Goal: Task Accomplishment & Management: Manage account settings

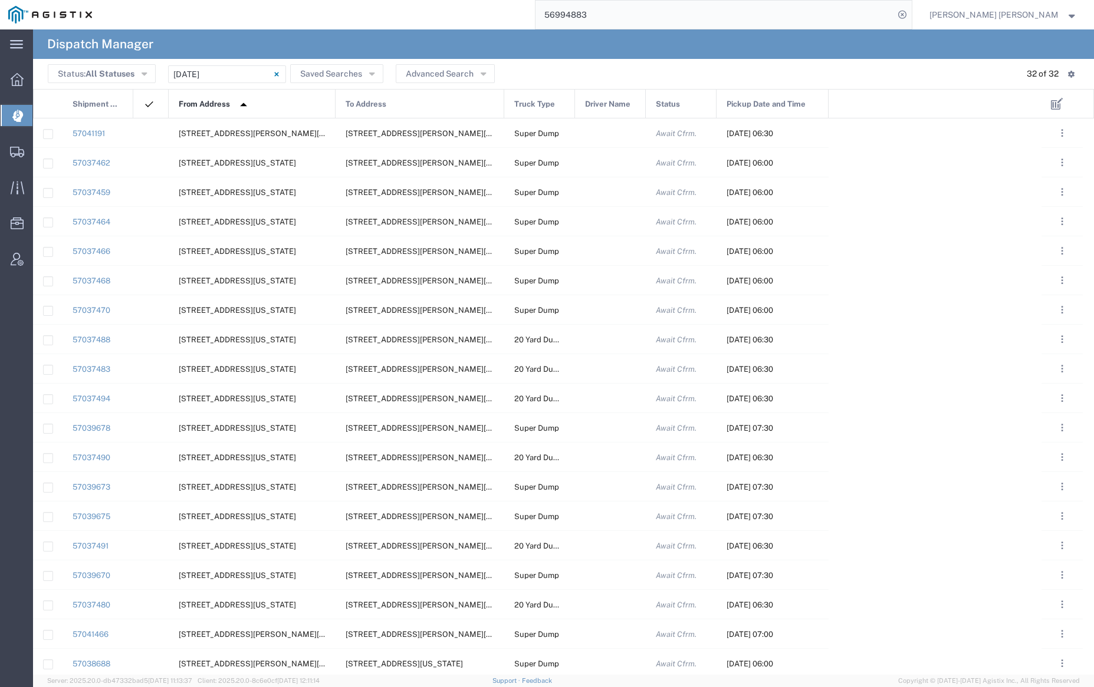
click at [248, 104] on img at bounding box center [243, 104] width 19 height 19
click at [229, 103] on span "From Address" at bounding box center [204, 104] width 51 height 29
click at [236, 77] on input "[DATE] - [DATE]" at bounding box center [227, 74] width 118 height 18
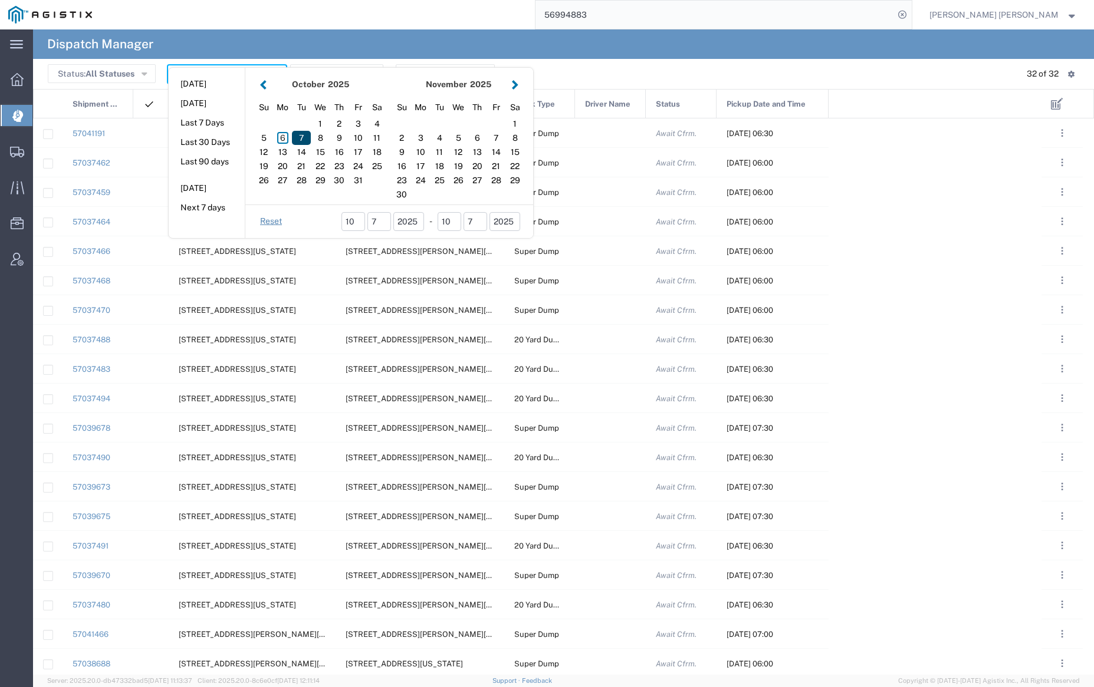
click at [302, 136] on div "7" at bounding box center [301, 138] width 19 height 14
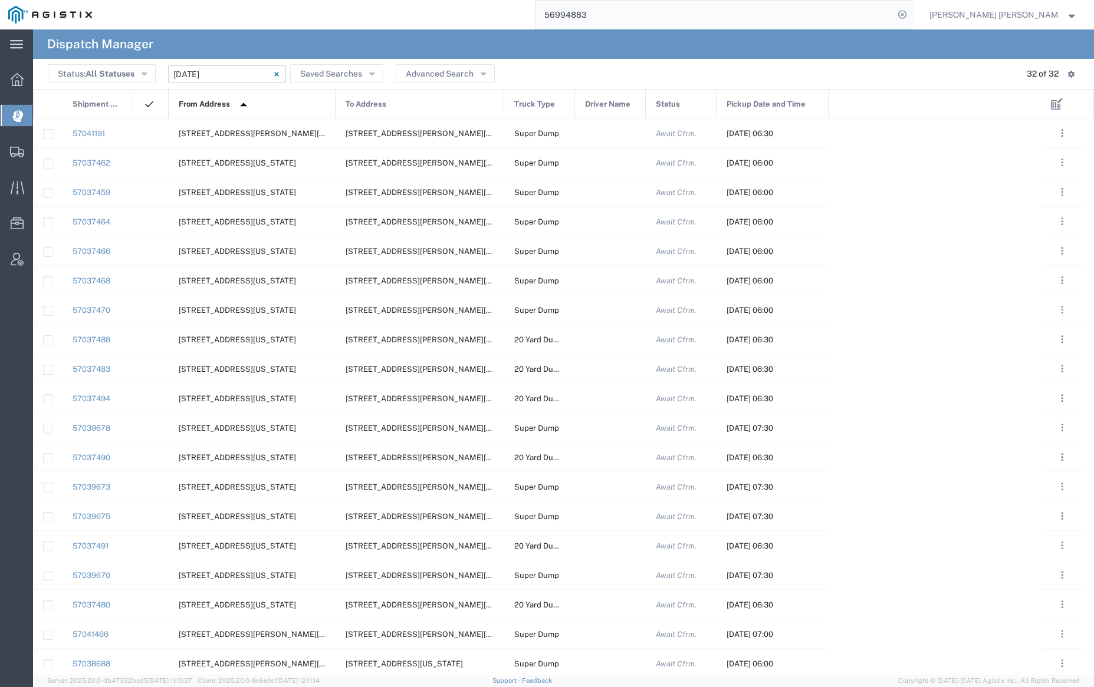
click at [235, 70] on input "[DATE] - [DATE]" at bounding box center [227, 74] width 118 height 18
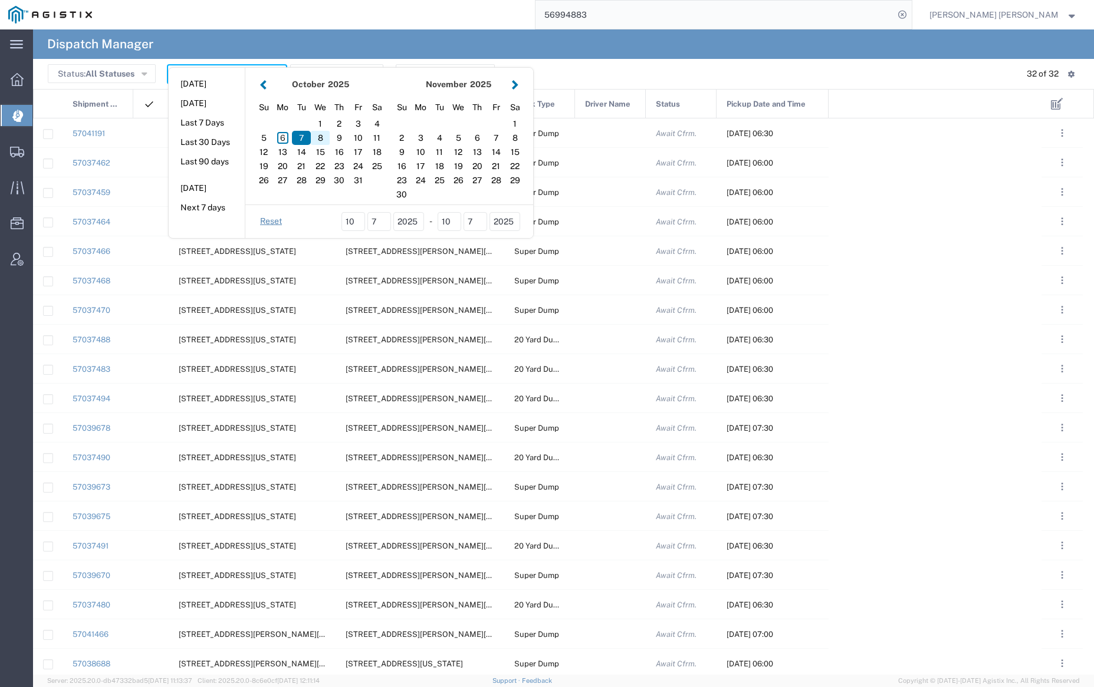
click at [322, 136] on div "8" at bounding box center [320, 138] width 19 height 14
type input "[DATE]"
type input "[DATE] - [DATE]"
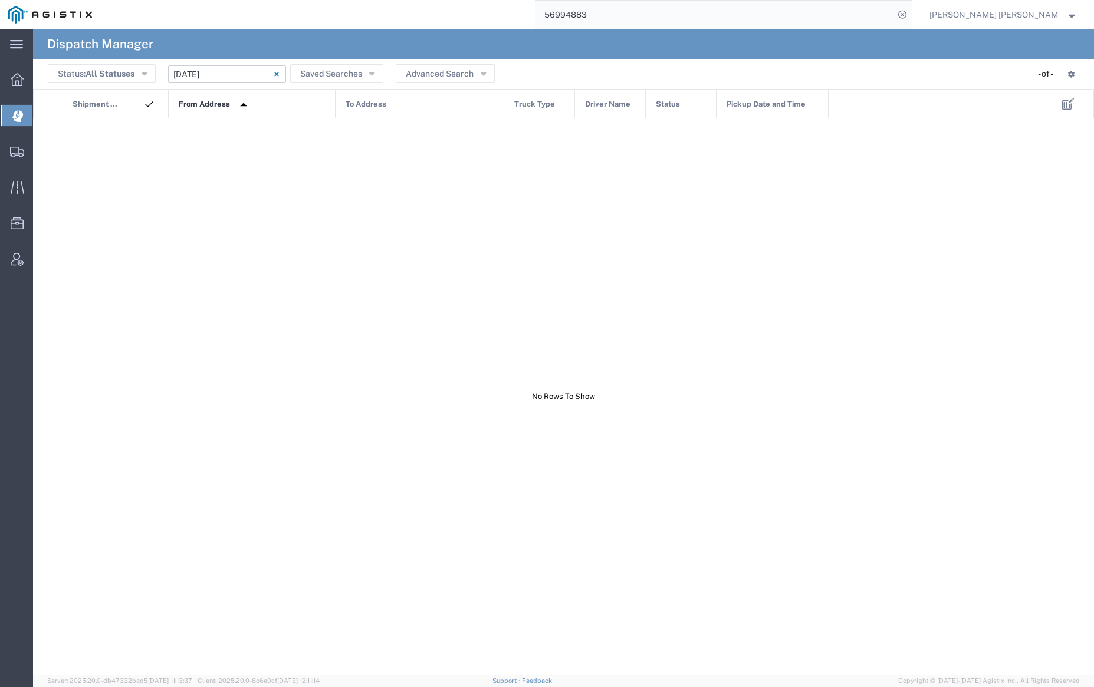
click at [241, 74] on input "[DATE] - [DATE]" at bounding box center [227, 74] width 118 height 18
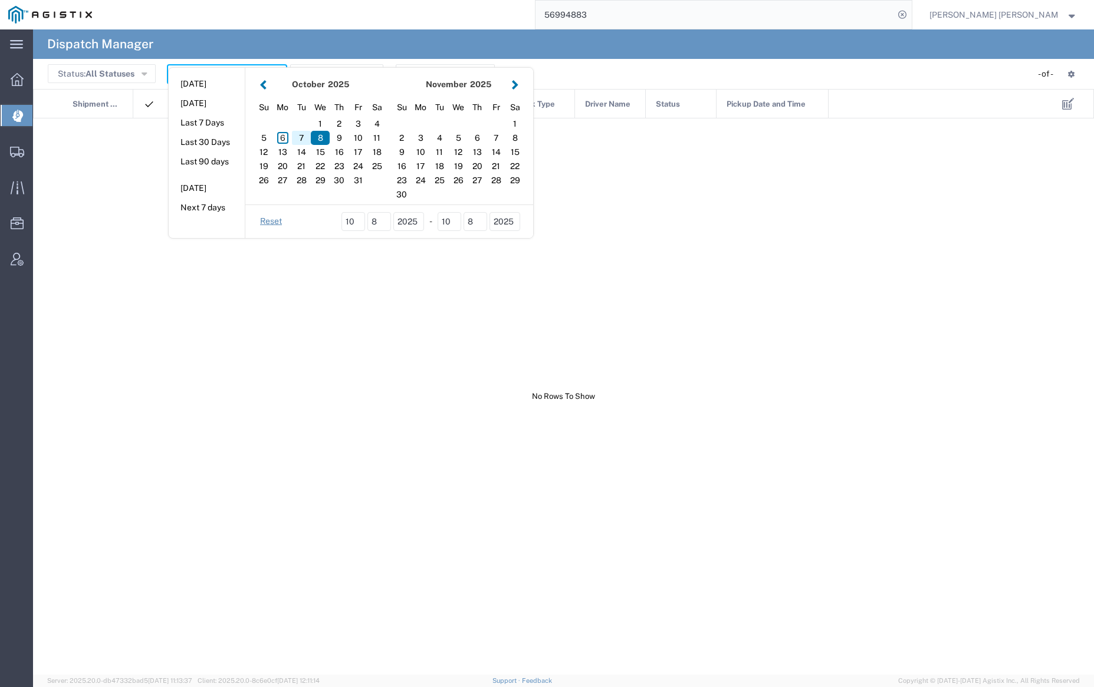
click at [302, 136] on div "7" at bounding box center [301, 138] width 19 height 14
type input "[DATE]"
type input "[DATE] - [DATE]"
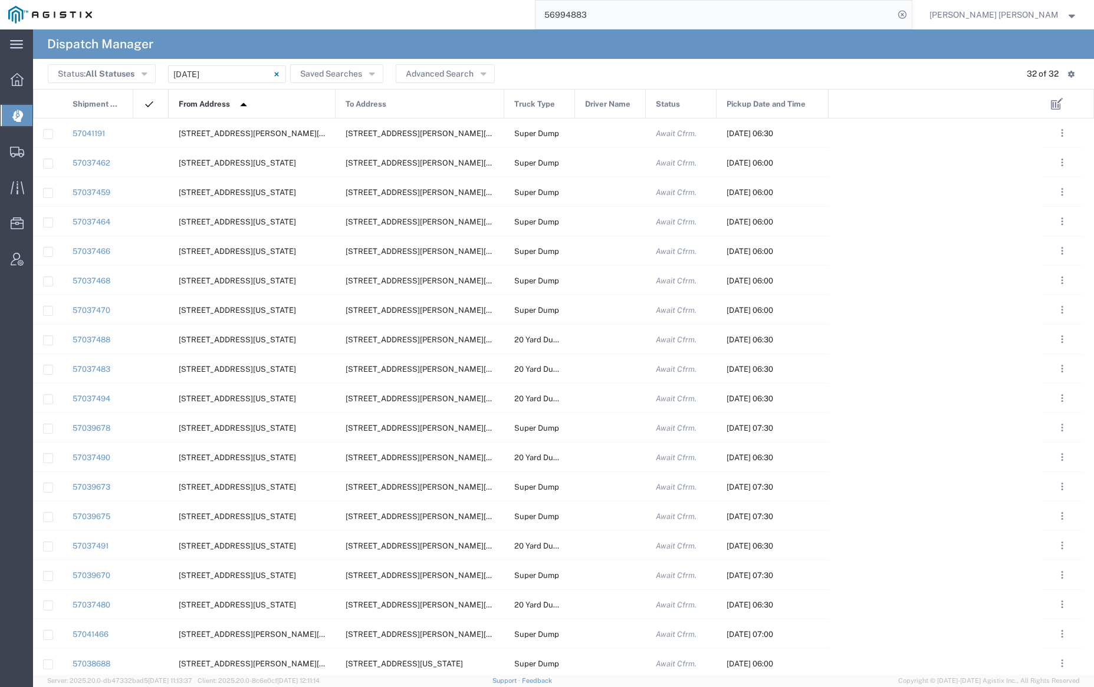
click at [236, 102] on img at bounding box center [243, 104] width 19 height 19
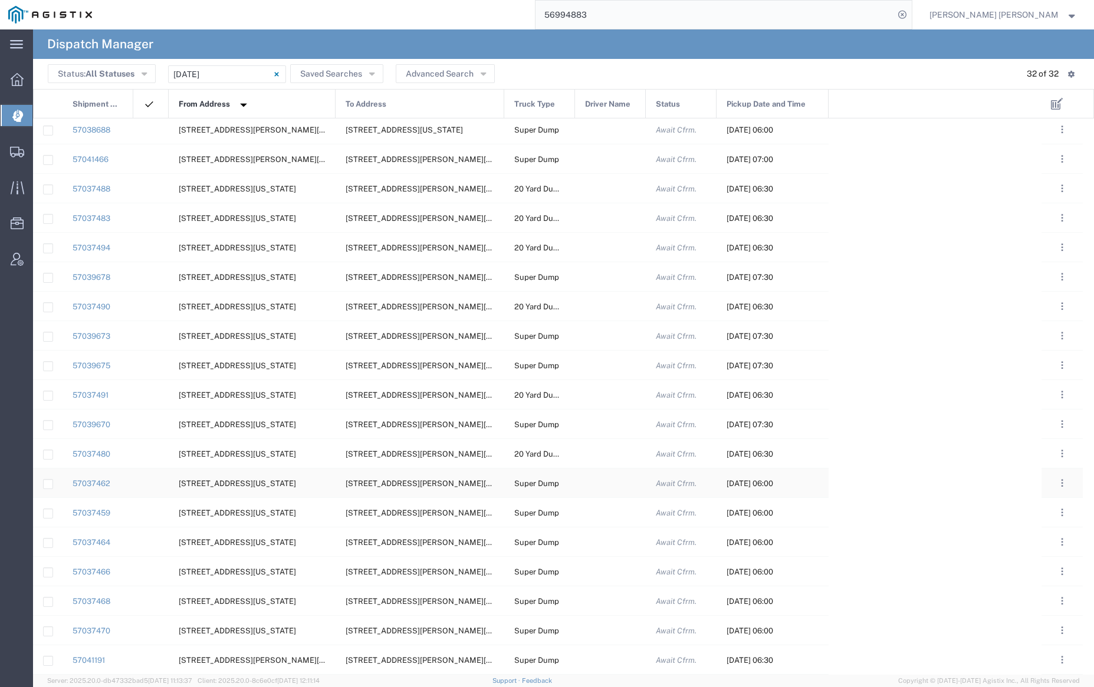
click at [605, 484] on div at bounding box center [610, 483] width 71 height 29
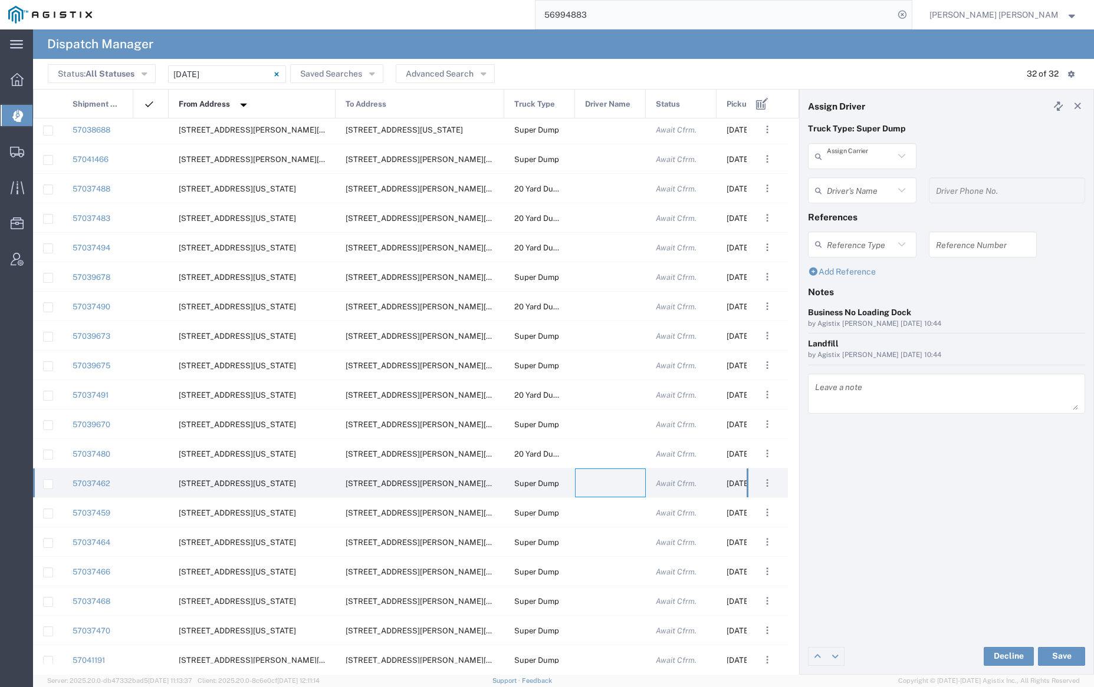
click at [859, 157] on input "text" at bounding box center [859, 156] width 67 height 21
click at [860, 177] on span "[PERSON_NAME] Trans Services" at bounding box center [862, 191] width 106 height 37
type input "[PERSON_NAME] Trans Services"
click at [860, 189] on input "text" at bounding box center [863, 190] width 74 height 21
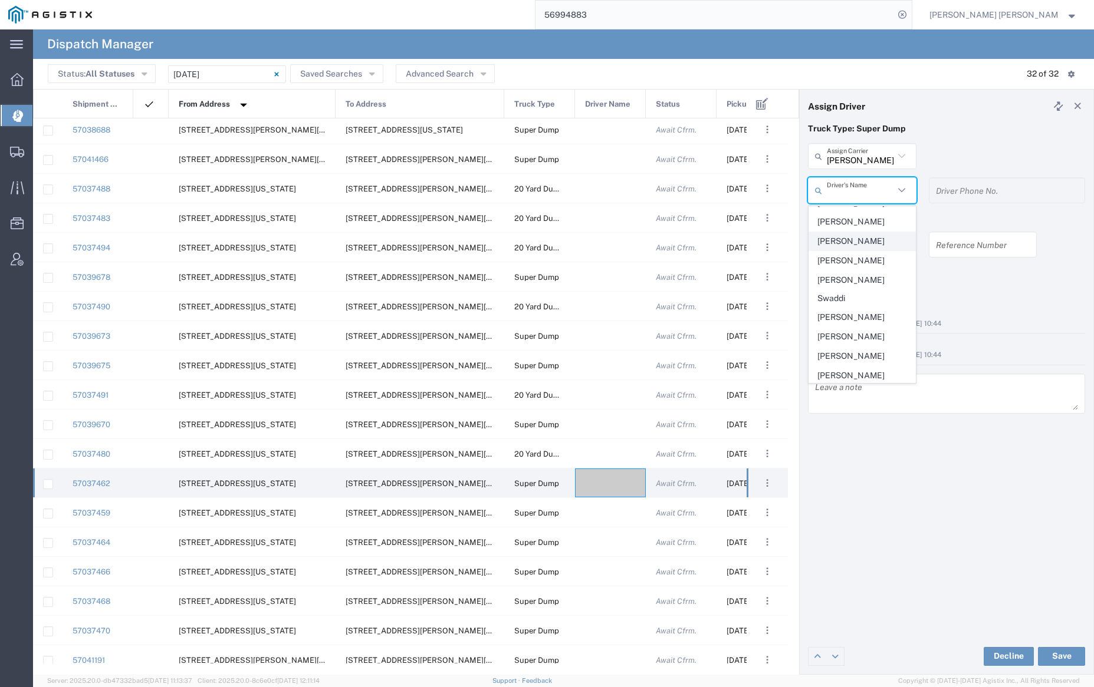
scroll to position [110, 0]
click at [857, 328] on span "[PERSON_NAME]" at bounding box center [862, 337] width 106 height 18
type input "[PERSON_NAME]"
type input "[PHONE_NUMBER]"
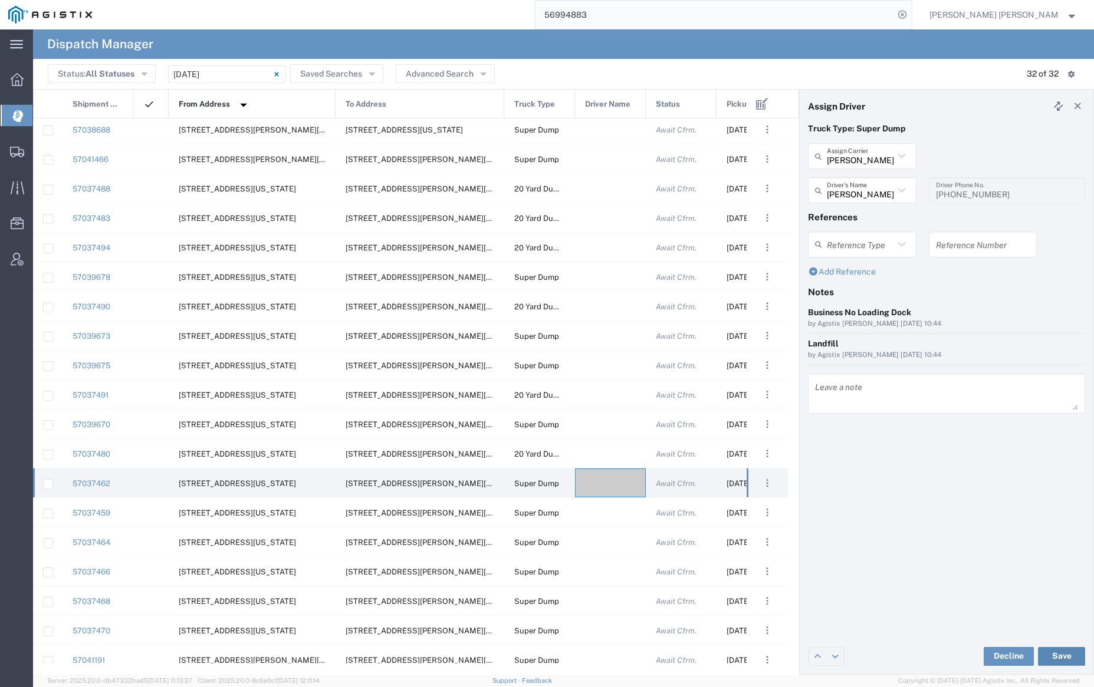
click at [1067, 655] on button "Save" at bounding box center [1061, 656] width 47 height 19
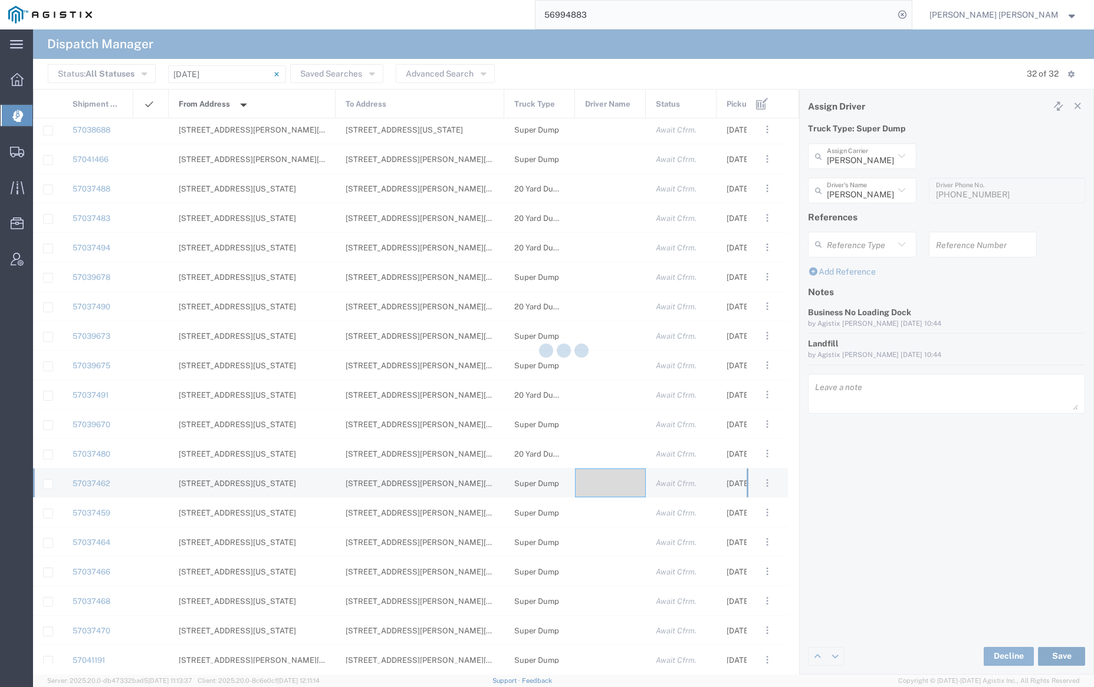
type input "[PERSON_NAME]"
type input "[PERSON_NAME] Trans Services"
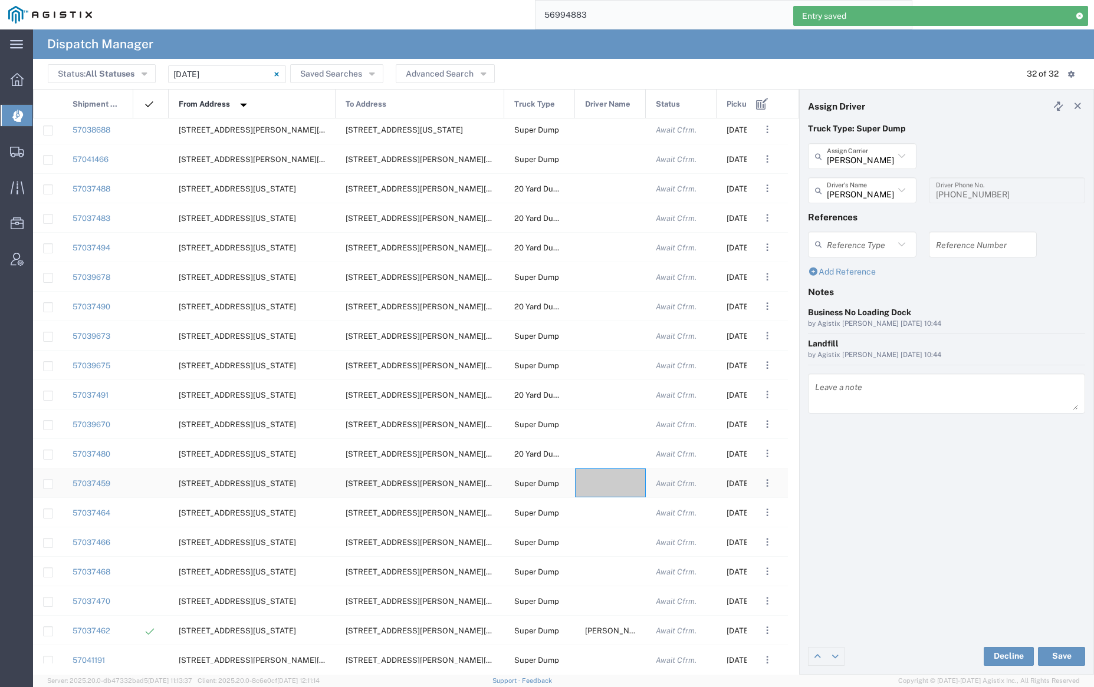
click at [611, 488] on div at bounding box center [610, 483] width 71 height 29
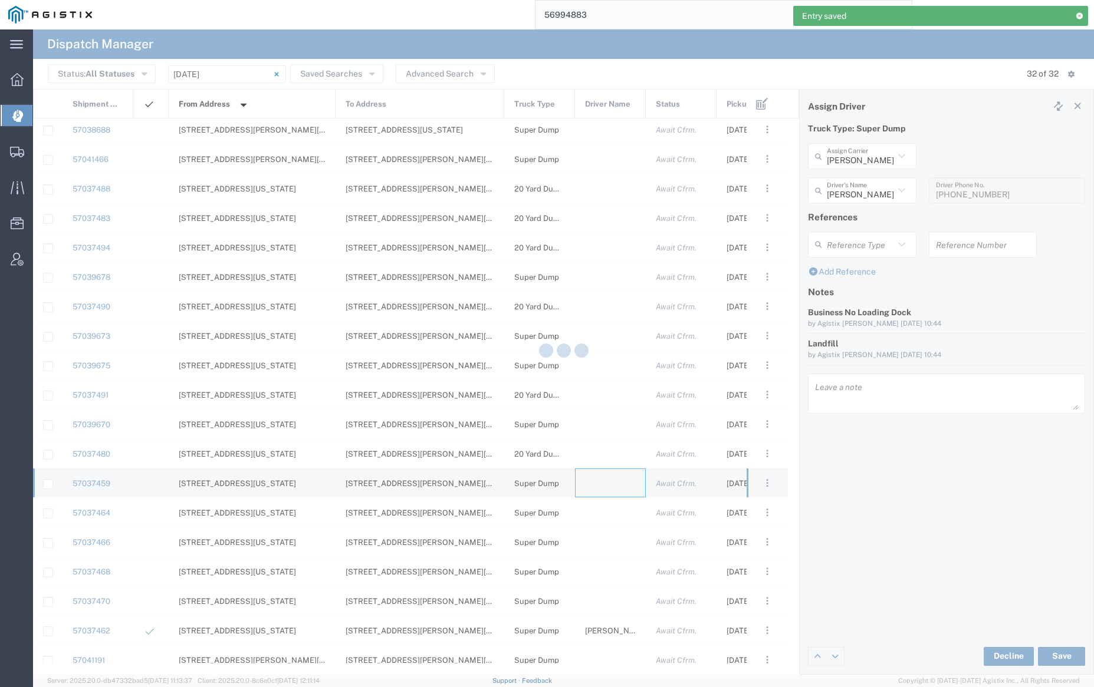
type input "[PERSON_NAME] Trucking"
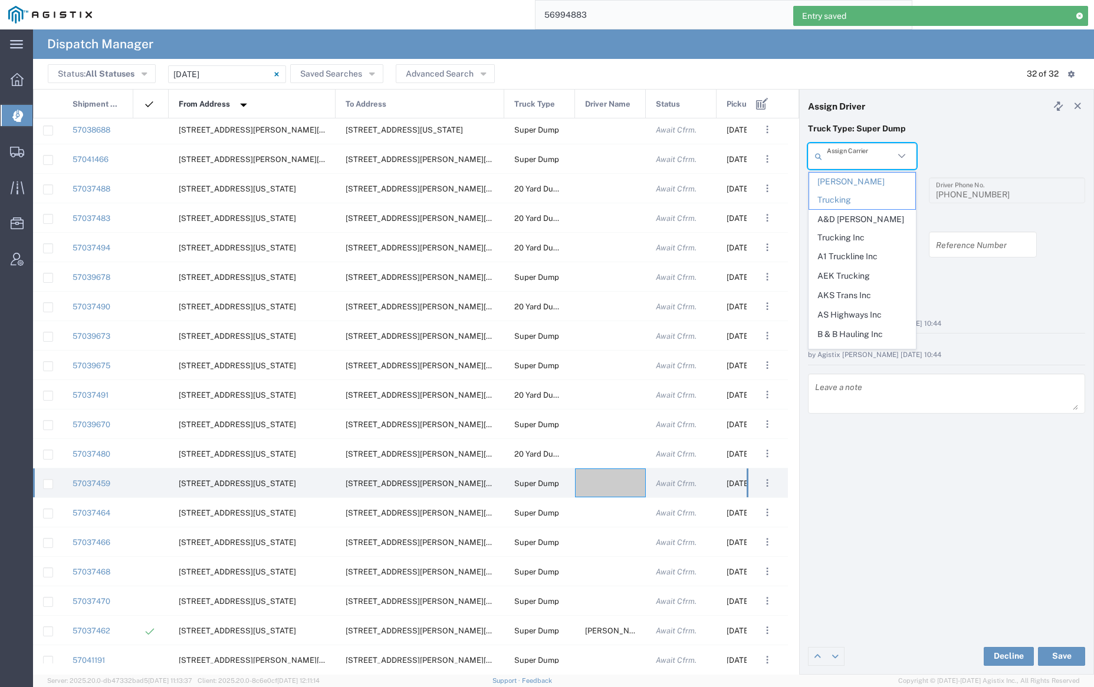
click at [858, 159] on input "text" at bounding box center [859, 156] width 67 height 21
type input "s"
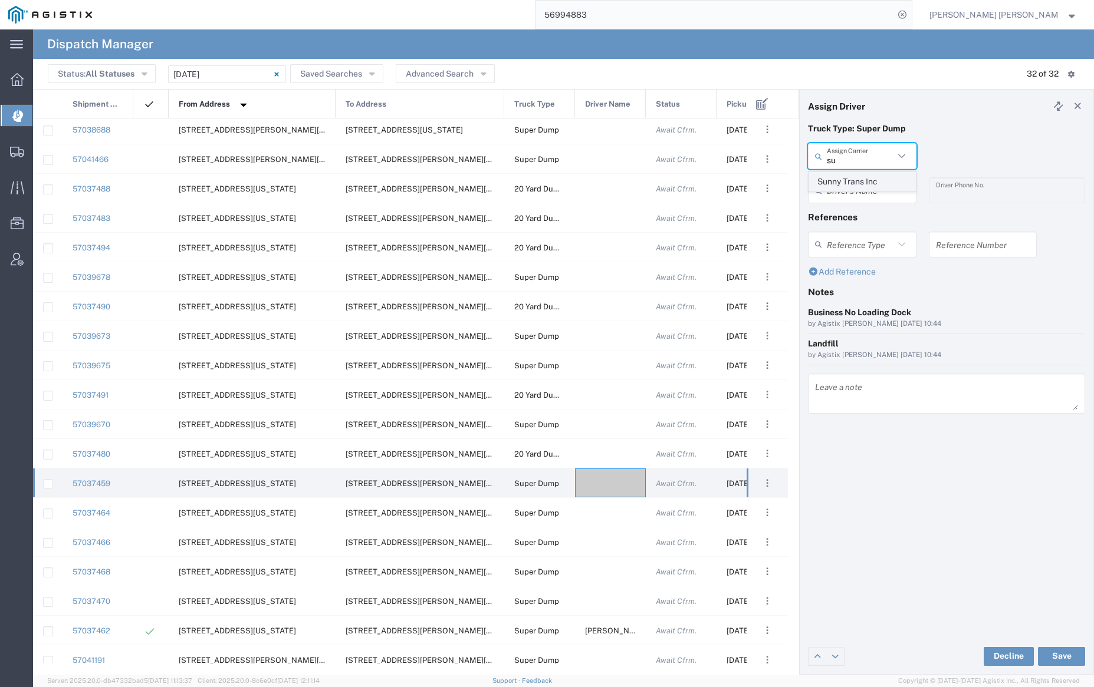
click at [857, 177] on span "Sunny Trans Inc" at bounding box center [862, 182] width 106 height 18
type input "Sunny Trans Inc"
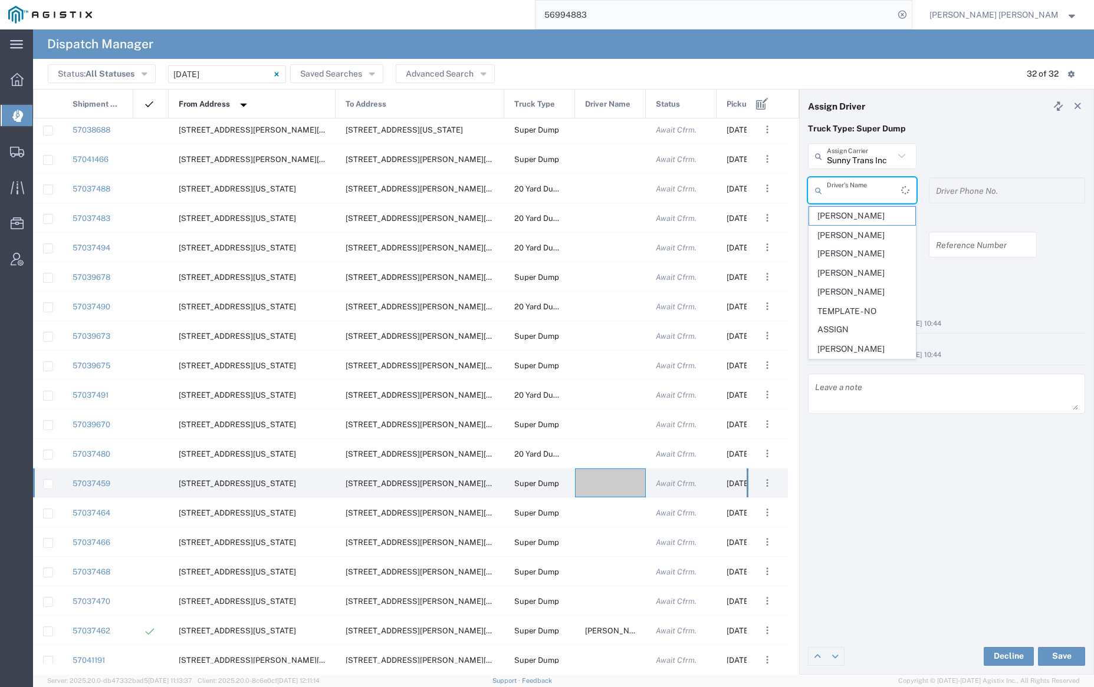
click at [858, 197] on input "text" at bounding box center [863, 190] width 74 height 21
click at [858, 350] on span "[PERSON_NAME]" at bounding box center [862, 354] width 106 height 18
type input "[PERSON_NAME]"
type input "[PHONE_NUMBER]"
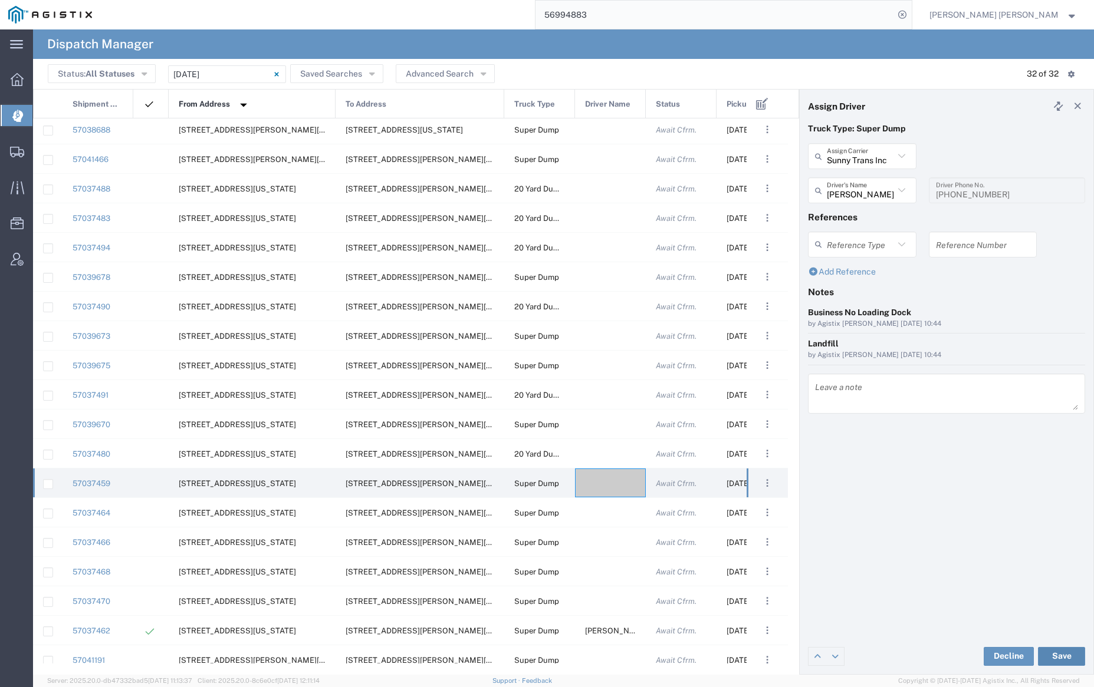
click at [1063, 653] on button "Save" at bounding box center [1061, 656] width 47 height 19
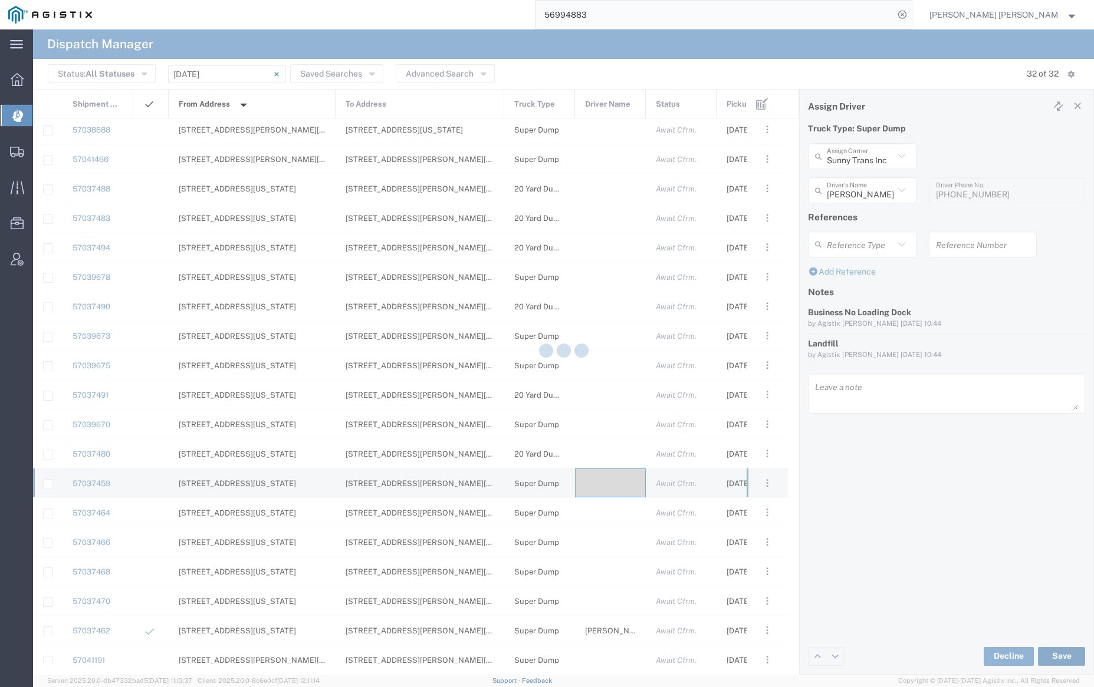
type input "[PERSON_NAME]"
type input "Sunny Trans Inc"
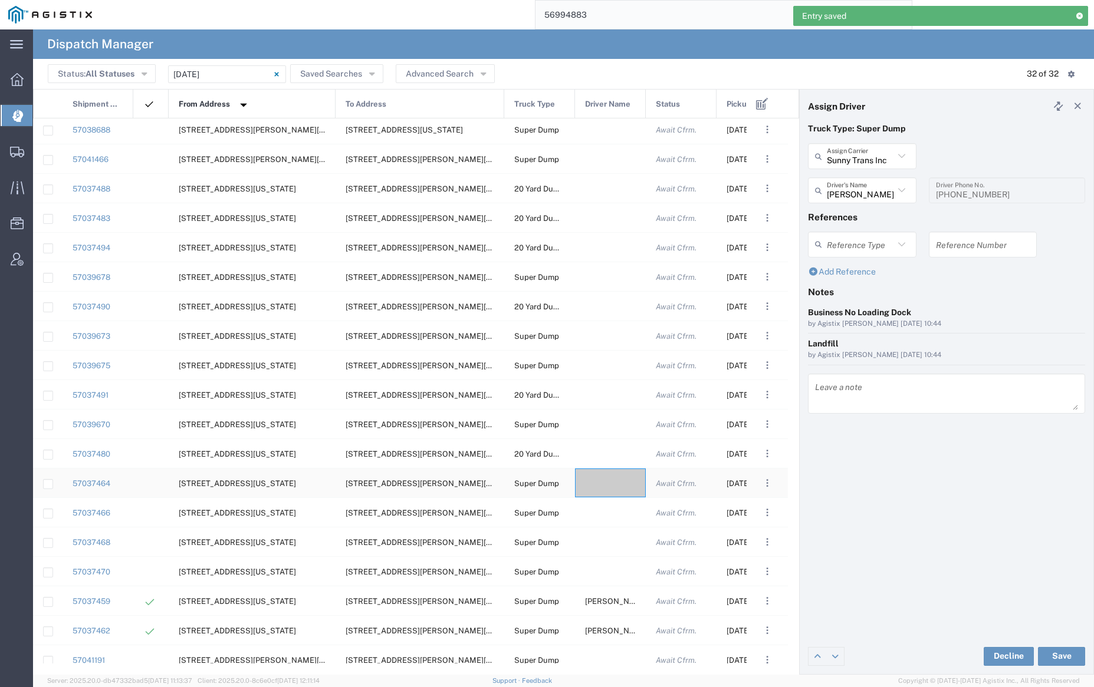
click at [607, 481] on div at bounding box center [610, 483] width 71 height 29
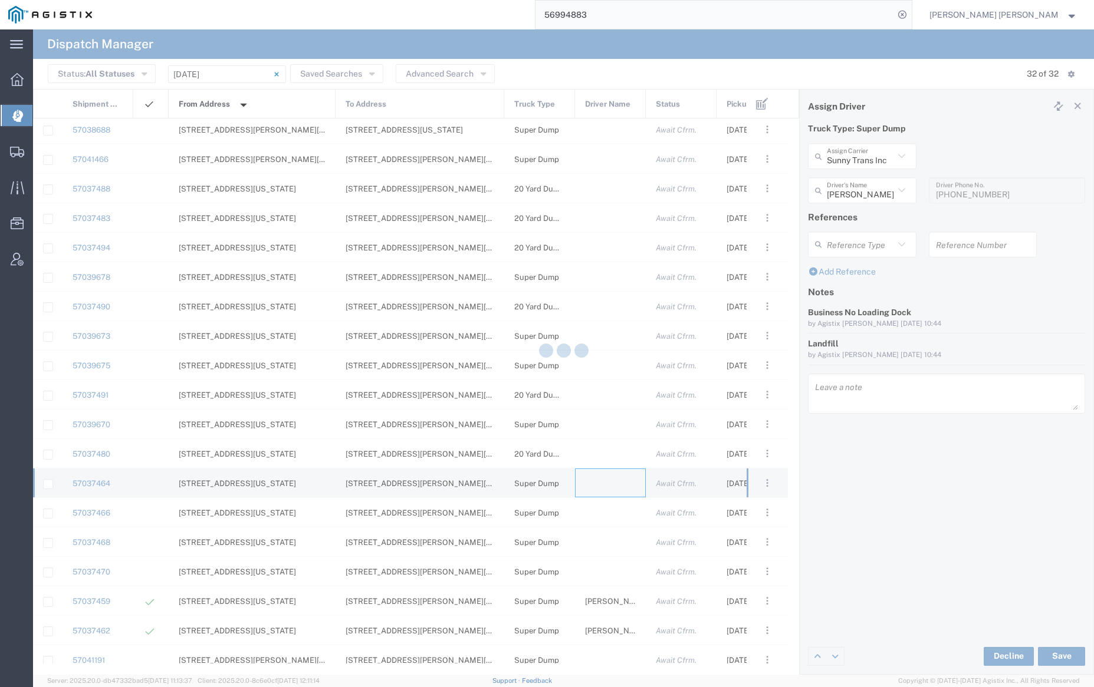
type input "[PERSON_NAME] Trucking"
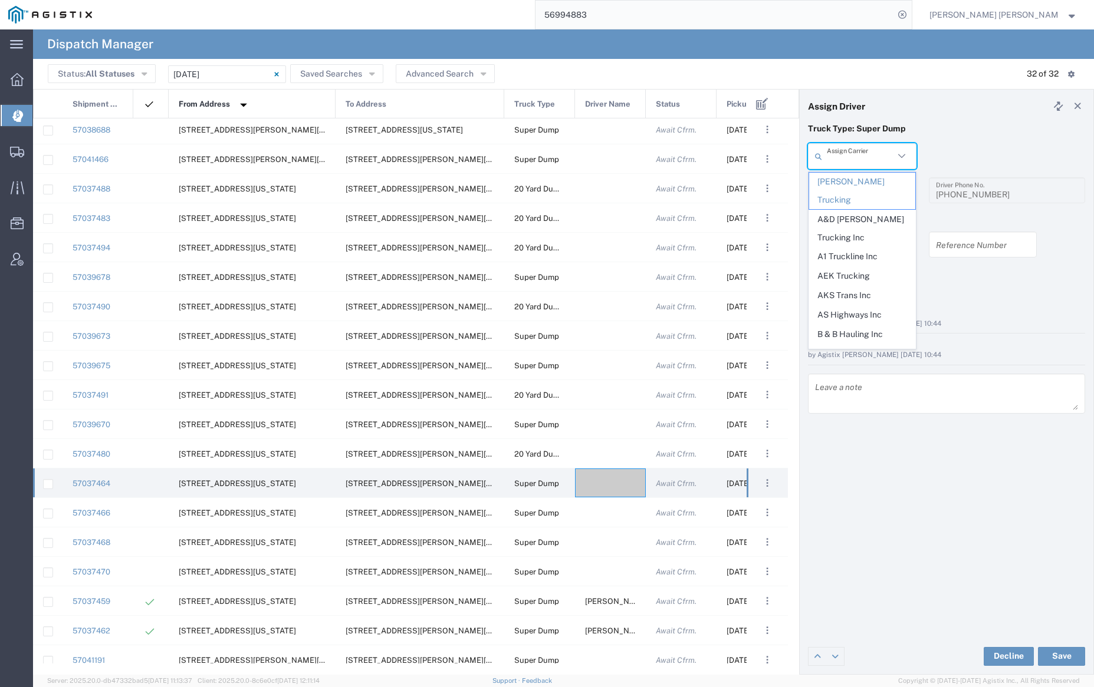
click at [860, 154] on input "text" at bounding box center [859, 156] width 67 height 21
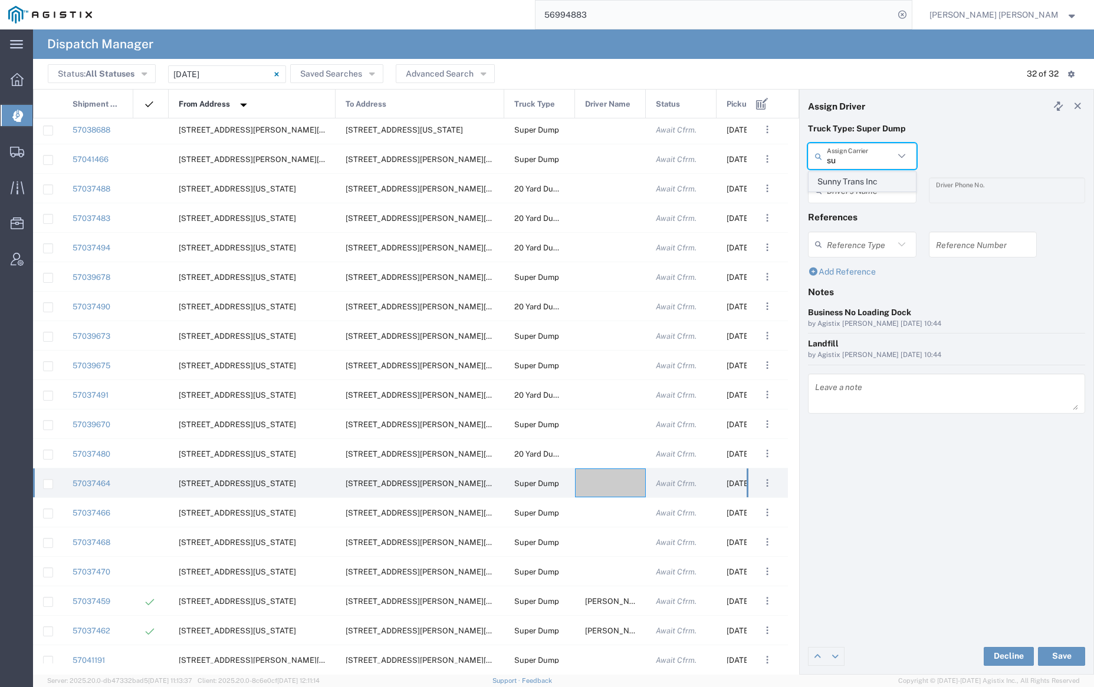
click at [859, 180] on span "Sunny Trans Inc" at bounding box center [862, 182] width 106 height 18
type input "Sunny Trans Inc"
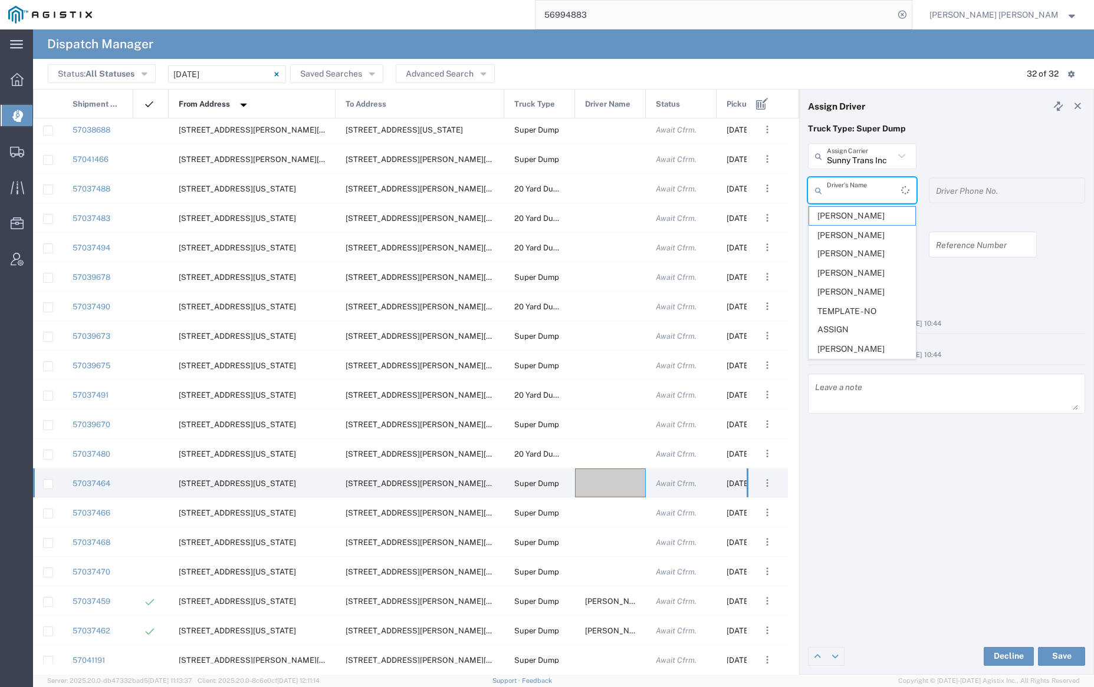
click at [860, 189] on input "text" at bounding box center [863, 190] width 74 height 21
click at [859, 281] on span "[PERSON_NAME]" at bounding box center [862, 274] width 106 height 18
type input "[PERSON_NAME]"
type input "[PHONE_NUMBER]"
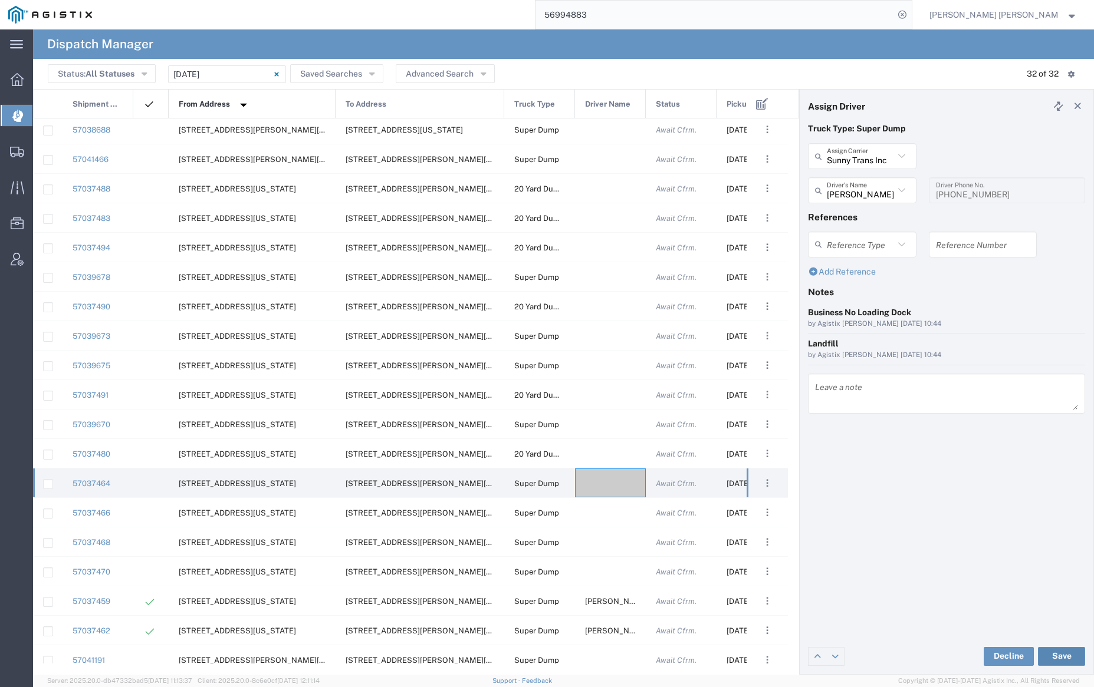
click at [1067, 658] on button "Save" at bounding box center [1061, 656] width 47 height 19
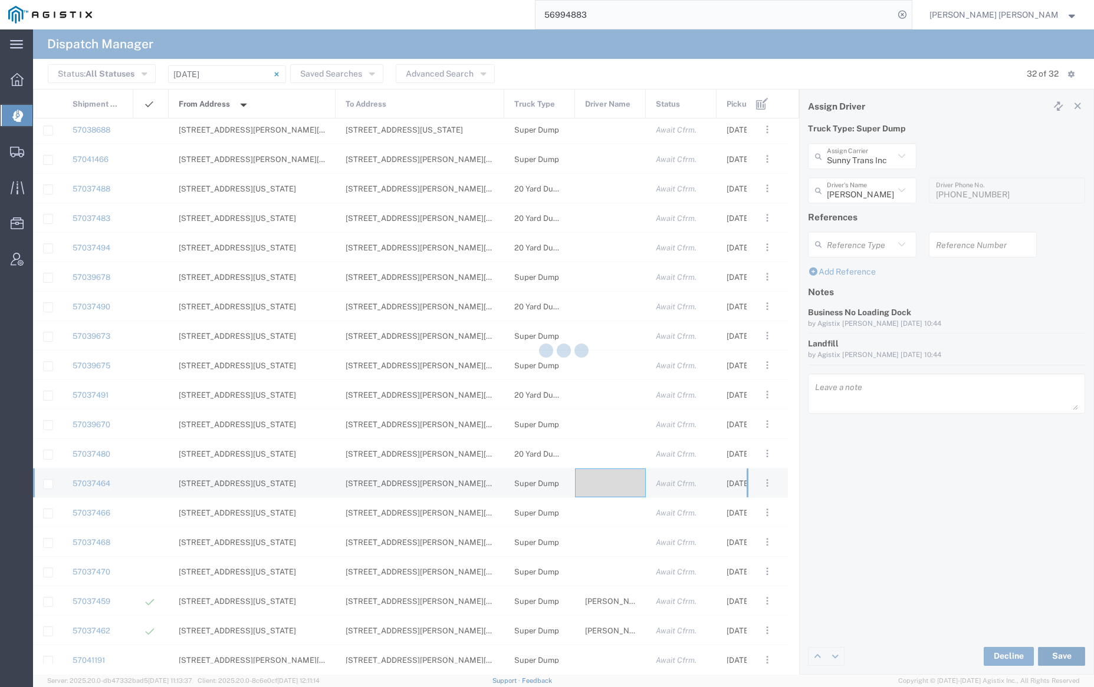
type input "[PERSON_NAME]"
type input "Sunny Trans Inc"
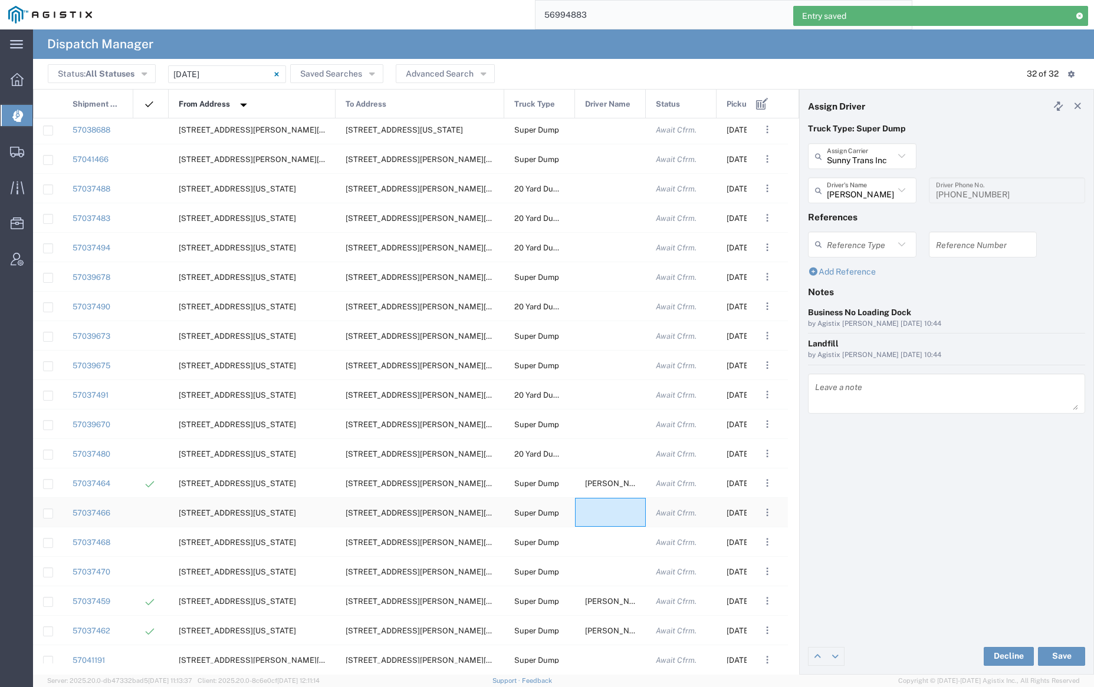
click at [612, 515] on div at bounding box center [610, 512] width 71 height 29
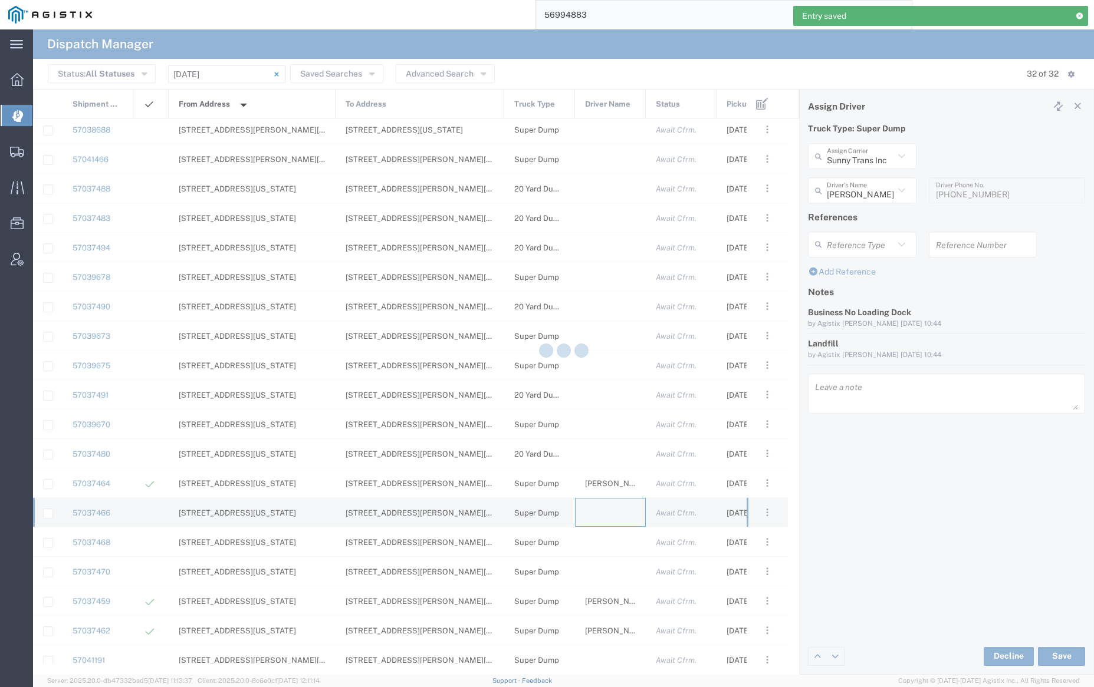
type input "[PERSON_NAME] Trucking"
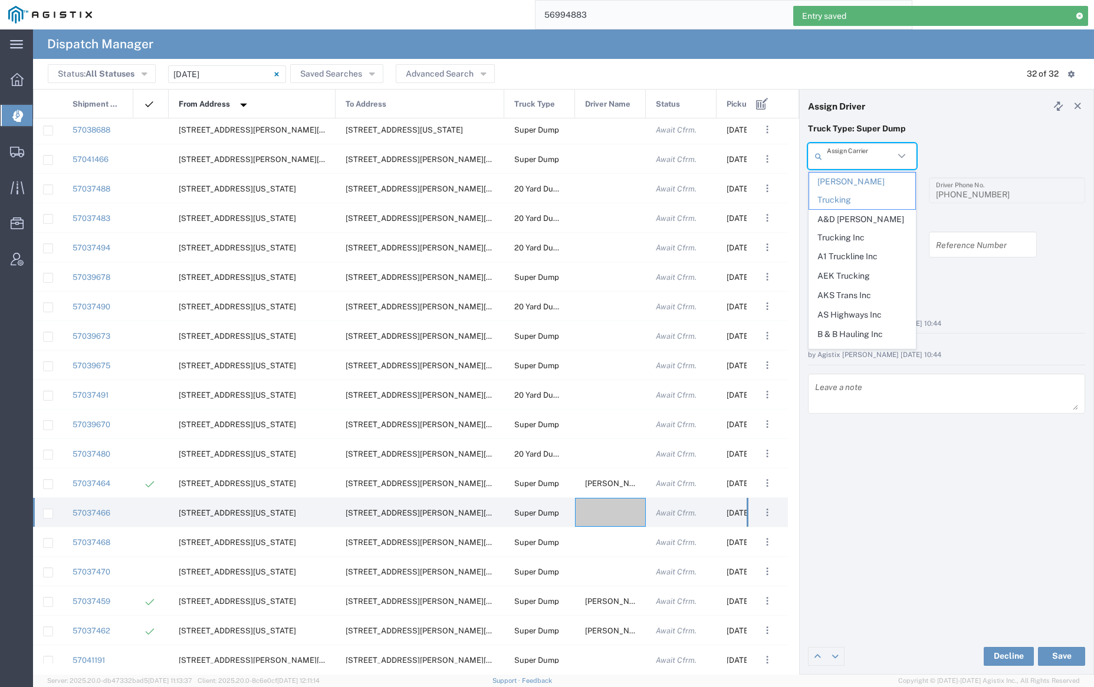
click at [857, 157] on input "text" at bounding box center [859, 156] width 67 height 21
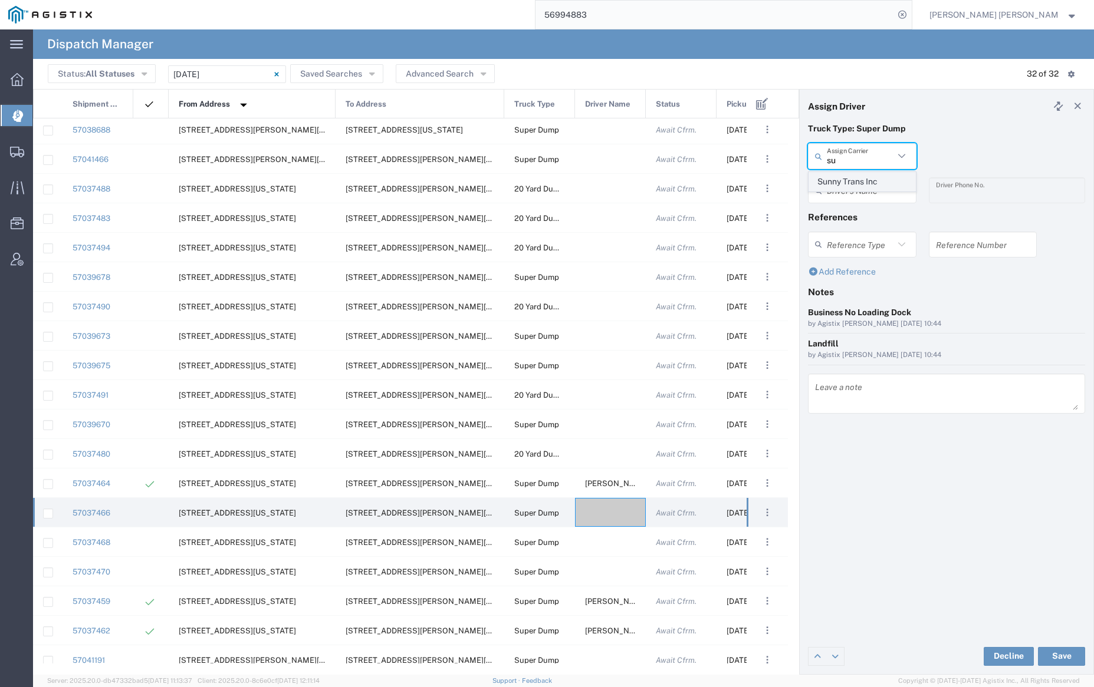
click at [859, 180] on span "Sunny Trans Inc" at bounding box center [862, 182] width 106 height 18
type input "Sunny Trans Inc"
click at [859, 195] on input "text" at bounding box center [863, 190] width 74 height 21
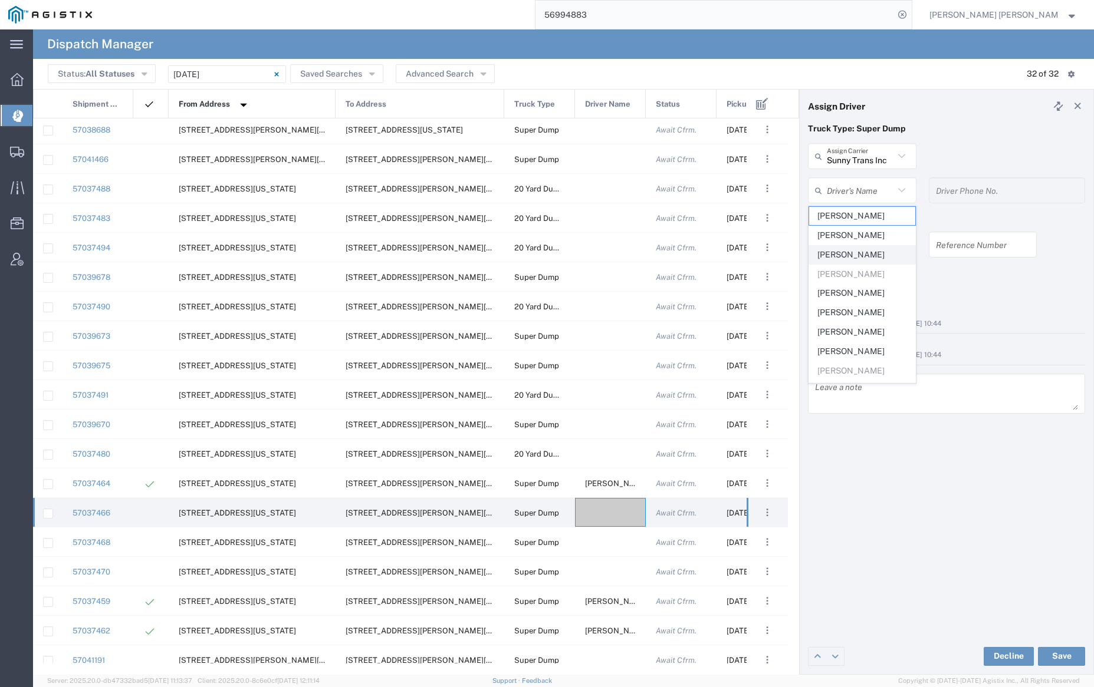
click at [863, 252] on span "[PERSON_NAME]" at bounding box center [862, 255] width 106 height 18
type input "[PERSON_NAME]"
type input "[PHONE_NUMBER]"
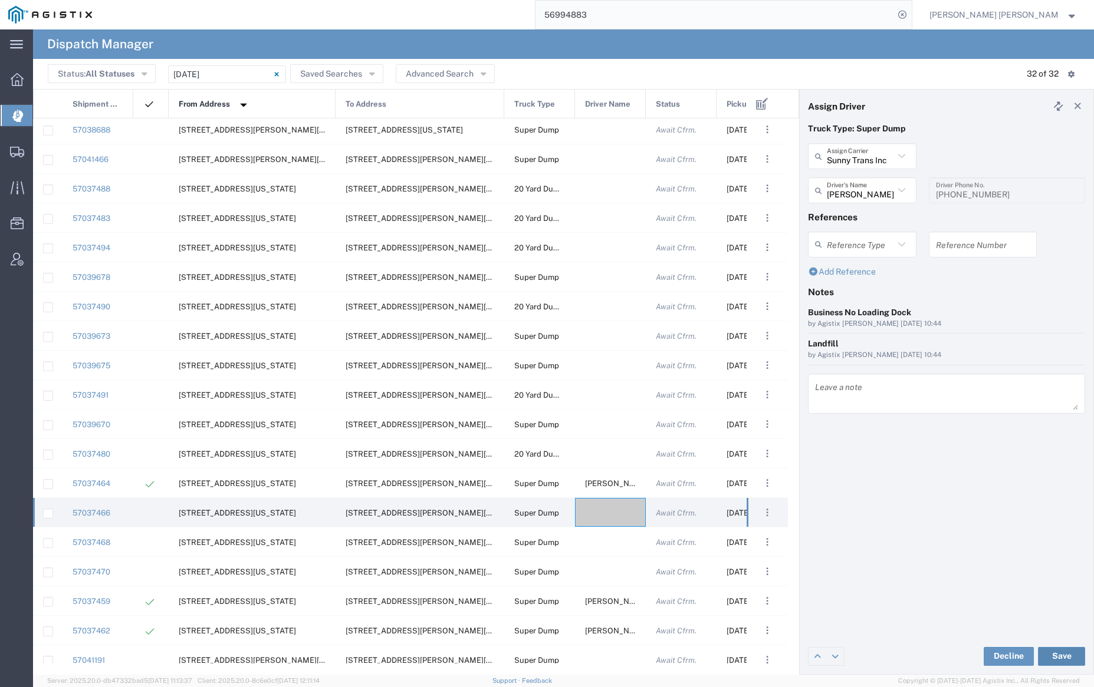
click at [1068, 656] on button "Save" at bounding box center [1061, 656] width 47 height 19
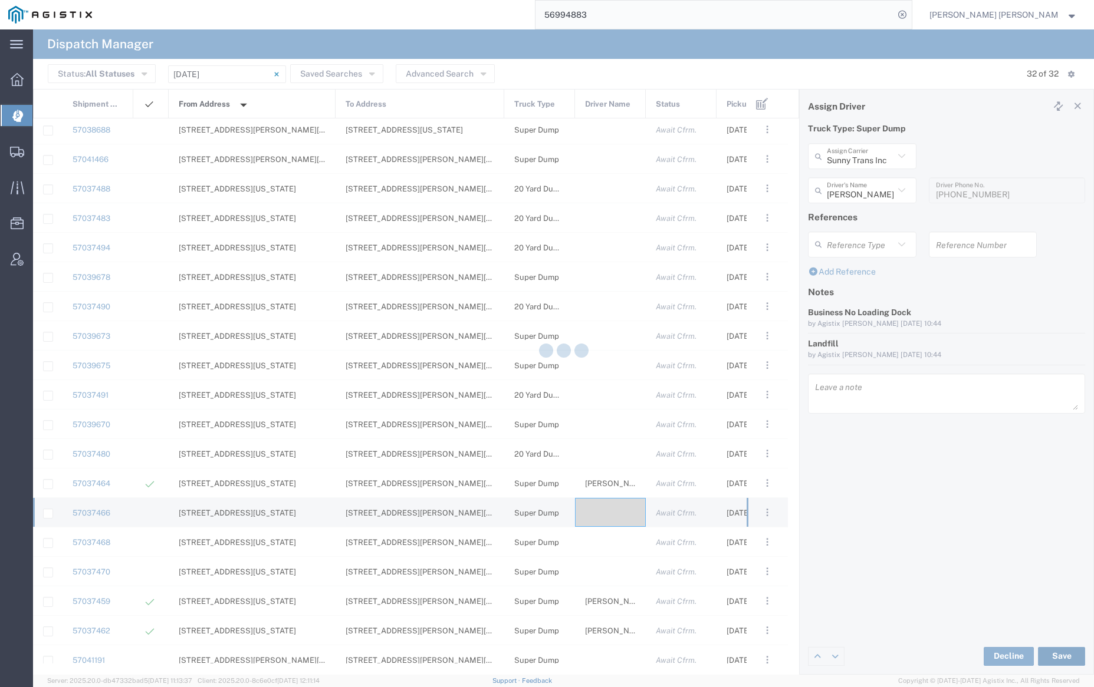
type input "[PERSON_NAME]"
type input "Sunny Trans Inc"
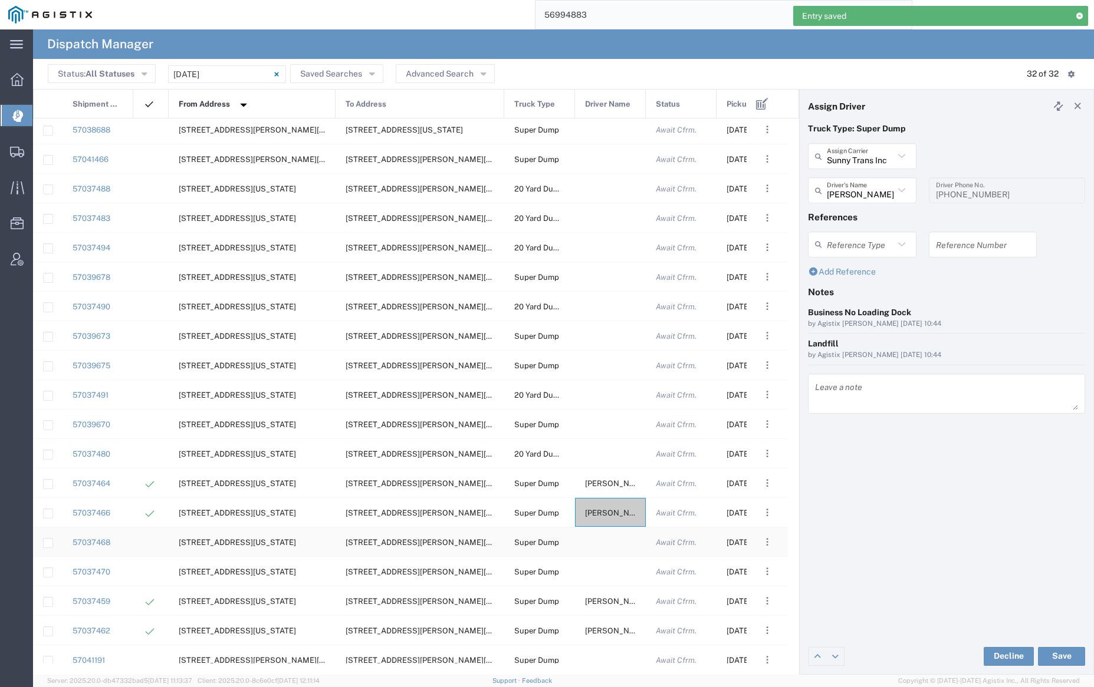
click at [607, 539] on div at bounding box center [610, 542] width 71 height 29
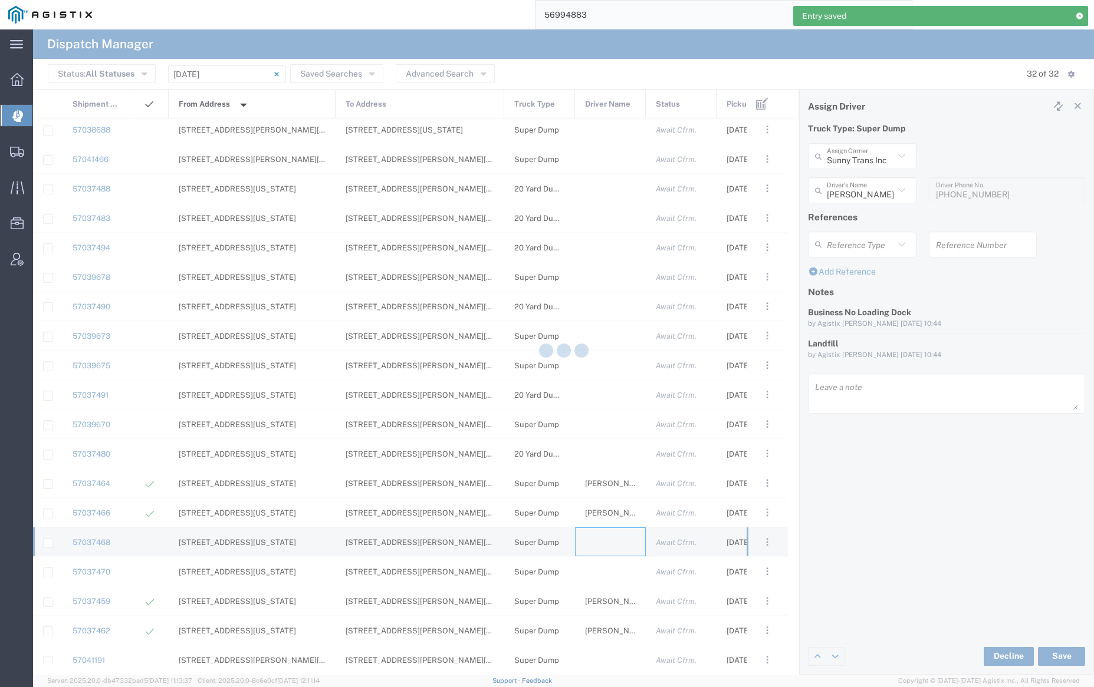
type input "[PERSON_NAME] Trucking"
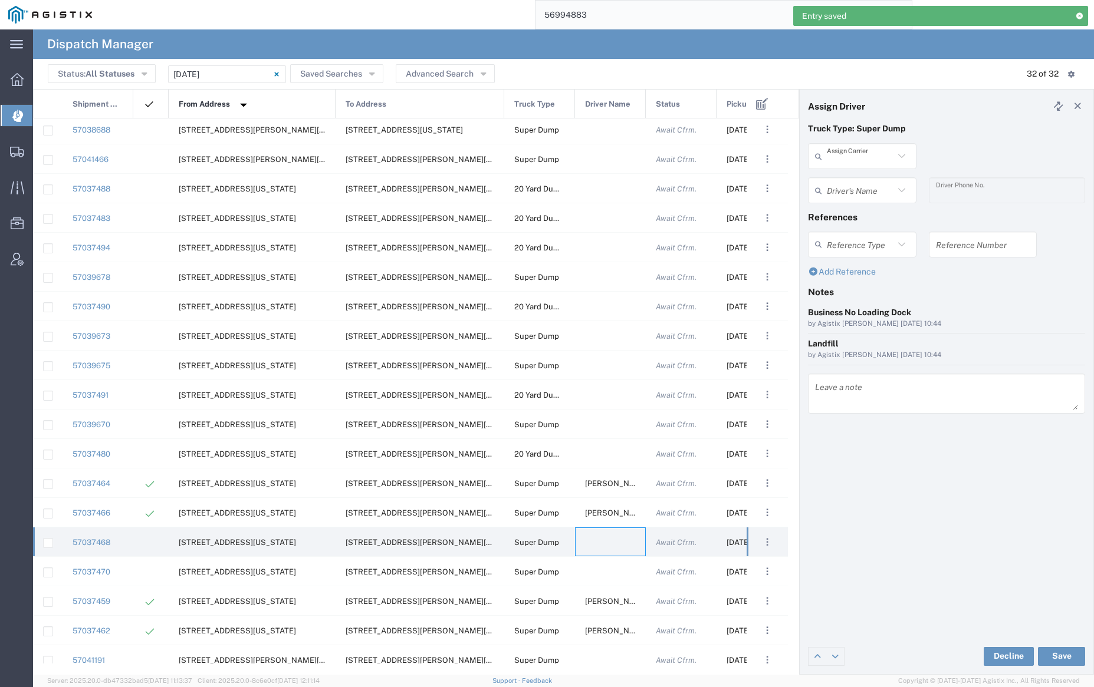
click at [859, 146] on input "text" at bounding box center [859, 156] width 67 height 21
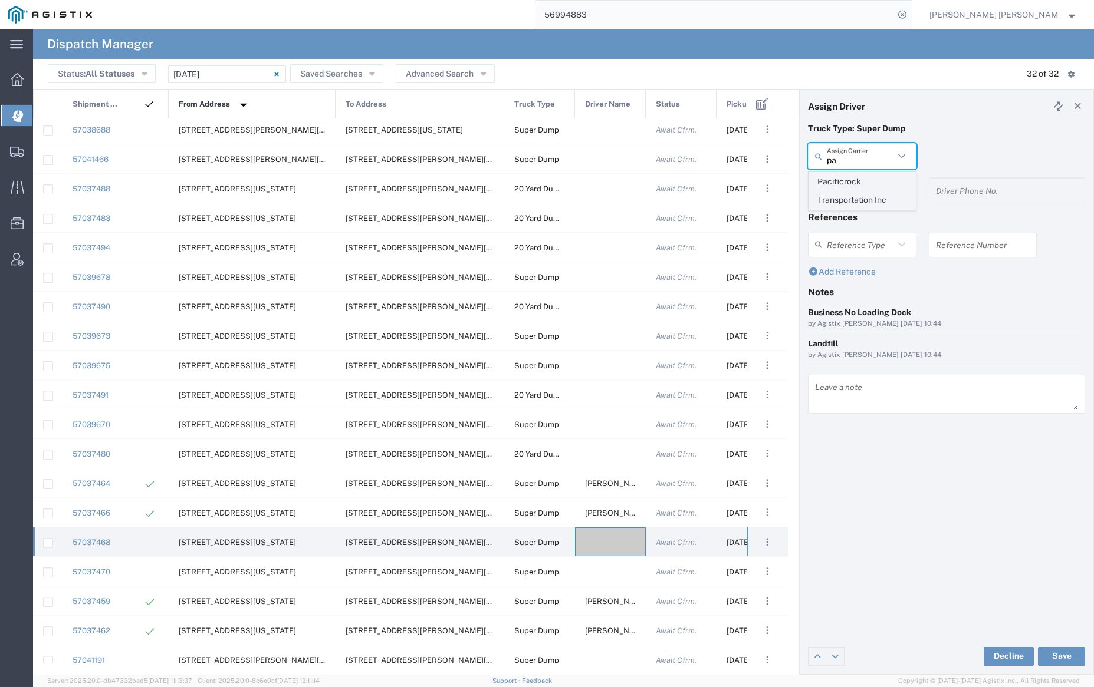
click at [858, 183] on span "Pacificrock Transportation Inc" at bounding box center [862, 191] width 106 height 37
type input "Pacificrock Transportation Inc"
click at [856, 190] on input "text" at bounding box center [863, 190] width 74 height 21
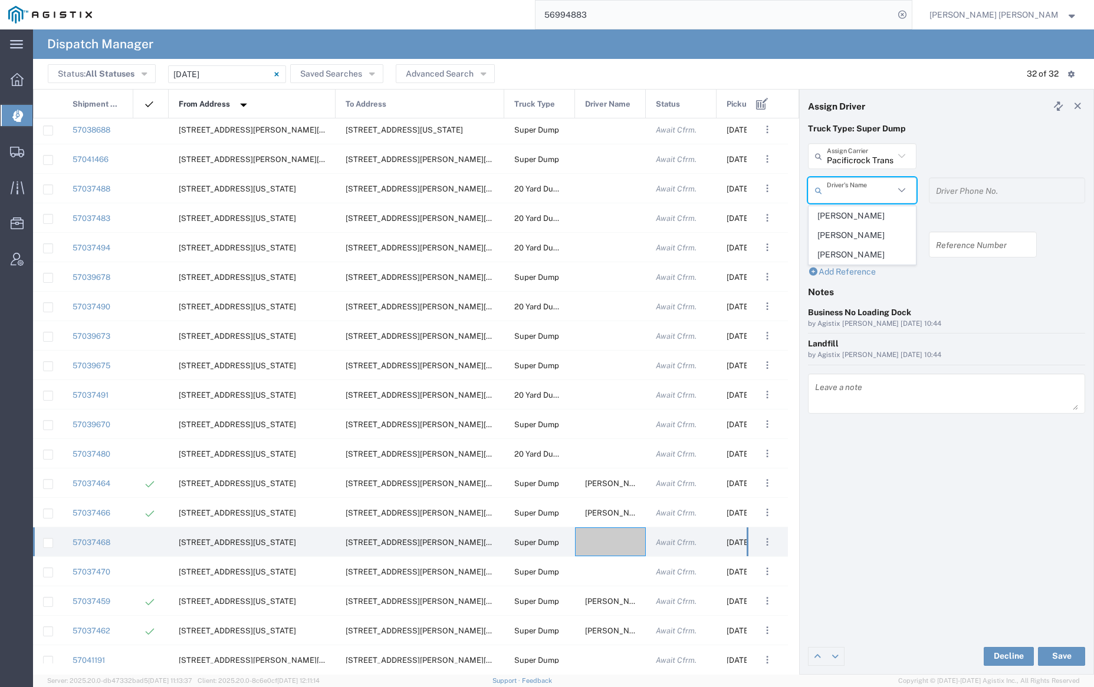
click at [859, 253] on span "[PERSON_NAME]" at bounding box center [862, 255] width 106 height 18
type input "[PERSON_NAME]"
type input "5103647231"
click at [1062, 656] on button "Save" at bounding box center [1061, 656] width 47 height 19
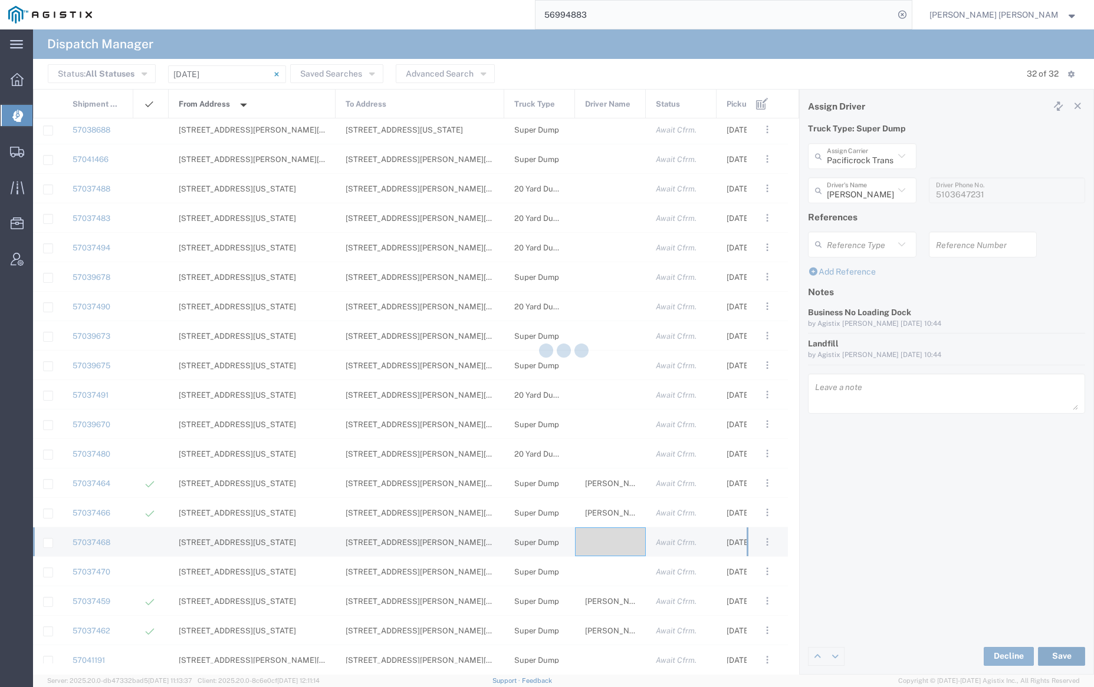
type input "[PERSON_NAME]"
type input "Pacificrock Transportation Inc"
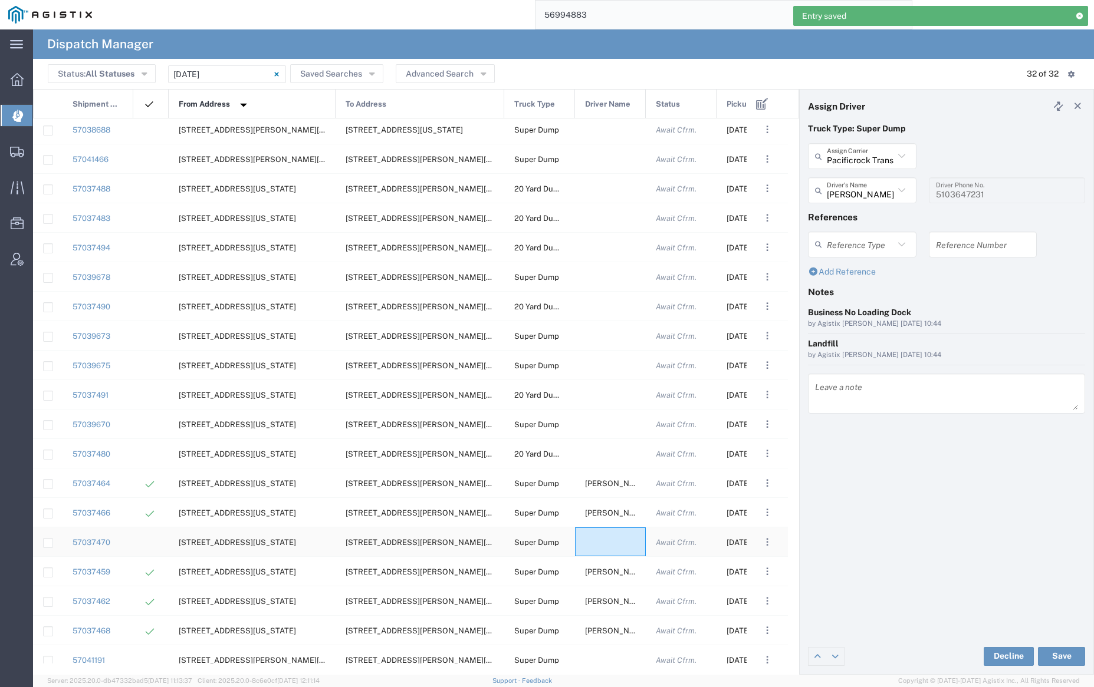
click at [607, 542] on div at bounding box center [610, 542] width 71 height 29
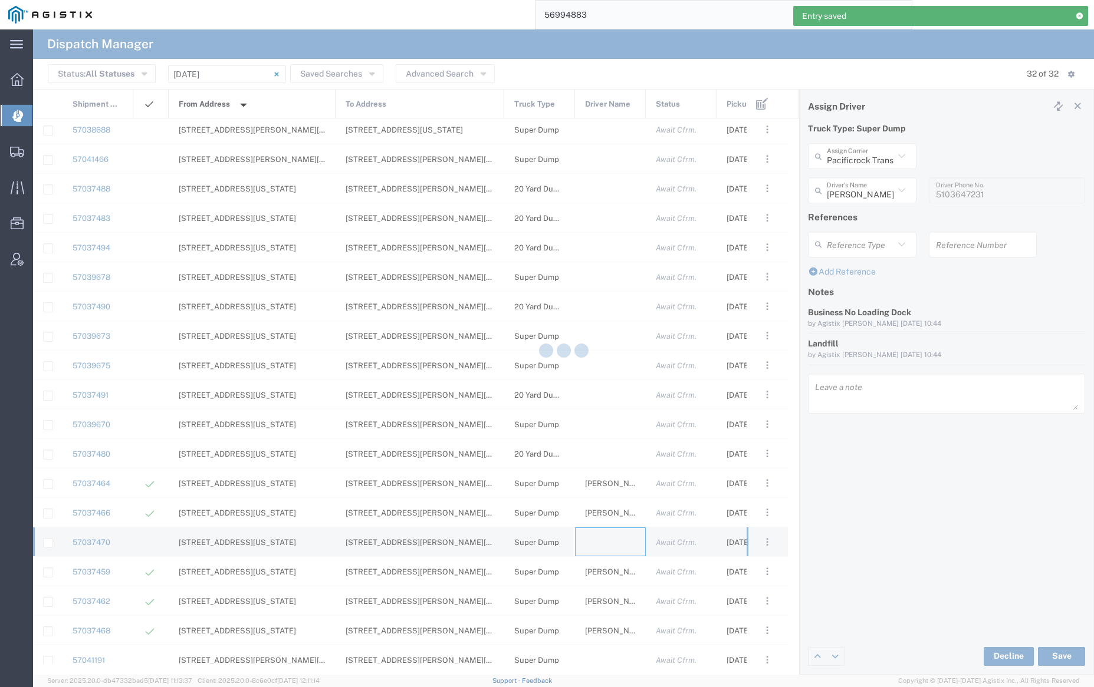
type input "[PERSON_NAME] Trucking"
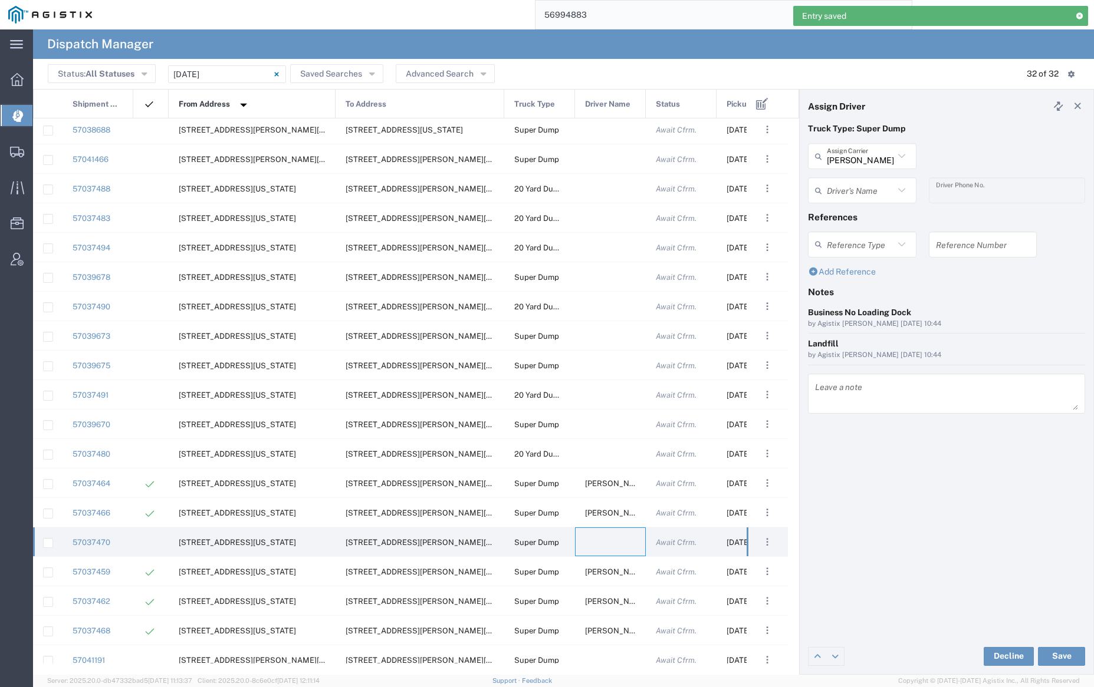
click at [865, 181] on input "text" at bounding box center [859, 190] width 67 height 21
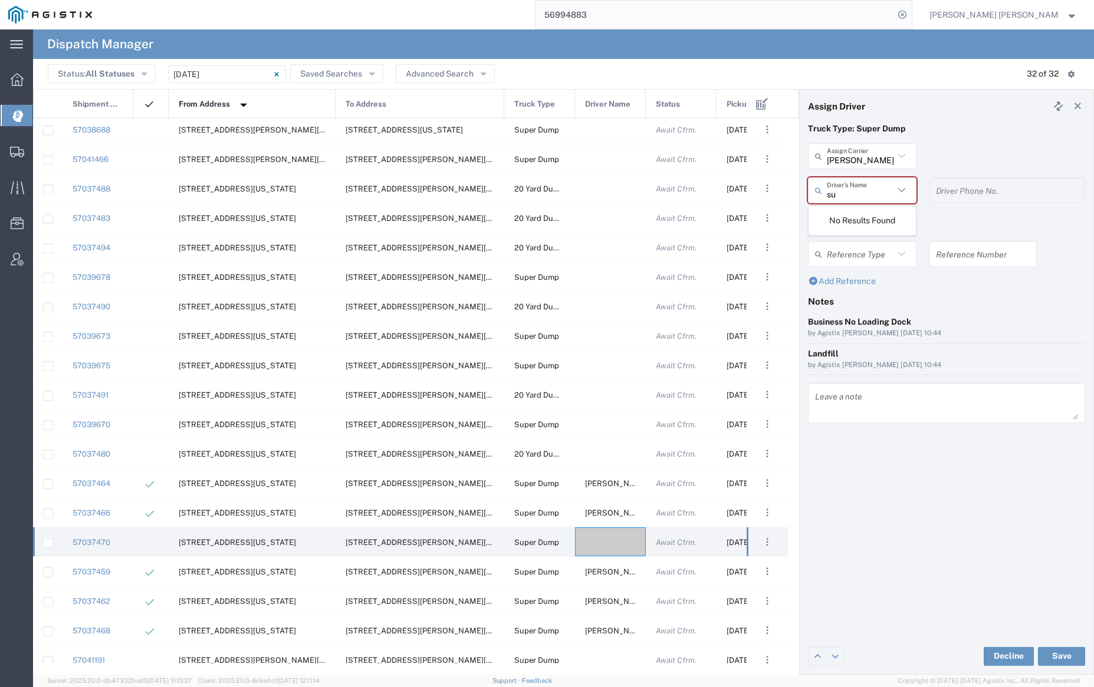
type input "su"
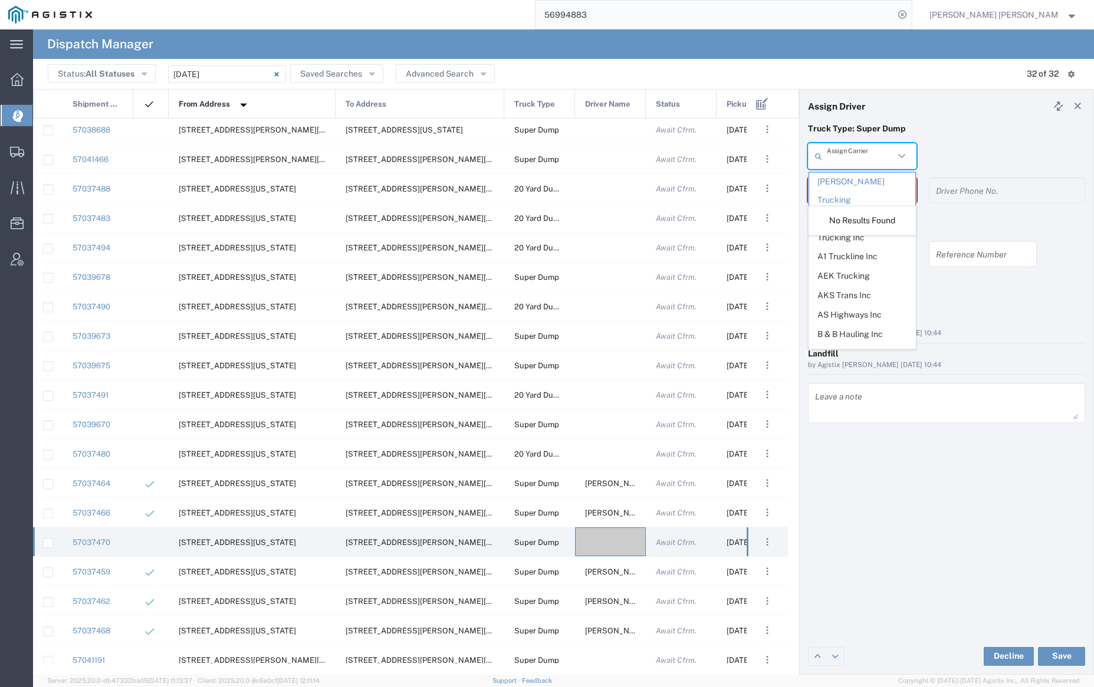
click at [865, 153] on input "text" at bounding box center [859, 156] width 67 height 21
click at [866, 179] on span "Sunny Trans Inc" at bounding box center [862, 182] width 106 height 18
type input "Sunny Trans Inc"
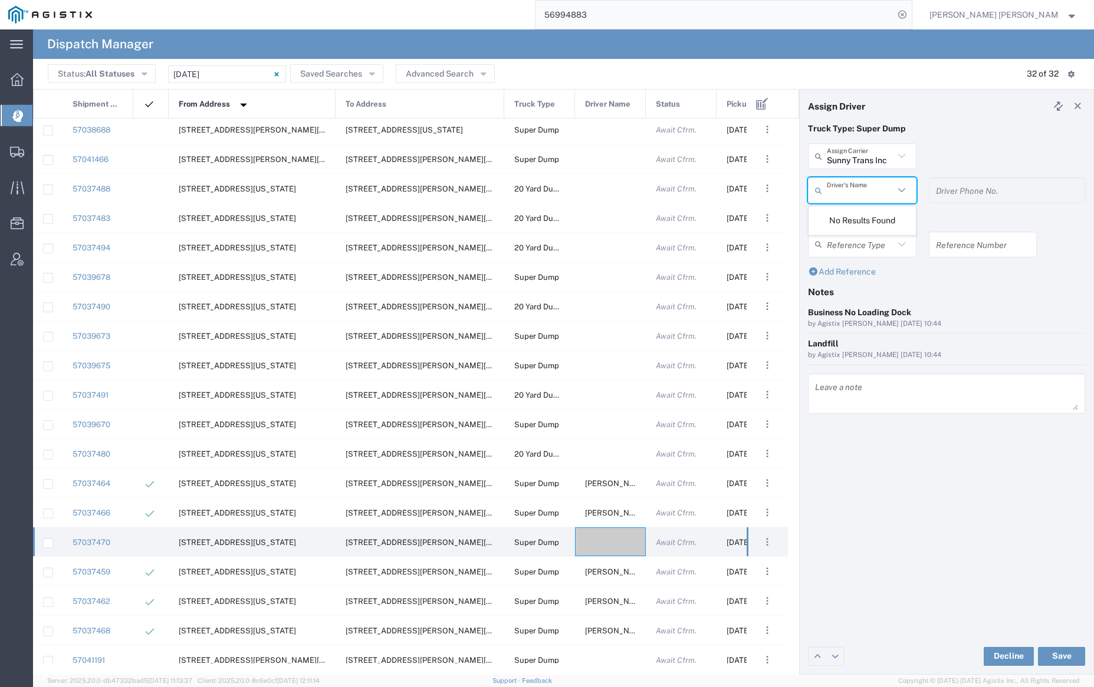
click at [866, 185] on input "text" at bounding box center [859, 190] width 67 height 21
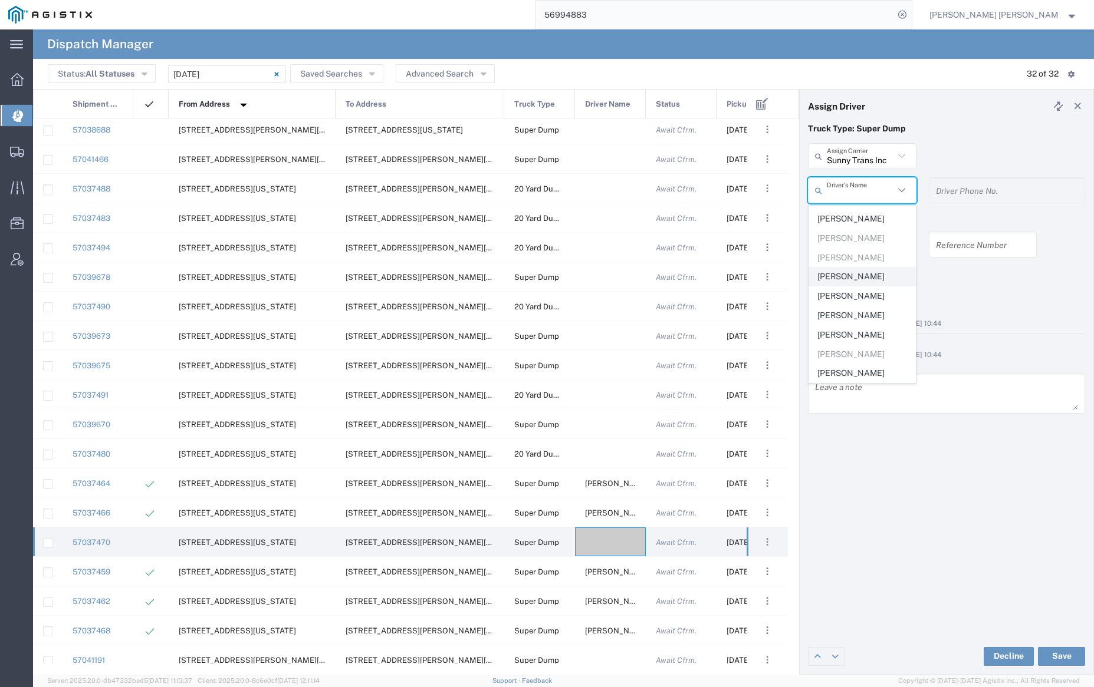
click at [864, 277] on span "[PERSON_NAME]" at bounding box center [862, 277] width 106 height 18
type input "[PERSON_NAME]"
type input "[PHONE_NUMBER]"
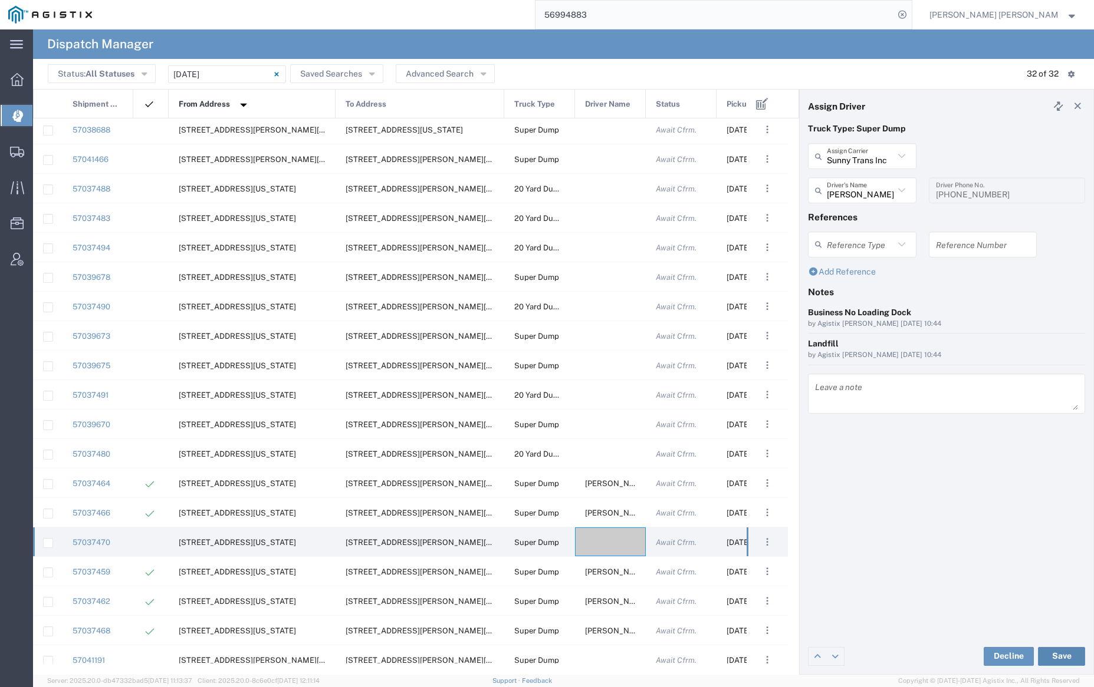
click at [1063, 653] on button "Save" at bounding box center [1061, 656] width 47 height 19
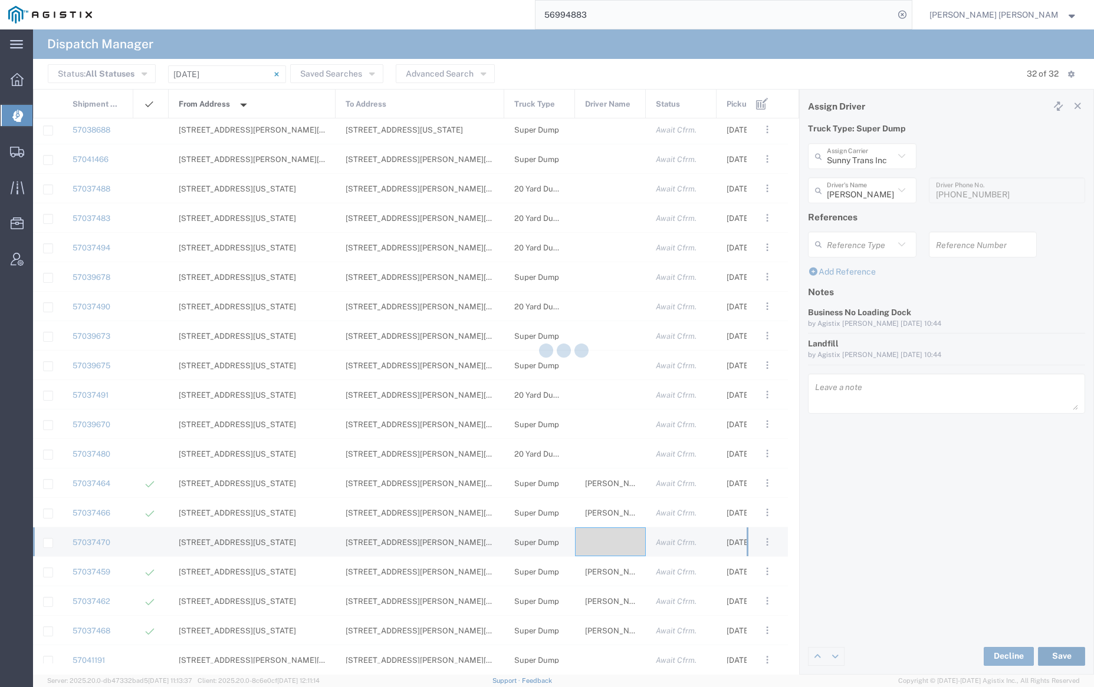
type input "[PERSON_NAME]"
type input "Sunny Trans Inc"
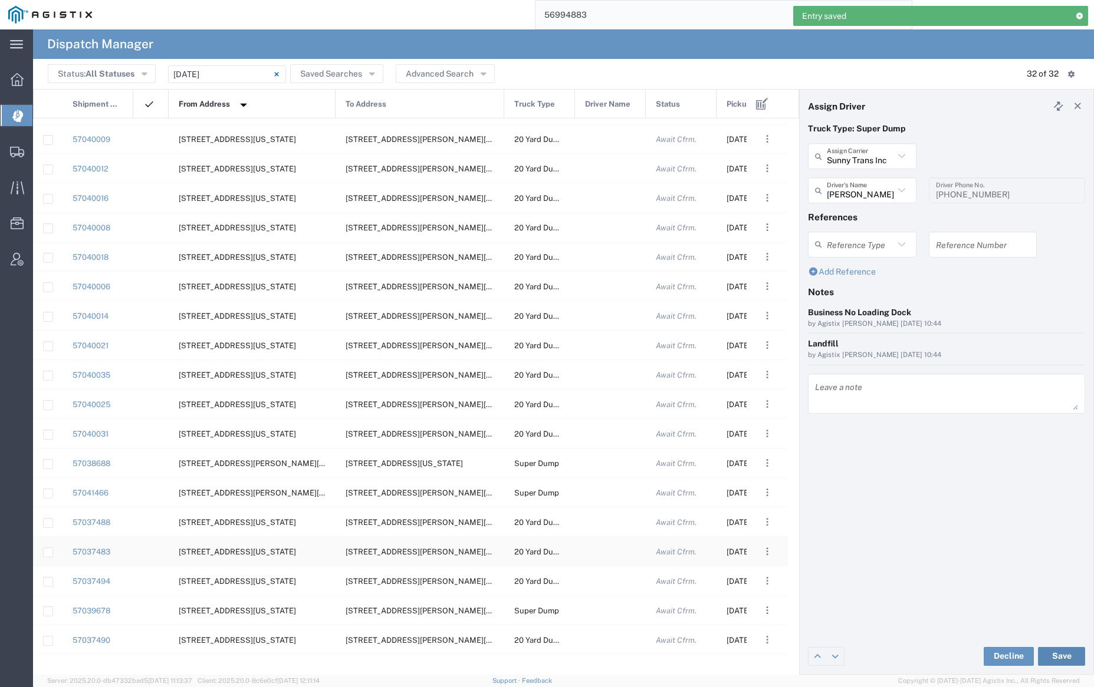
scroll to position [52, 0]
click at [608, 463] on div at bounding box center [610, 464] width 71 height 29
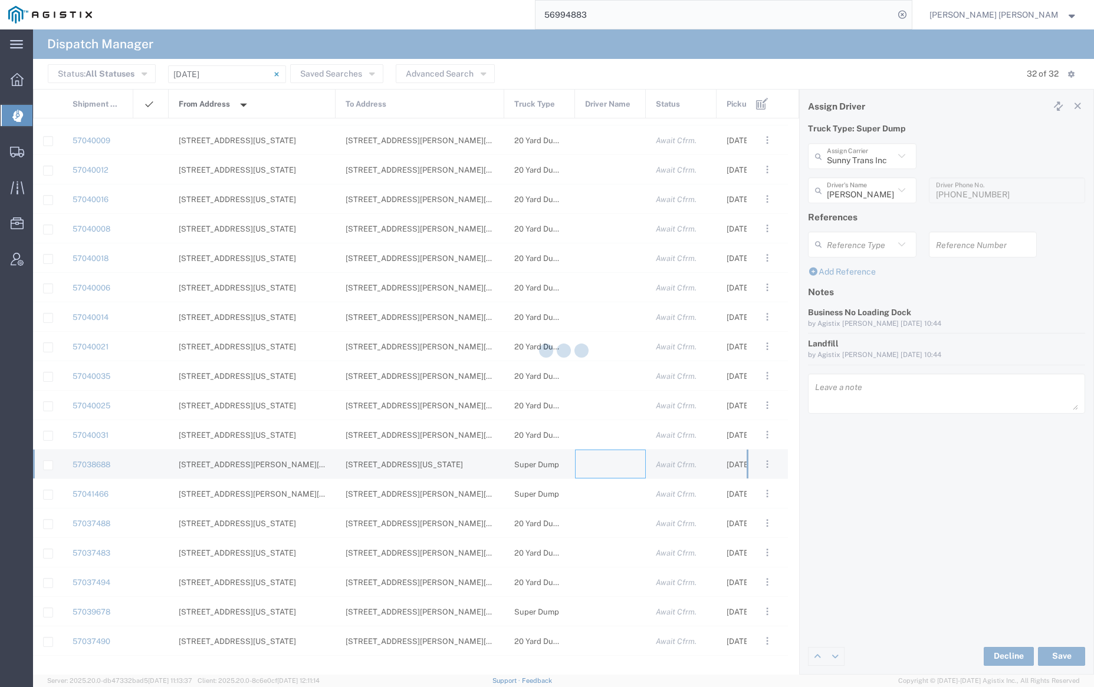
type input "[PERSON_NAME] Trucking"
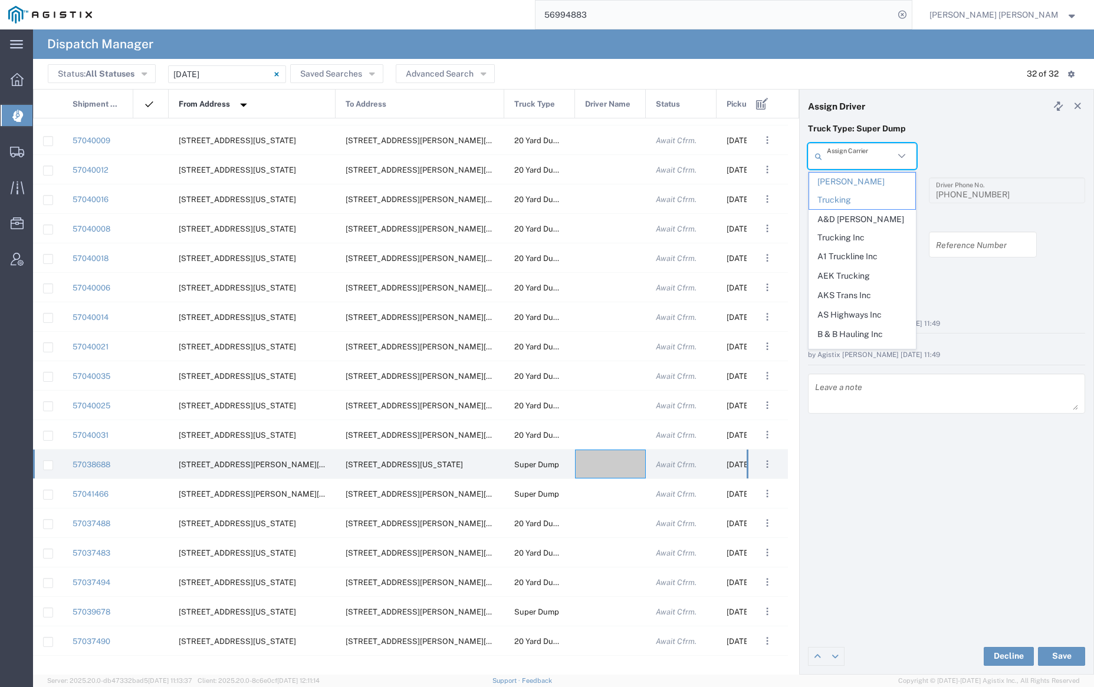
click at [861, 153] on input "text" at bounding box center [859, 156] width 67 height 21
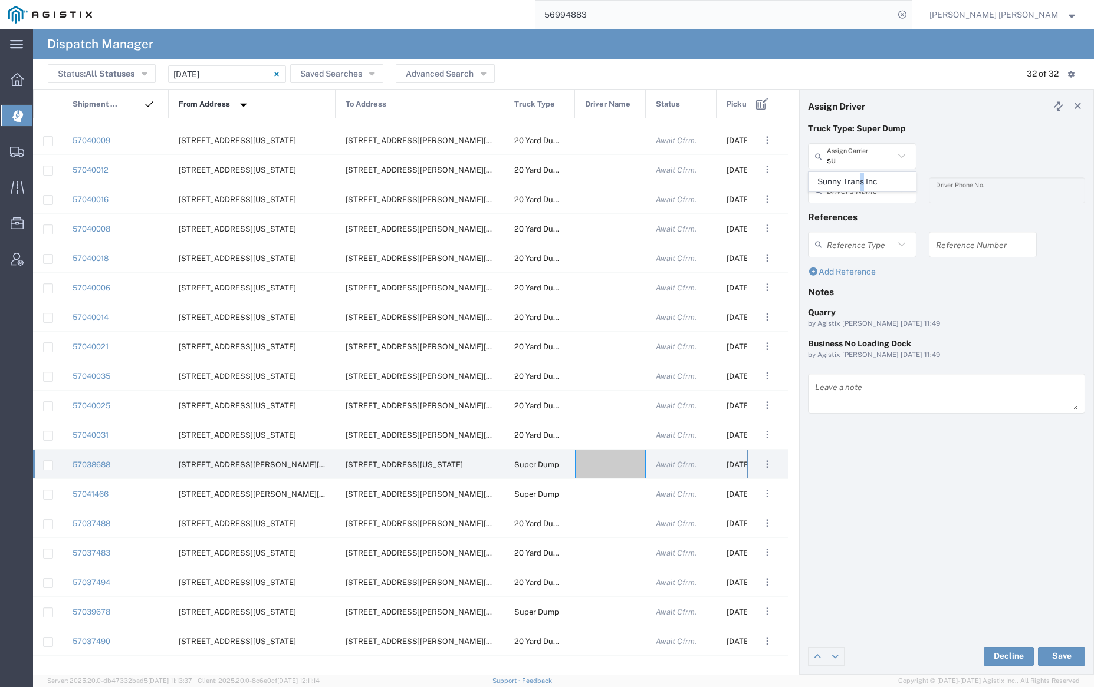
click at [862, 176] on span "Sunny Trans Inc" at bounding box center [862, 182] width 106 height 18
type input "Sunny Trans Inc"
click at [862, 177] on div "Driver's Name" at bounding box center [862, 190] width 108 height 26
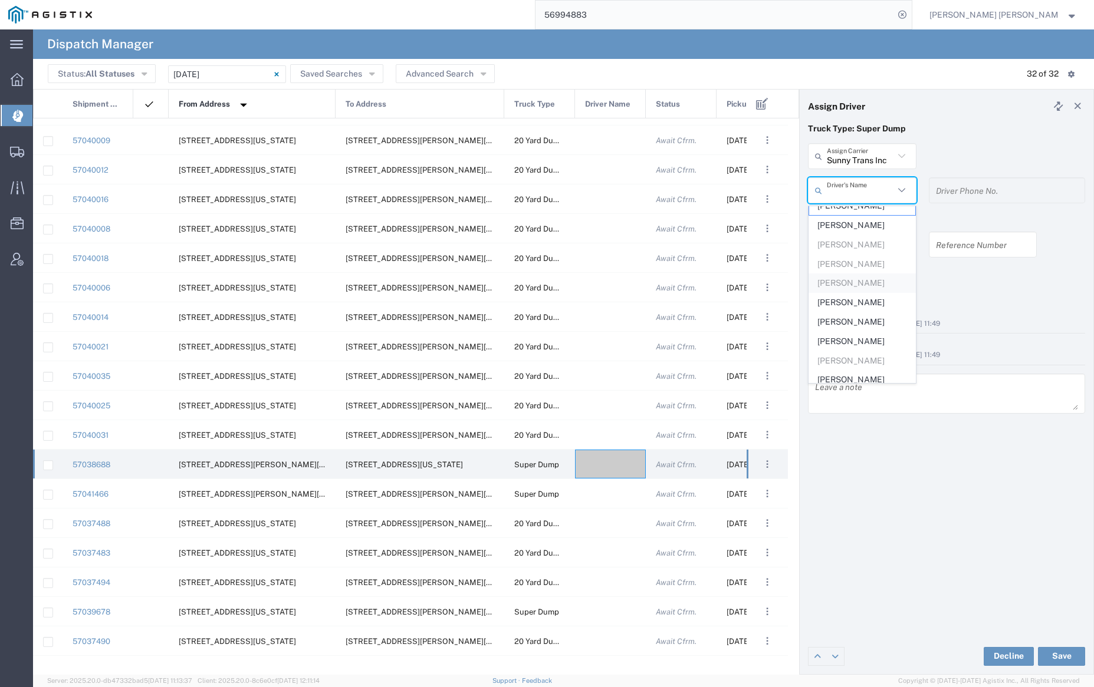
scroll to position [19, 0]
click at [877, 368] on span "[PERSON_NAME]" at bounding box center [862, 373] width 106 height 18
type input "[PERSON_NAME]"
type input "[PHONE_NUMBER]"
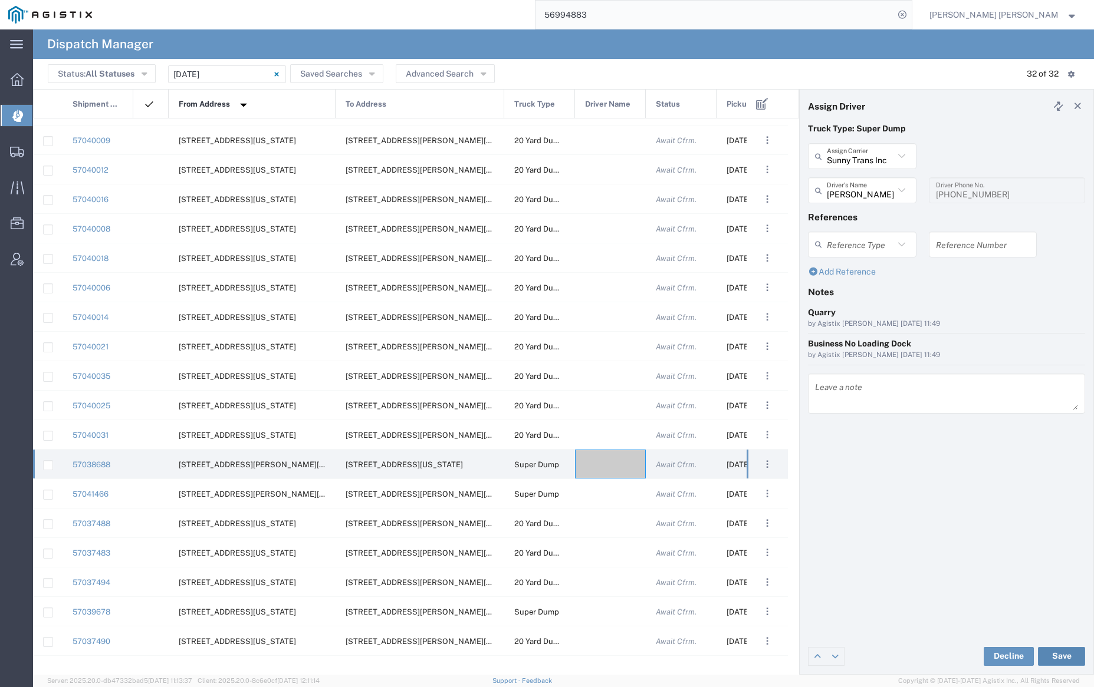
click at [1059, 654] on button "Save" at bounding box center [1061, 656] width 47 height 19
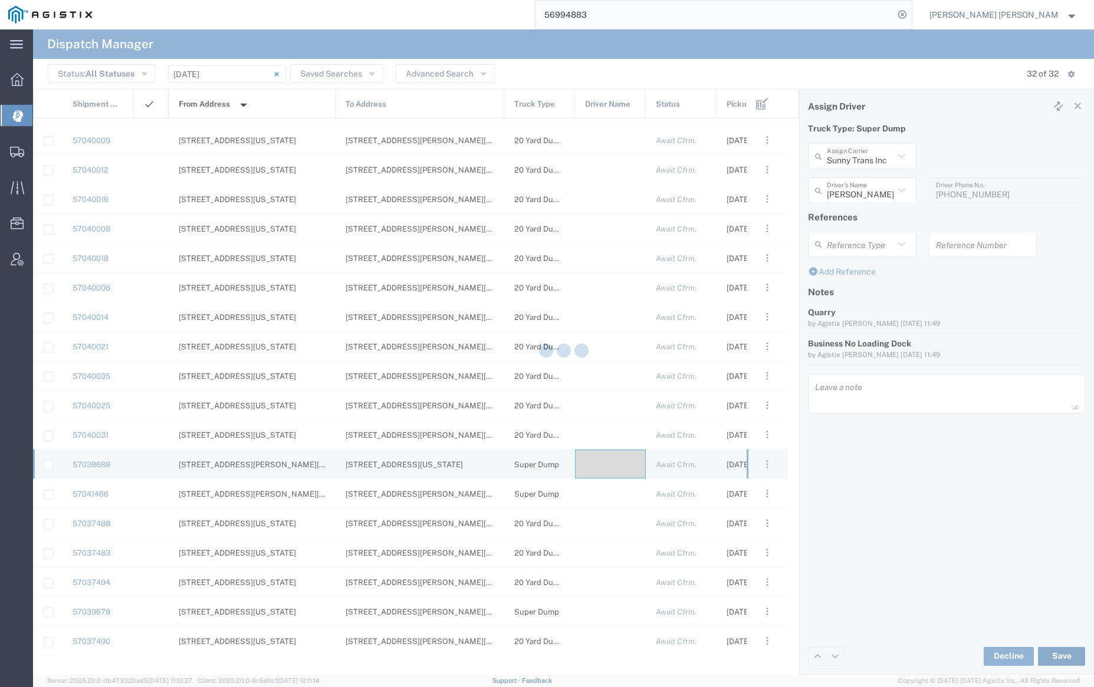
type input "[PERSON_NAME]"
type input "Sunny Trans Inc"
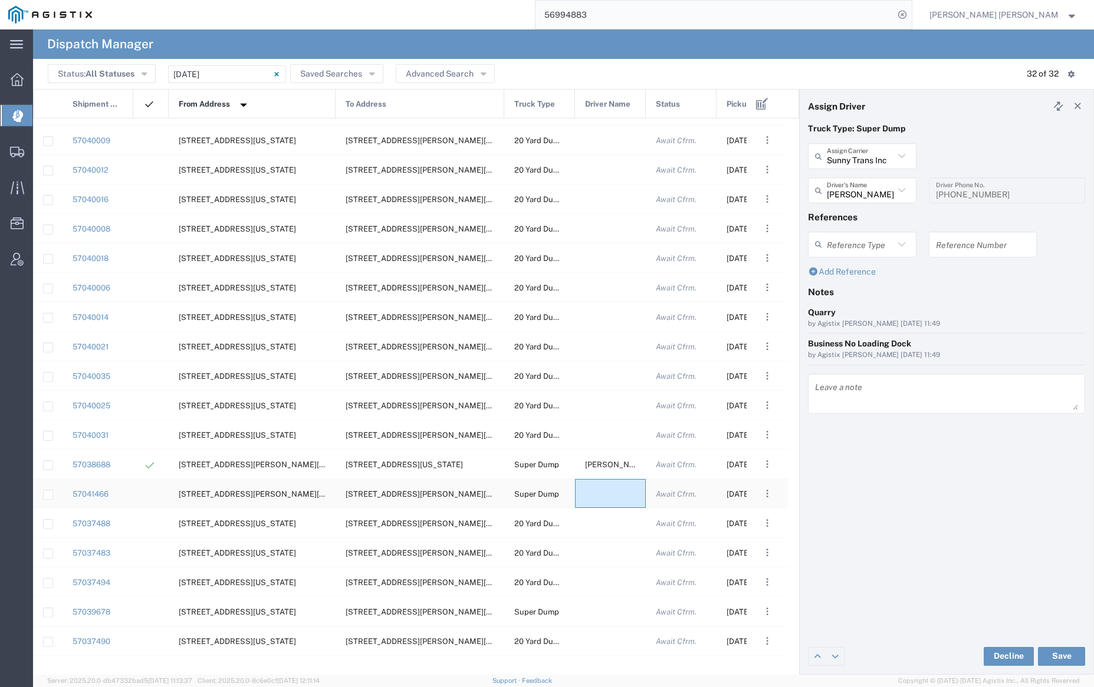
click at [609, 495] on div at bounding box center [610, 493] width 71 height 29
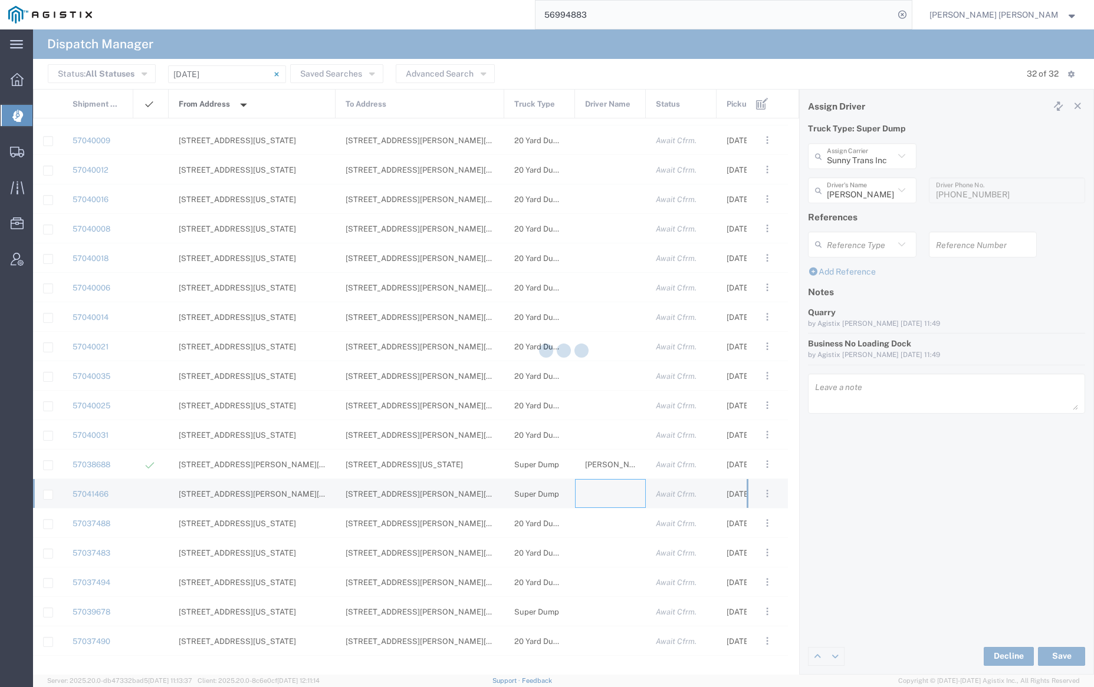
type input "[PERSON_NAME] Trucking"
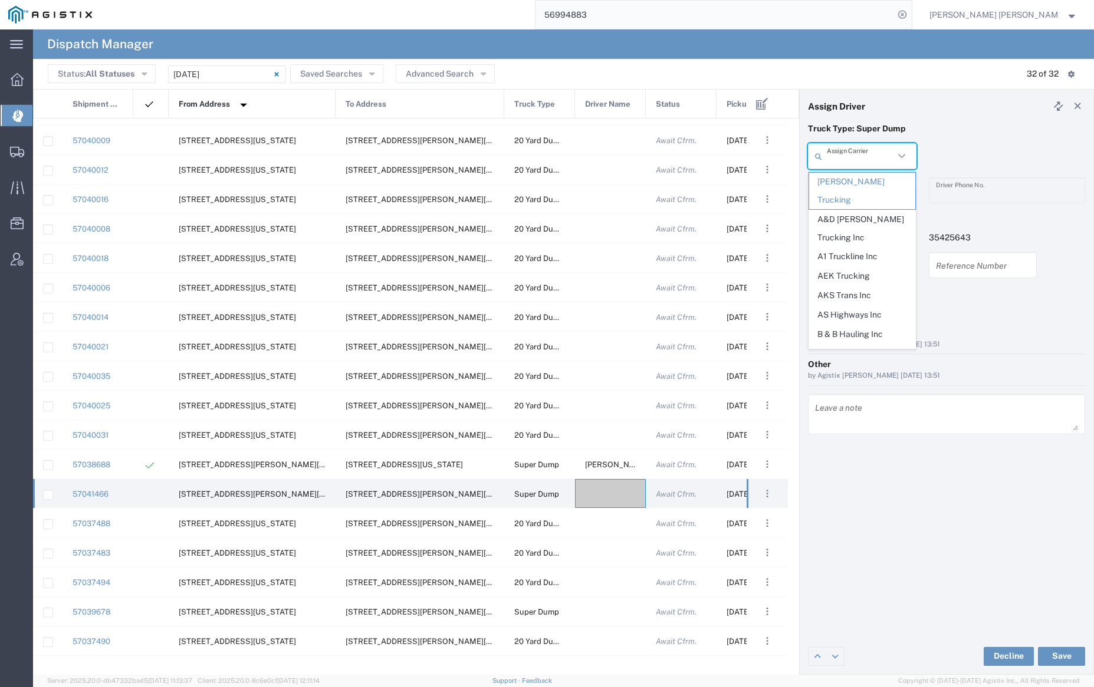
click at [854, 156] on input "text" at bounding box center [859, 156] width 67 height 21
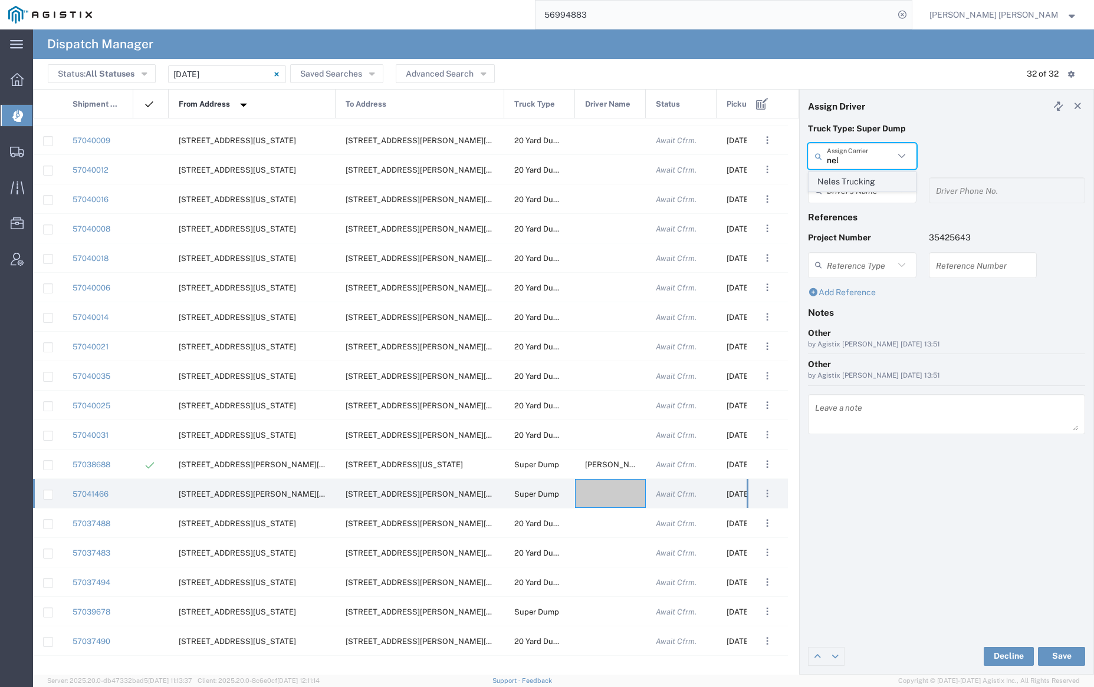
click at [864, 183] on span "Neles Trucking" at bounding box center [862, 182] width 106 height 18
type input "Neles Trucking"
click at [865, 187] on input "text" at bounding box center [863, 190] width 74 height 21
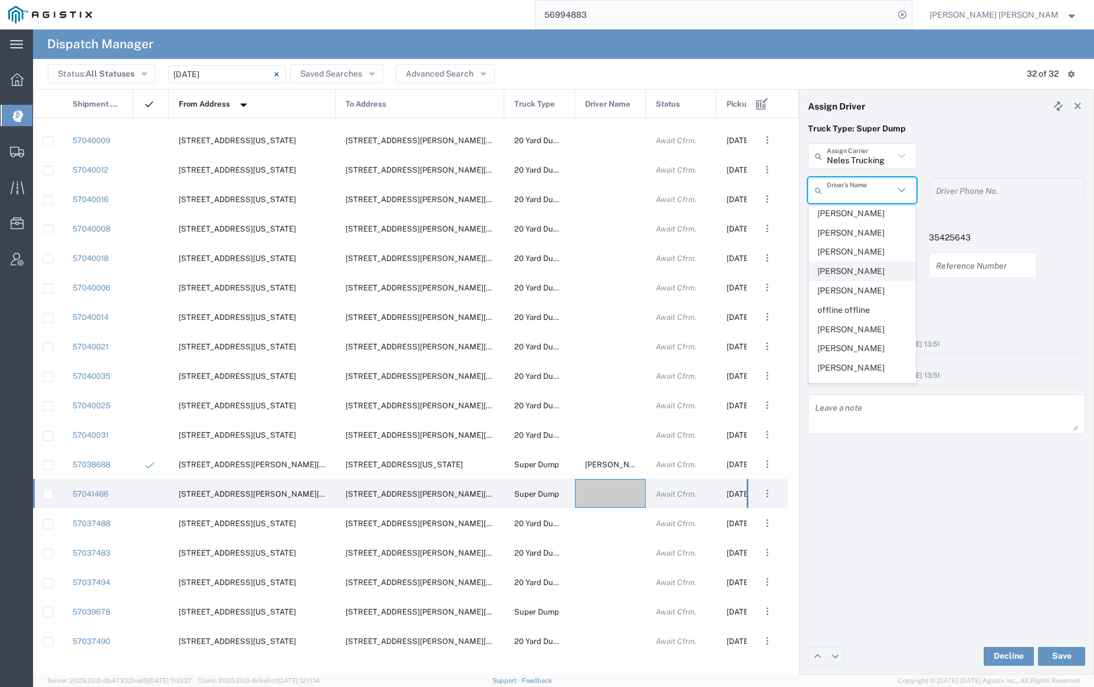
scroll to position [508, 0]
click at [849, 336] on span "[PERSON_NAME]" at bounding box center [862, 327] width 106 height 18
type input "[PERSON_NAME]"
type input "[PHONE_NUMBER]"
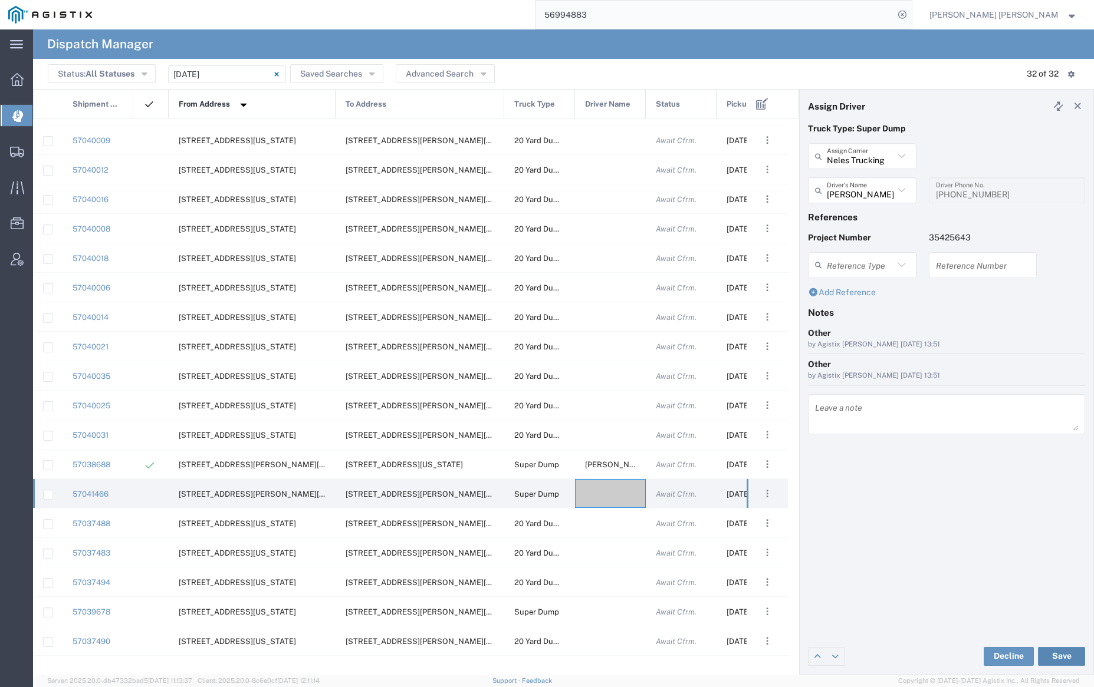
click at [1060, 656] on button "Save" at bounding box center [1061, 656] width 47 height 19
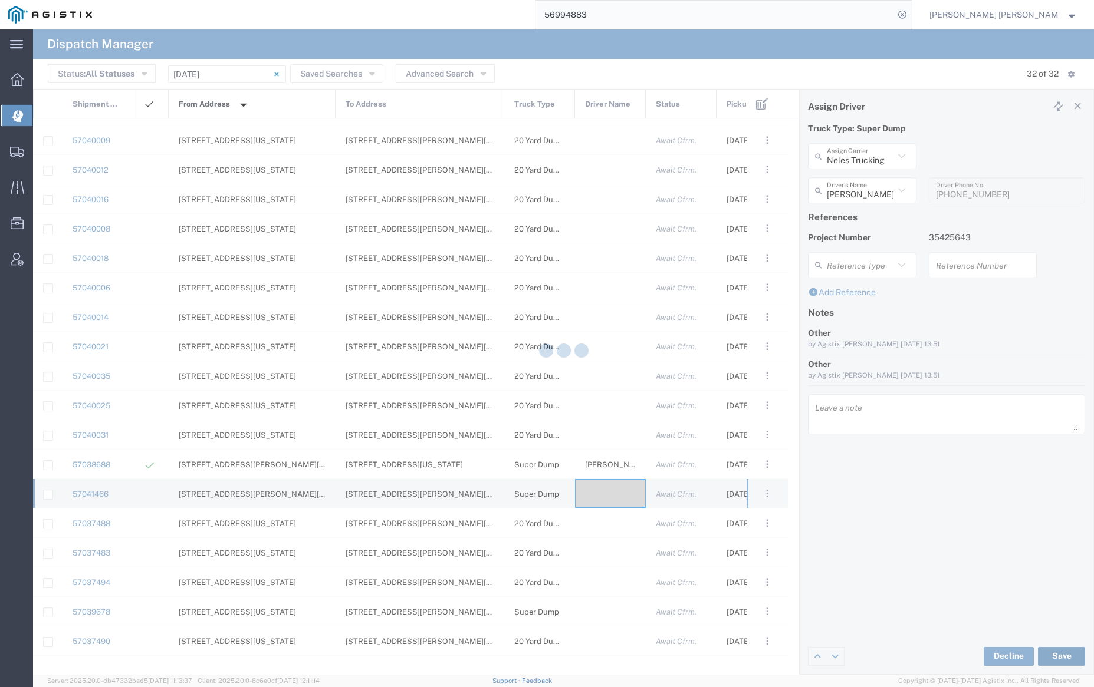
type input "[PERSON_NAME]"
type input "Neles Trucking"
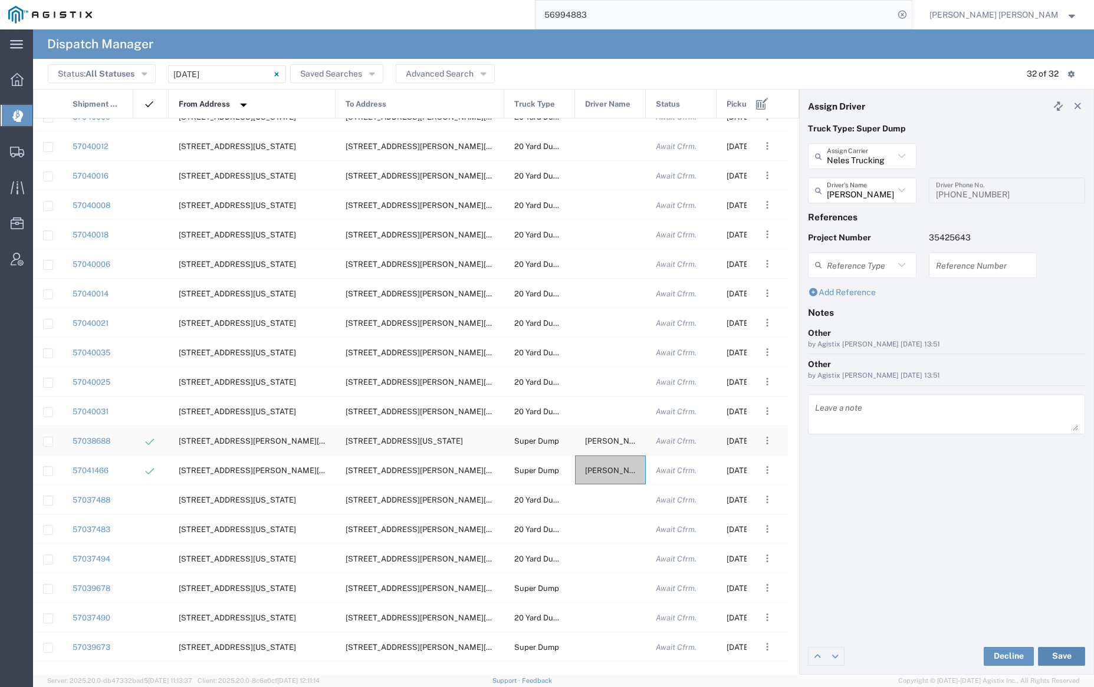
scroll to position [0, 0]
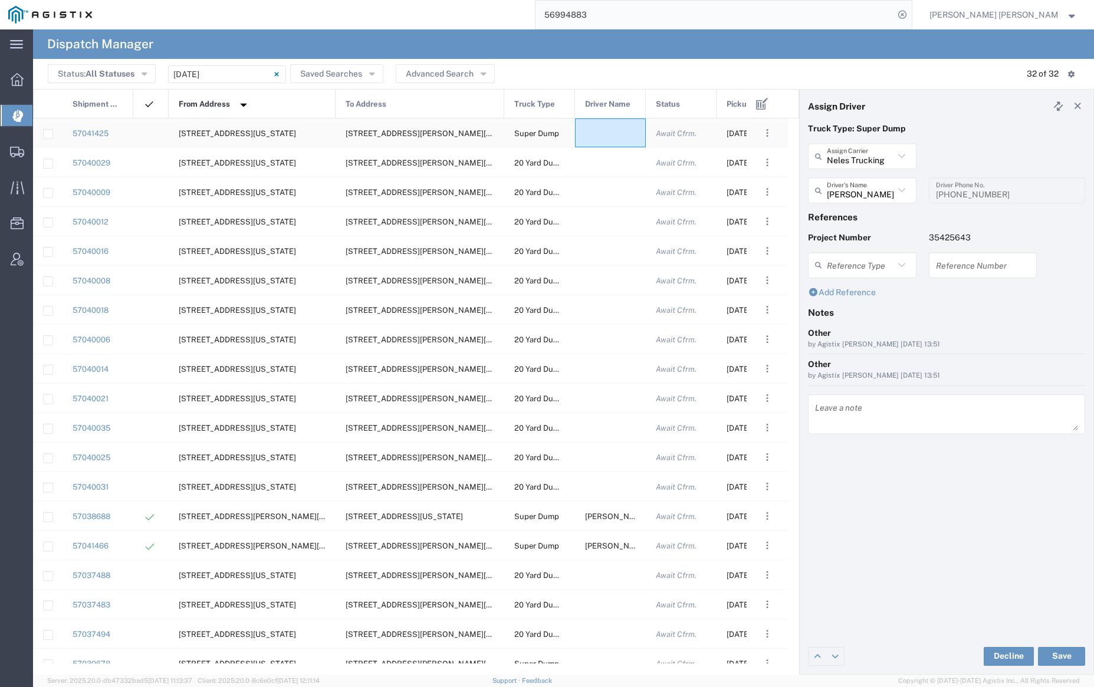
click at [601, 134] on div at bounding box center [610, 132] width 71 height 29
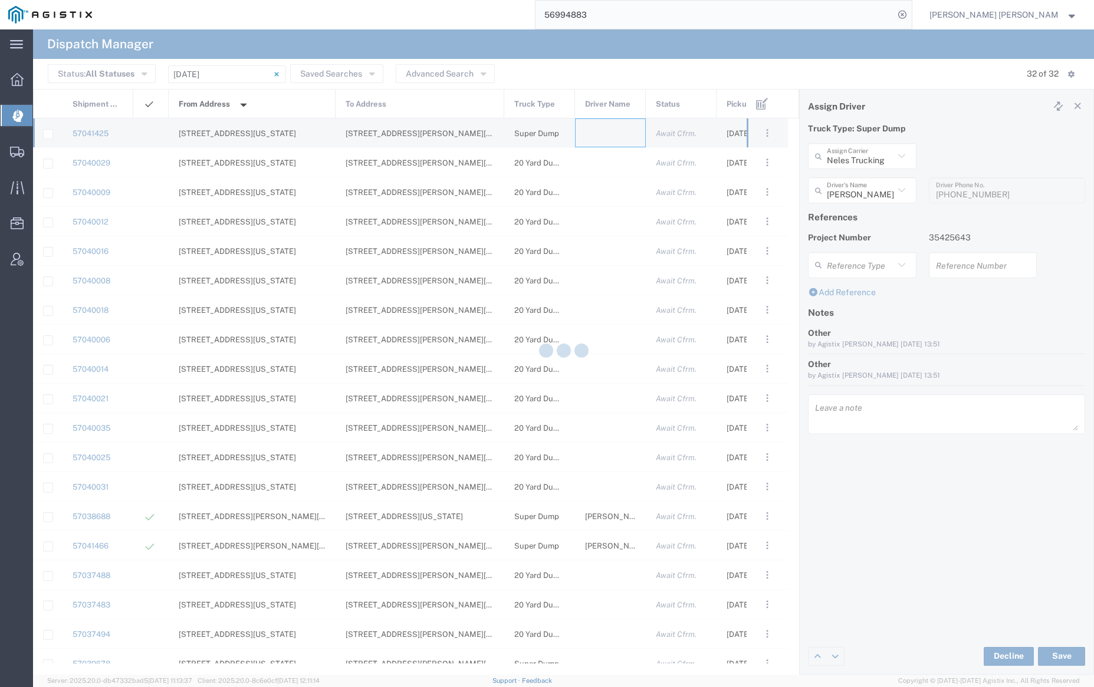
type input "[PERSON_NAME] Trucking"
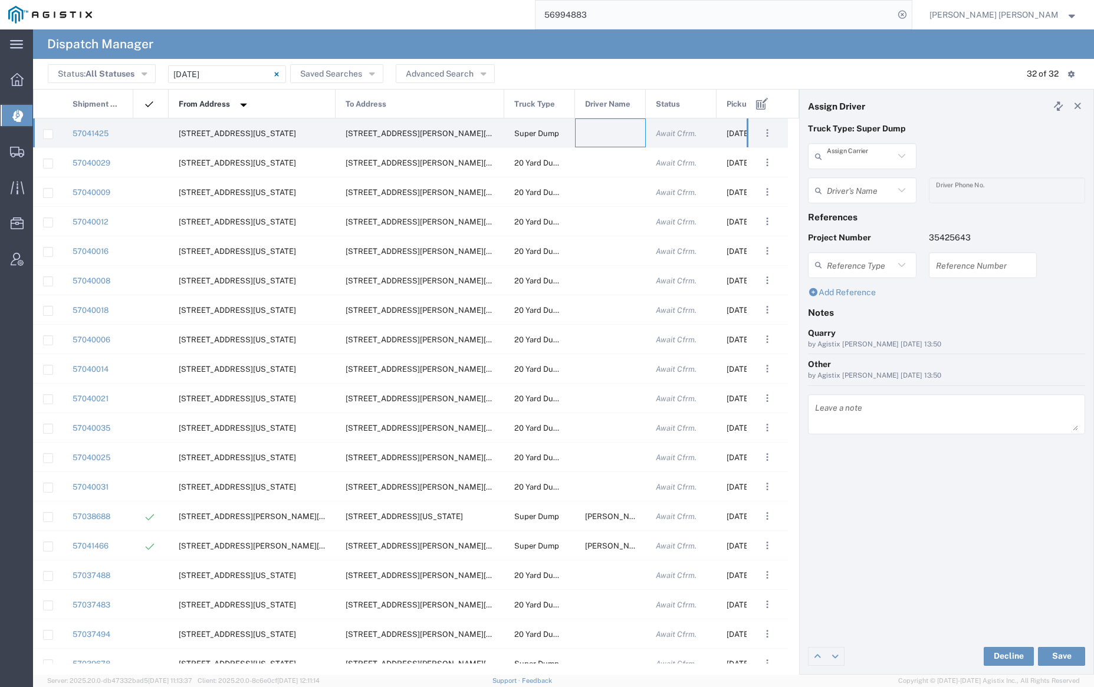
click at [858, 155] on input "text" at bounding box center [859, 156] width 67 height 21
click at [861, 180] on span "Neles Trucking" at bounding box center [862, 182] width 106 height 18
type input "Neles Trucking"
click at [865, 190] on input "text" at bounding box center [863, 190] width 74 height 21
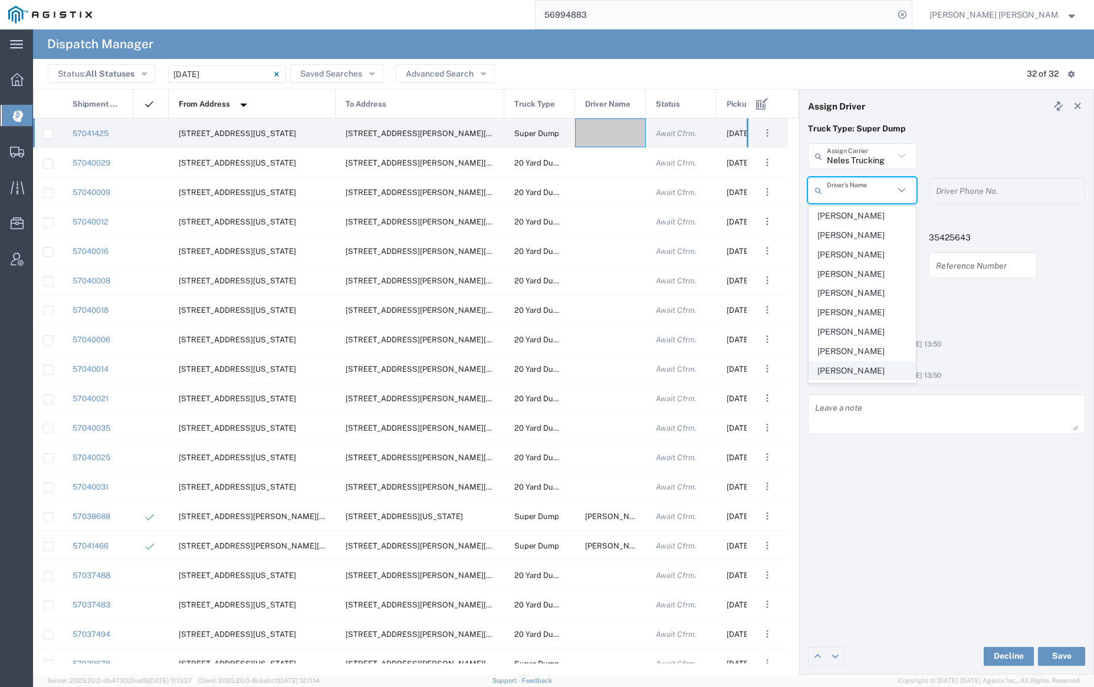
click at [870, 371] on span "[PERSON_NAME]" at bounding box center [862, 371] width 106 height 18
type input "[PERSON_NAME]"
type input "[PHONE_NUMBER]"
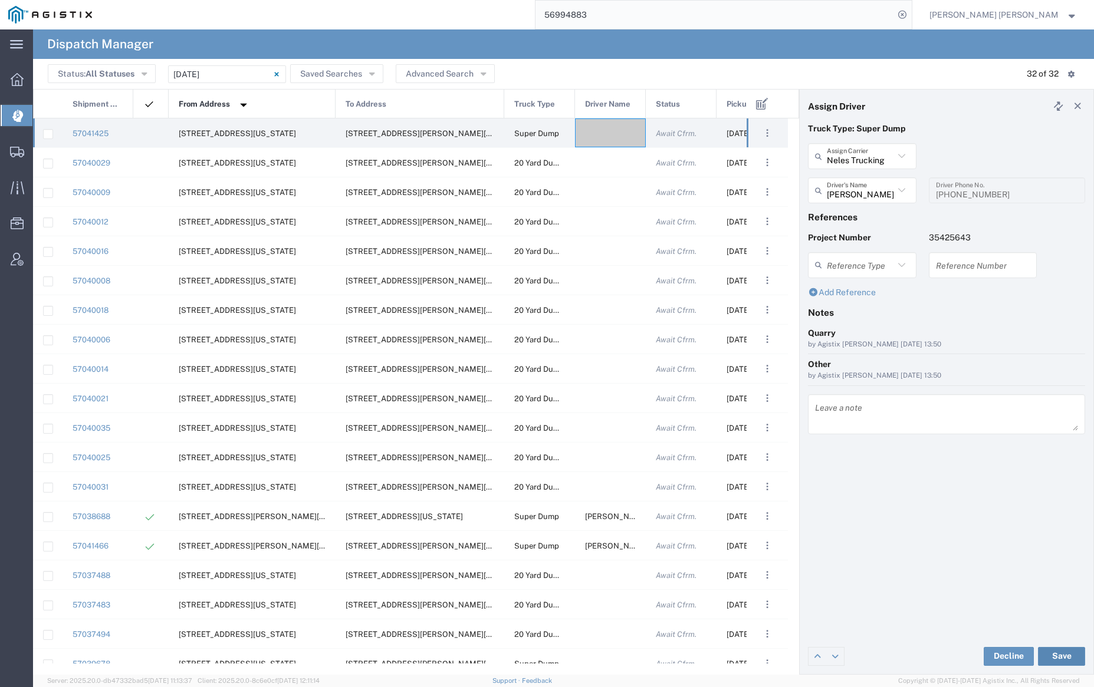
click at [1061, 651] on button "Save" at bounding box center [1061, 656] width 47 height 19
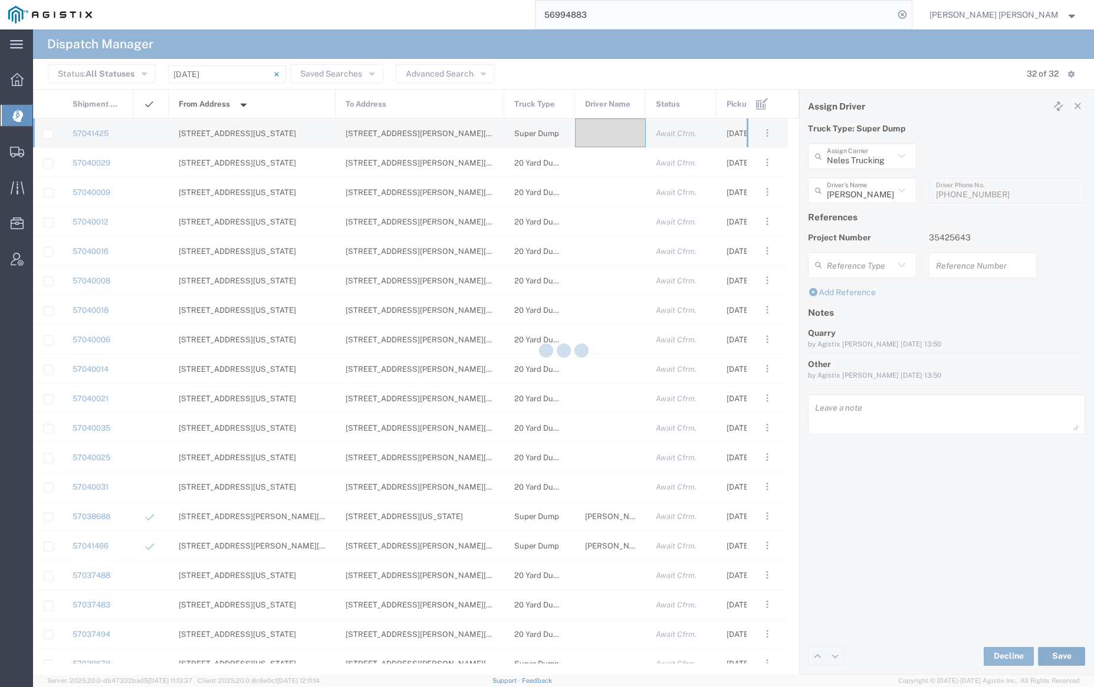
type input "[PERSON_NAME]"
type input "Neles Trucking"
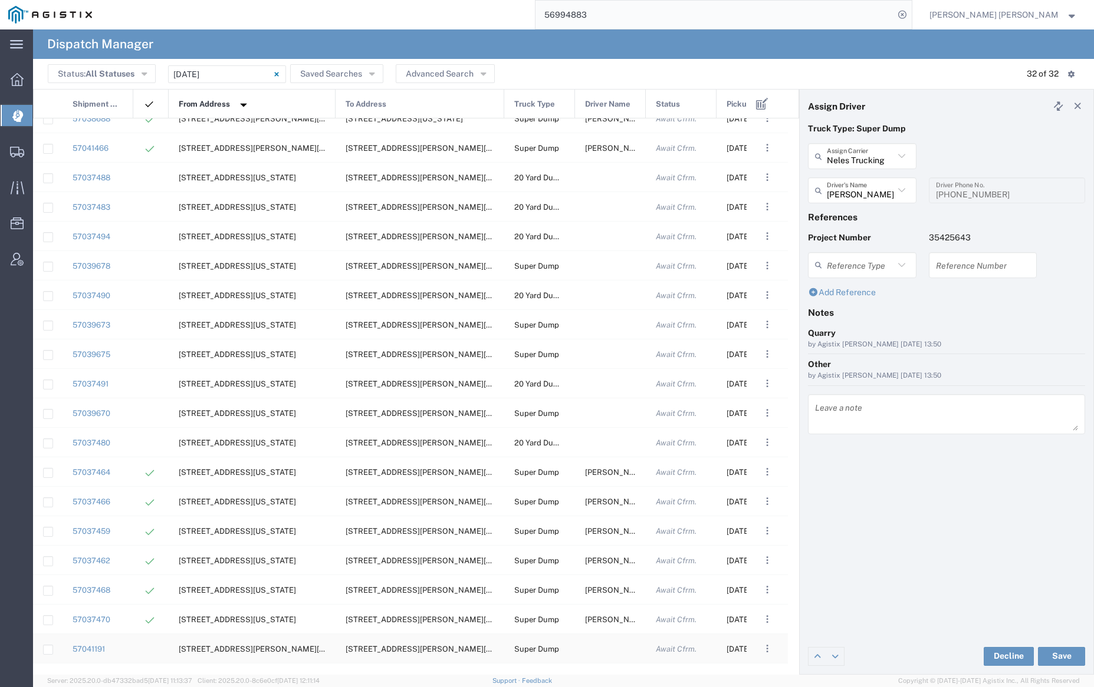
click at [606, 645] on div at bounding box center [610, 648] width 71 height 29
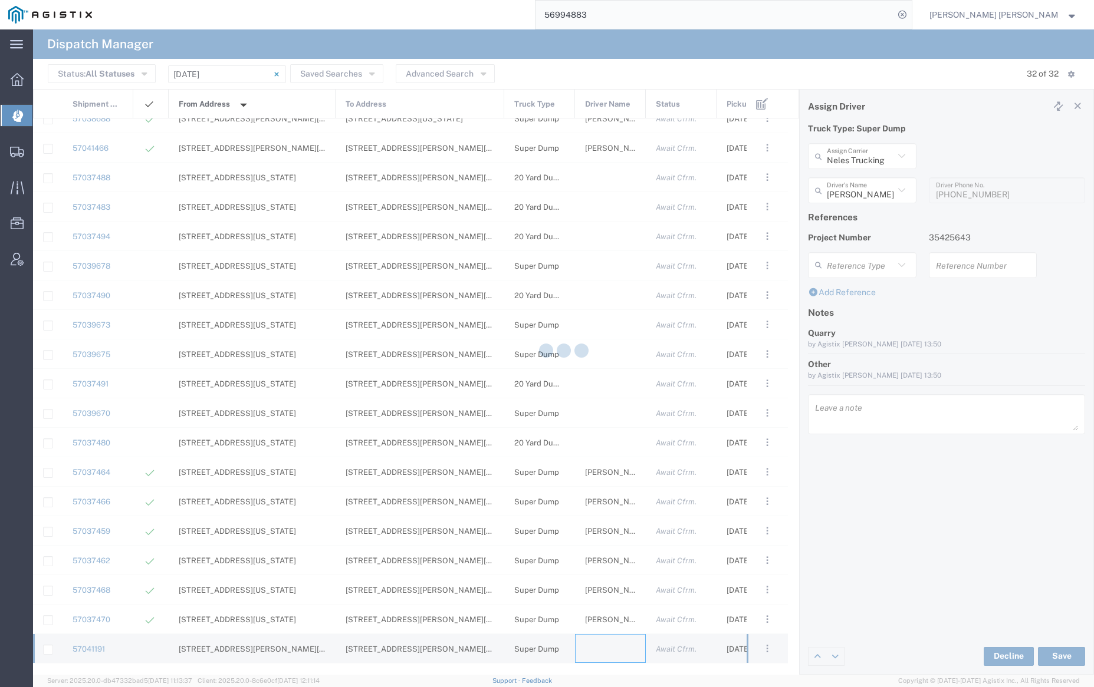
type input "[PERSON_NAME] Trucking"
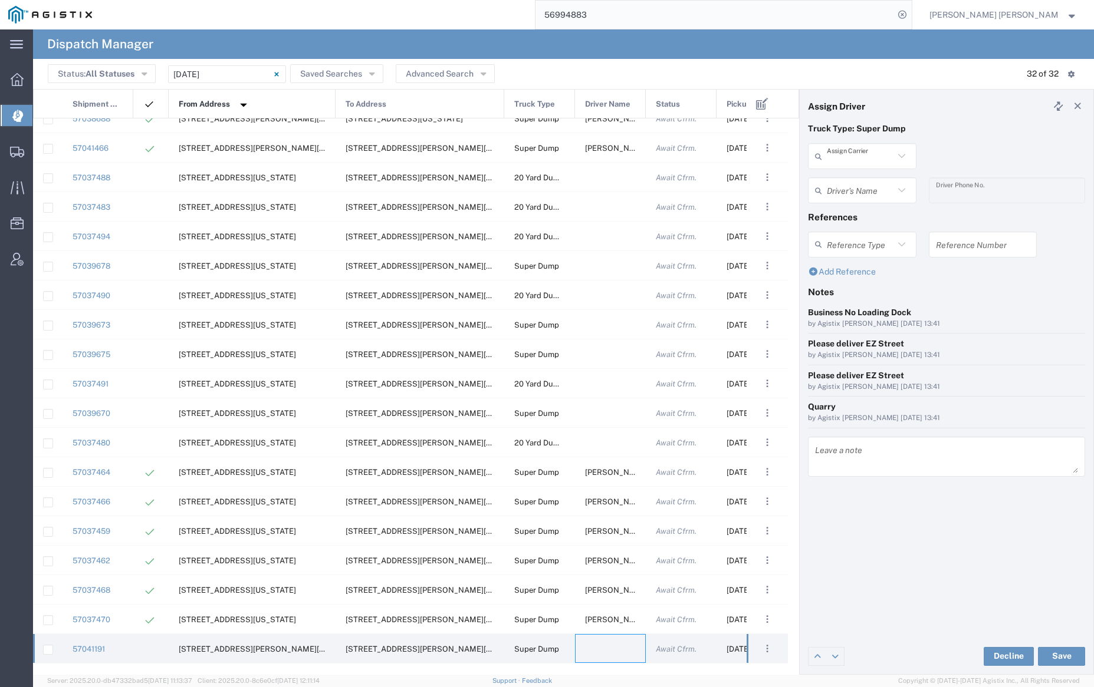
click at [849, 149] on input "text" at bounding box center [859, 156] width 67 height 21
click at [857, 177] on span "[PERSON_NAME] Trans Services" at bounding box center [862, 191] width 106 height 37
type input "[PERSON_NAME] Trans Services"
click at [859, 184] on input "text" at bounding box center [863, 190] width 74 height 21
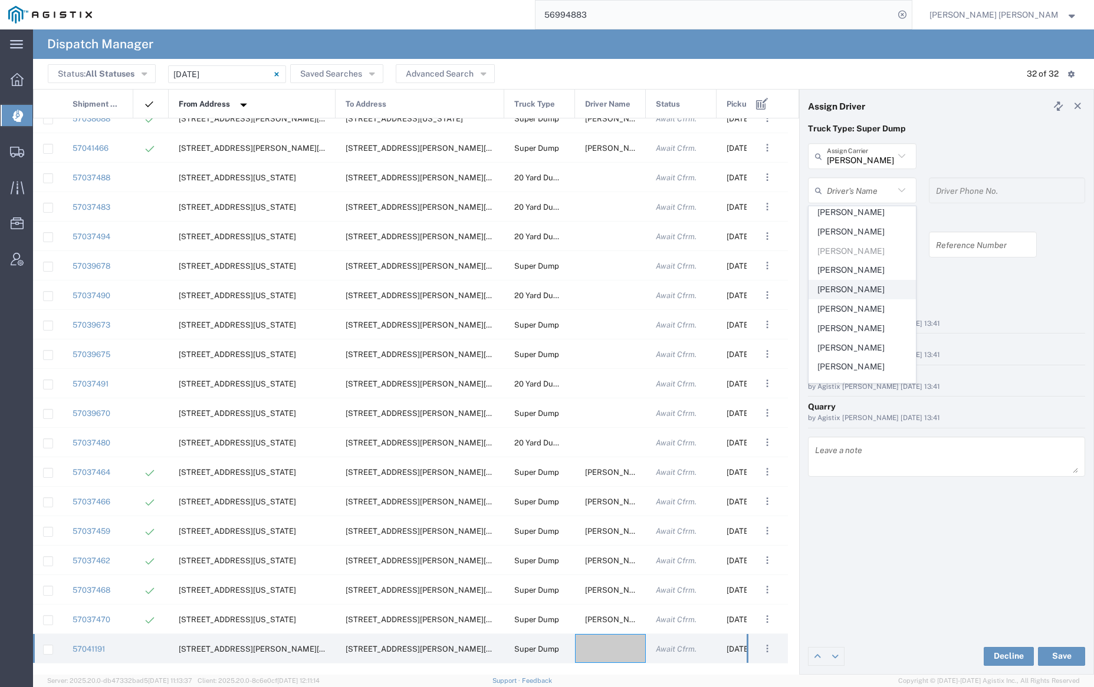
click at [856, 281] on span "[PERSON_NAME]" at bounding box center [862, 290] width 106 height 18
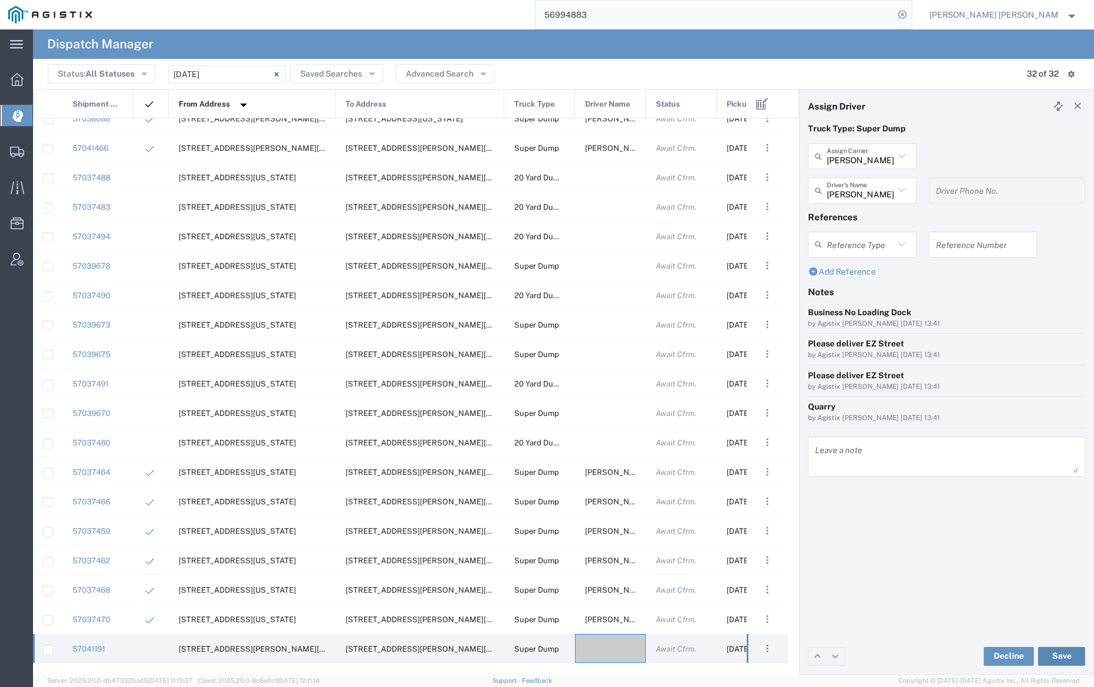
click at [1065, 655] on button "Save" at bounding box center [1061, 656] width 47 height 19
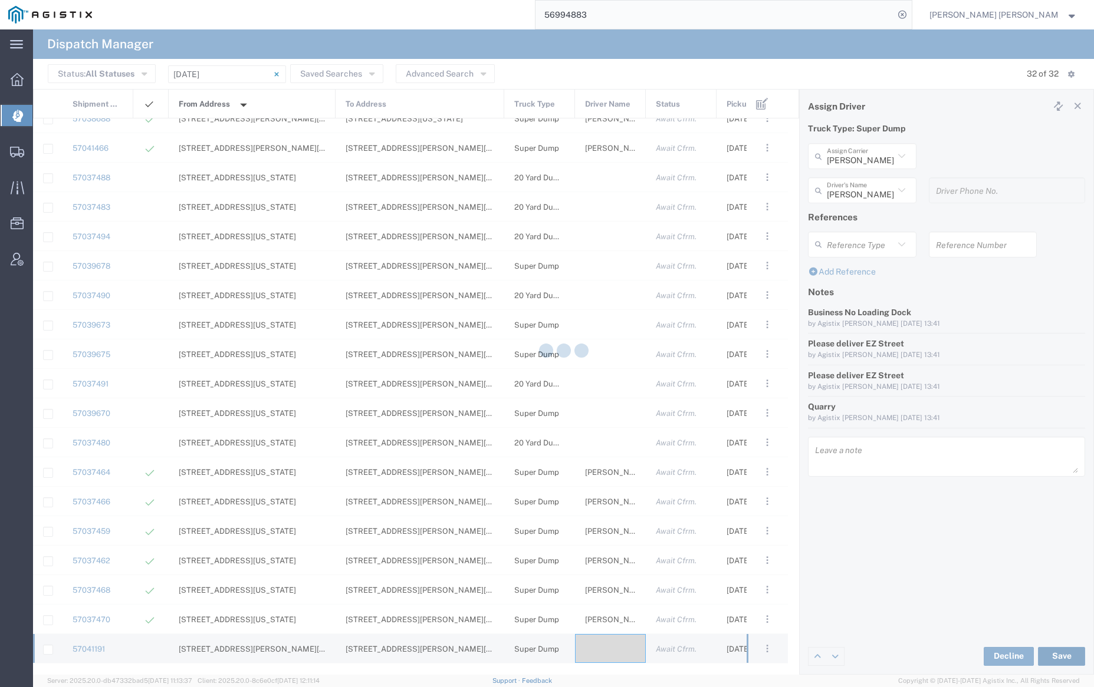
type input "[PERSON_NAME]"
type input "[PERSON_NAME] Trans Services"
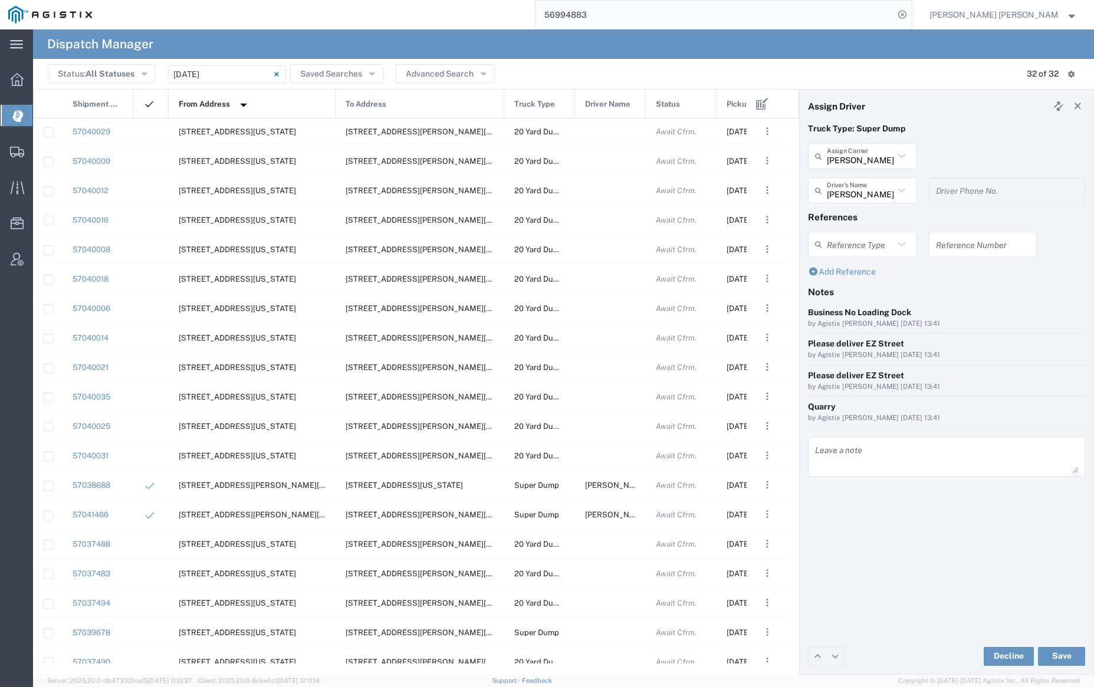
click at [744, 101] on span "Pickup Date and Time" at bounding box center [765, 104] width 79 height 29
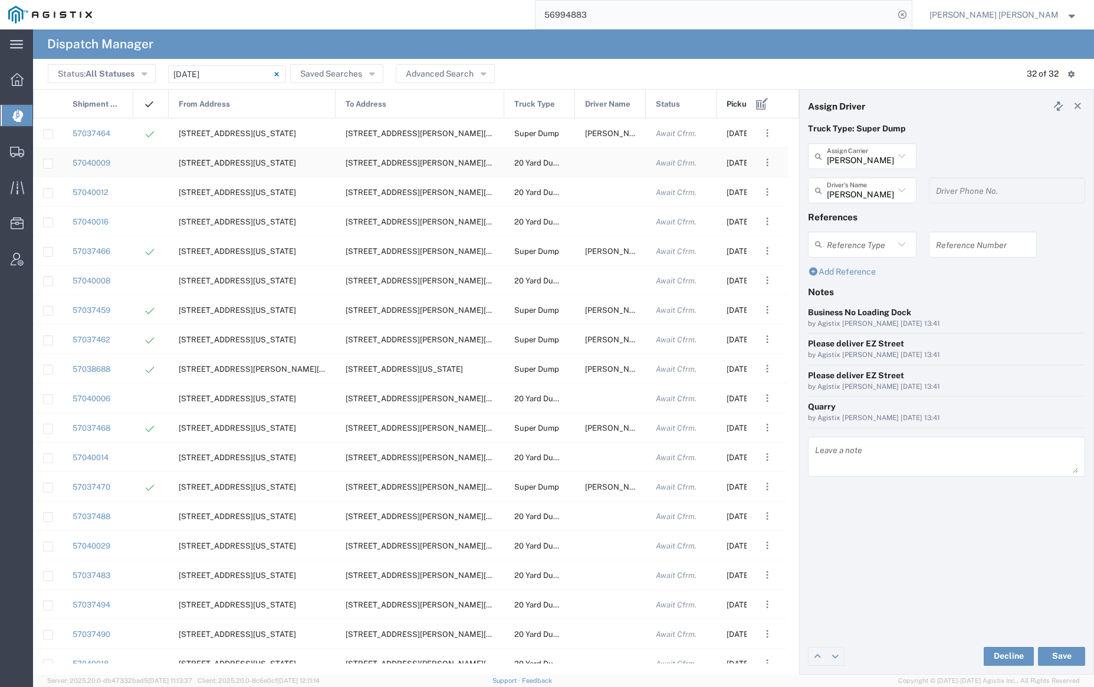
click at [601, 155] on div at bounding box center [610, 162] width 71 height 29
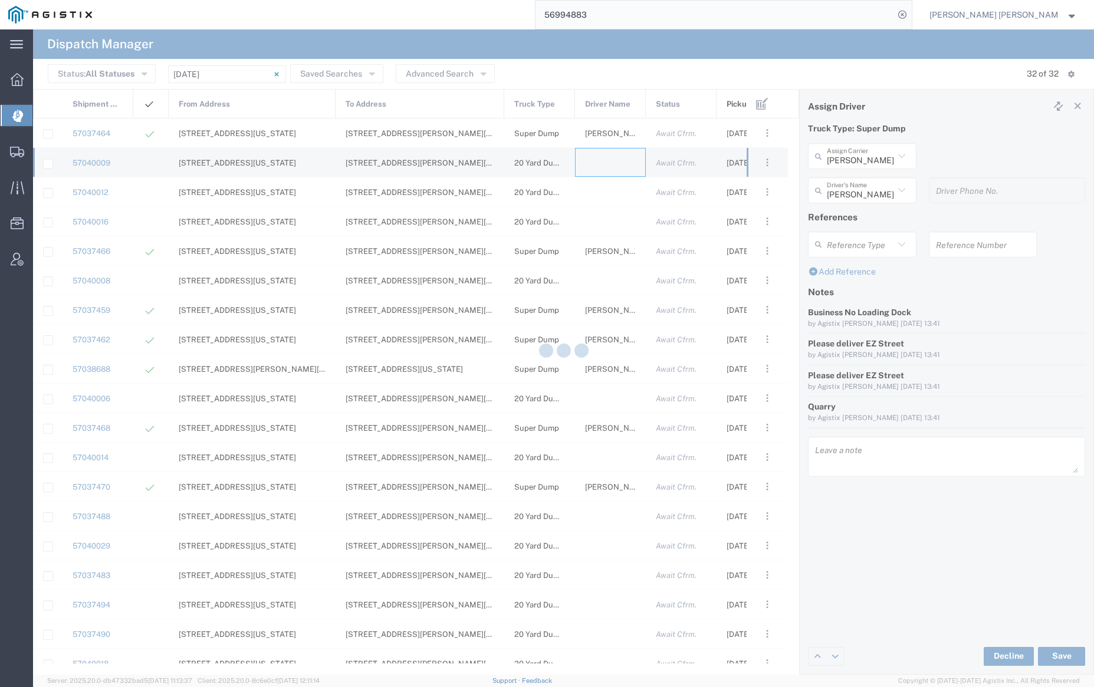
type input "[PERSON_NAME] Trucking"
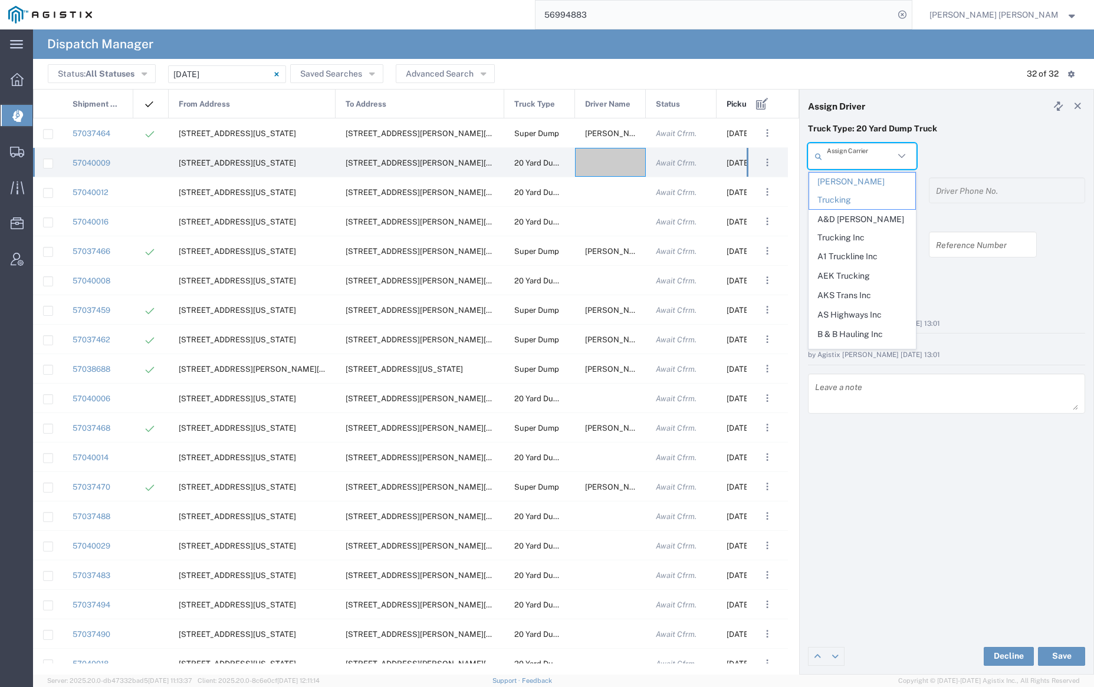
click at [875, 162] on input "text" at bounding box center [859, 156] width 67 height 21
click at [869, 210] on span "M A [PERSON_NAME] Trucking LLC" at bounding box center [862, 228] width 106 height 37
type input "M A [PERSON_NAME] Trucking LLC"
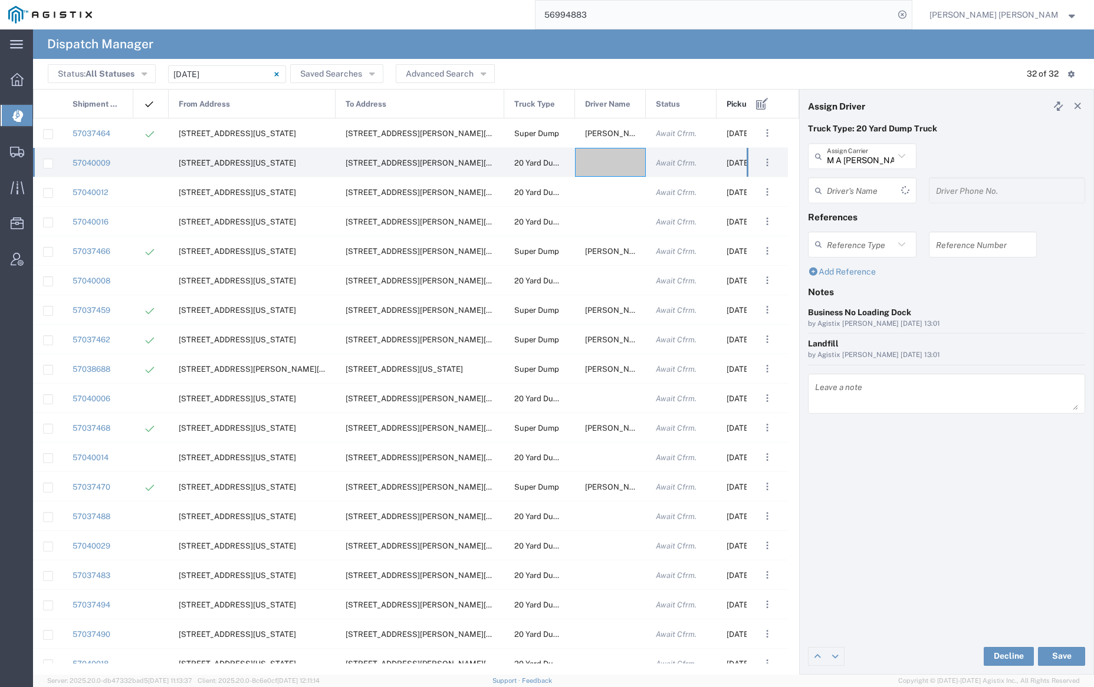
click at [861, 189] on input "text" at bounding box center [863, 190] width 74 height 21
click at [868, 213] on span "[PERSON_NAME]" at bounding box center [862, 216] width 106 height 18
type input "[PERSON_NAME]"
type input "[PHONE_NUMBER]"
click at [1067, 657] on button "Save" at bounding box center [1061, 656] width 47 height 19
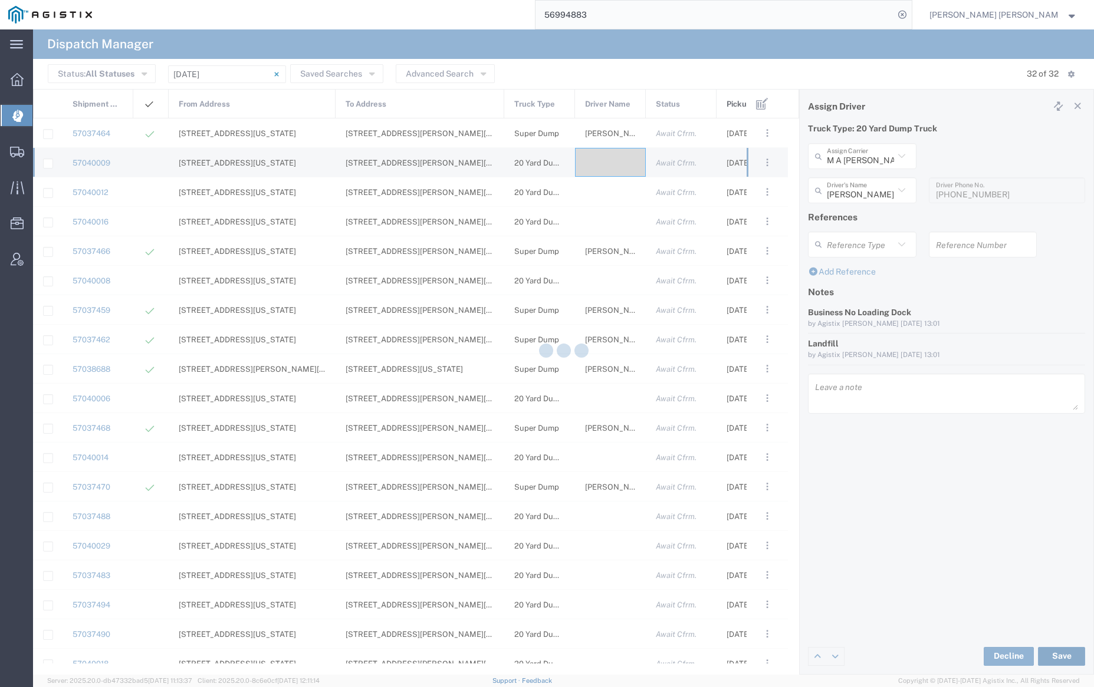
type input "[PERSON_NAME]"
type input "M A [PERSON_NAME] Trucking LLC"
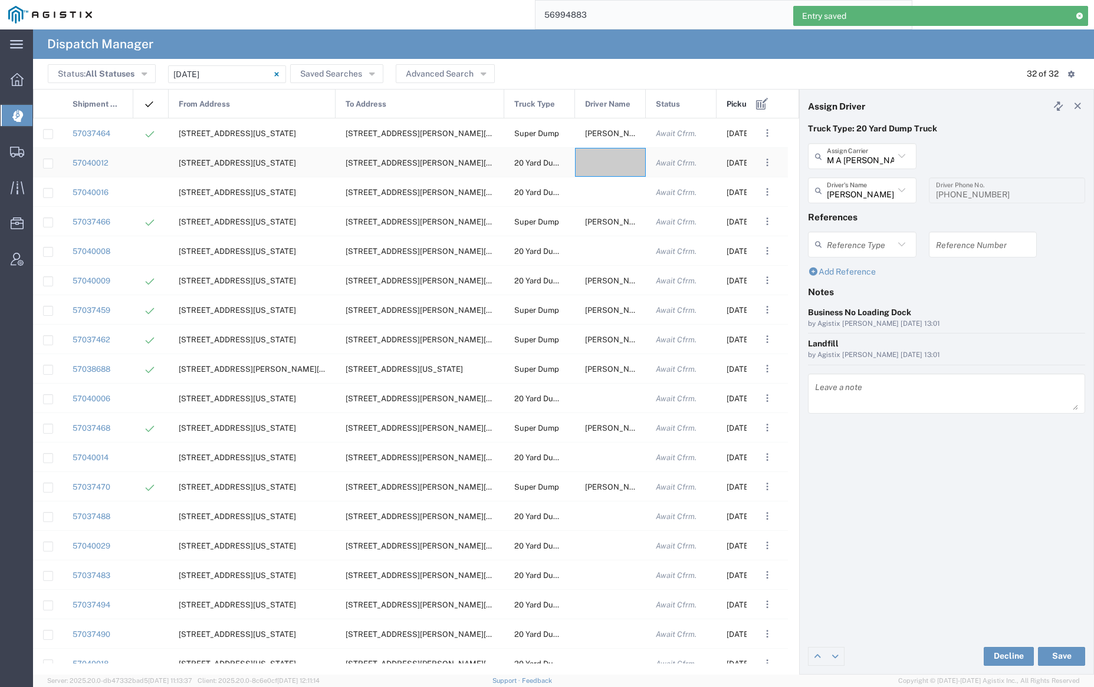
click at [606, 163] on div at bounding box center [610, 162] width 71 height 29
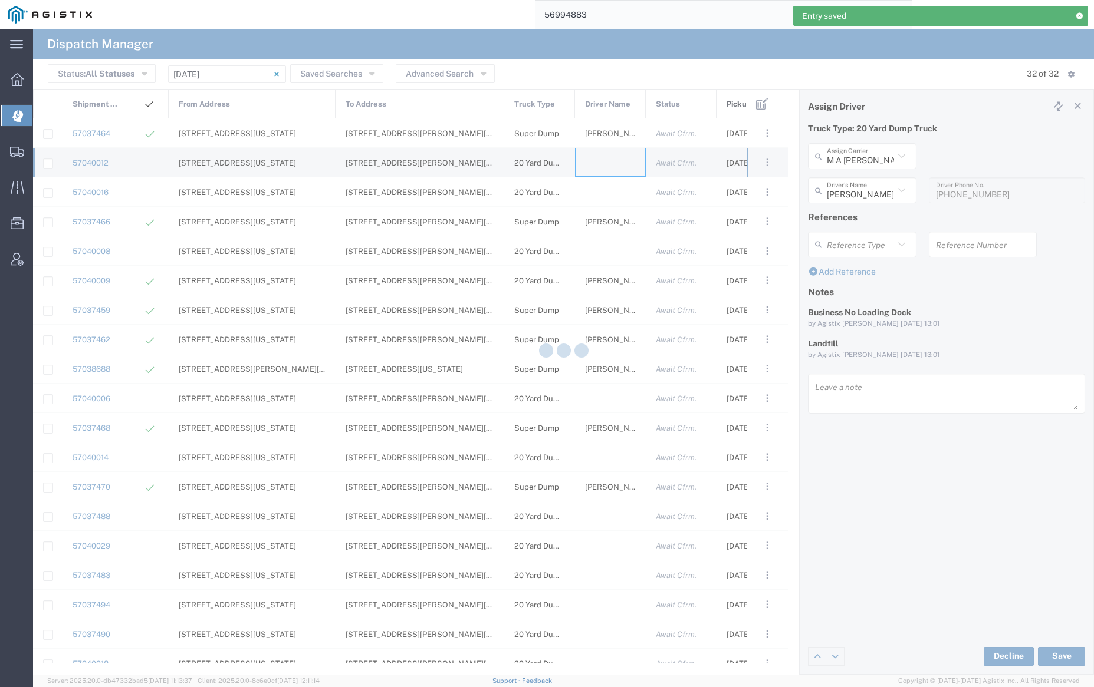
type input "[PERSON_NAME] Trucking"
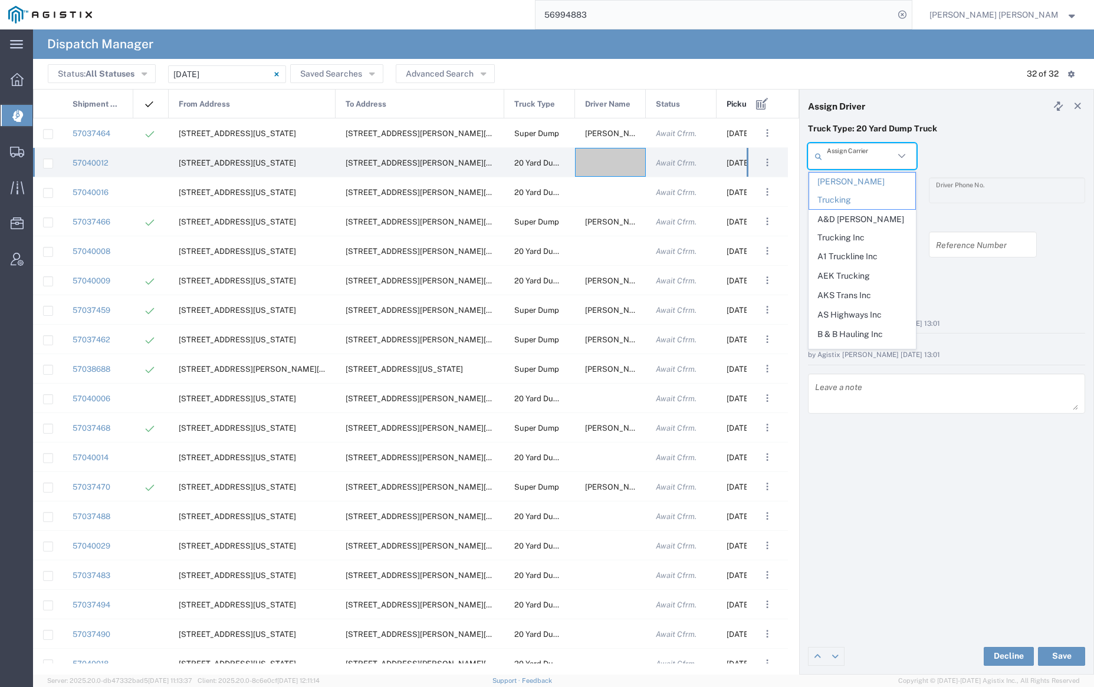
click at [858, 156] on input "text" at bounding box center [859, 156] width 67 height 21
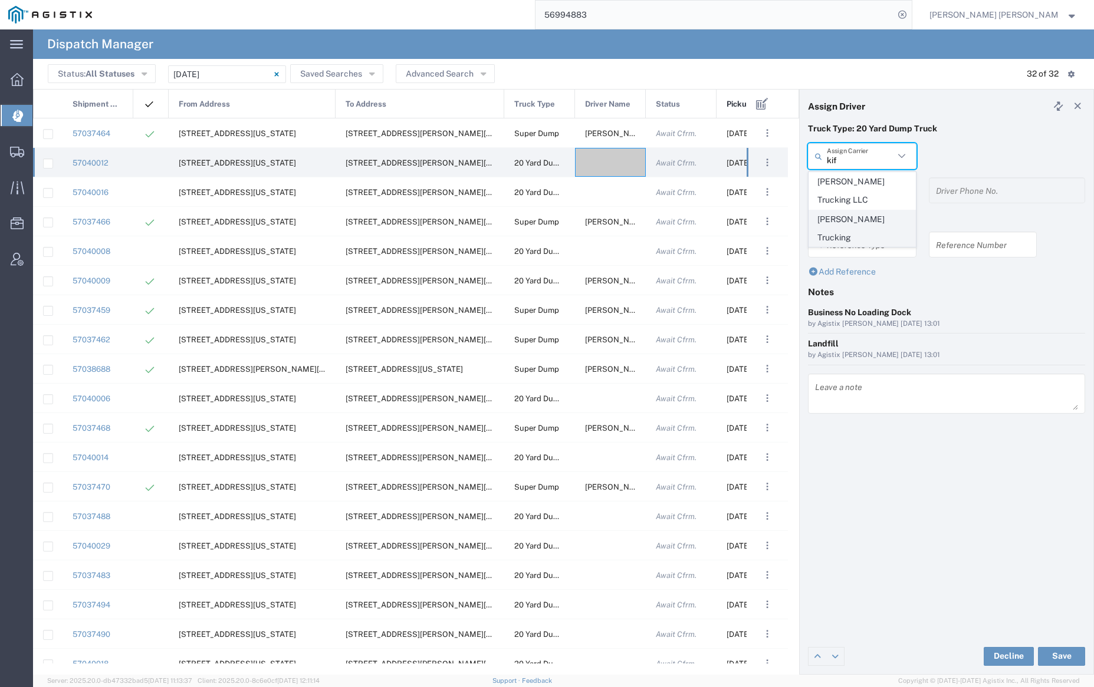
click at [874, 215] on span "[PERSON_NAME] Trucking" at bounding box center [862, 228] width 106 height 37
type input "[PERSON_NAME] Trucking"
click at [867, 187] on input "text" at bounding box center [863, 190] width 74 height 21
click at [863, 216] on span "[PERSON_NAME]" at bounding box center [862, 216] width 106 height 18
type input "[PERSON_NAME]"
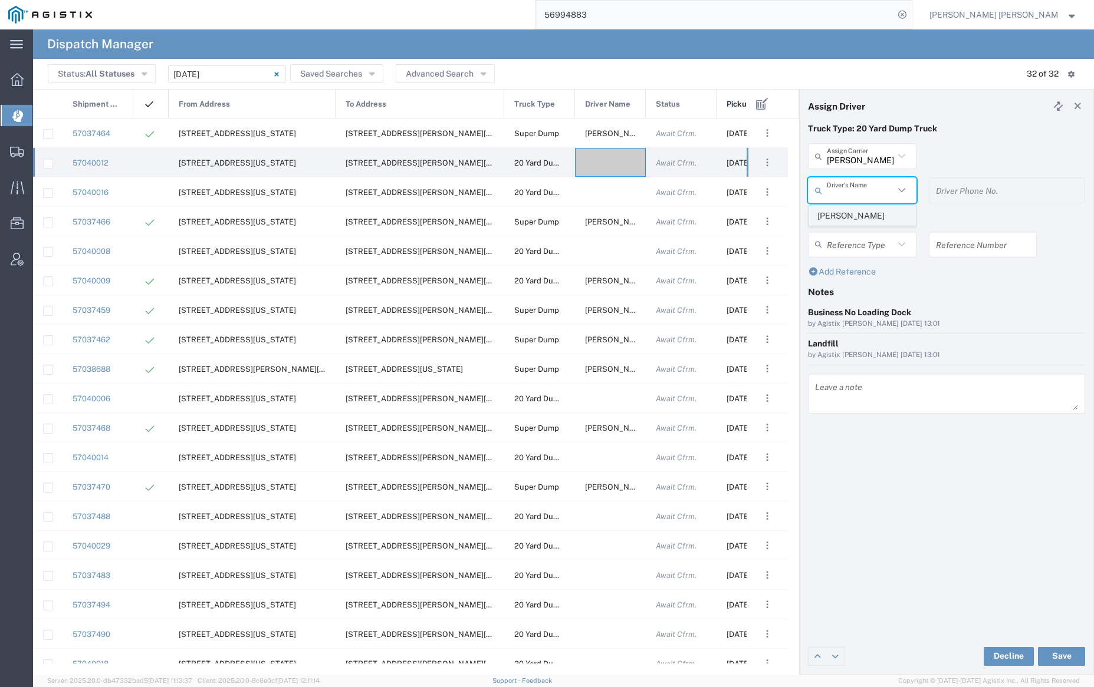
type input "9253838798"
click at [1066, 657] on button "Save" at bounding box center [1061, 656] width 47 height 19
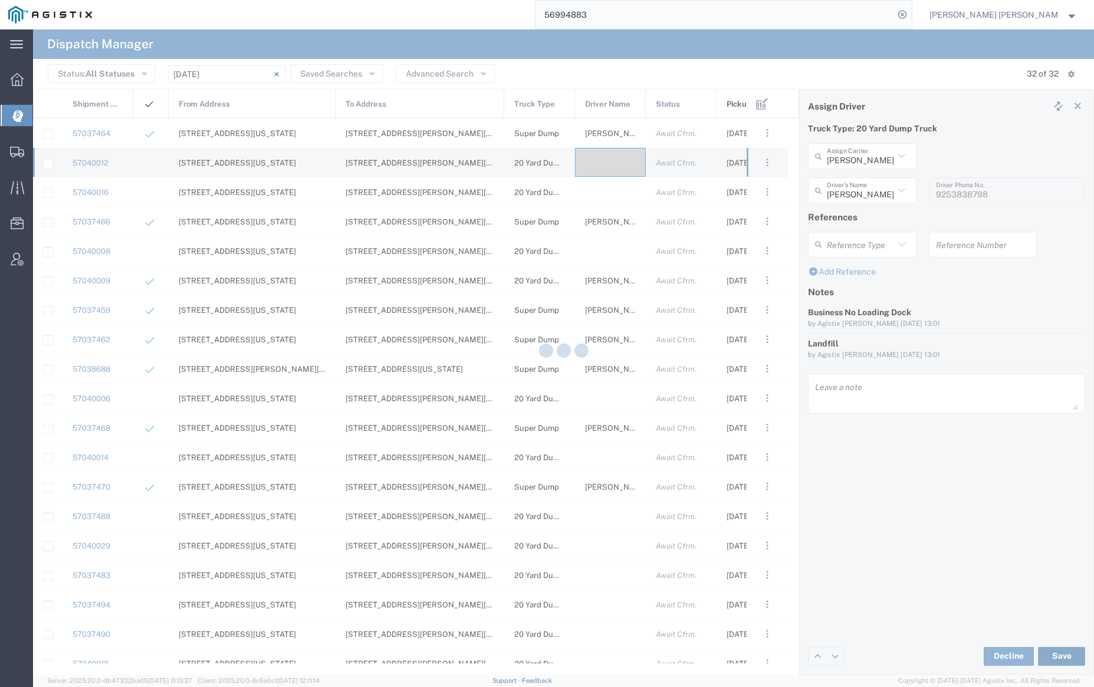
type input "[PERSON_NAME]"
type input "[PERSON_NAME] Trucking"
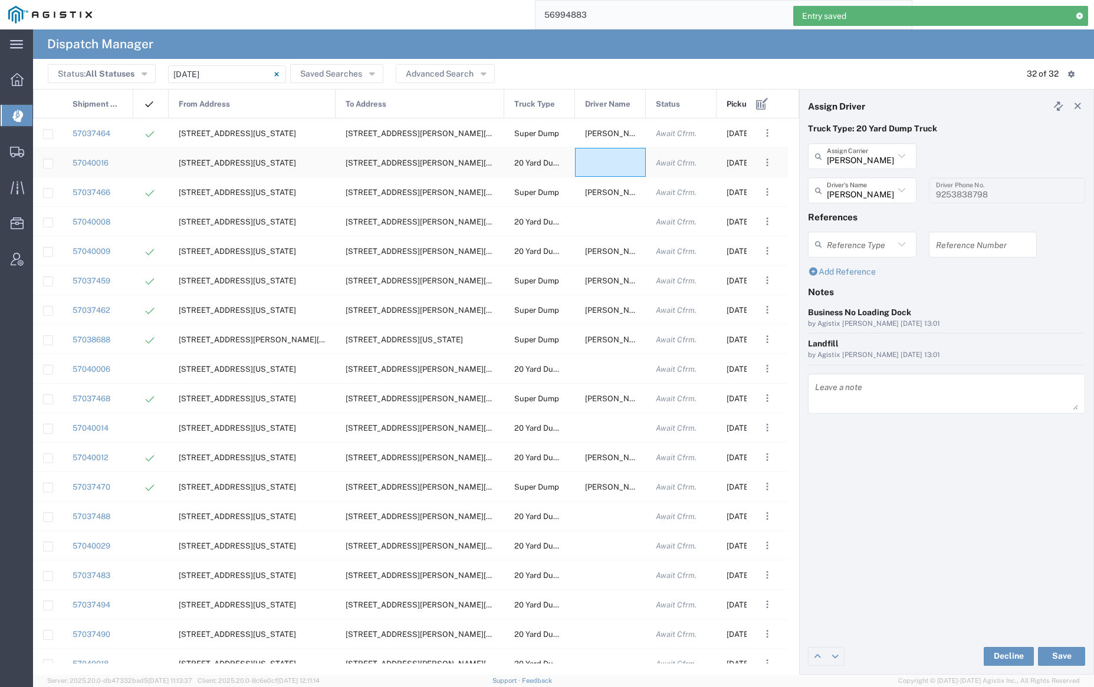
click at [607, 156] on div at bounding box center [610, 162] width 71 height 29
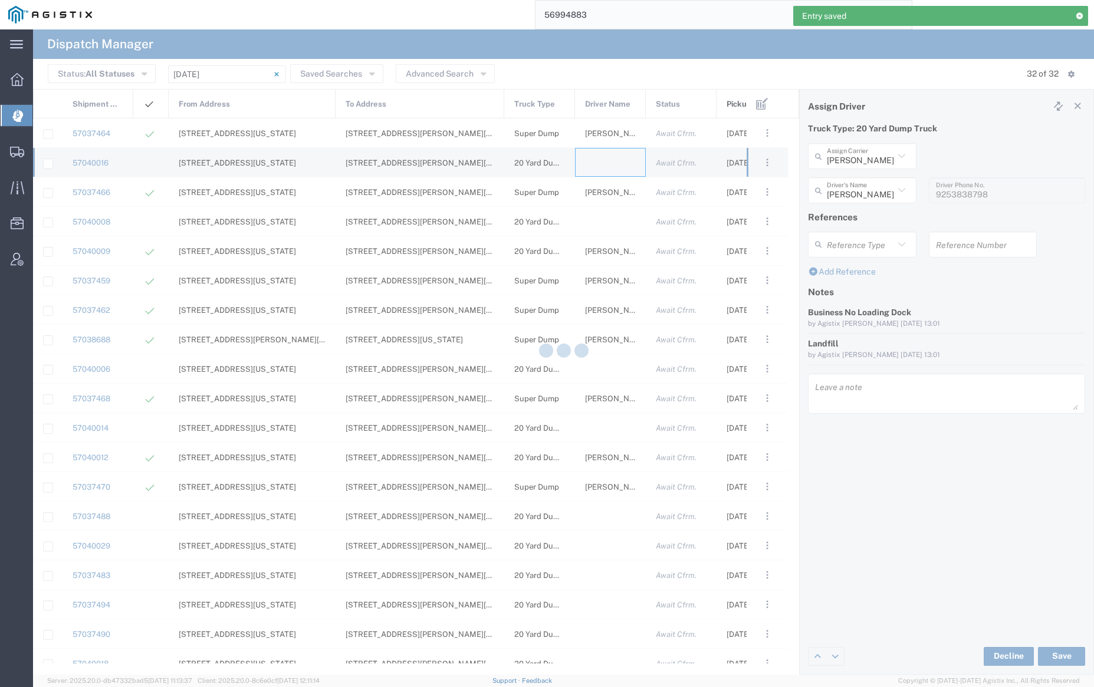
type input "[PERSON_NAME] Trucking"
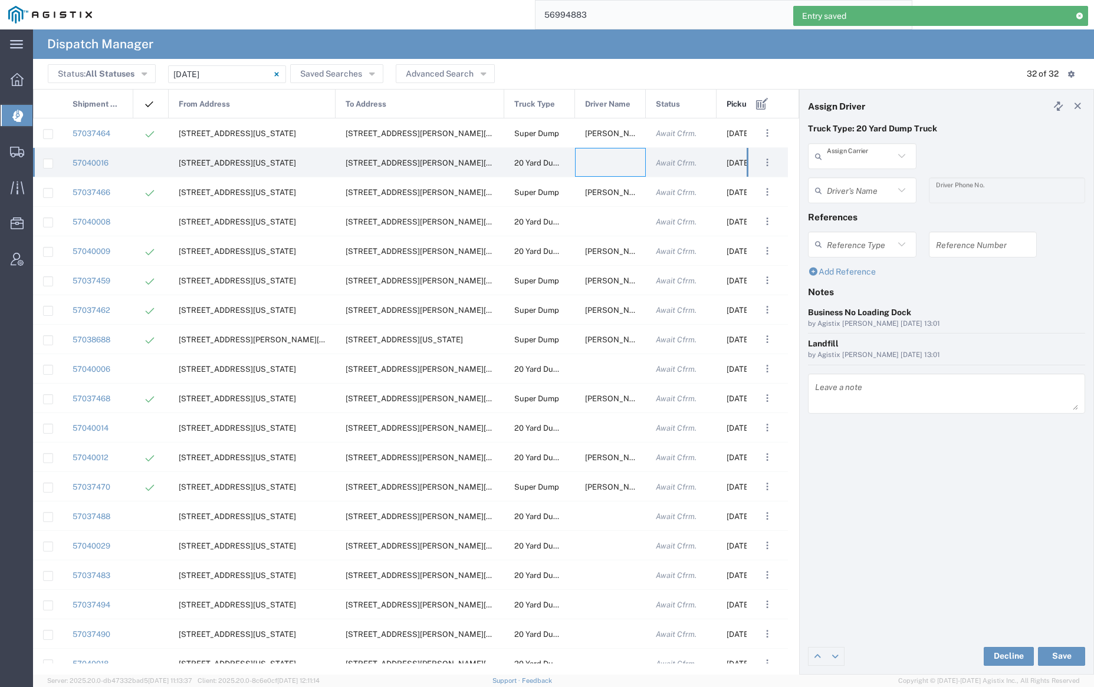
click at [856, 152] on input "text" at bounding box center [859, 156] width 67 height 21
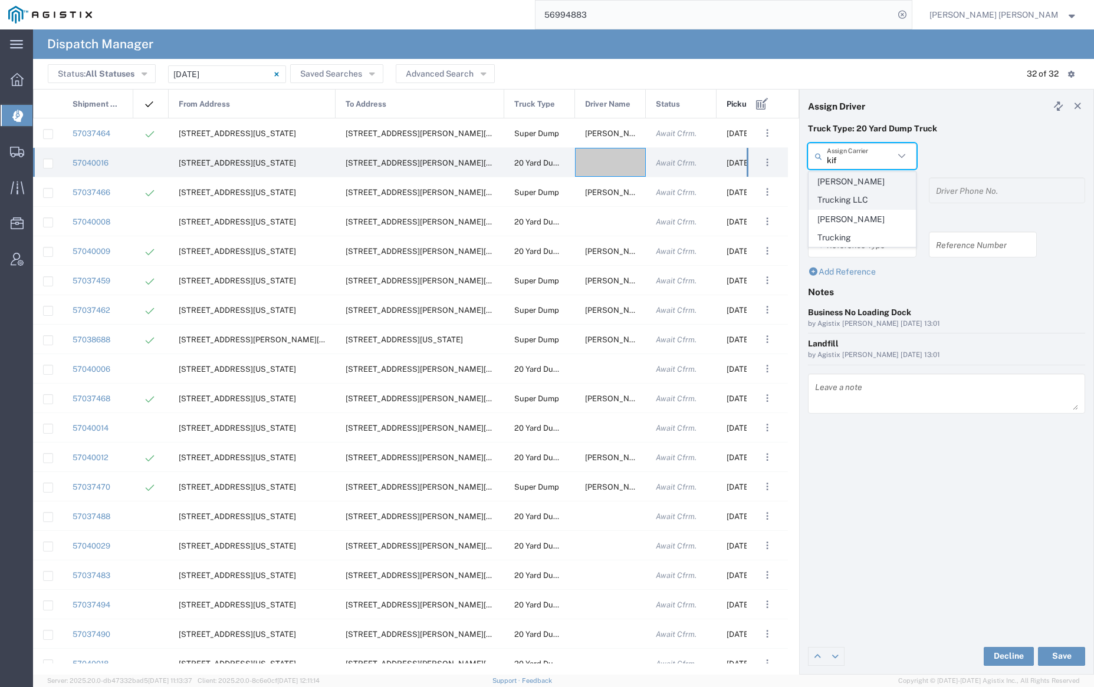
click at [858, 186] on span "[PERSON_NAME] Trucking LLC" at bounding box center [862, 191] width 106 height 37
type input "[PERSON_NAME] Trucking LLC"
click at [858, 185] on input "text" at bounding box center [863, 190] width 74 height 21
click at [864, 212] on span "[PERSON_NAME]" at bounding box center [862, 216] width 106 height 18
type input "[PERSON_NAME]"
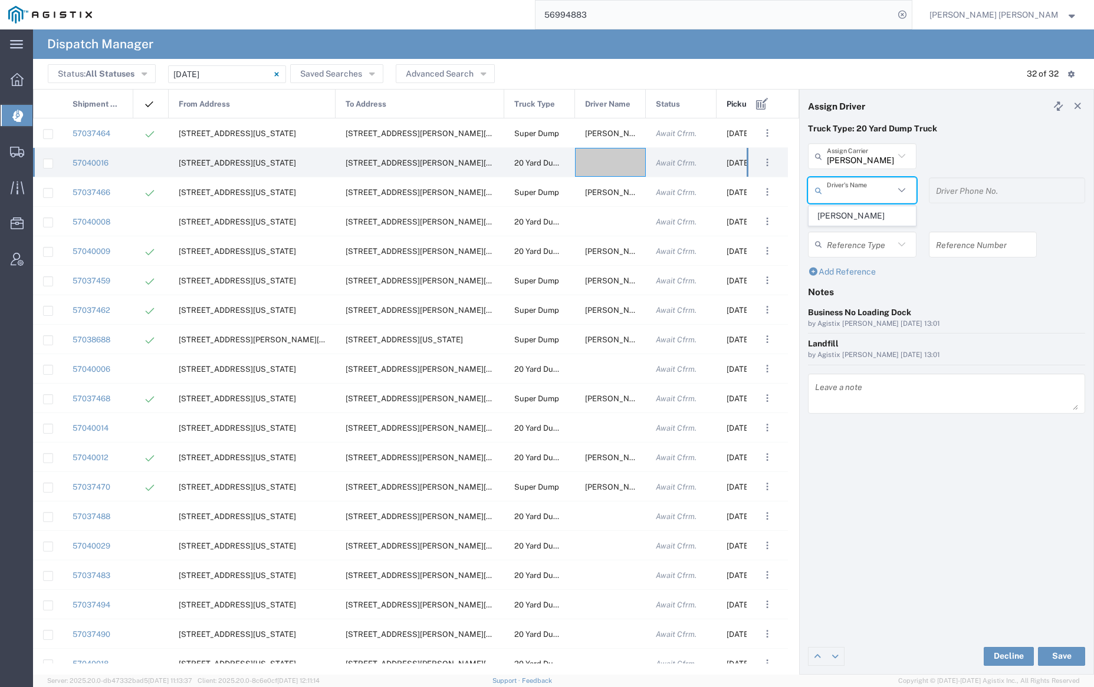
type input "9253838564"
click at [1063, 656] on button "Save" at bounding box center [1061, 656] width 47 height 19
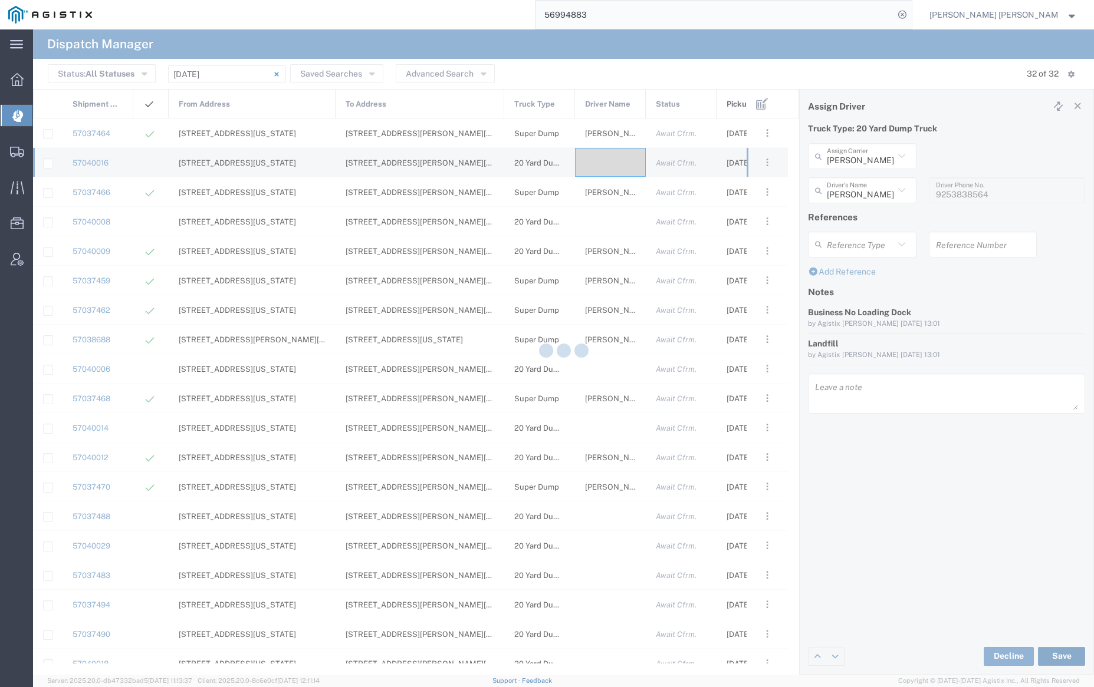
type input "[PERSON_NAME]"
type input "[PERSON_NAME] Trucking LLC"
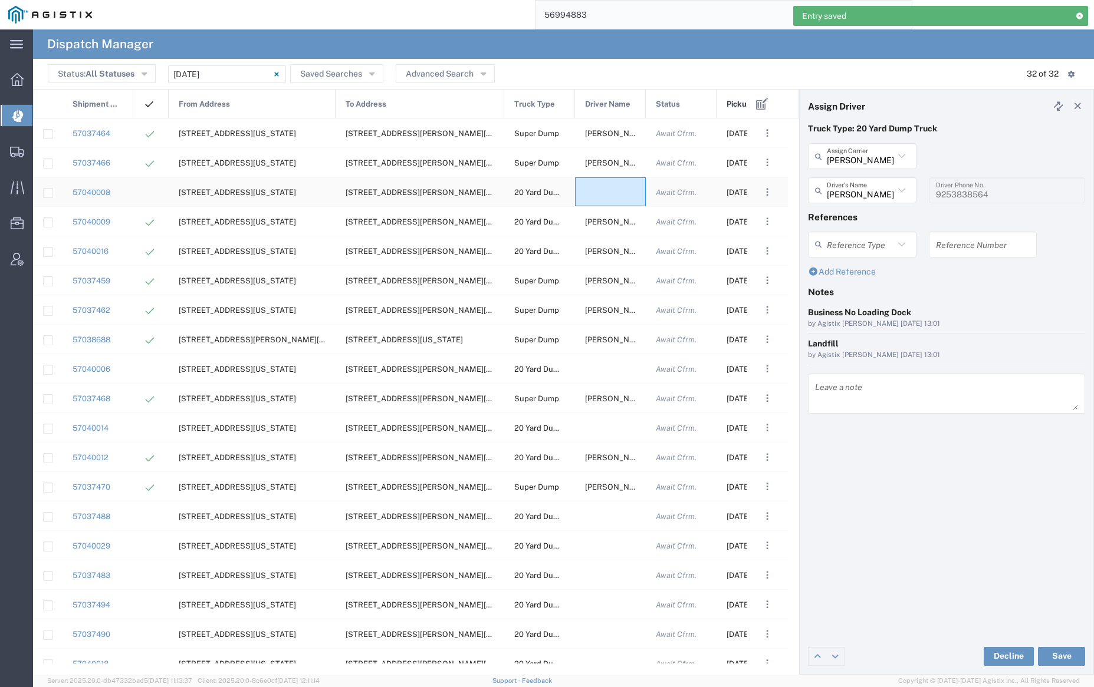
click at [605, 193] on div at bounding box center [610, 191] width 71 height 29
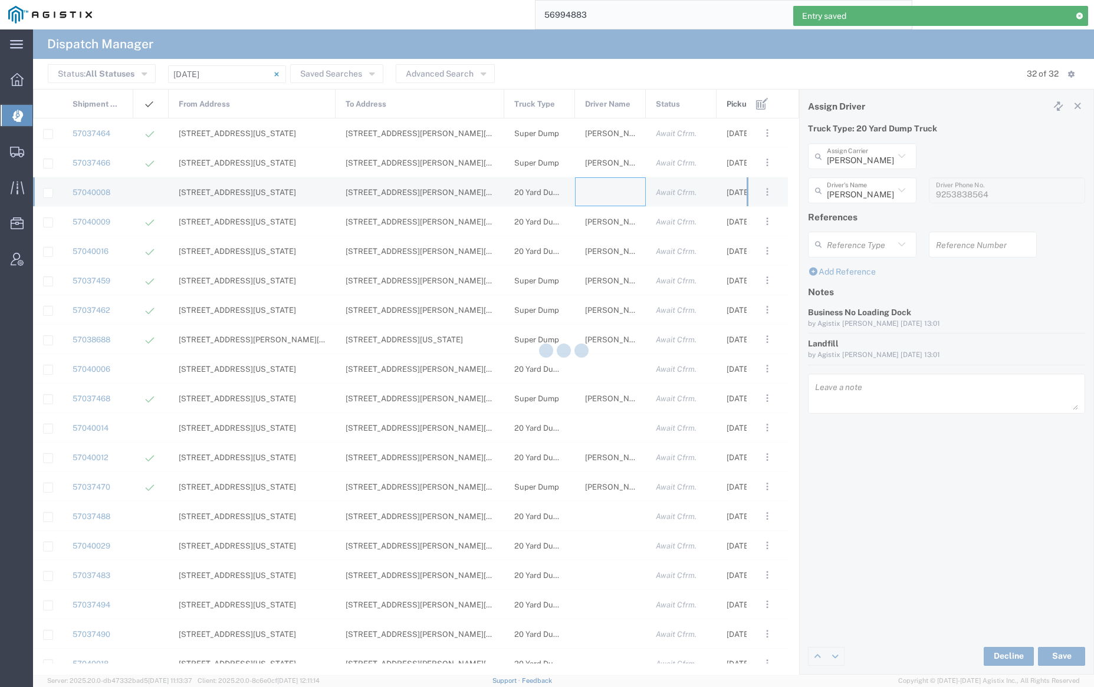
type input "[PERSON_NAME] Trucking"
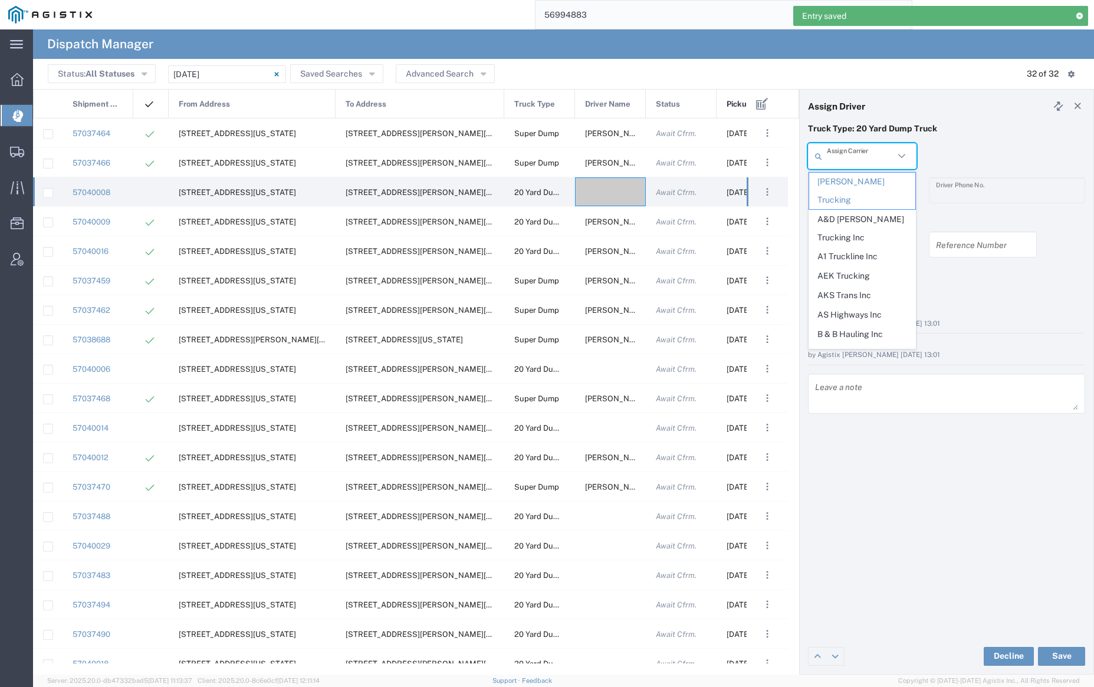
click at [864, 156] on input "text" at bounding box center [859, 156] width 67 height 21
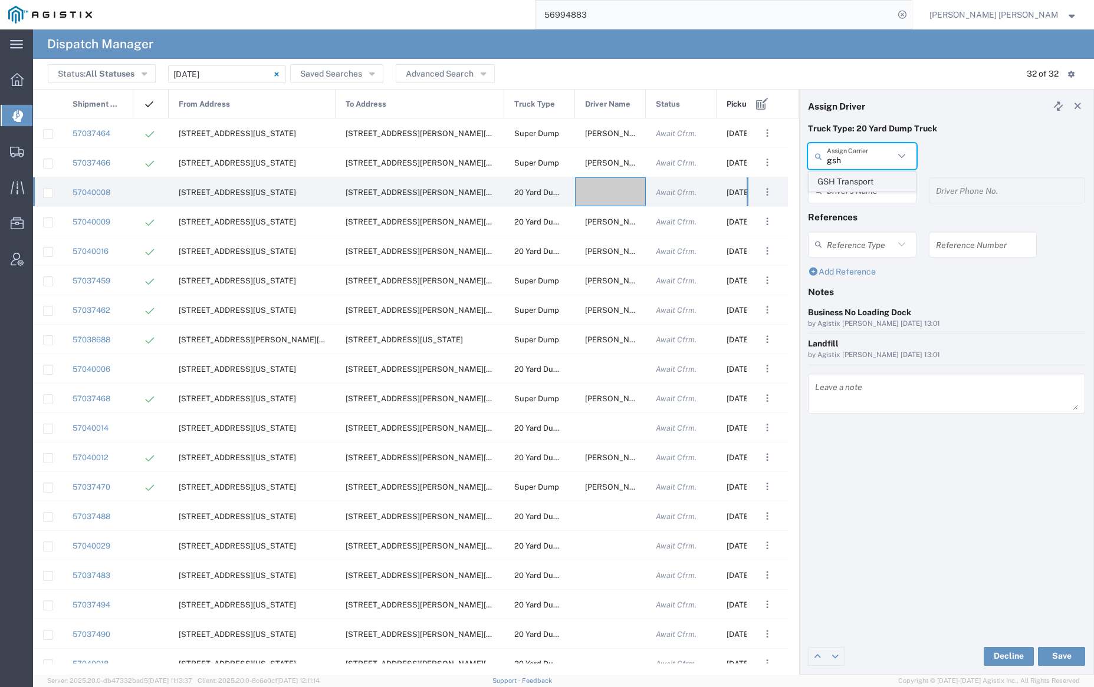
click at [862, 179] on span "GSH Transport" at bounding box center [862, 182] width 106 height 18
type input "GSH Transport"
click at [861, 186] on input "text" at bounding box center [863, 190] width 74 height 21
click at [862, 221] on span "[PERSON_NAME]" at bounding box center [862, 216] width 106 height 18
type input "[PERSON_NAME]"
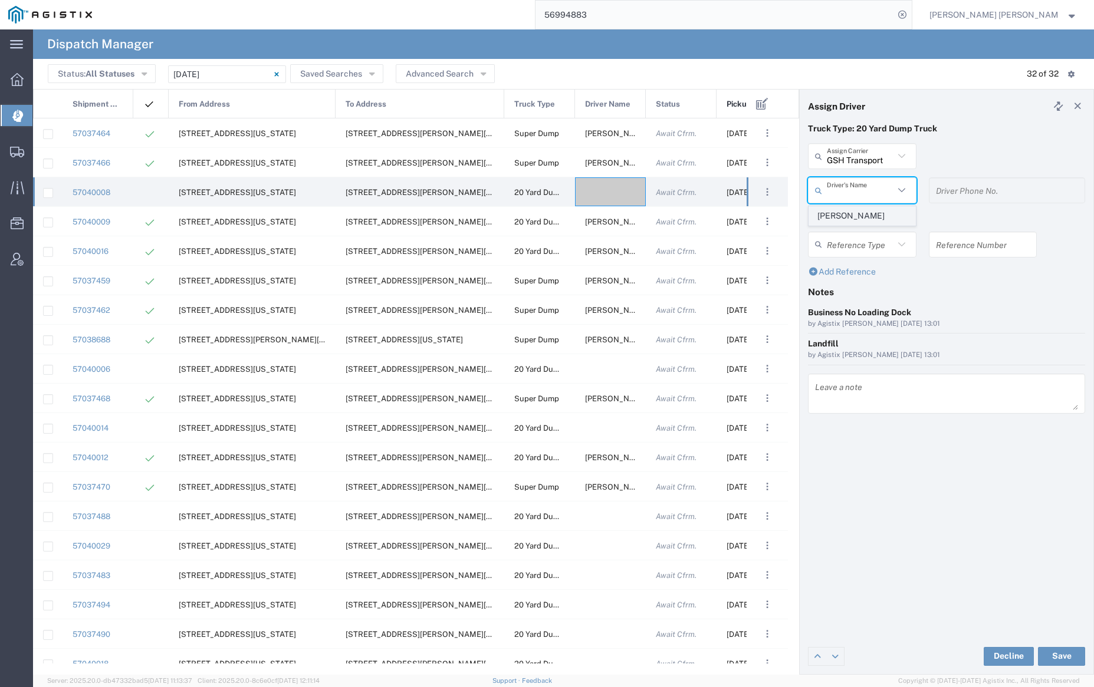
type input "4086873968"
click at [1061, 654] on button "Save" at bounding box center [1061, 656] width 47 height 19
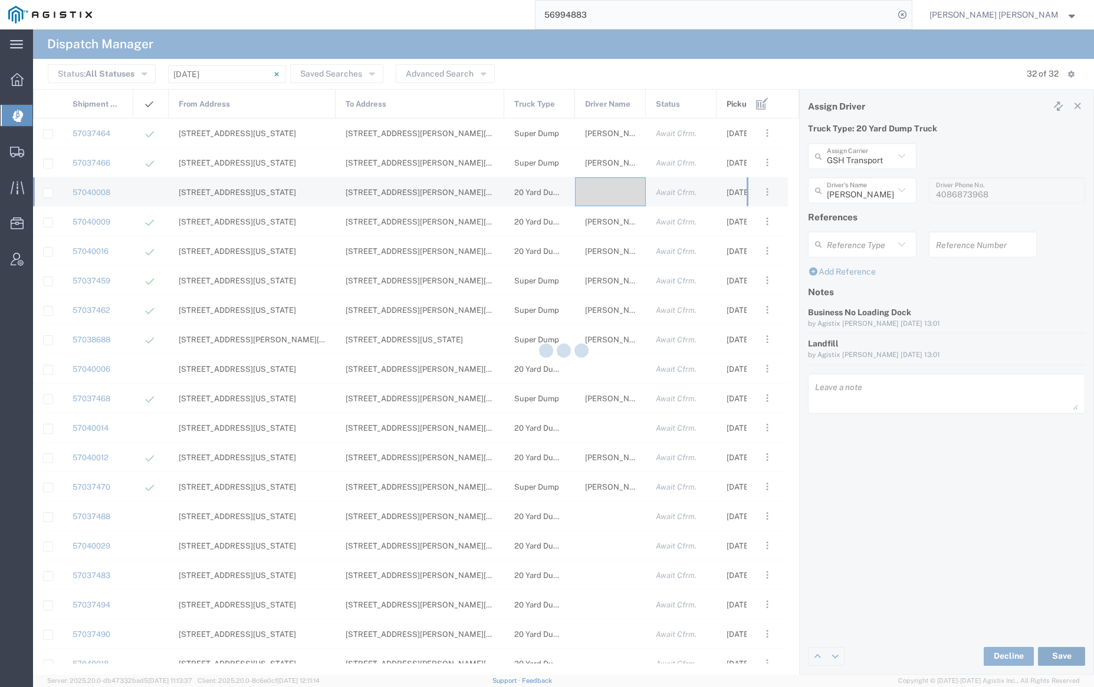
type input "[PERSON_NAME]"
type input "GSH Transport"
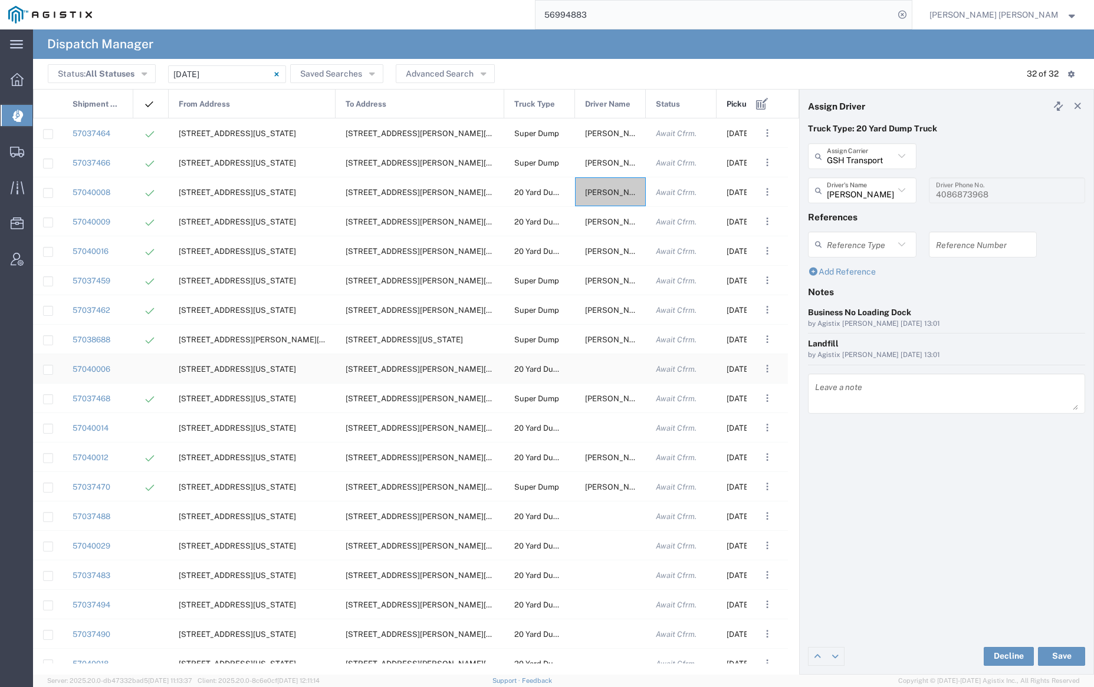
click at [606, 366] on div at bounding box center [610, 368] width 71 height 29
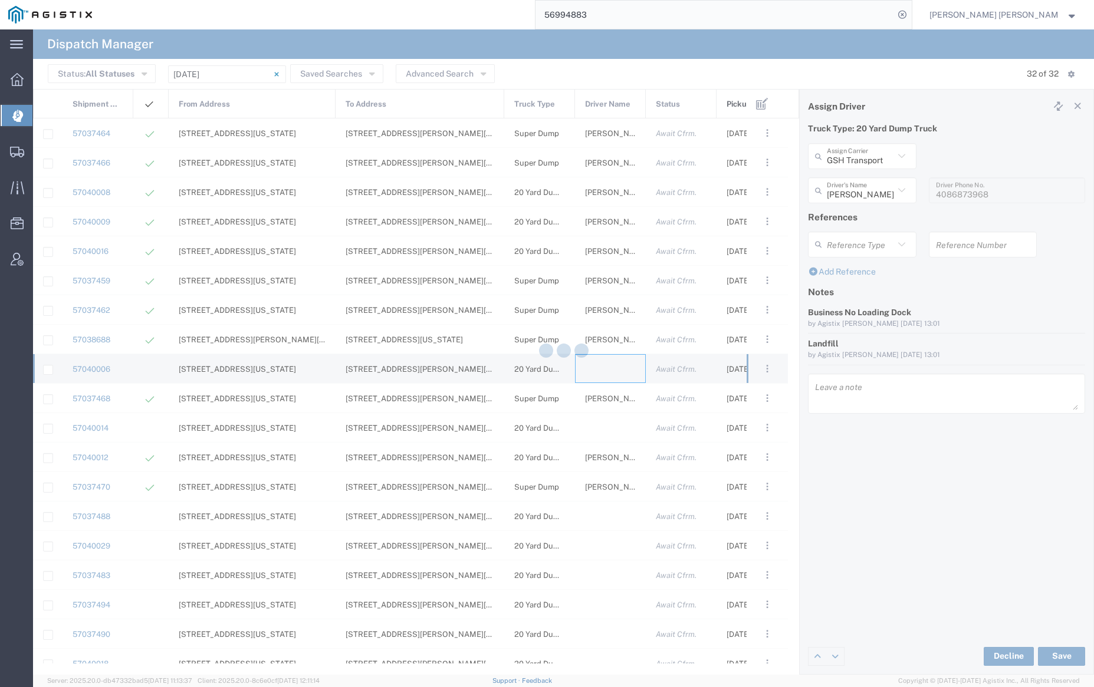
type input "[PERSON_NAME] Trucking"
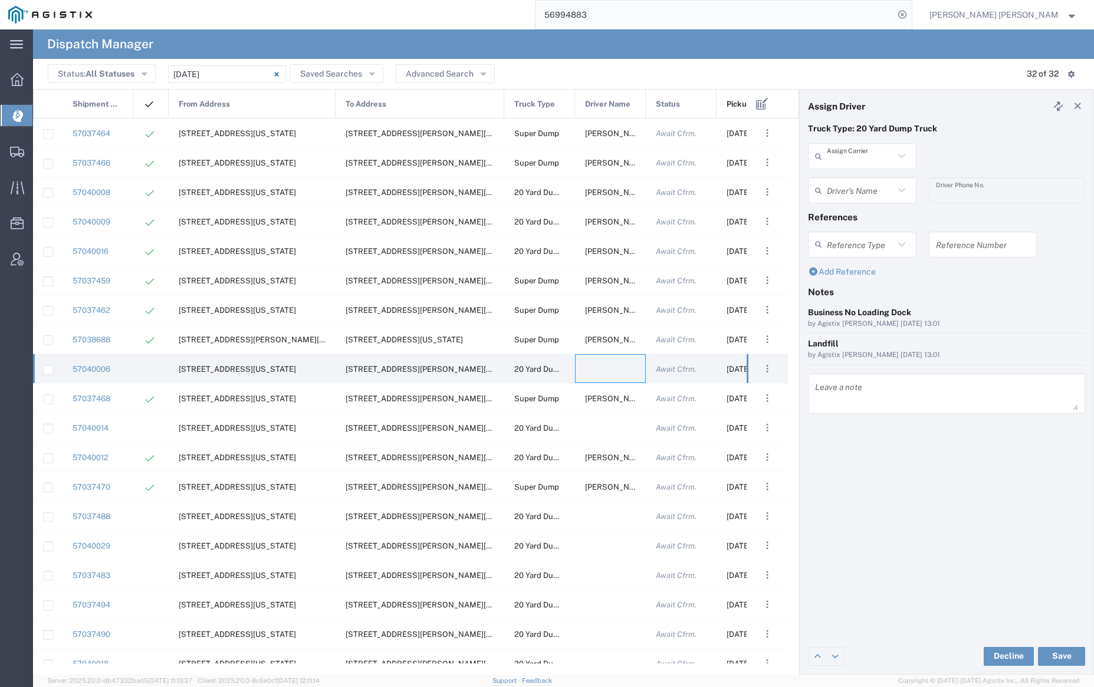
click at [853, 155] on input "text" at bounding box center [859, 156] width 67 height 21
click at [855, 177] on span "[PERSON_NAME] Trucking" at bounding box center [862, 191] width 106 height 37
type input "[PERSON_NAME] Trucking"
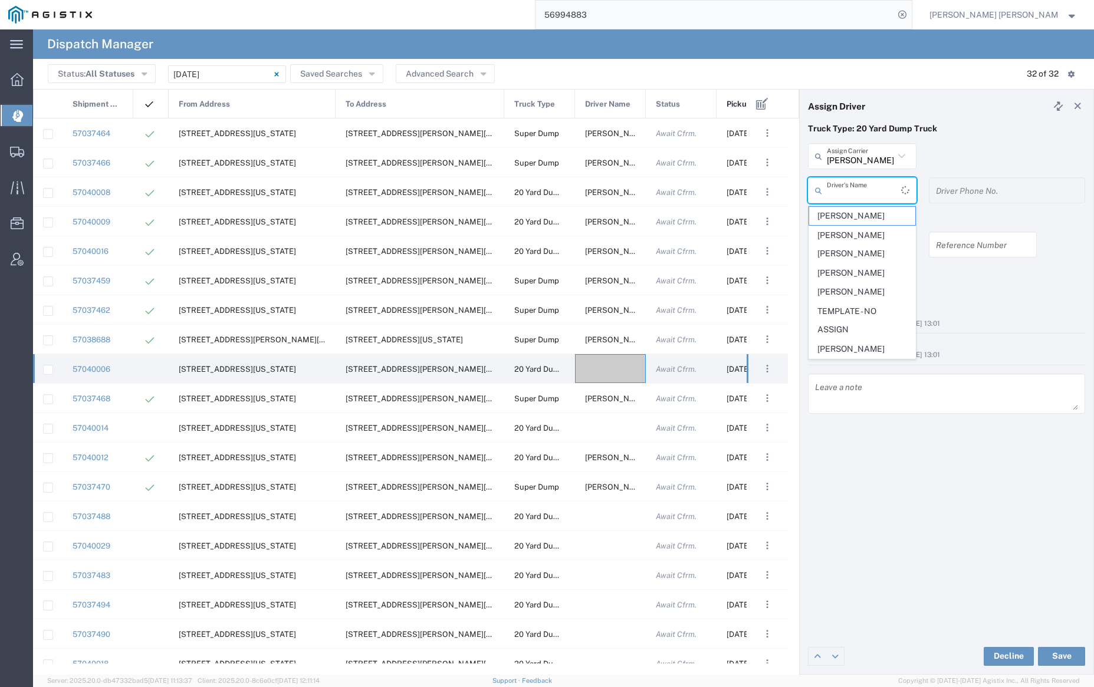
click at [854, 182] on input "text" at bounding box center [863, 190] width 74 height 21
click at [853, 215] on span "[PERSON_NAME]" at bounding box center [862, 216] width 106 height 18
type input "[PERSON_NAME]"
type input "5107505775"
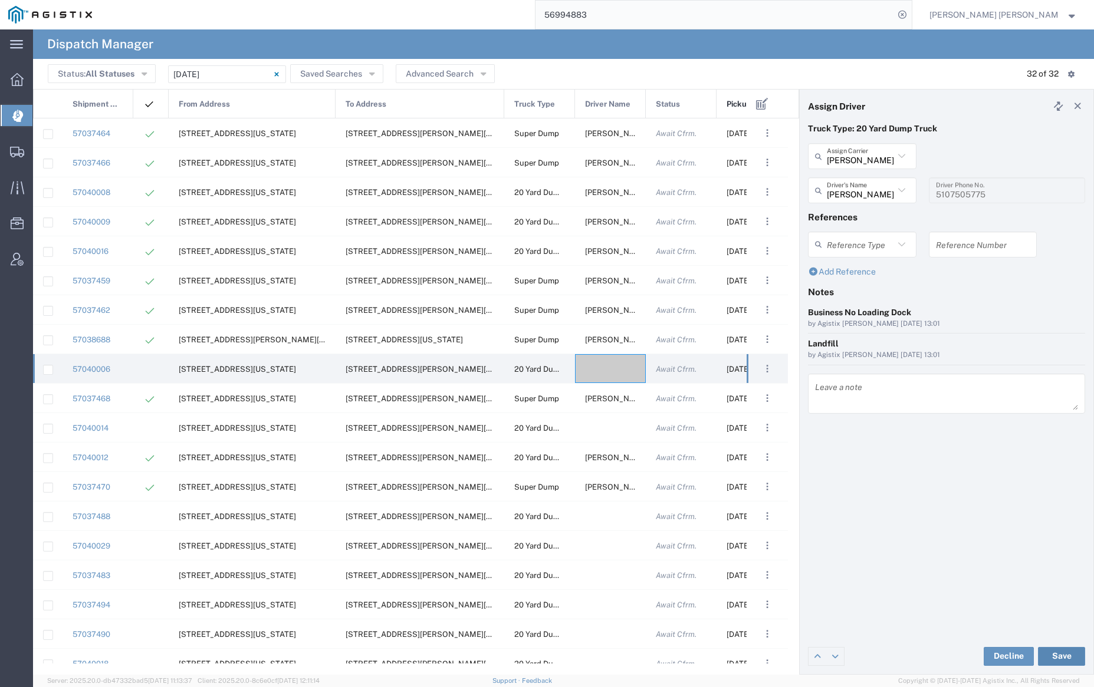
click at [1065, 657] on button "Save" at bounding box center [1061, 656] width 47 height 19
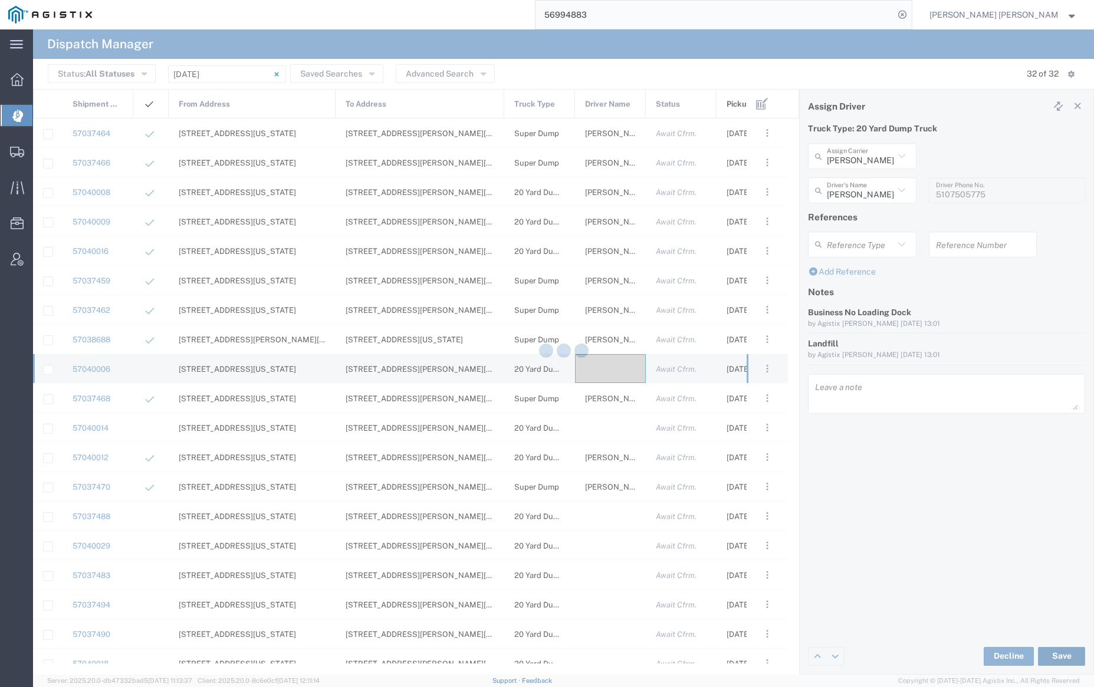
type input "[PERSON_NAME]"
type input "[PERSON_NAME] Trucking"
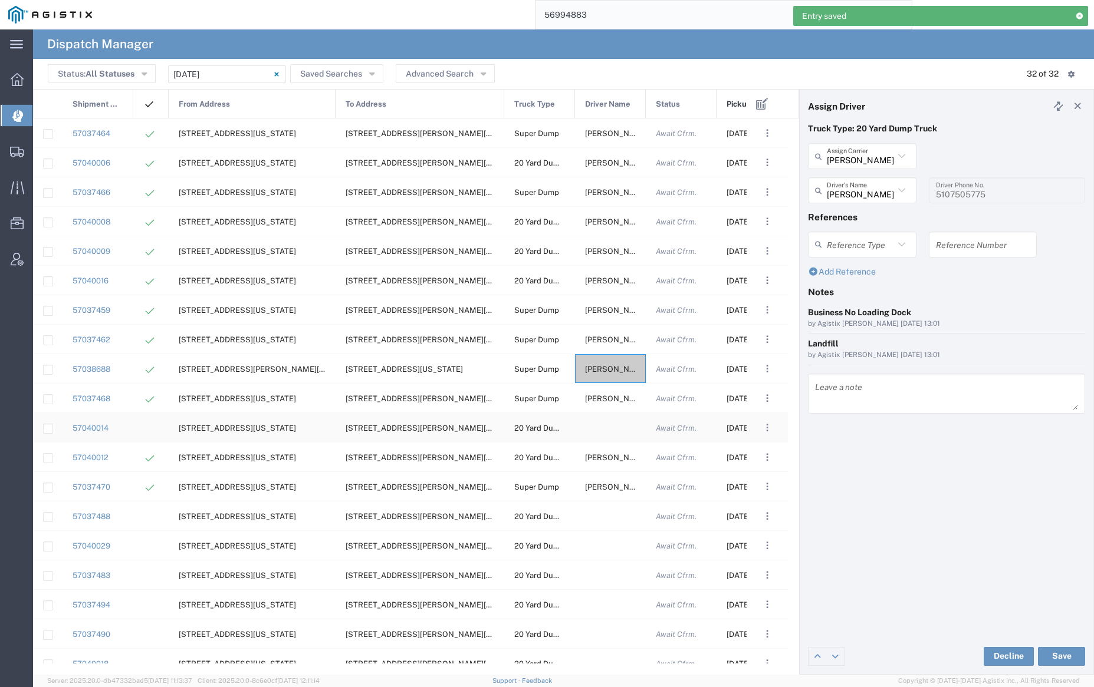
click at [604, 425] on div at bounding box center [610, 427] width 71 height 29
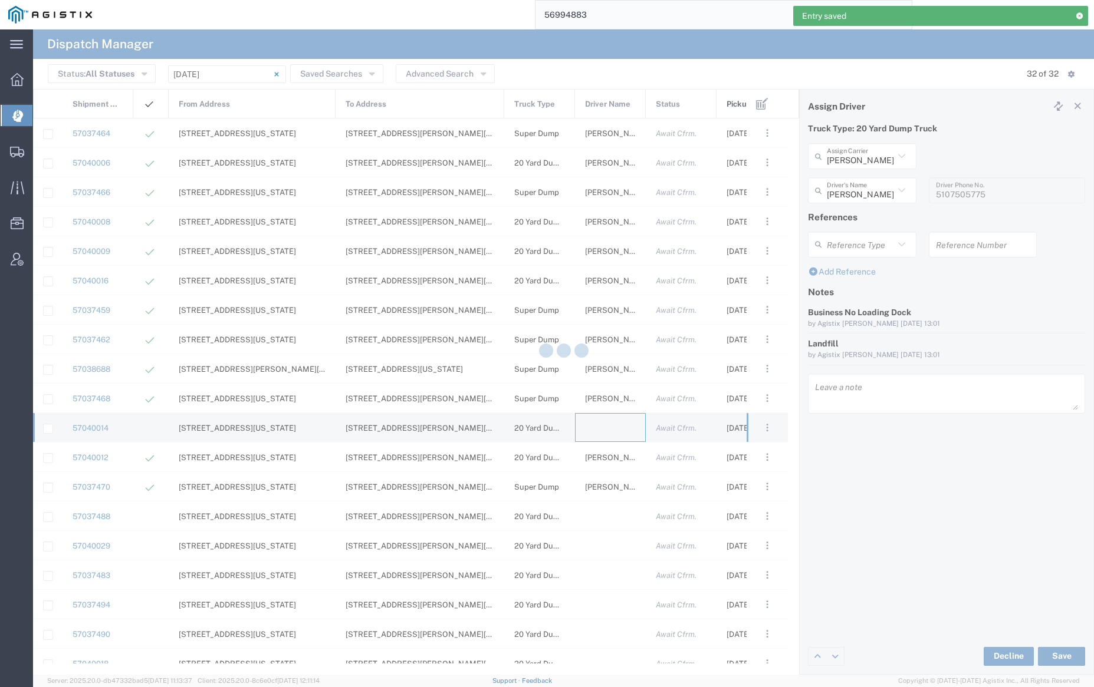
type input "[PERSON_NAME] Trucking"
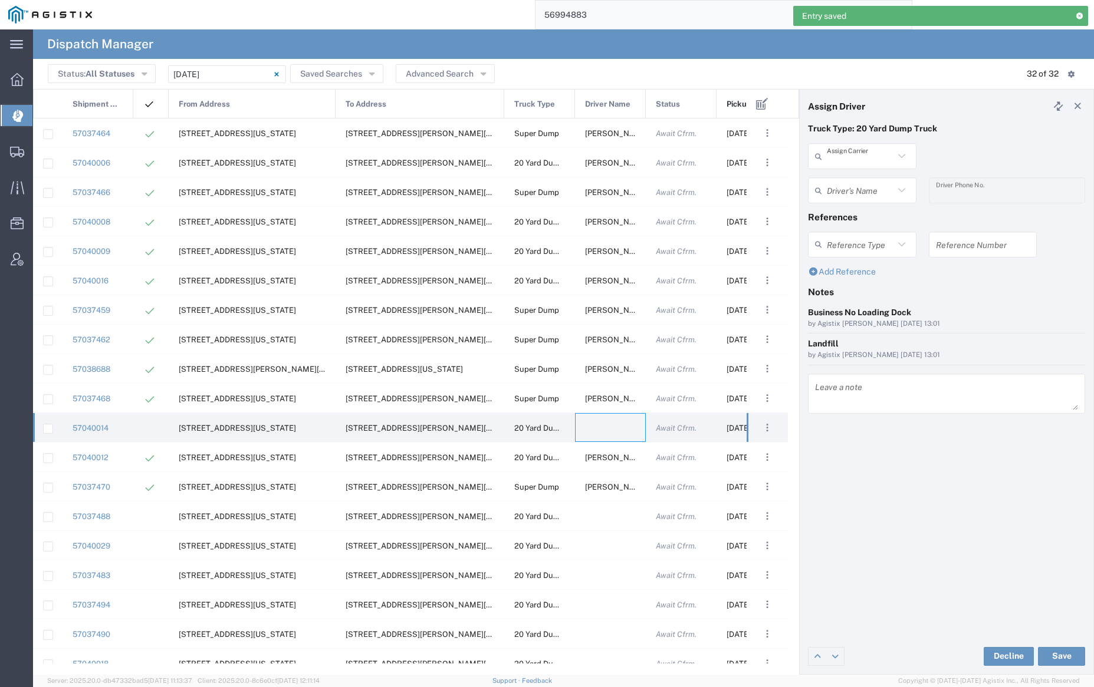
click at [849, 150] on input "text" at bounding box center [859, 156] width 67 height 21
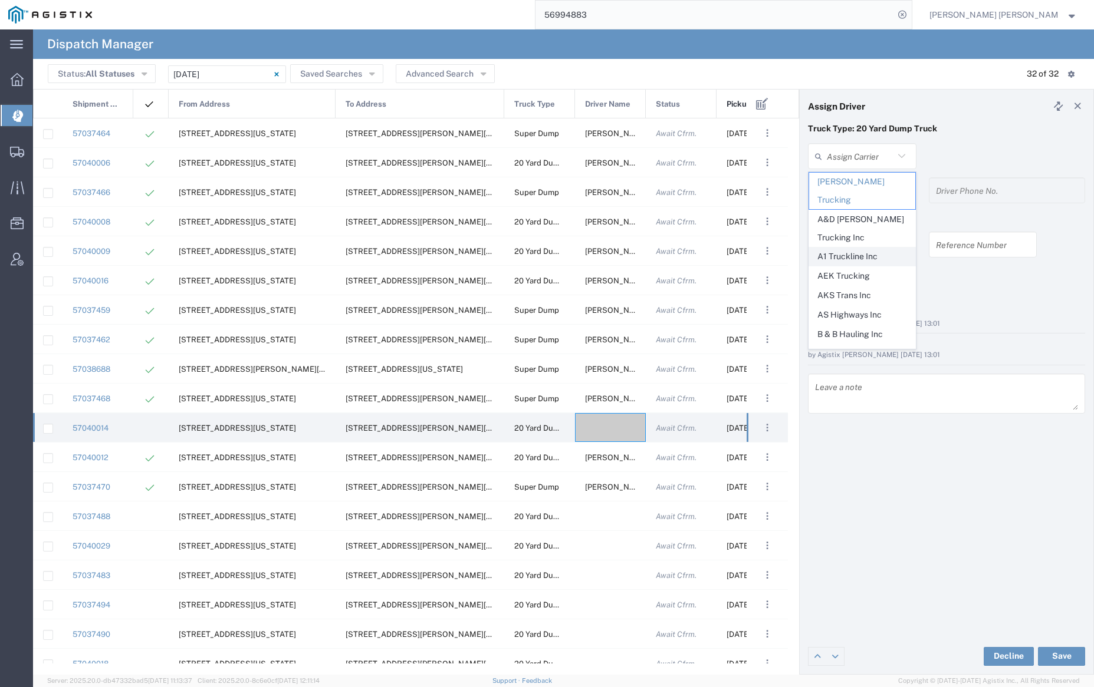
click at [867, 248] on span "A1 Truckline Inc" at bounding box center [862, 257] width 106 height 18
type input "A1 Truckline Inc"
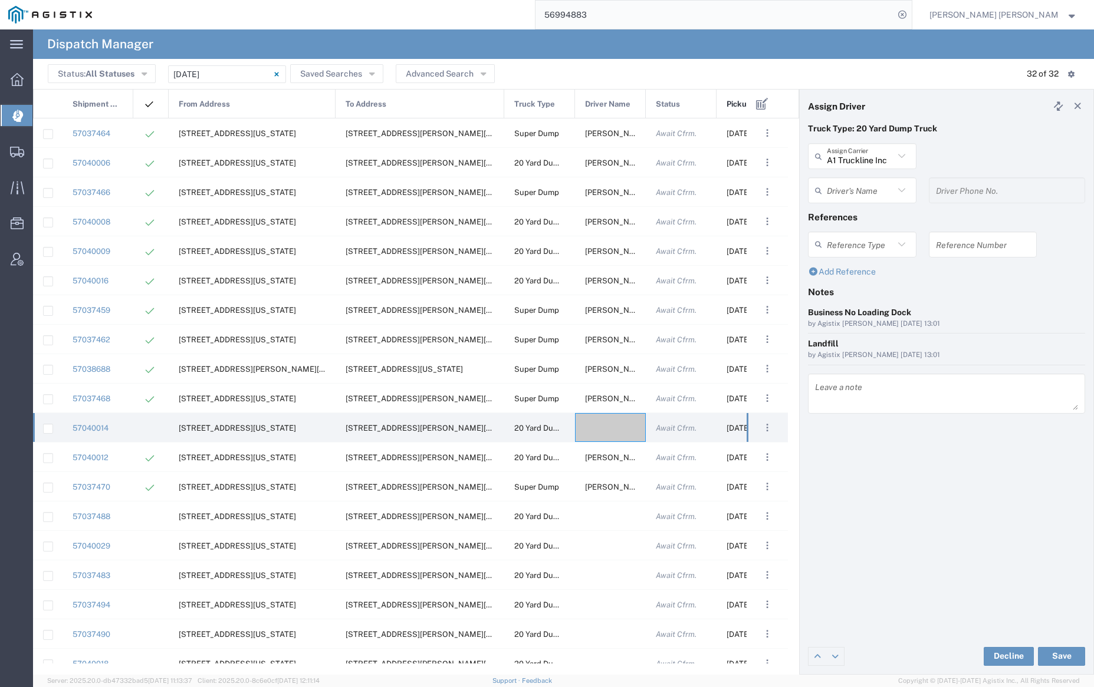
click at [858, 185] on input "text" at bounding box center [859, 190] width 67 height 21
click at [861, 213] on span "[PERSON_NAME]" at bounding box center [862, 216] width 106 height 18
type input "[PERSON_NAME]"
type input "7076997422"
click at [1072, 658] on button "Save" at bounding box center [1061, 656] width 47 height 19
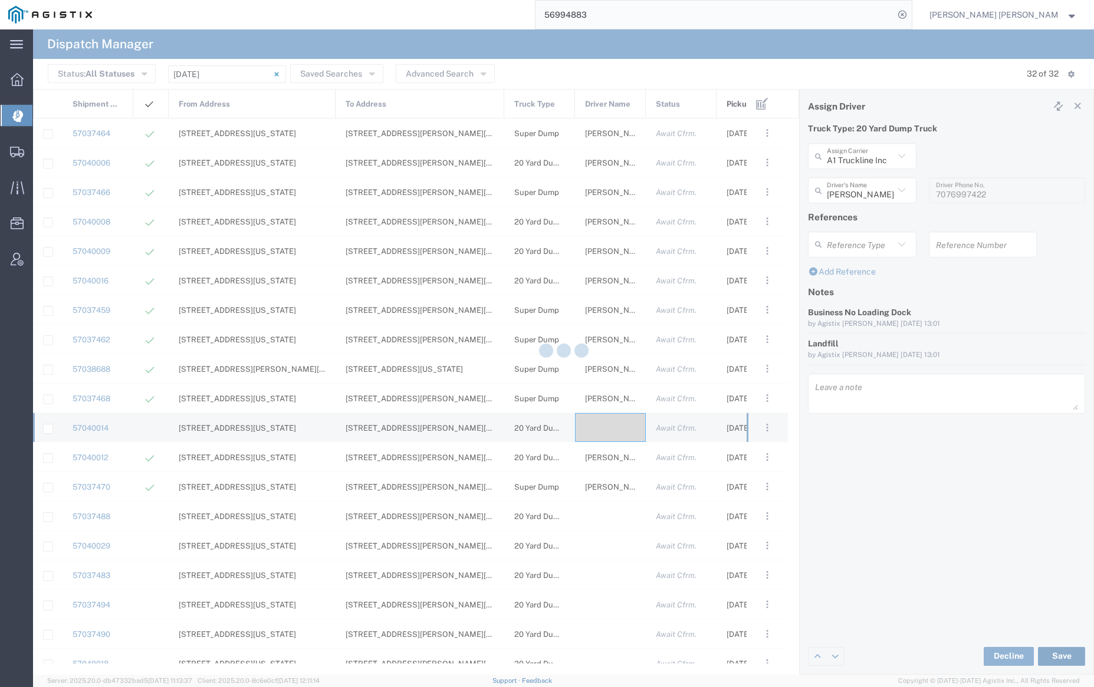
type input "[PERSON_NAME]"
type input "A1 Truckline Inc"
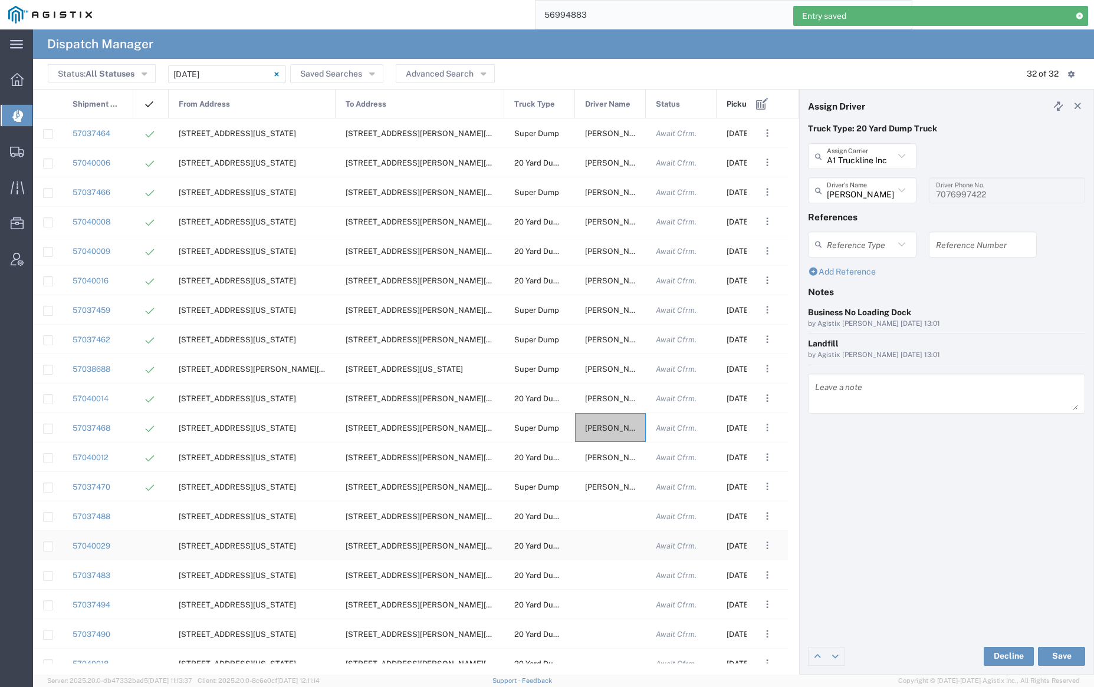
click at [605, 545] on div at bounding box center [610, 545] width 71 height 29
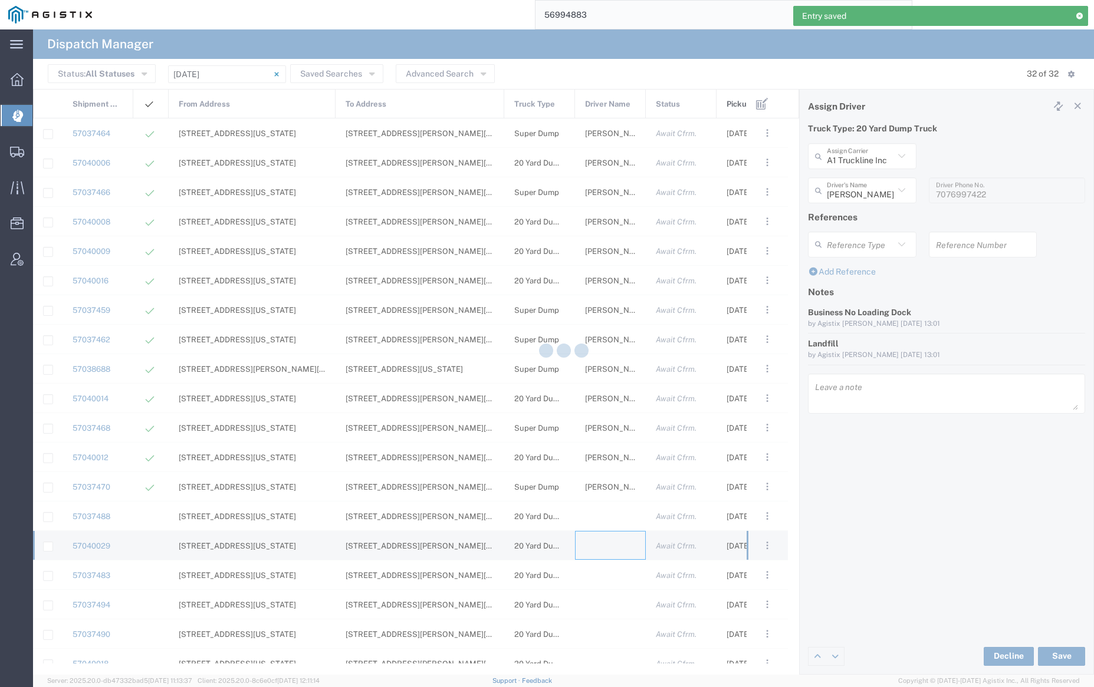
type input "[PERSON_NAME] Trucking"
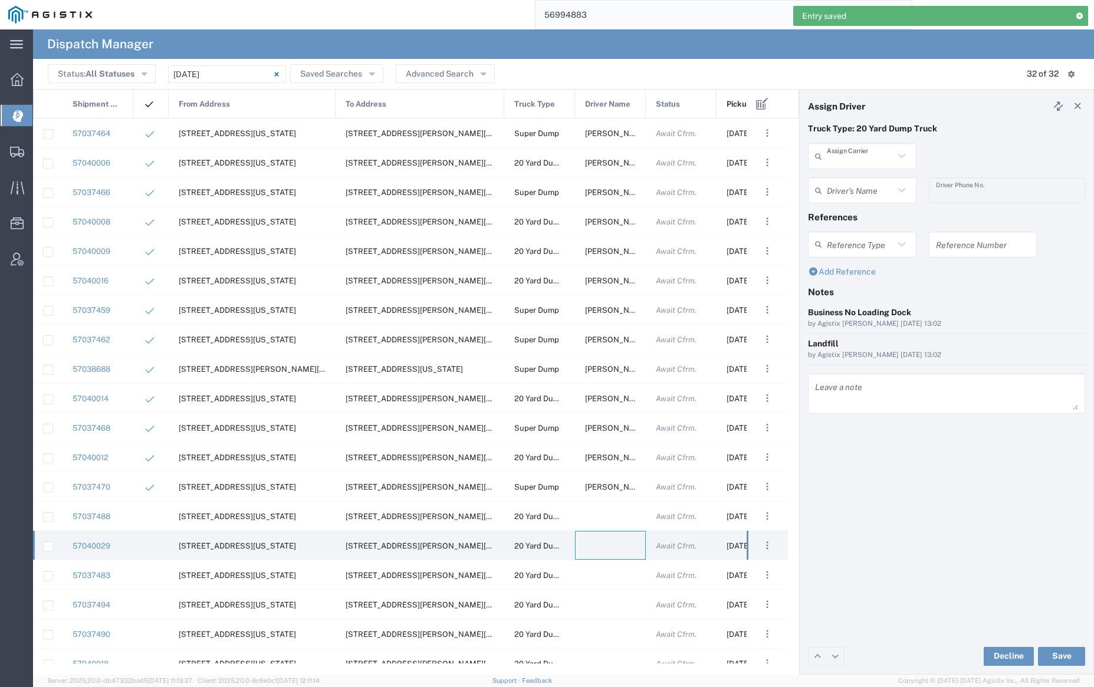
click at [867, 160] on input "text" at bounding box center [859, 156] width 67 height 21
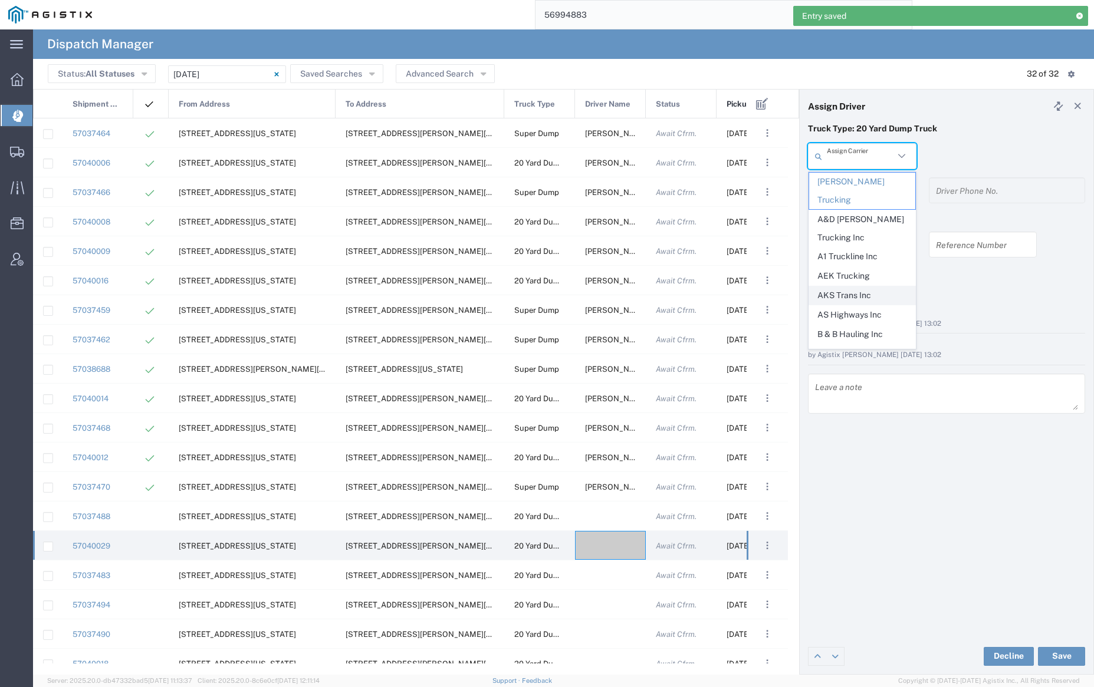
click at [843, 286] on span "AKS Trans Inc" at bounding box center [862, 295] width 106 height 18
type input "AKS Trans Inc"
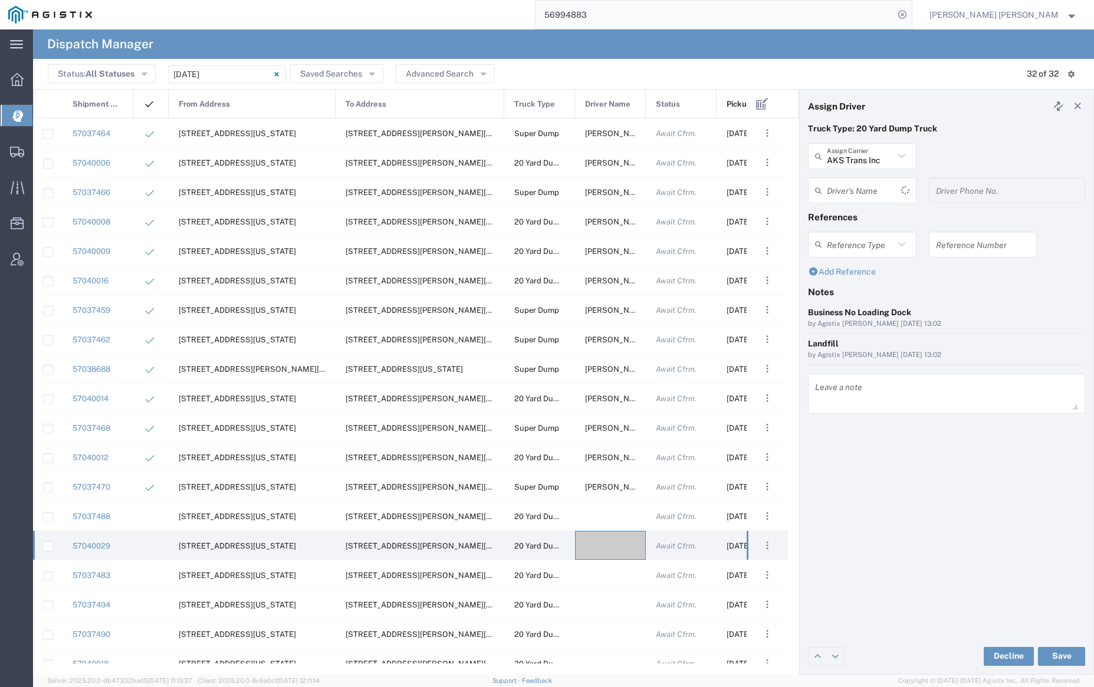
click at [852, 187] on input "text" at bounding box center [863, 190] width 74 height 21
click at [854, 217] on span "Ak Rohit" at bounding box center [862, 216] width 106 height 18
type input "Ak Rohit"
type input "7077313133"
click at [1062, 658] on button "Save" at bounding box center [1061, 656] width 47 height 19
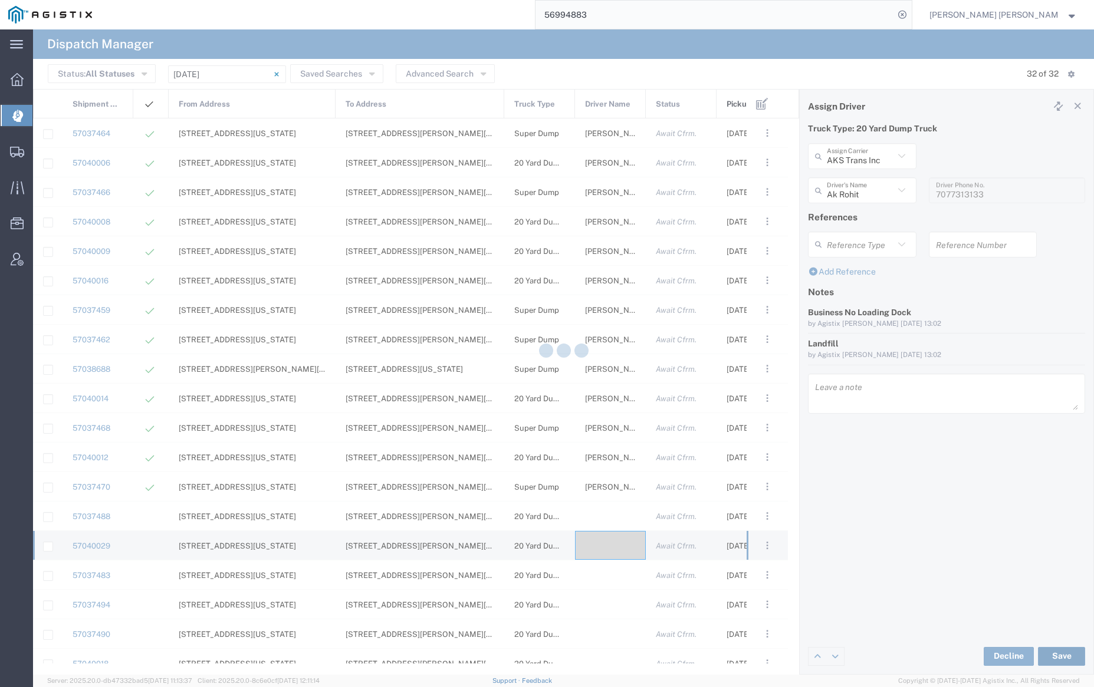
type input "Ak Rohit"
type input "AKS Trans Inc"
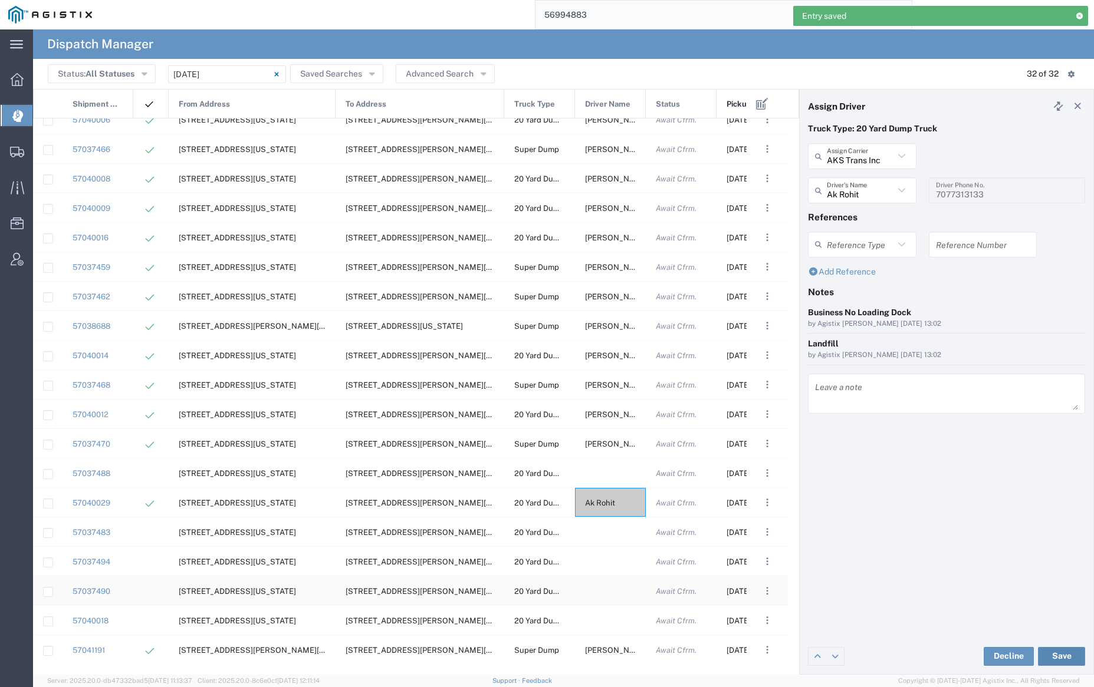
scroll to position [73, 0]
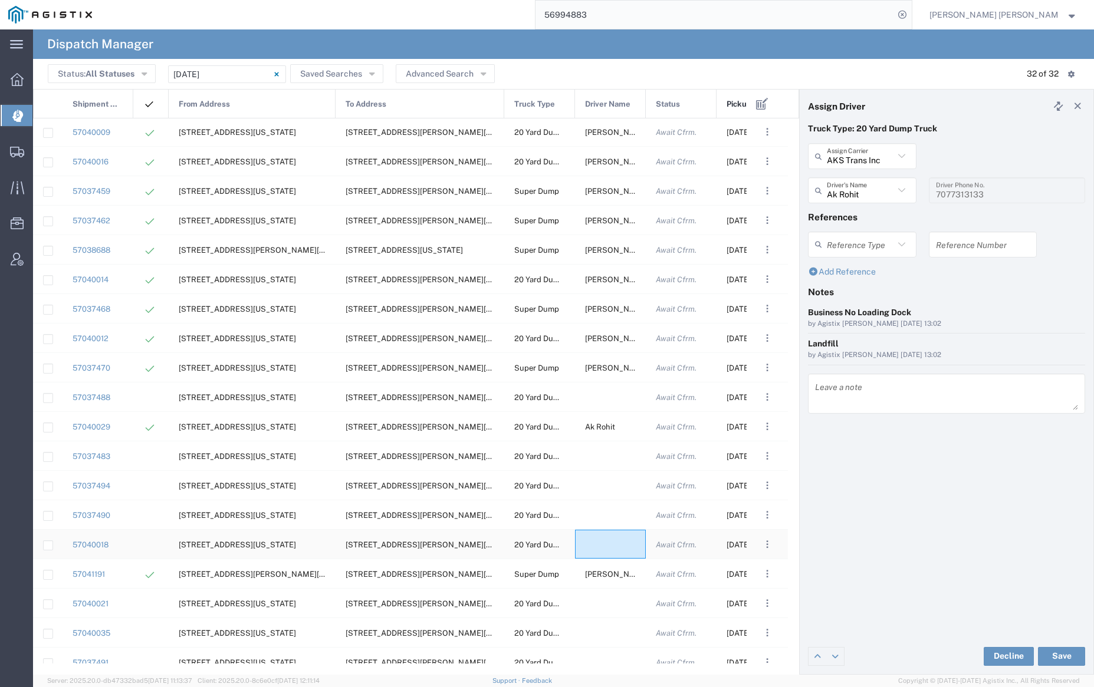
click at [597, 545] on div at bounding box center [610, 544] width 71 height 29
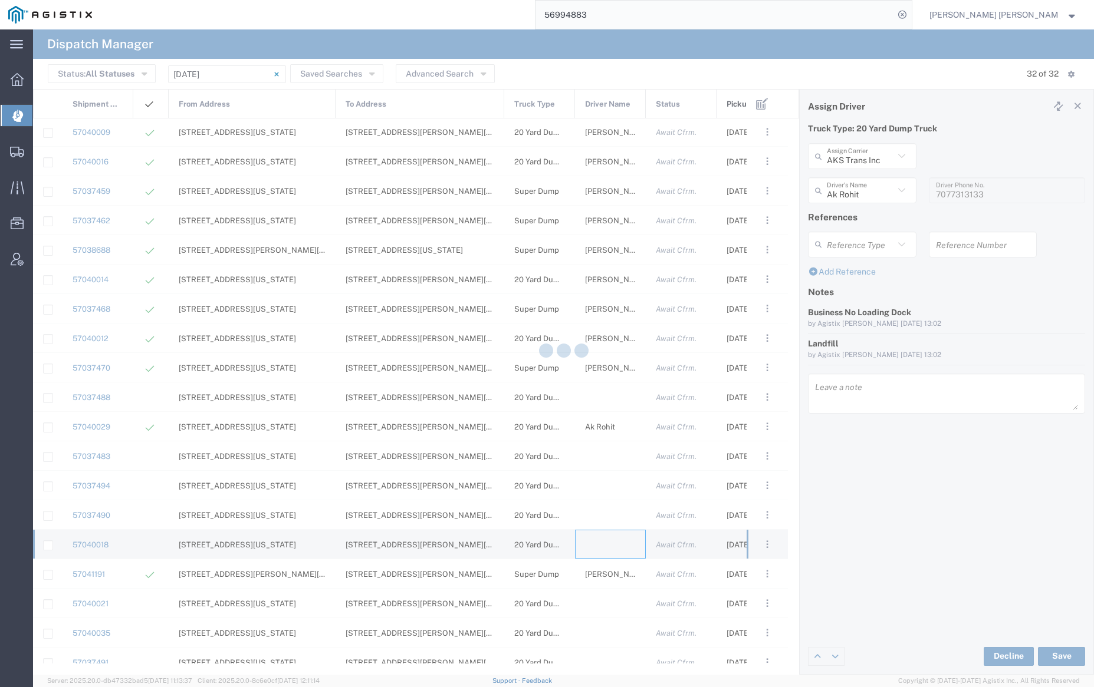
type input "[PERSON_NAME] Trucking"
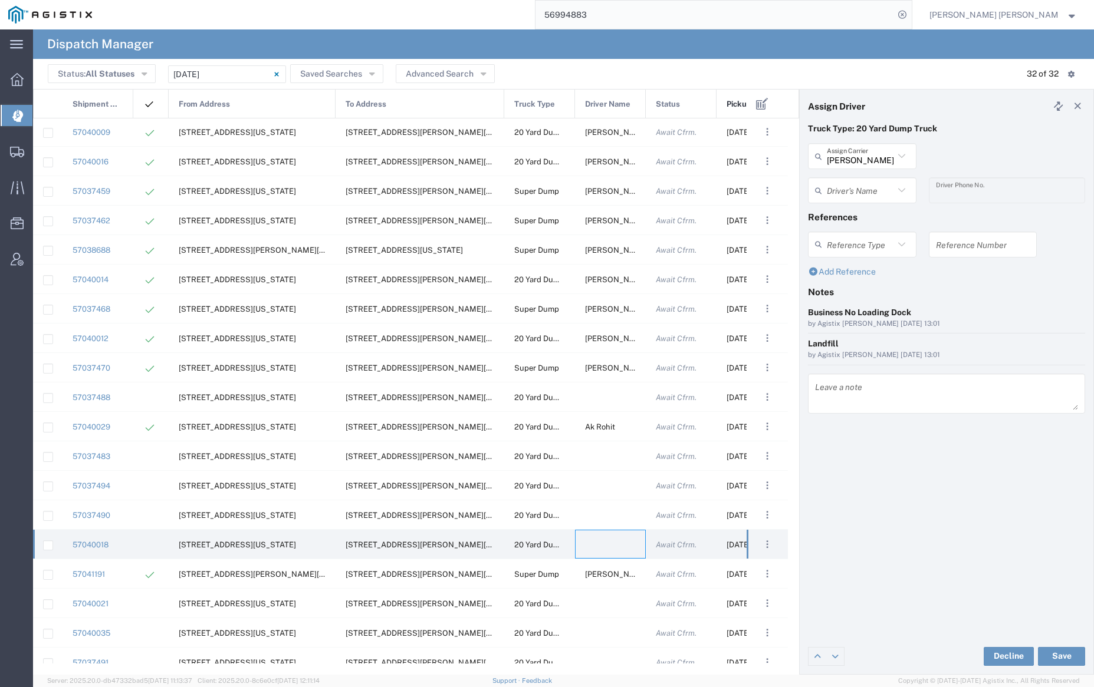
click at [876, 144] on div "[PERSON_NAME] Trucking Assign Carrier" at bounding box center [862, 156] width 108 height 26
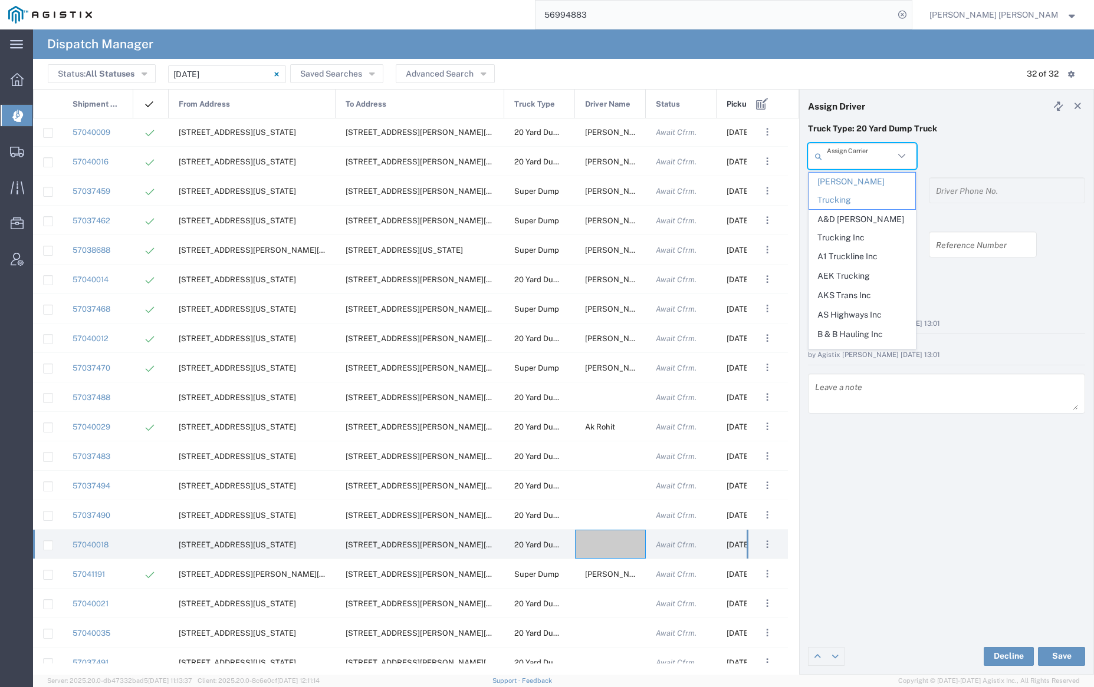
click at [872, 155] on input "text" at bounding box center [859, 156] width 67 height 21
click at [874, 267] on span "AEK Trucking" at bounding box center [862, 276] width 106 height 18
type input "AEK Trucking"
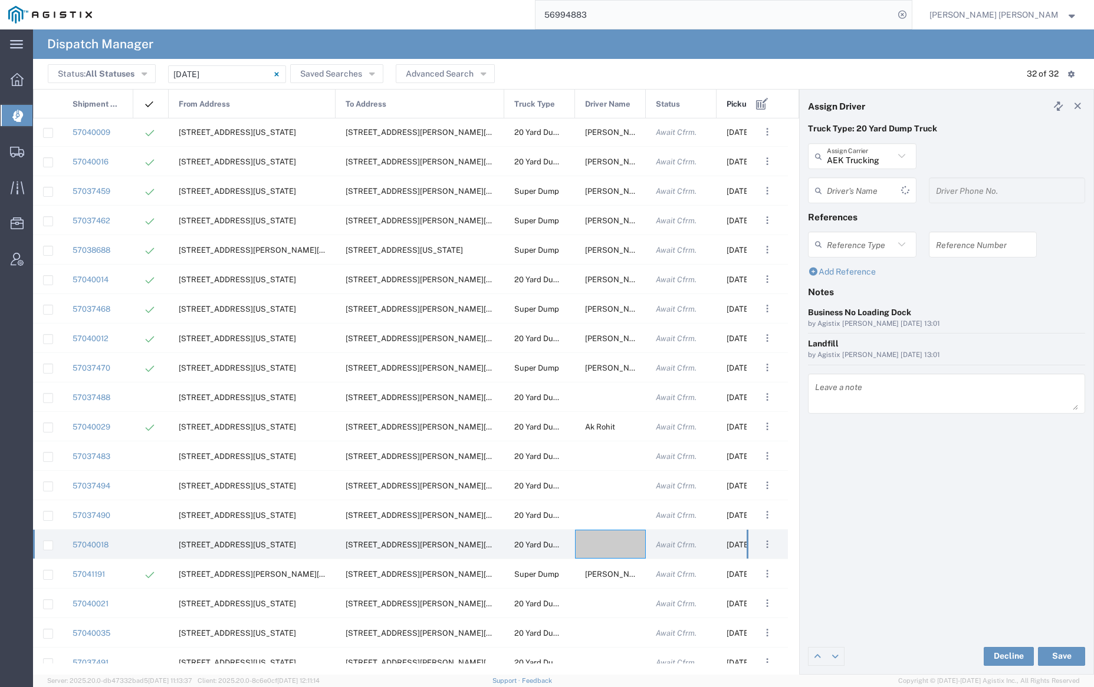
click at [865, 192] on input "text" at bounding box center [863, 190] width 74 height 21
click at [870, 213] on span "[PERSON_NAME]" at bounding box center [862, 216] width 106 height 18
type input "[PERSON_NAME]"
type input "7075800290"
click at [1058, 654] on button "Save" at bounding box center [1061, 656] width 47 height 19
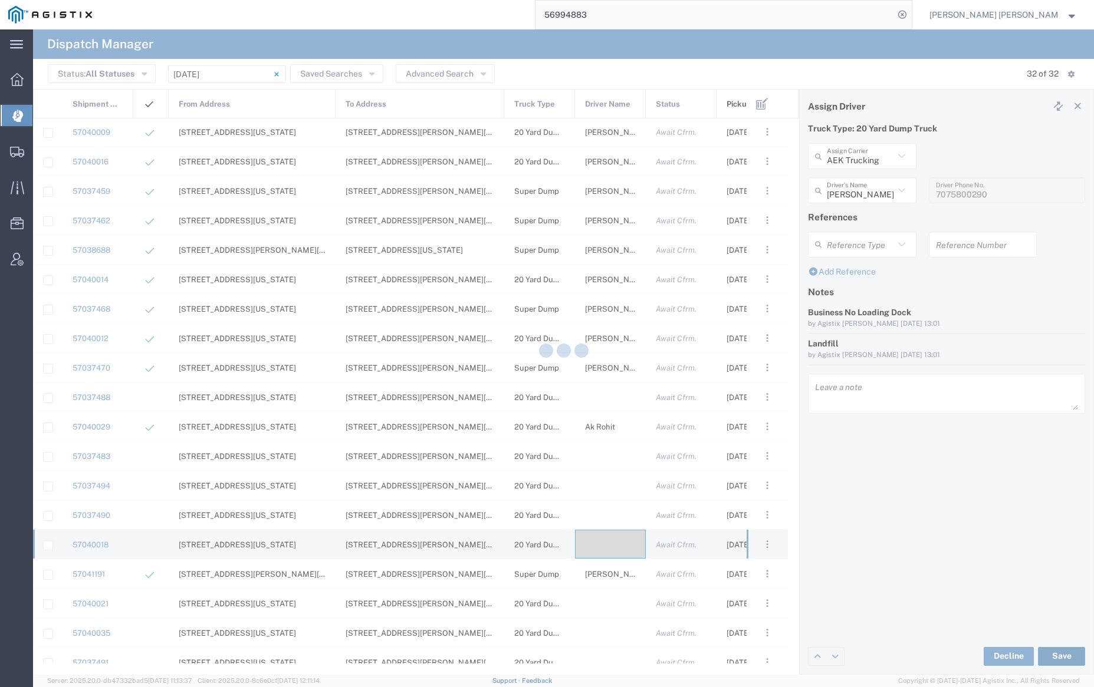
type input "[PERSON_NAME]"
type input "AEK Trucking"
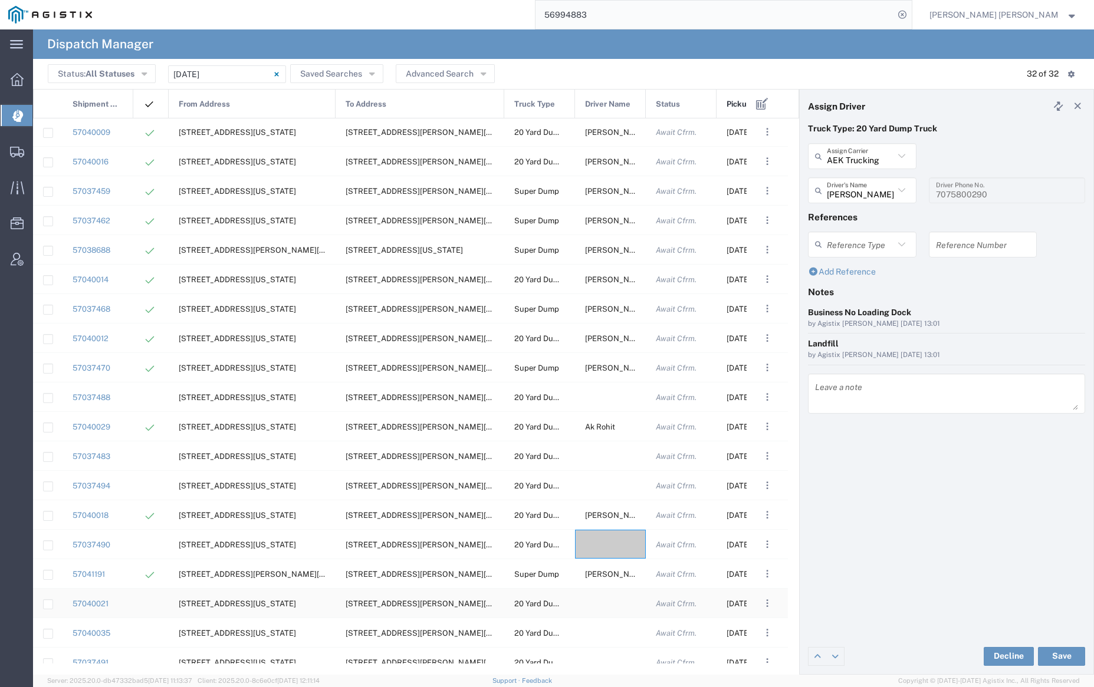
click at [607, 603] on div at bounding box center [610, 603] width 71 height 29
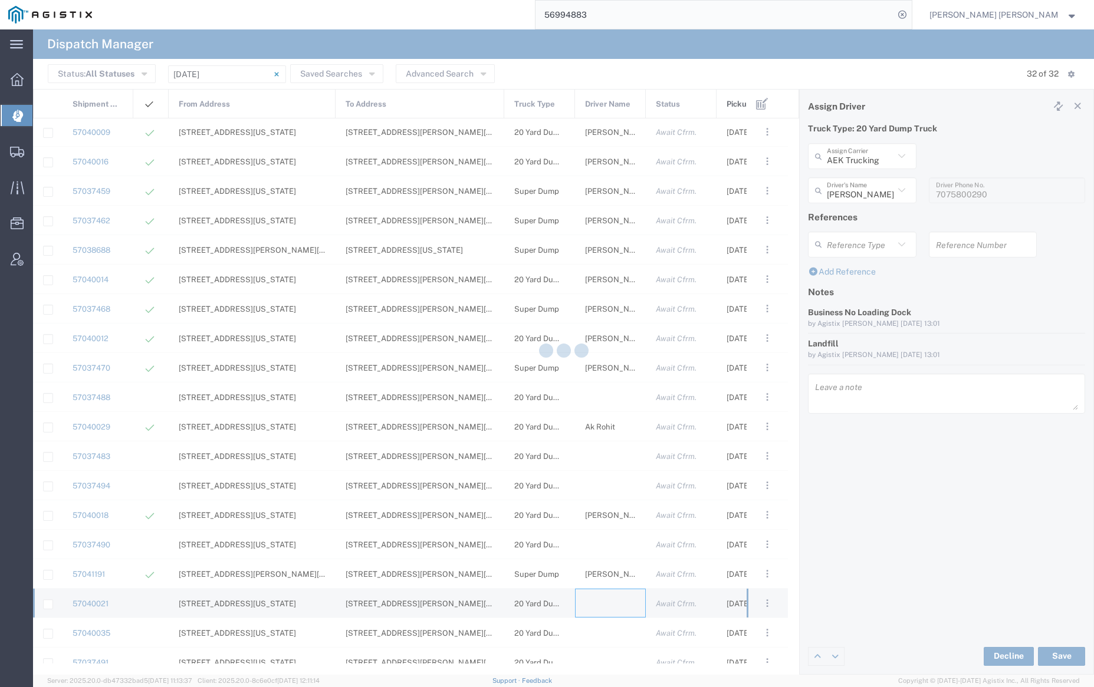
type input "[PERSON_NAME] Trucking"
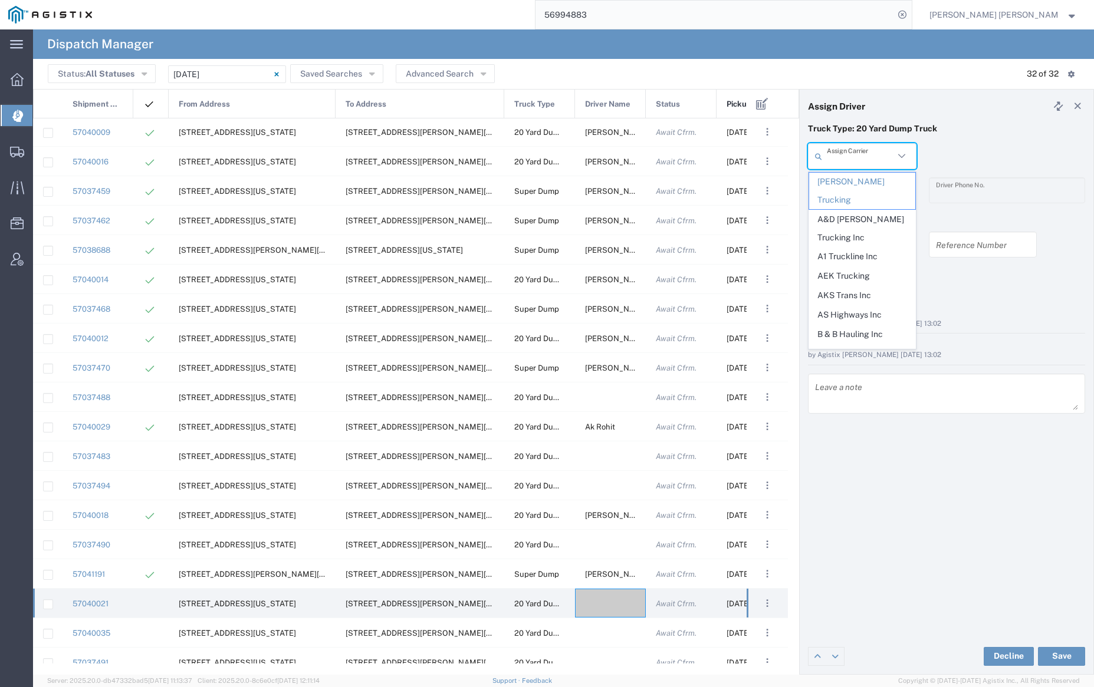
click at [847, 153] on input "text" at bounding box center [859, 156] width 67 height 21
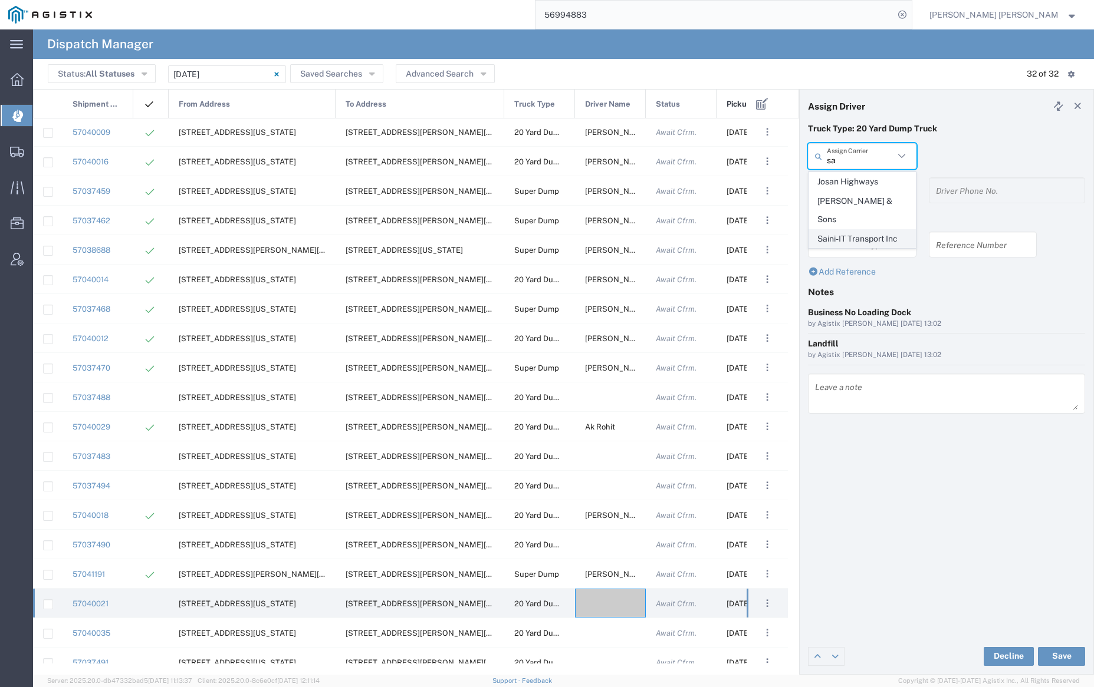
click at [848, 230] on span "Saini-IT Transport Inc" at bounding box center [862, 239] width 106 height 18
type input "Saini-IT Transport Inc"
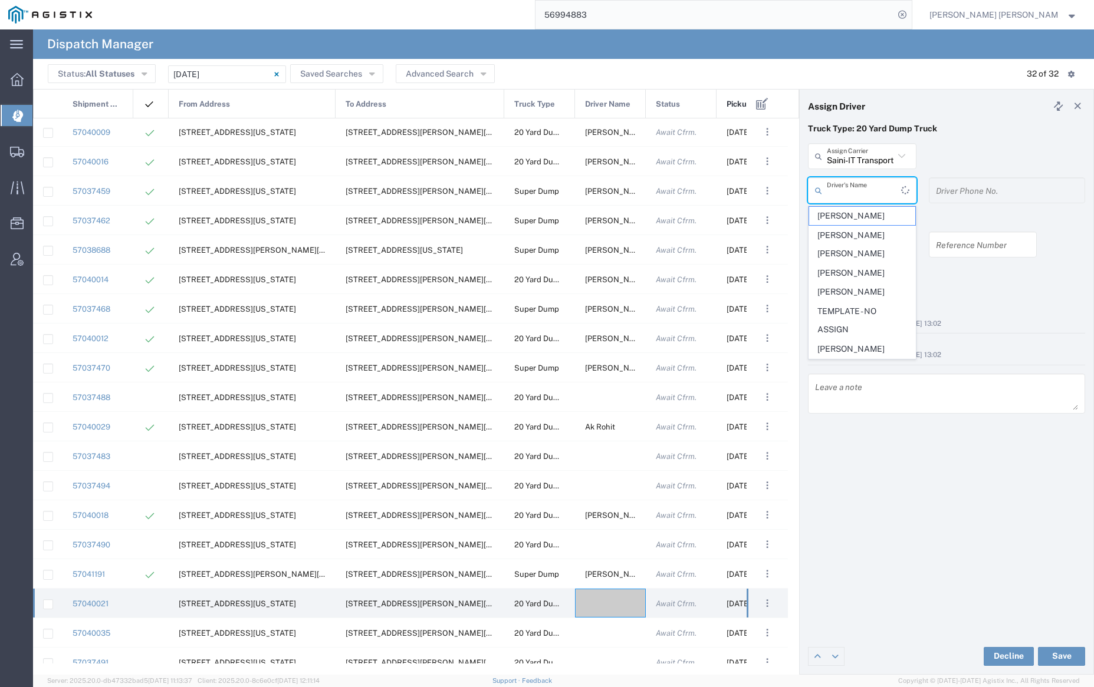
click at [850, 195] on input "text" at bounding box center [863, 190] width 74 height 21
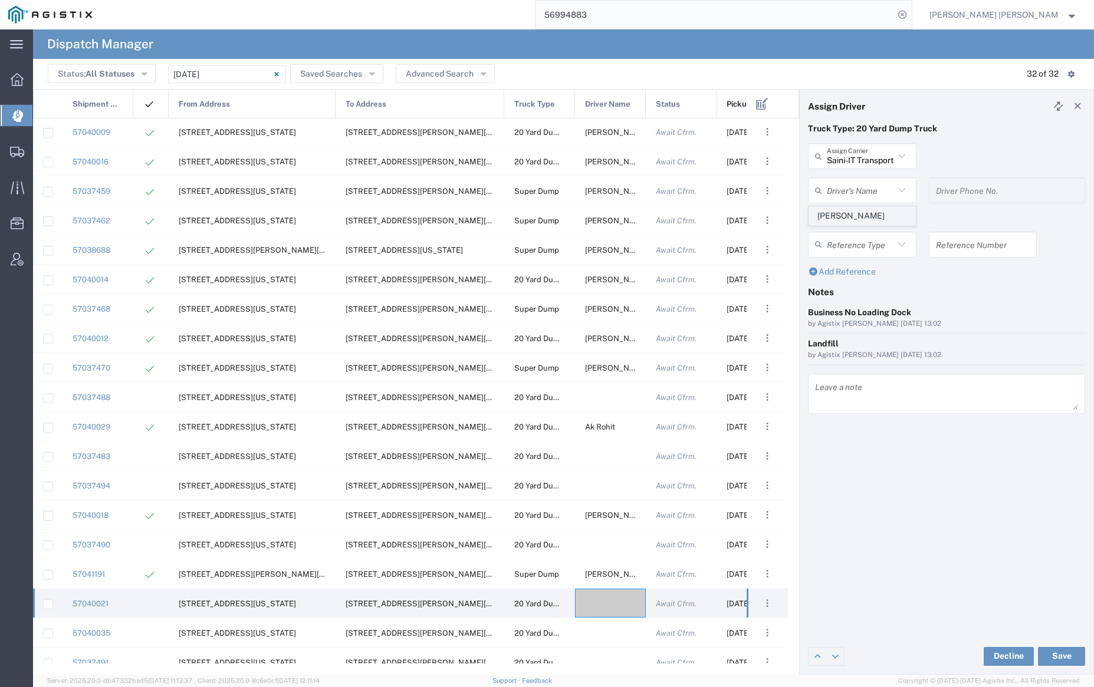
click at [858, 212] on span "[PERSON_NAME]" at bounding box center [862, 216] width 106 height 18
type input "[PERSON_NAME]"
type input "7076486708"
click at [1067, 656] on button "Save" at bounding box center [1061, 656] width 47 height 19
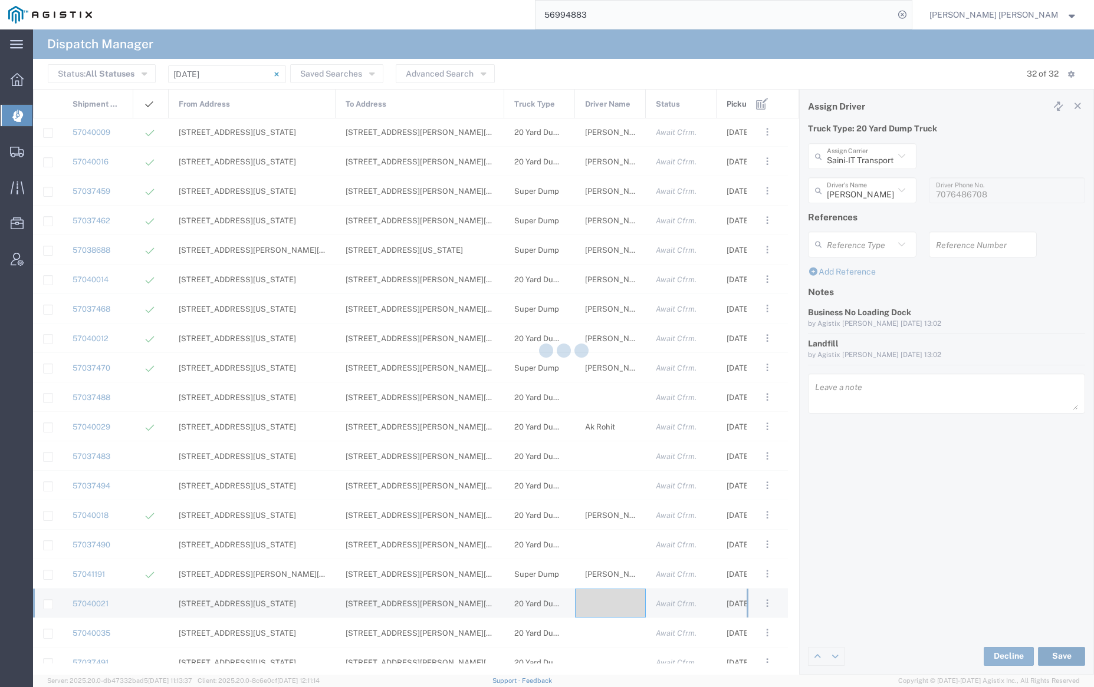
type input "[PERSON_NAME]"
type input "Saini-IT Transport Inc"
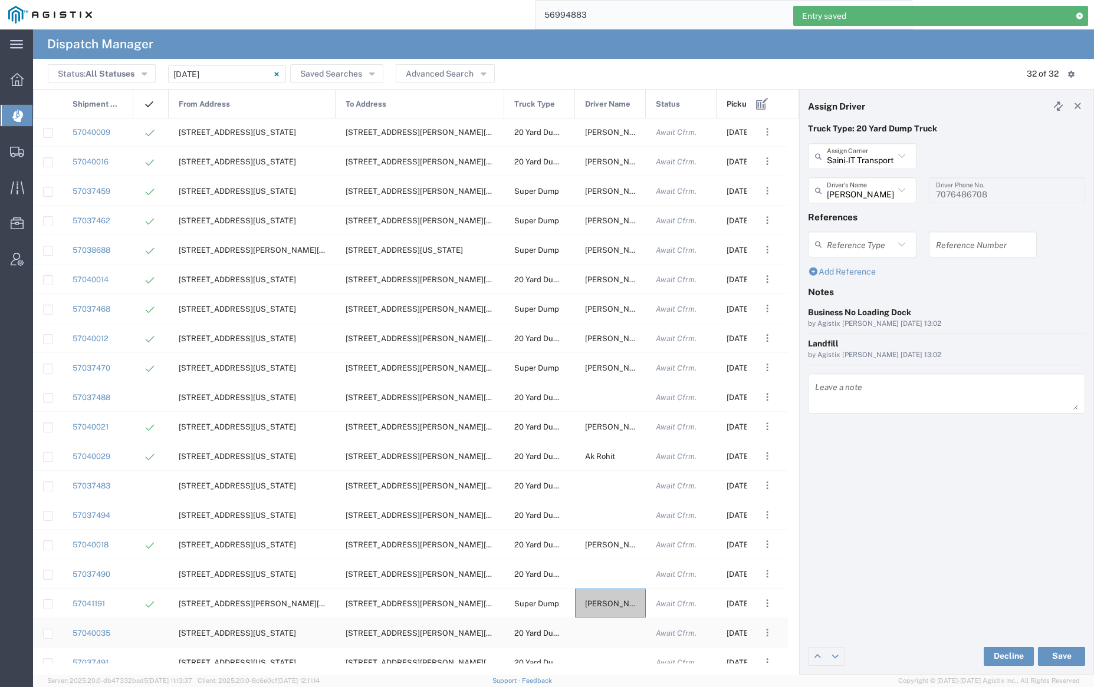
click at [601, 633] on div at bounding box center [610, 632] width 71 height 29
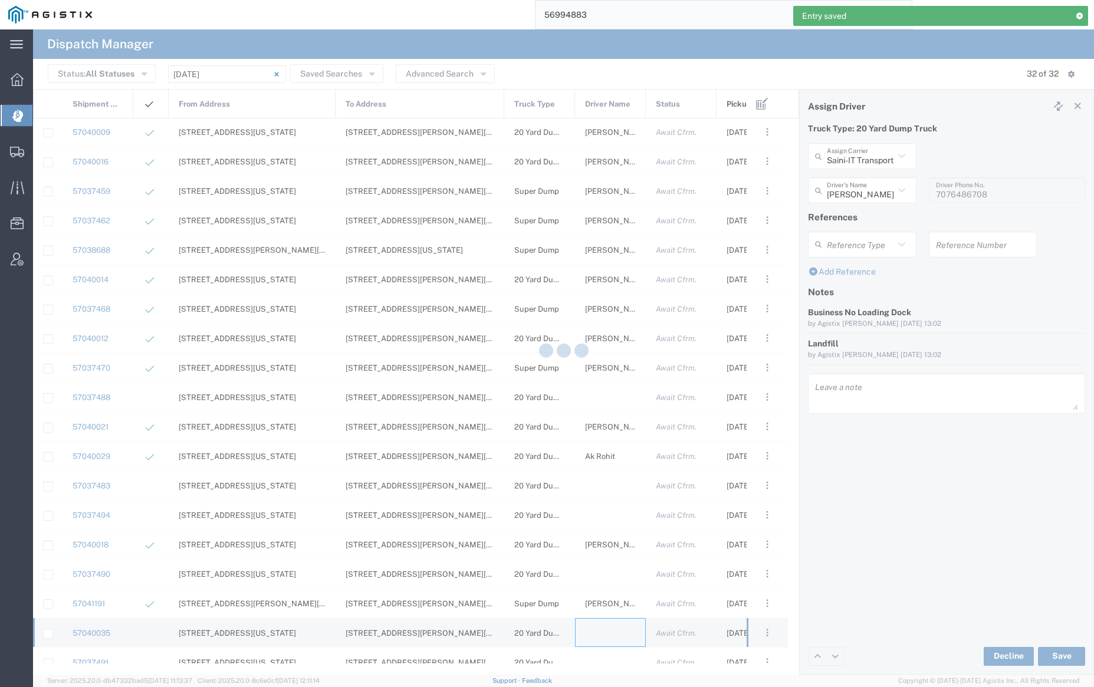
type input "[PERSON_NAME] Trucking"
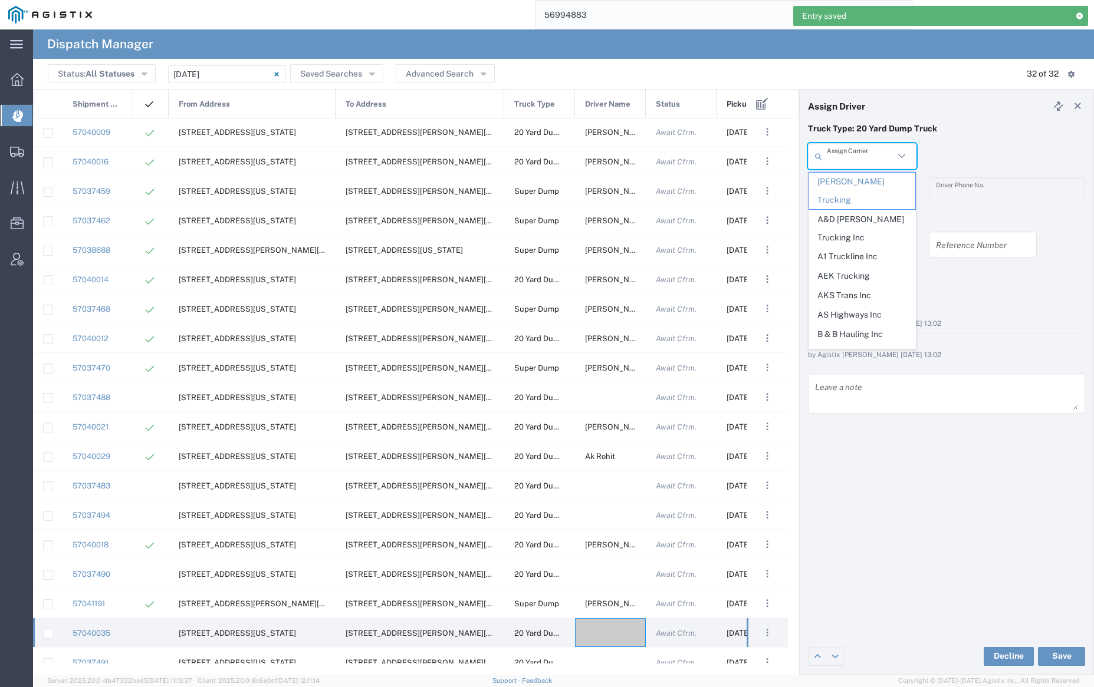
click at [854, 163] on input "text" at bounding box center [859, 156] width 67 height 21
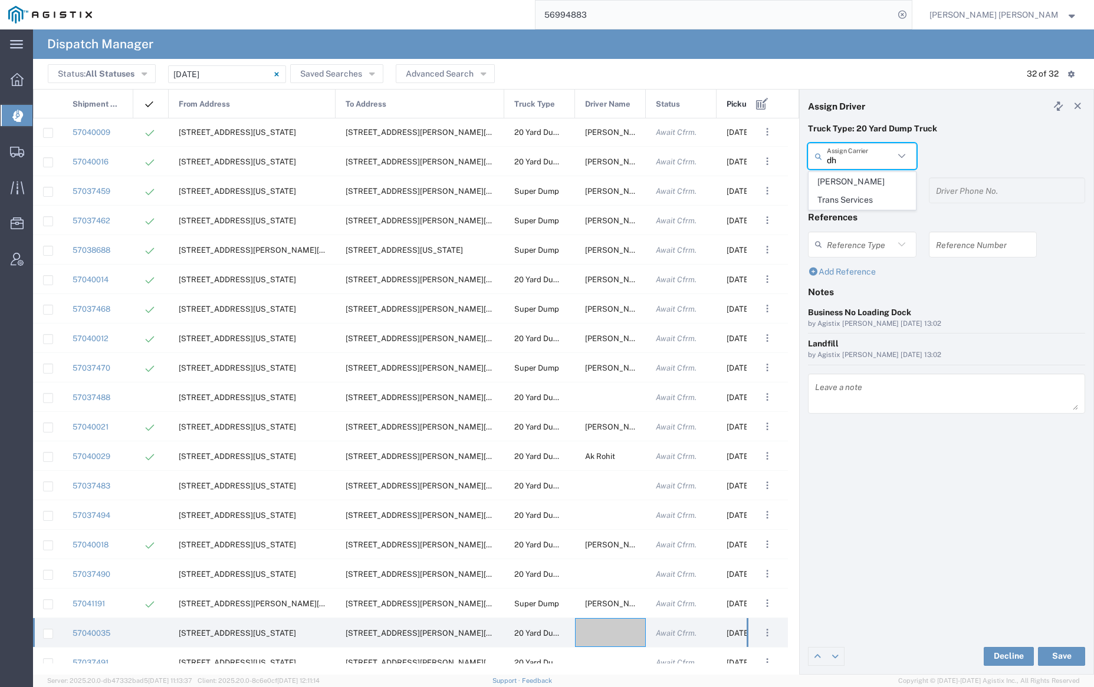
click at [858, 180] on span "[PERSON_NAME] Trans Services" at bounding box center [862, 191] width 106 height 37
type input "[PERSON_NAME] Trans Services"
click at [855, 191] on input "text" at bounding box center [863, 190] width 74 height 21
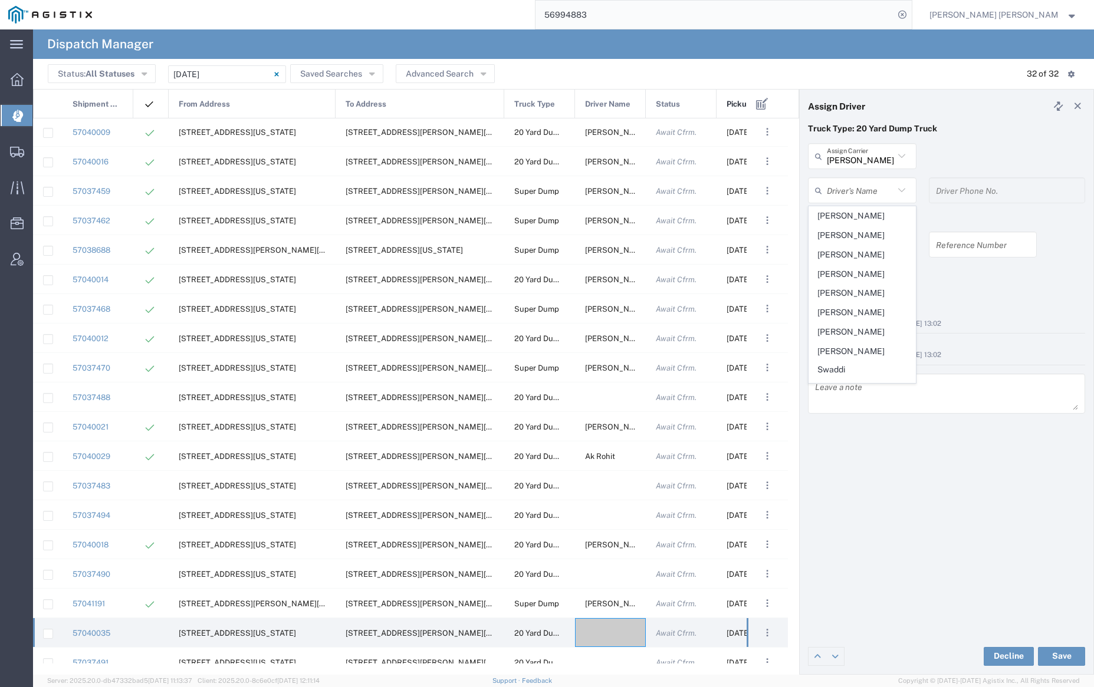
click at [855, 215] on span "[PERSON_NAME]" at bounding box center [862, 216] width 106 height 18
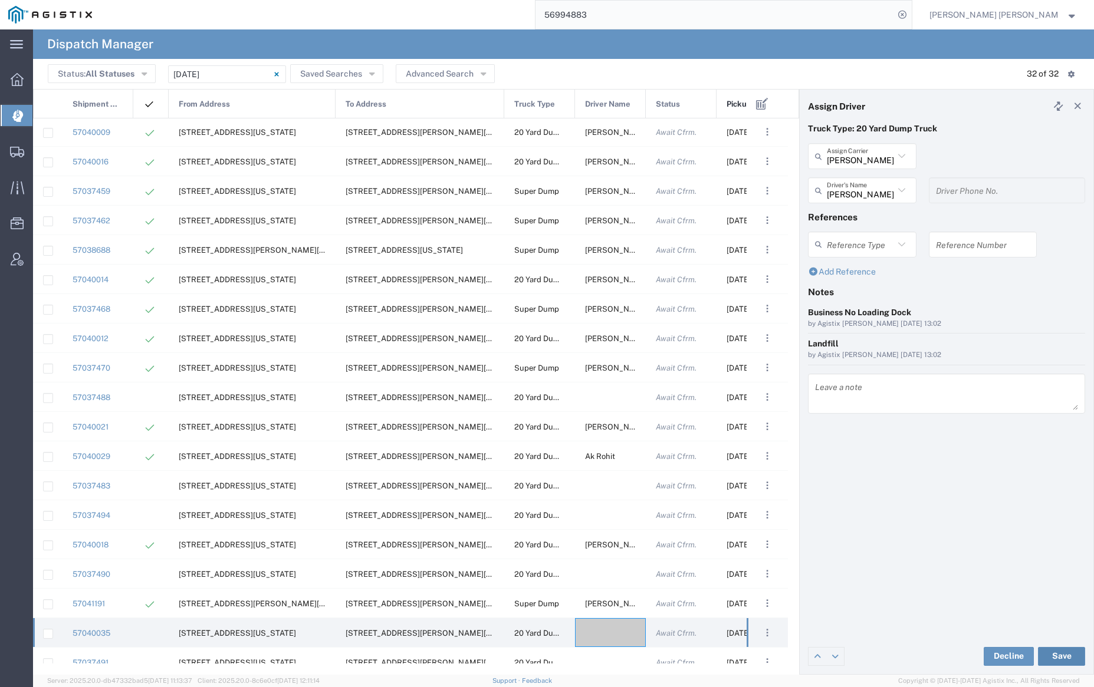
click at [1061, 653] on button "Save" at bounding box center [1061, 656] width 47 height 19
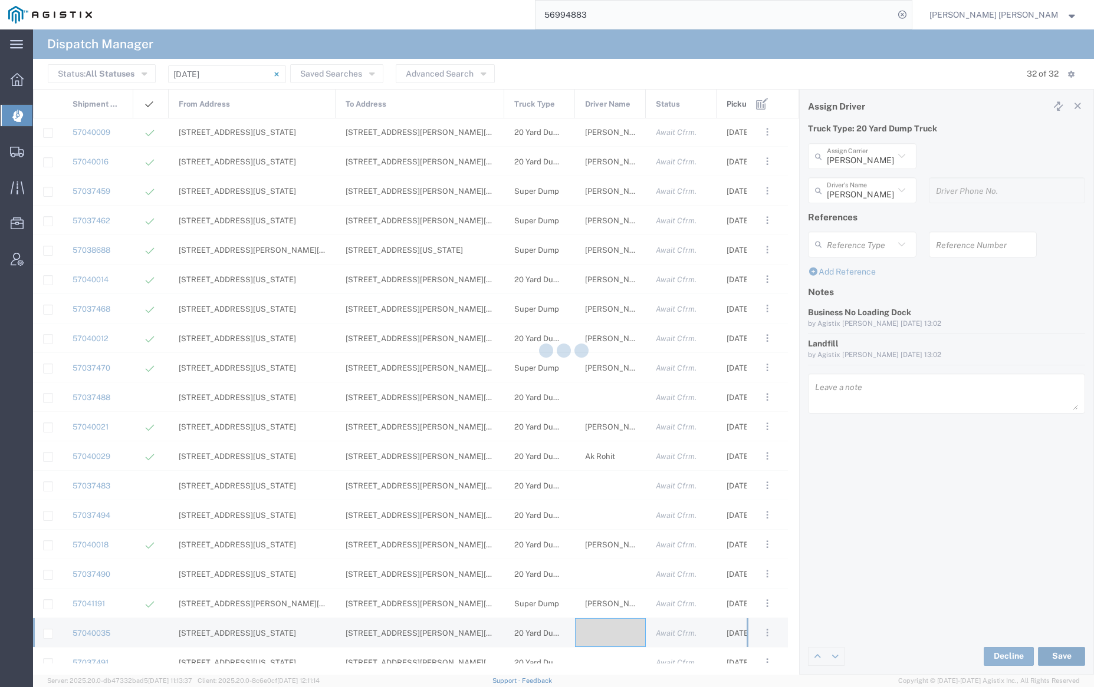
type input "[PERSON_NAME]"
type input "[PERSON_NAME] Trans Services"
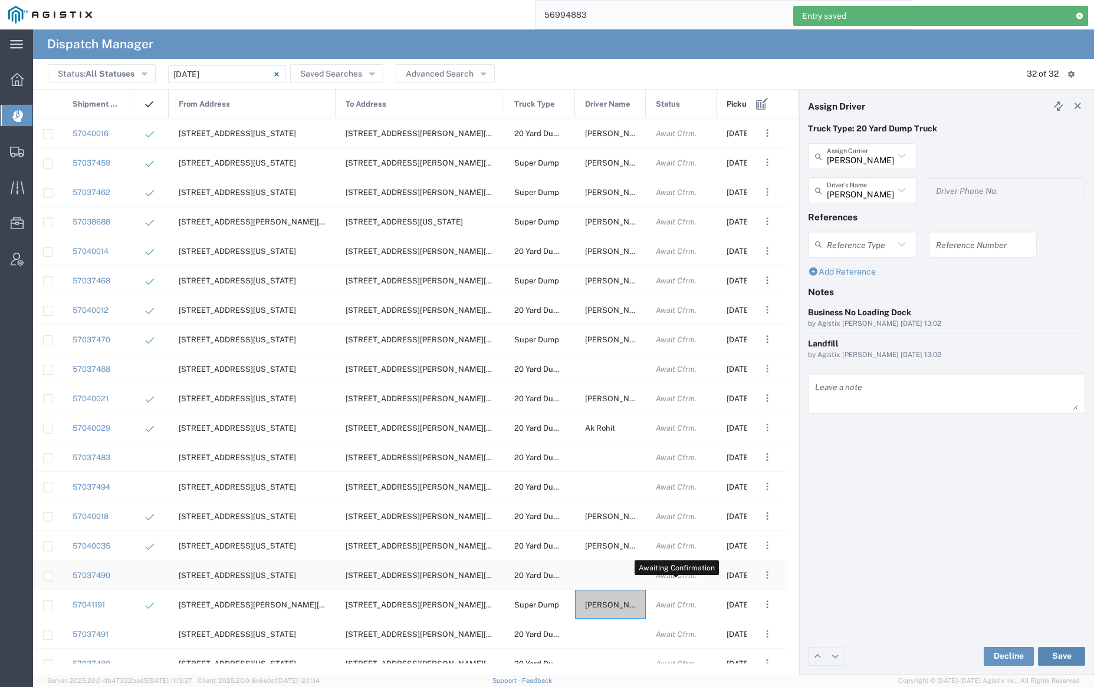
scroll to position [184, 0]
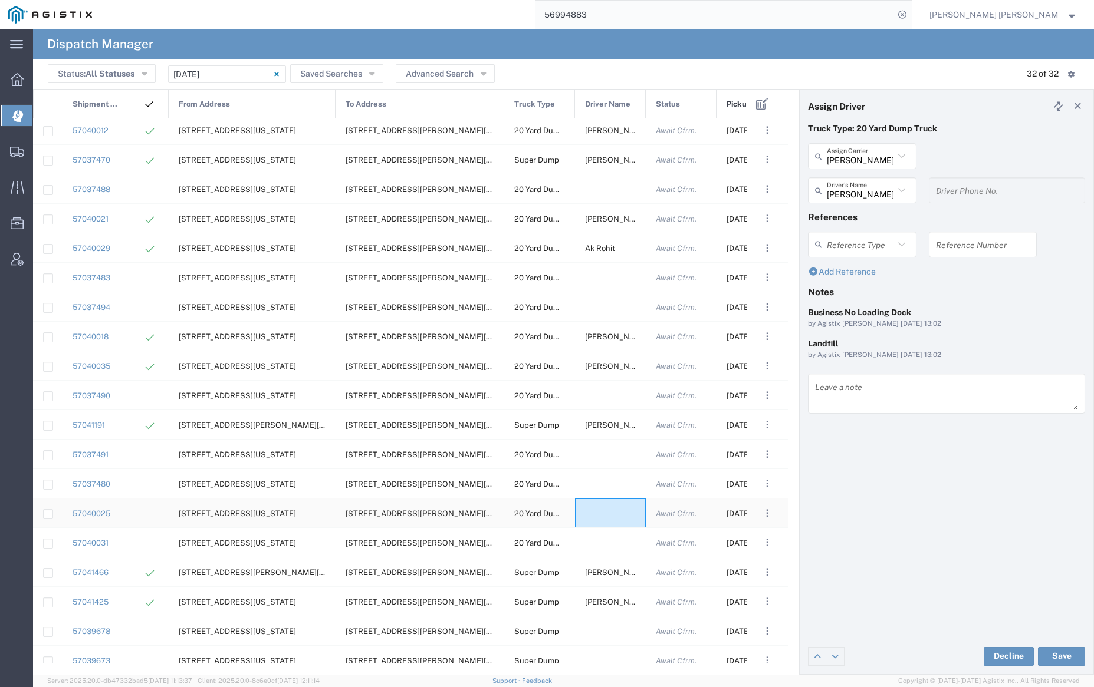
click at [604, 512] on div at bounding box center [610, 513] width 71 height 29
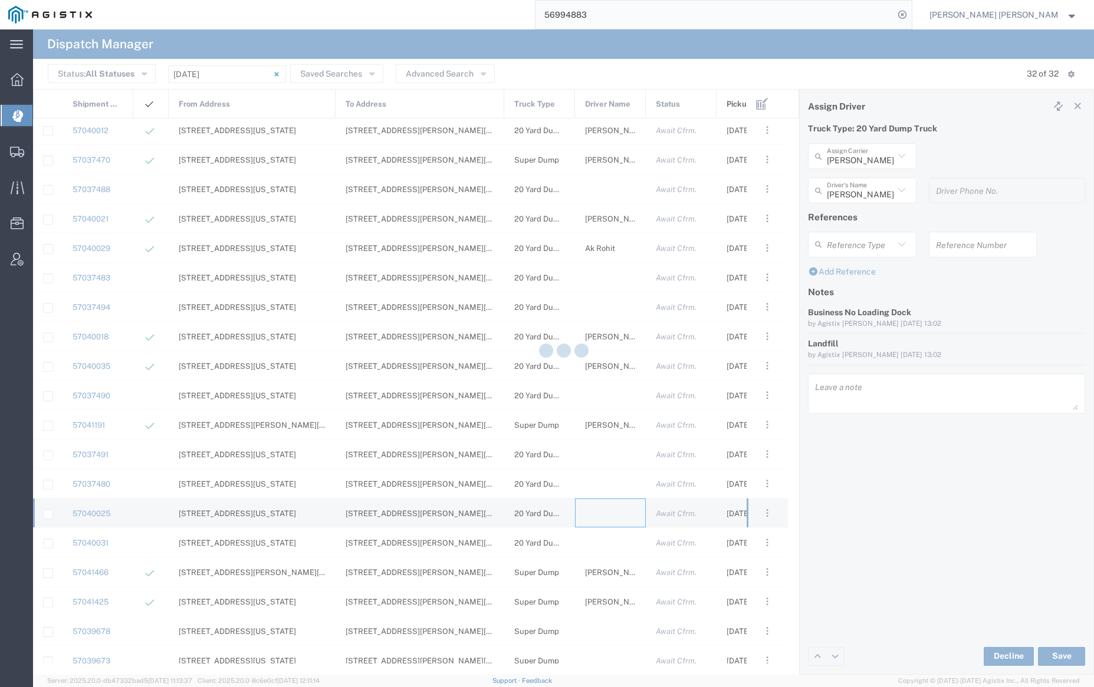
type input "[PERSON_NAME] Trucking"
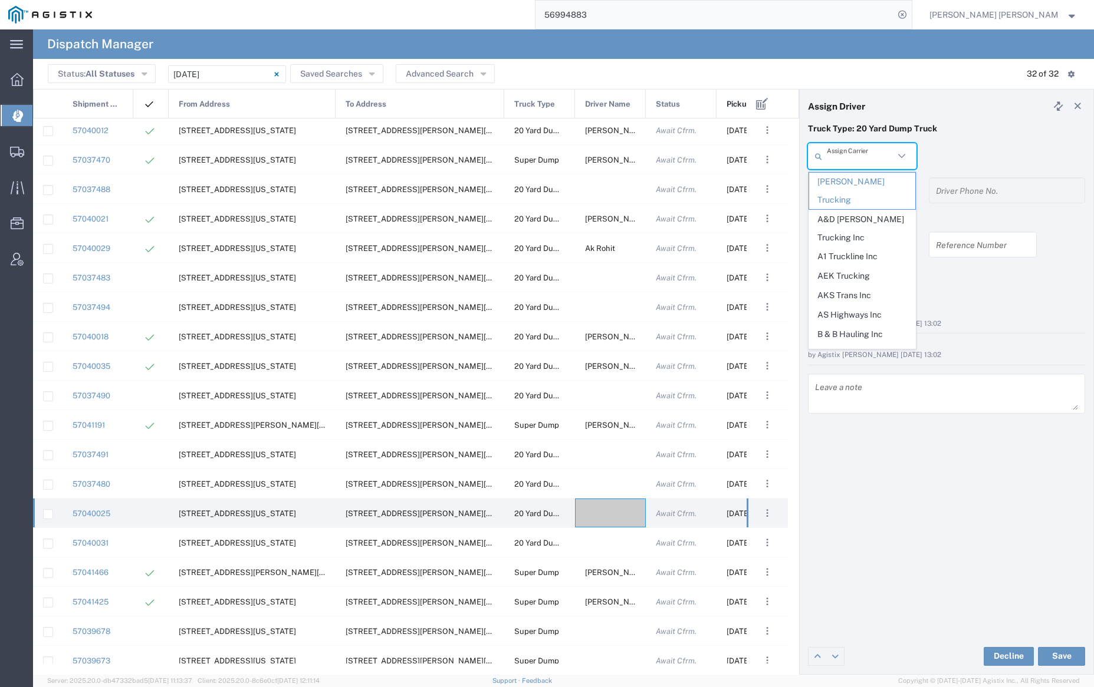
click at [864, 154] on input "text" at bounding box center [859, 156] width 67 height 21
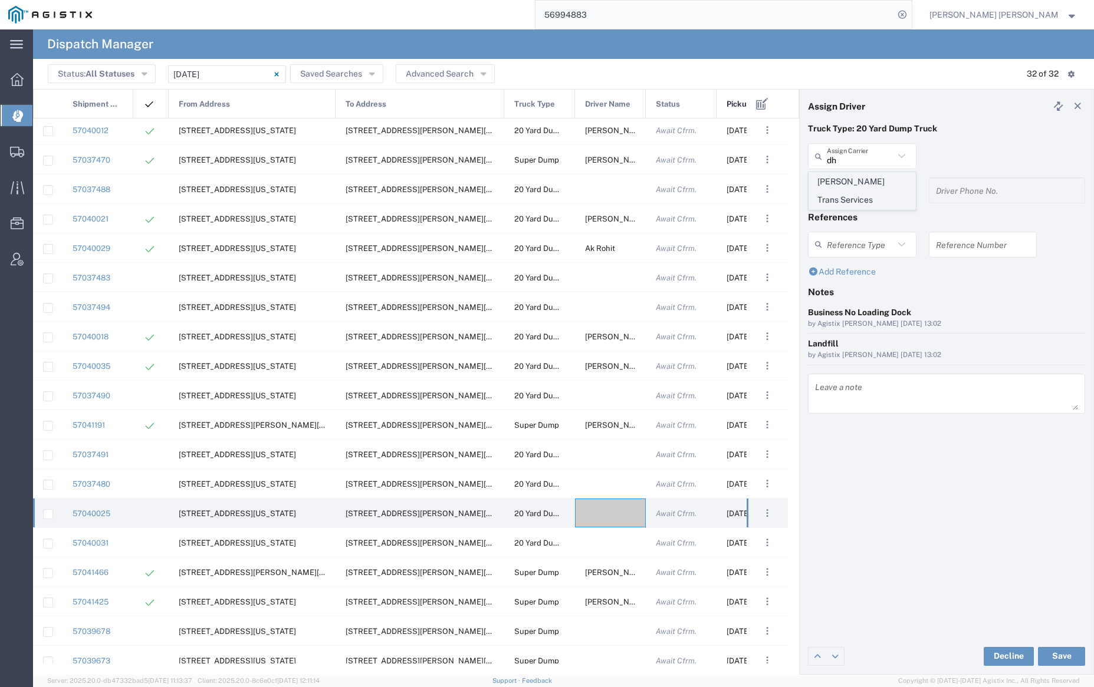
click at [864, 177] on span "[PERSON_NAME] Trans Services" at bounding box center [862, 191] width 106 height 37
type input "[PERSON_NAME] Trans Services"
click at [862, 190] on input "text" at bounding box center [863, 190] width 74 height 21
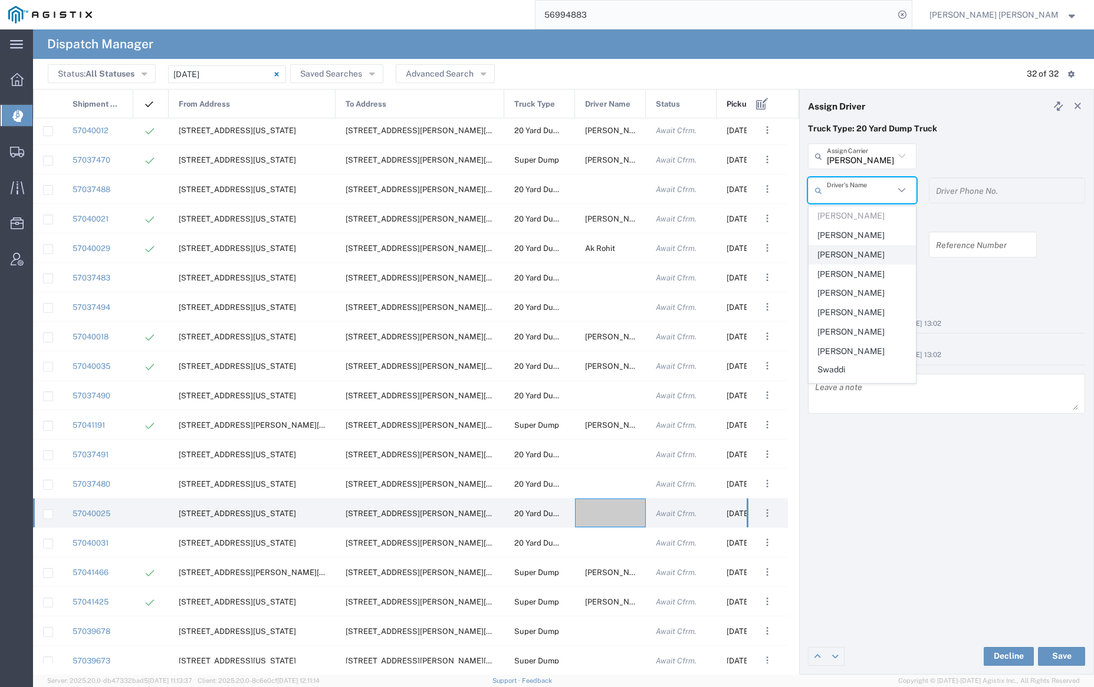
click at [862, 249] on span "[PERSON_NAME]" at bounding box center [862, 255] width 106 height 18
type input "[PERSON_NAME]"
type input "9255656443"
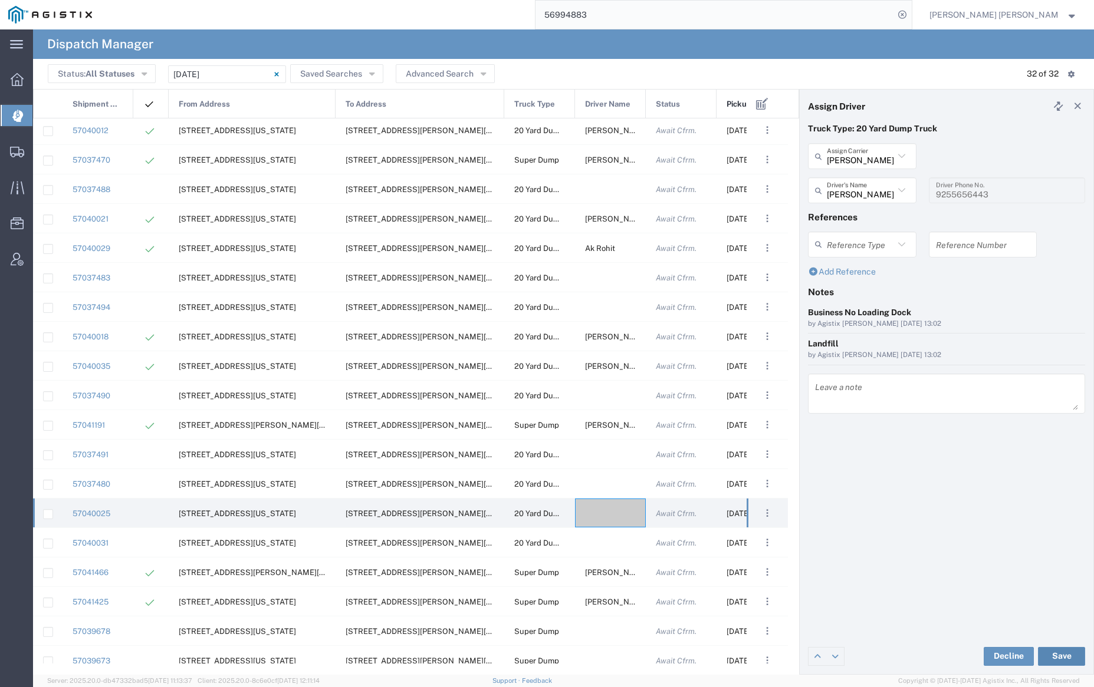
click at [1066, 654] on button "Save" at bounding box center [1061, 656] width 47 height 19
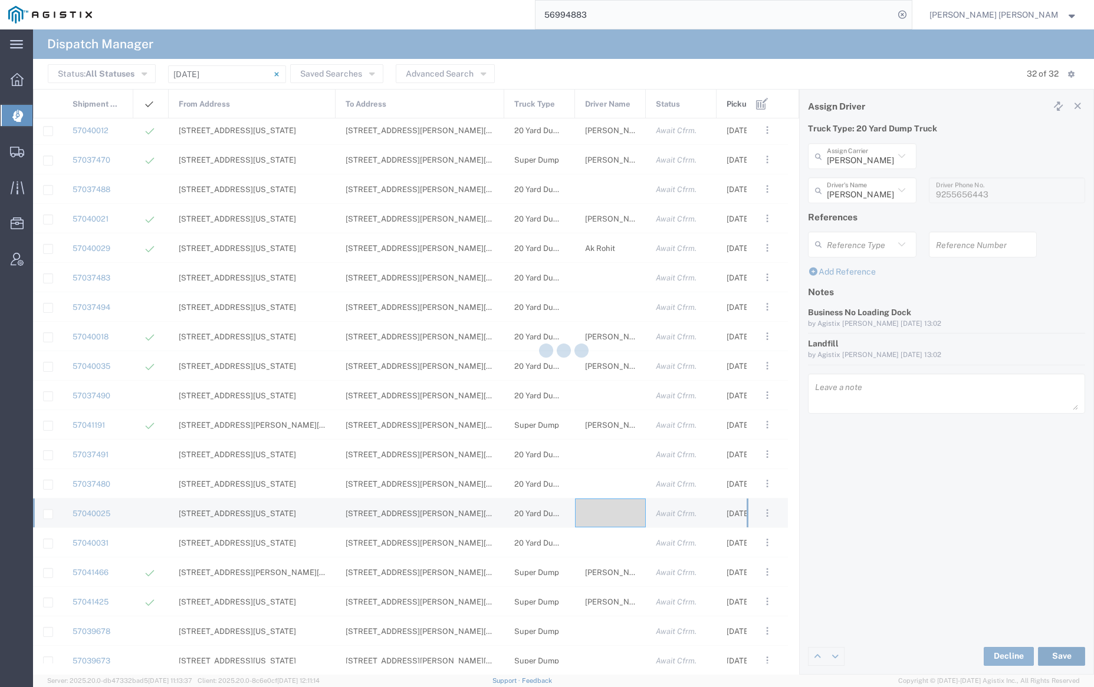
type input "[PERSON_NAME]"
type input "[PERSON_NAME] Trans Services"
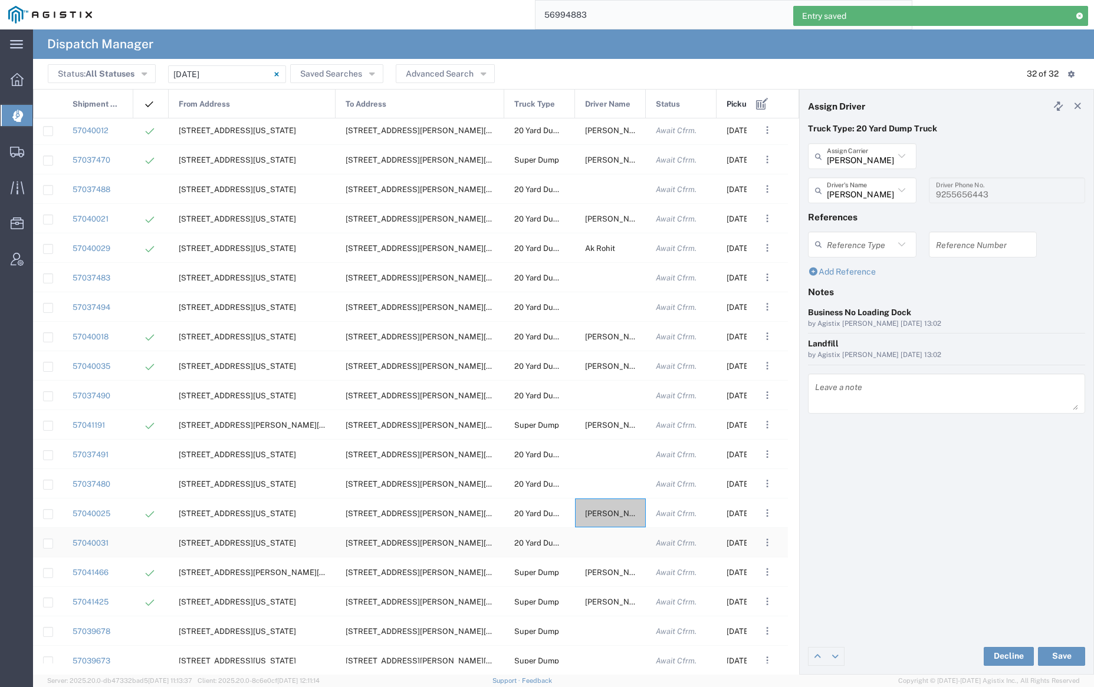
click at [607, 542] on div at bounding box center [610, 542] width 71 height 29
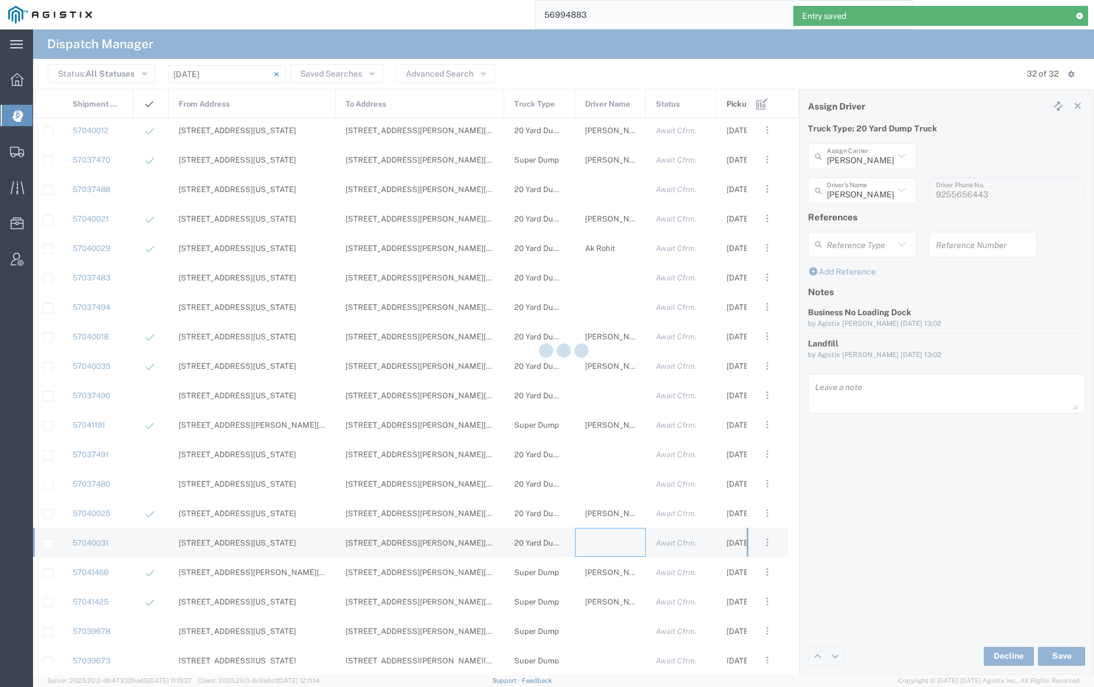
type input "[PERSON_NAME] Trucking"
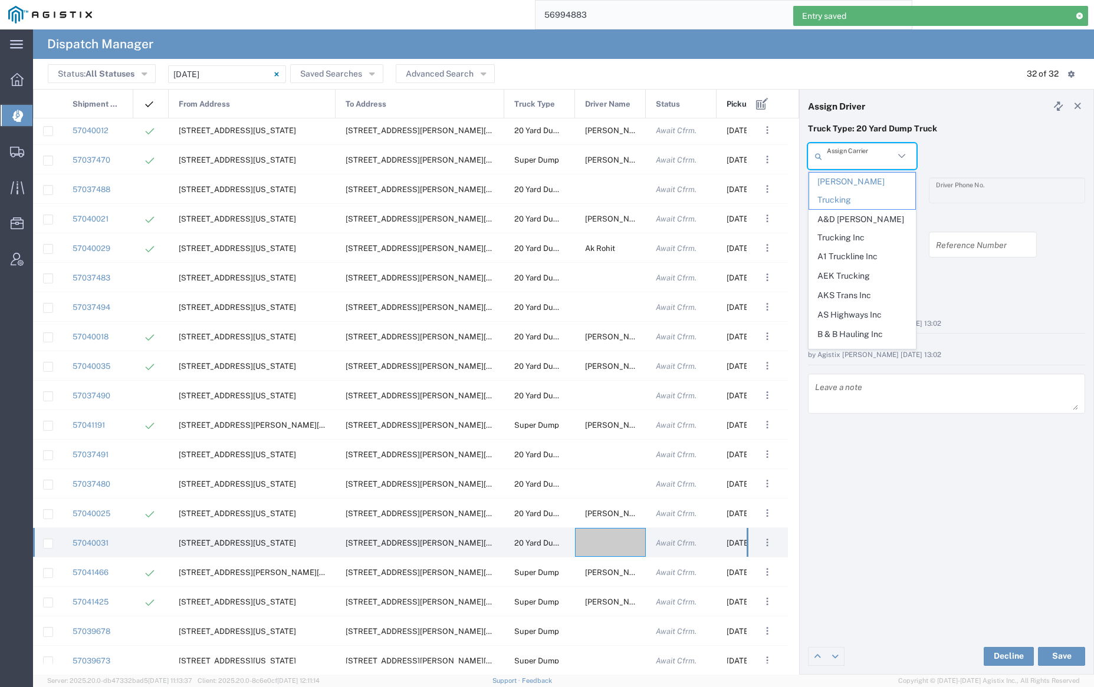
click at [847, 157] on input "text" at bounding box center [859, 156] width 67 height 21
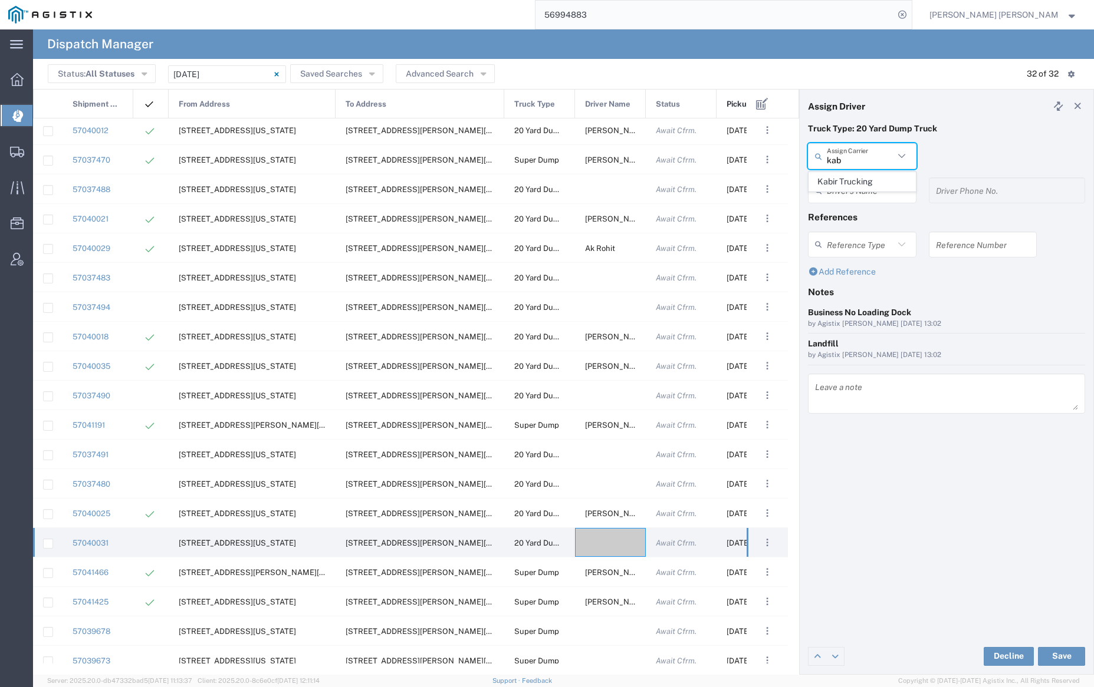
click at [852, 178] on span "Kabir Trucking" at bounding box center [862, 182] width 106 height 18
type input "Kabir Trucking"
click at [852, 184] on input "text" at bounding box center [863, 190] width 74 height 21
click at [869, 217] on span "[PERSON_NAME]" at bounding box center [862, 216] width 106 height 18
type input "[PERSON_NAME]"
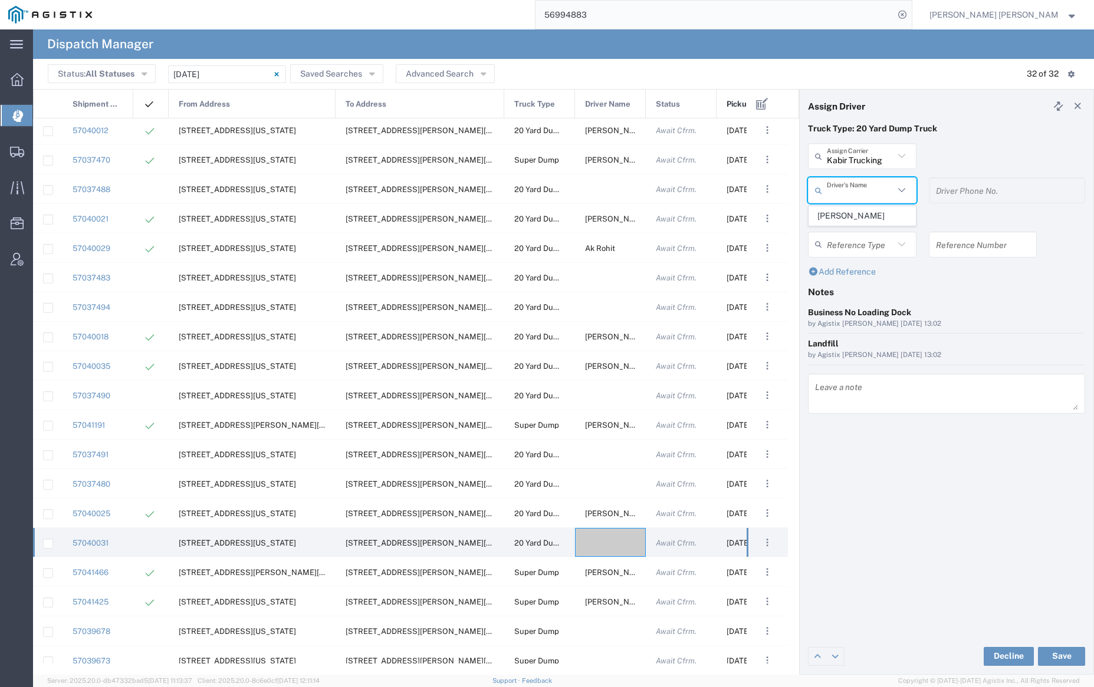
type input "2096404172"
click at [1063, 651] on button "Save" at bounding box center [1061, 656] width 47 height 19
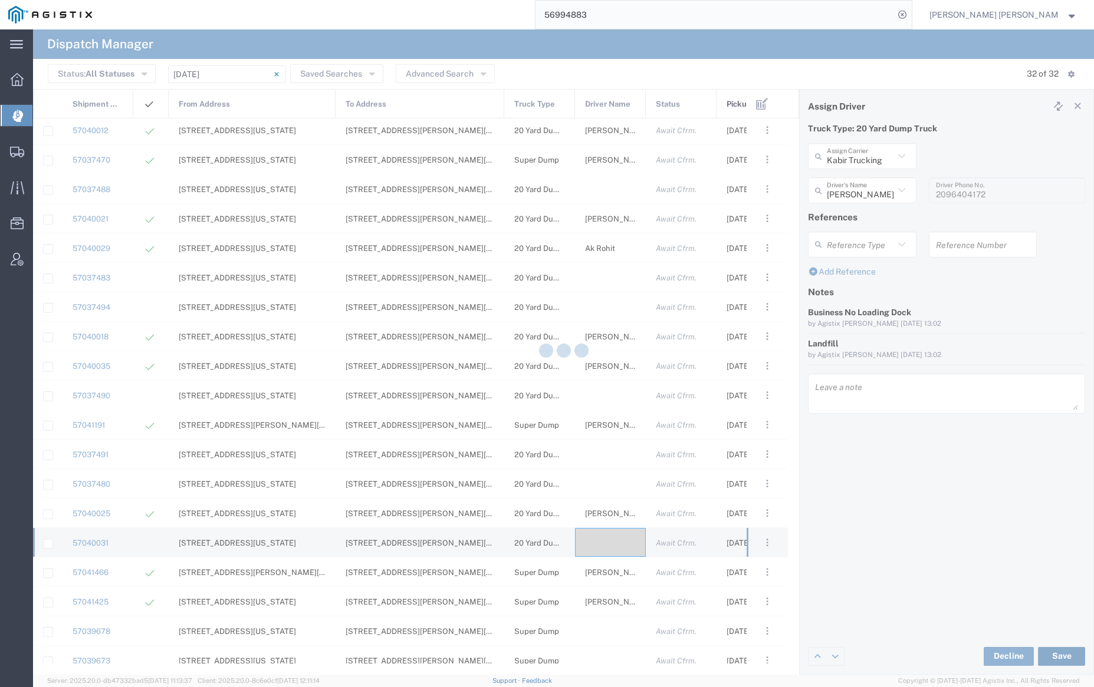
type input "[PERSON_NAME]"
type input "Kabir Trucking"
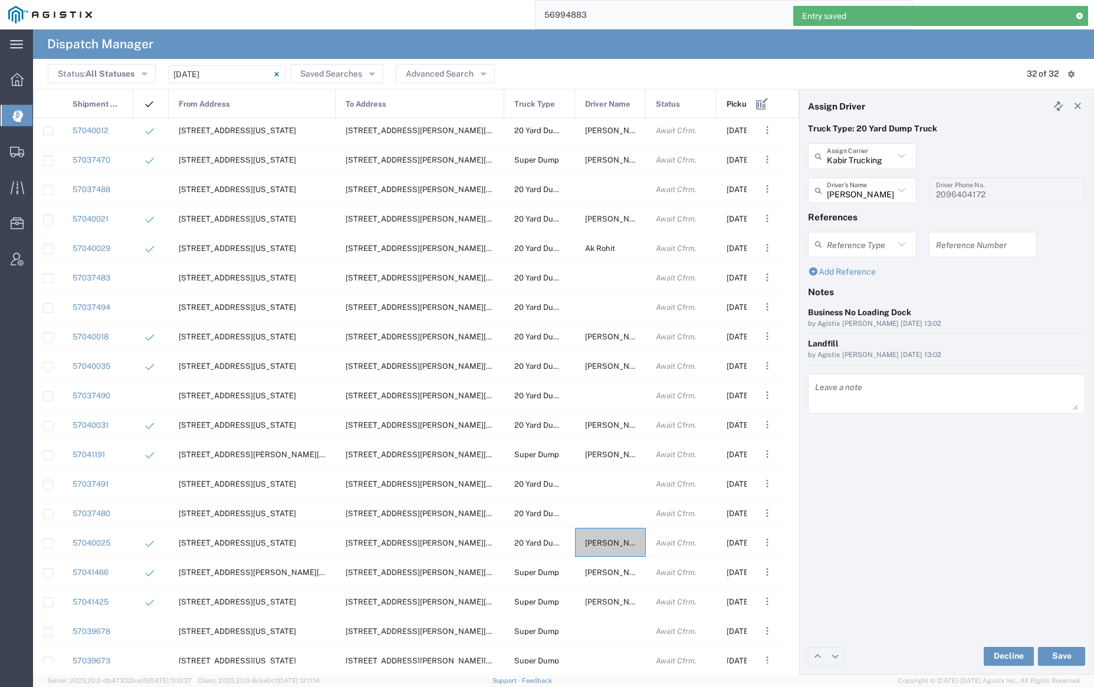
click at [414, 105] on div "To Address" at bounding box center [420, 104] width 169 height 29
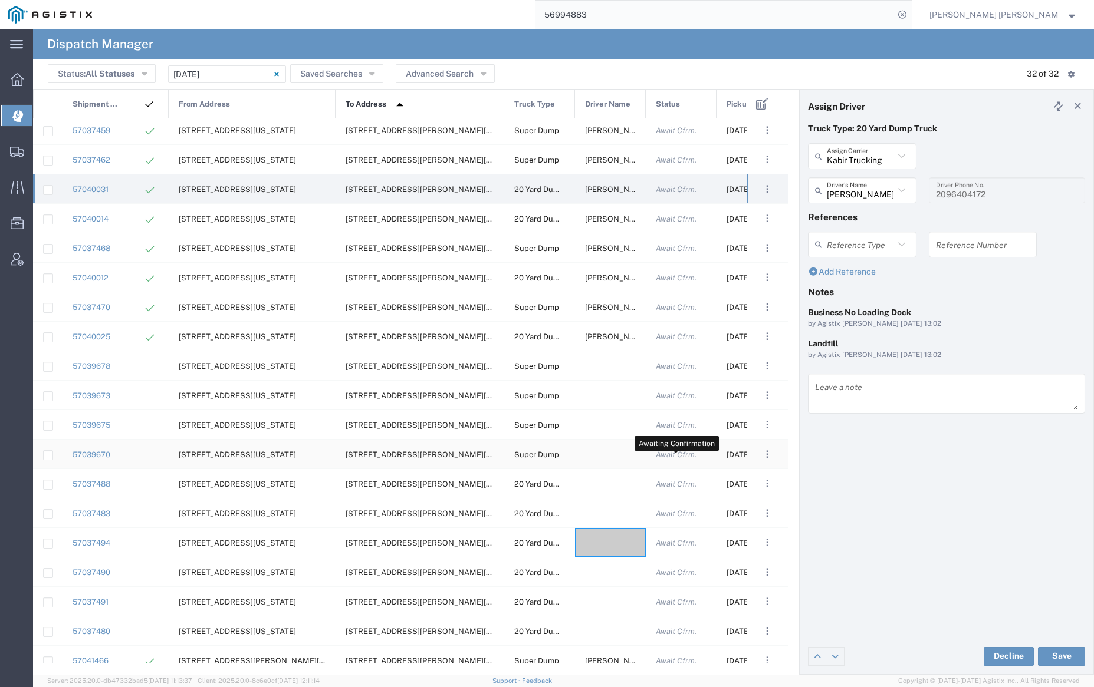
scroll to position [330, 0]
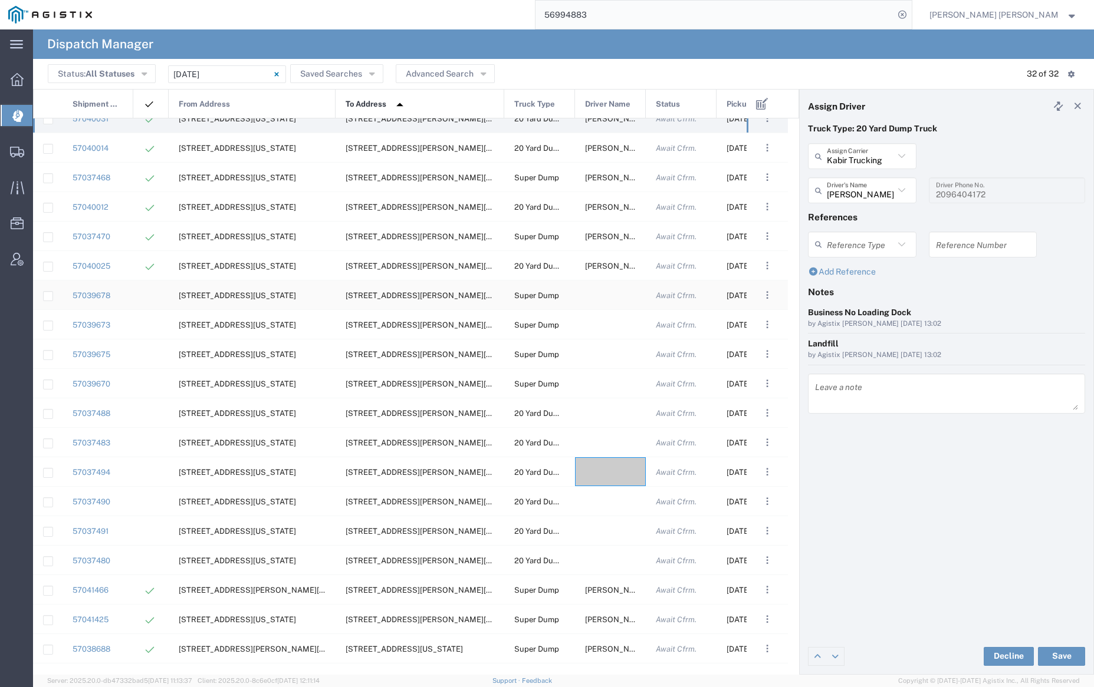
click at [613, 292] on div at bounding box center [610, 295] width 71 height 29
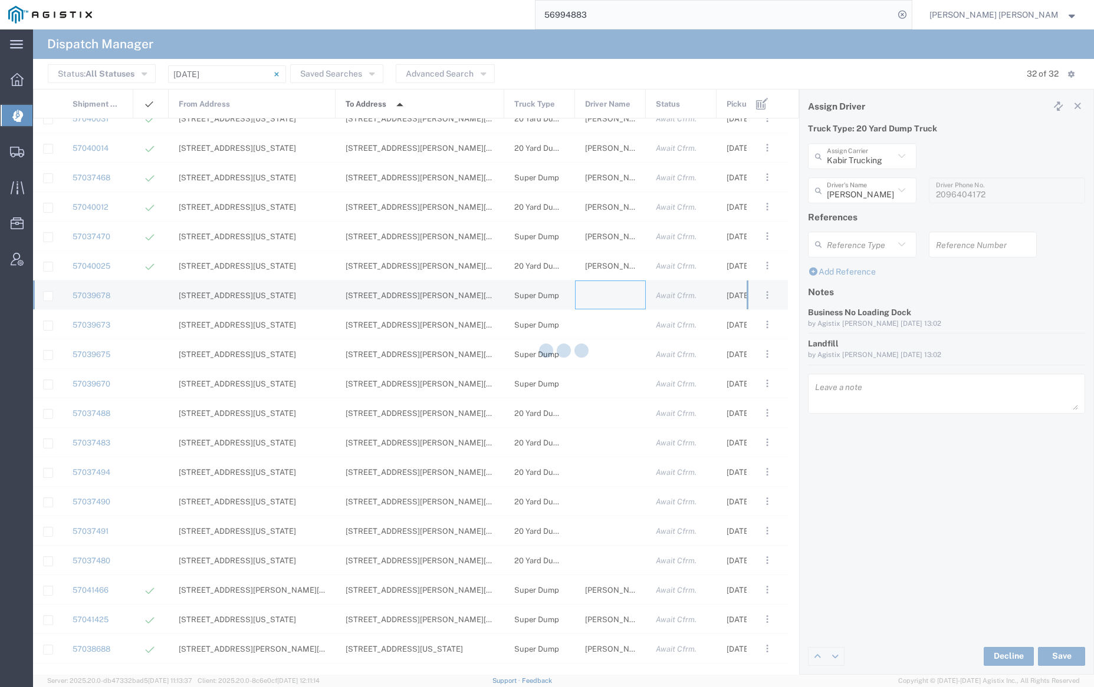
type input "[PERSON_NAME] Trucking"
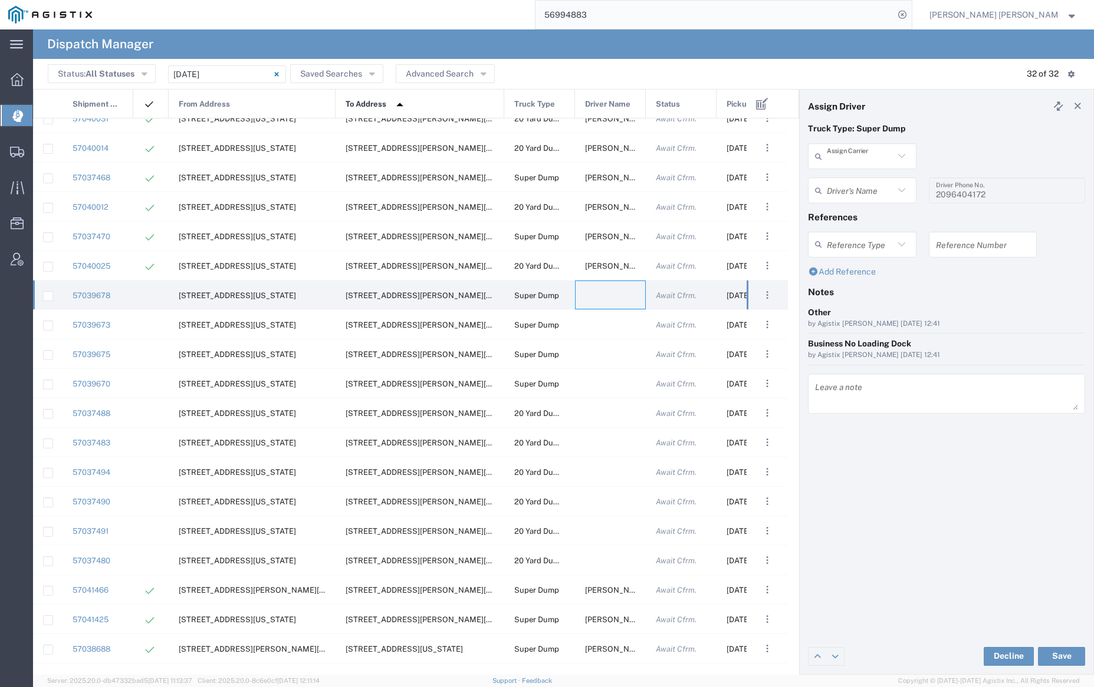
click at [880, 156] on input "text" at bounding box center [859, 156] width 67 height 21
click at [877, 180] on span "Neles Trucking" at bounding box center [862, 182] width 106 height 18
type input "Neles Trucking"
click at [872, 188] on input "text" at bounding box center [863, 190] width 74 height 21
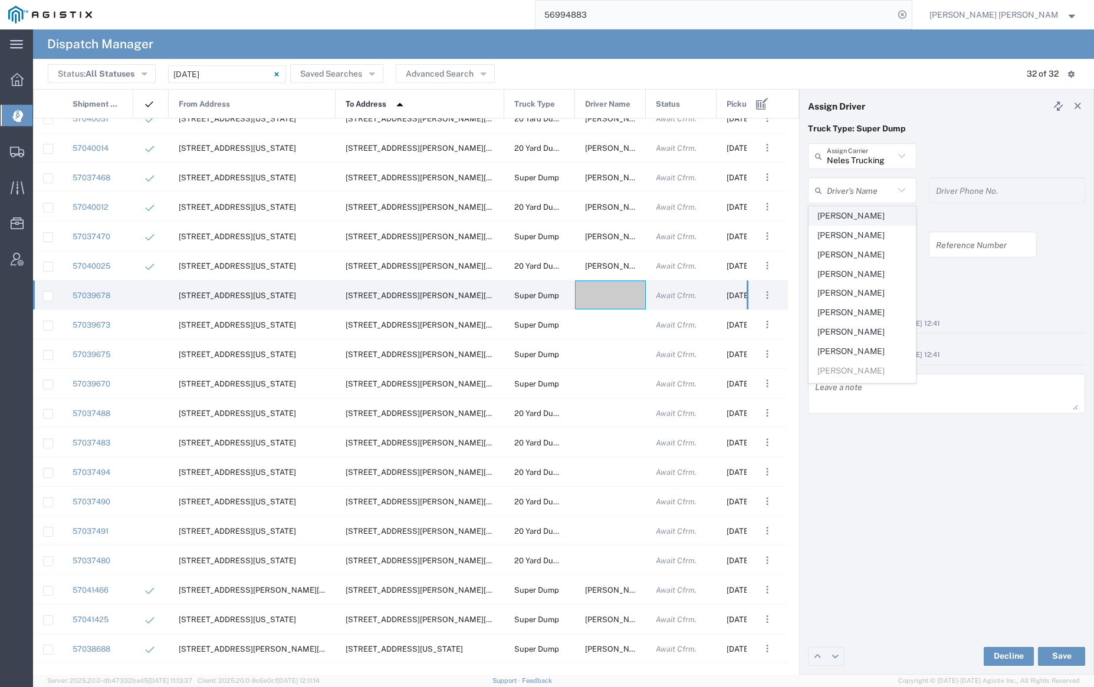
click at [874, 218] on span "[PERSON_NAME]" at bounding box center [862, 216] width 106 height 18
type input "[PERSON_NAME]"
type input "7075962293"
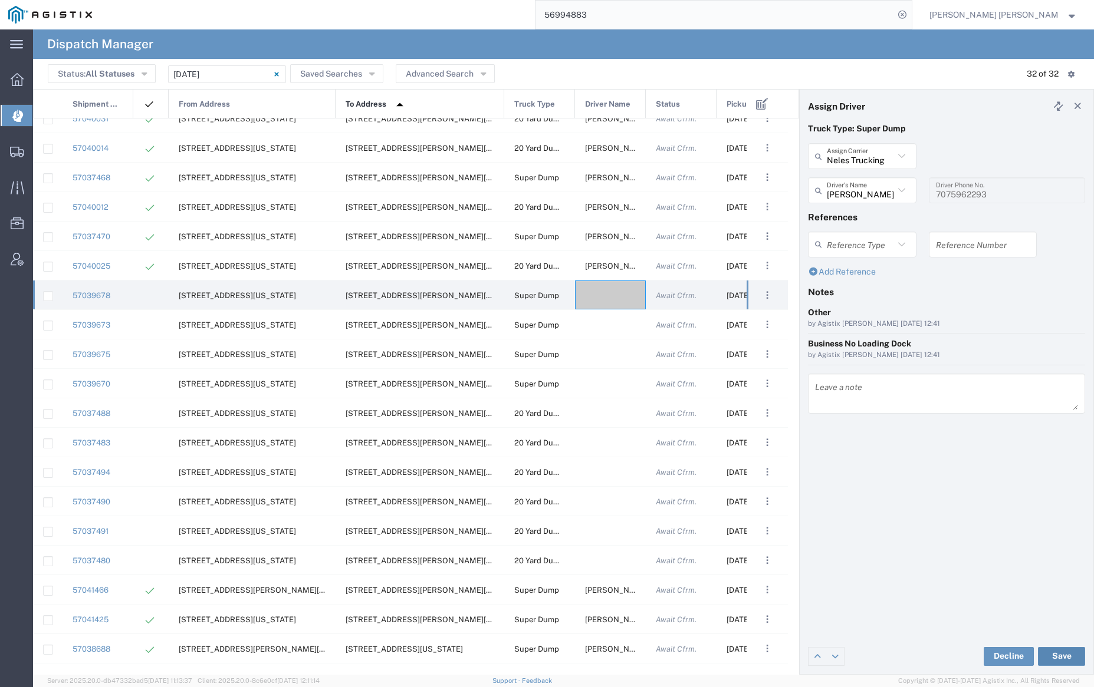
click at [1068, 655] on button "Save" at bounding box center [1061, 656] width 47 height 19
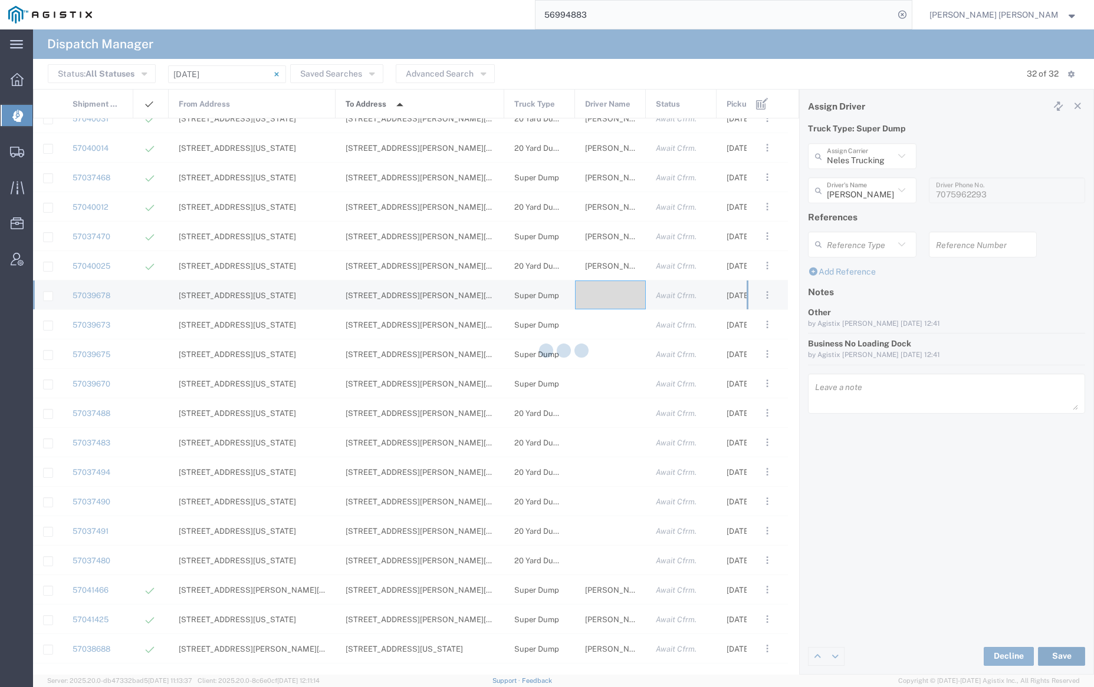
type input "[PERSON_NAME]"
type input "Neles Trucking"
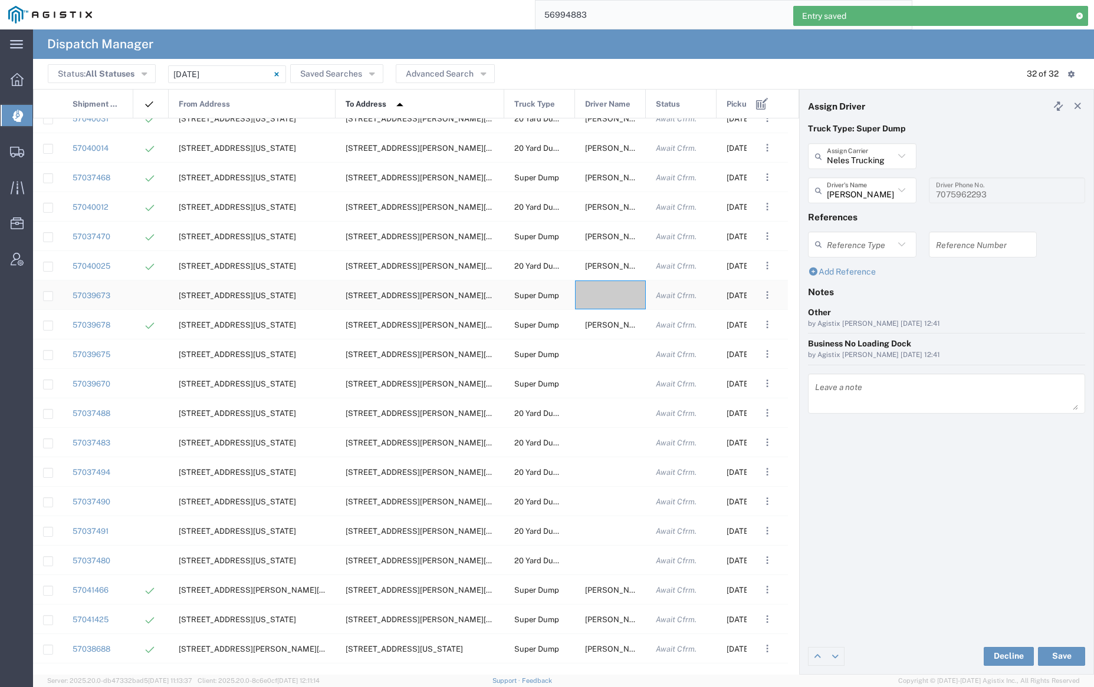
click at [604, 289] on div at bounding box center [610, 295] width 71 height 29
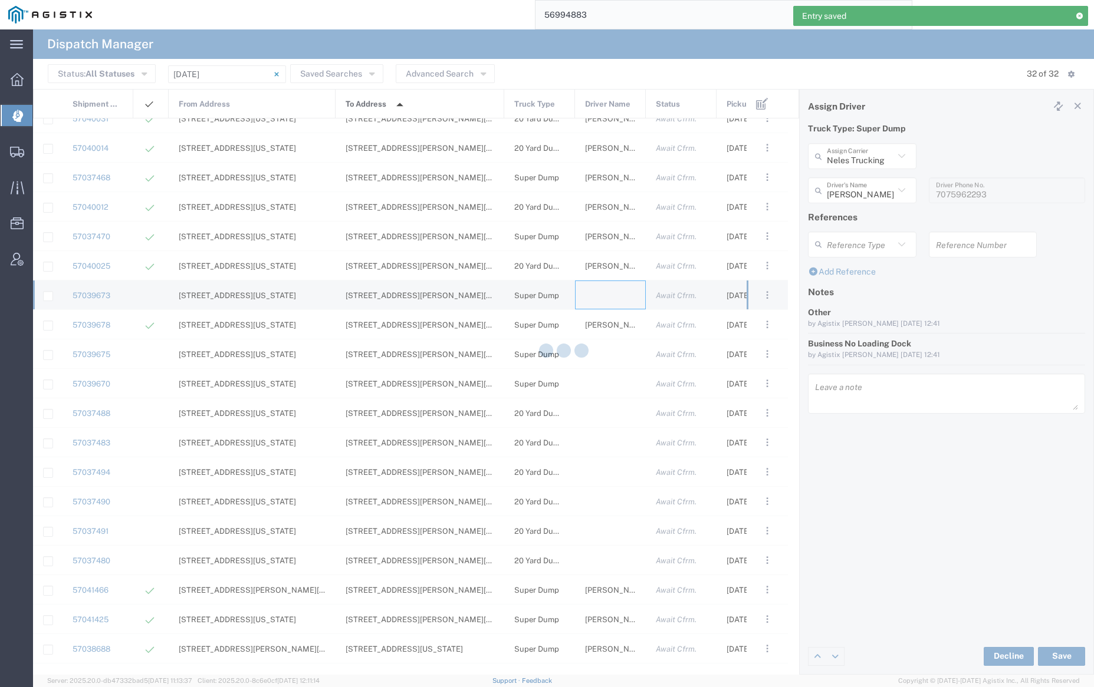
type input "[PERSON_NAME] Trucking"
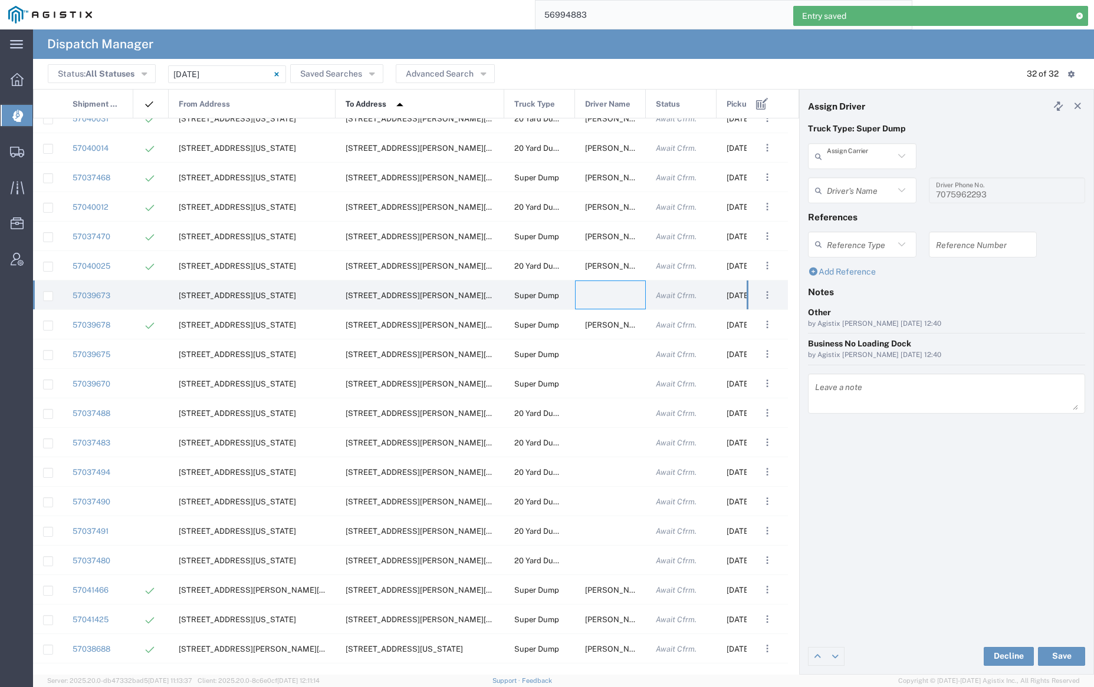
click at [860, 152] on input "text" at bounding box center [859, 156] width 67 height 21
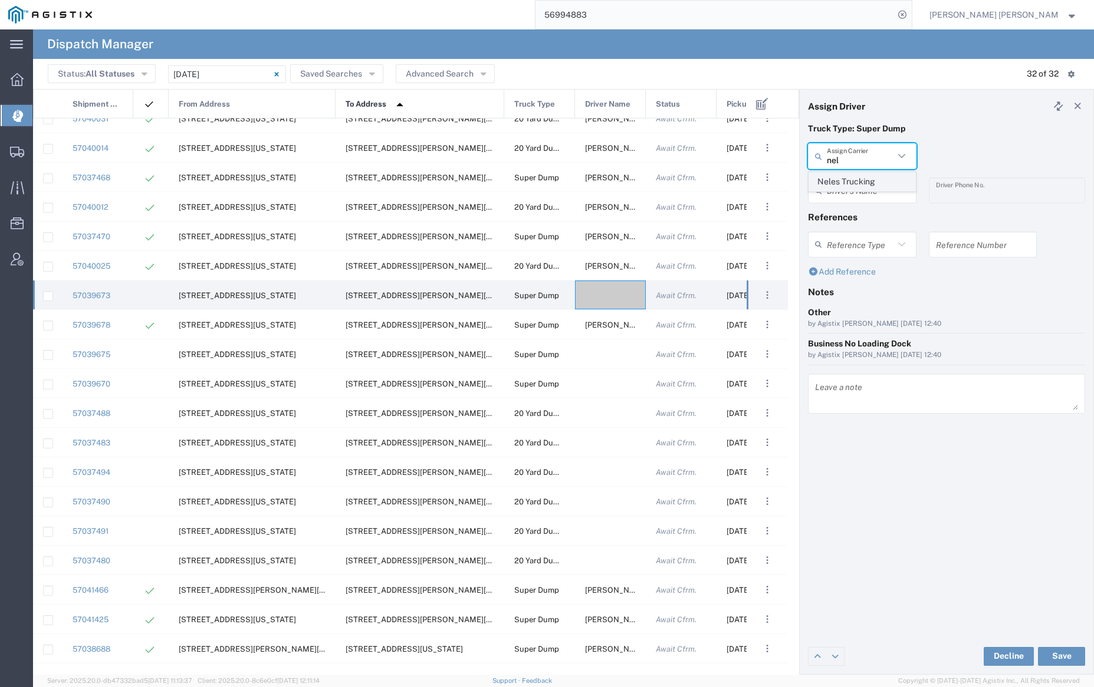
click at [859, 188] on span "Neles Trucking" at bounding box center [862, 182] width 106 height 18
type input "Neles Trucking"
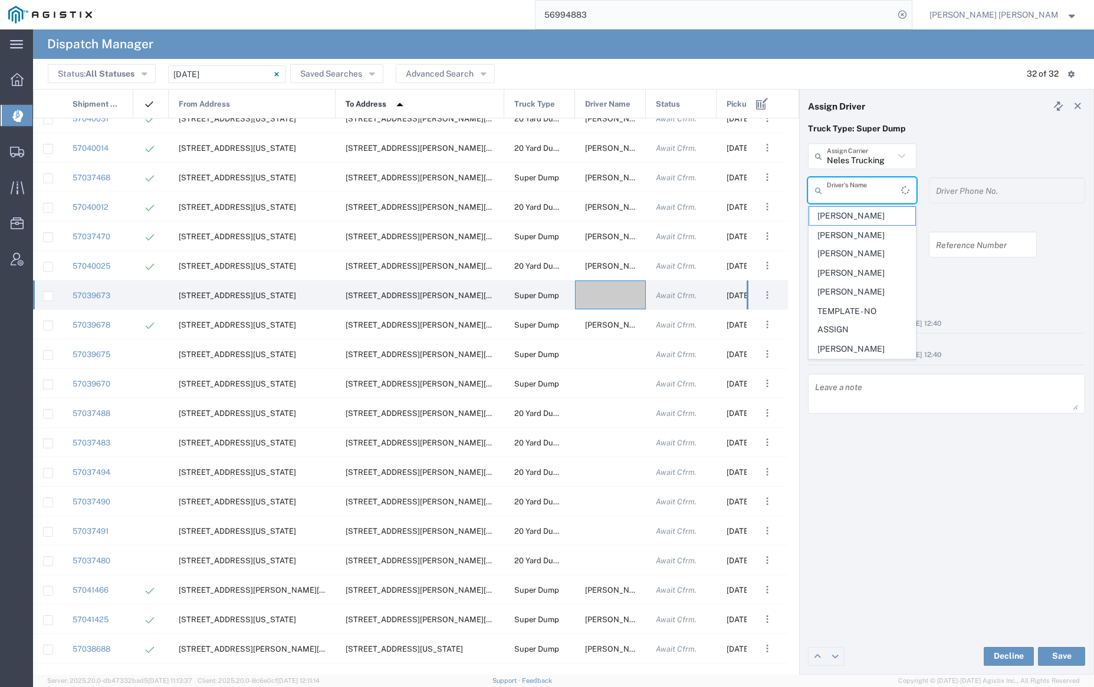
click at [857, 186] on input "text" at bounding box center [863, 190] width 74 height 21
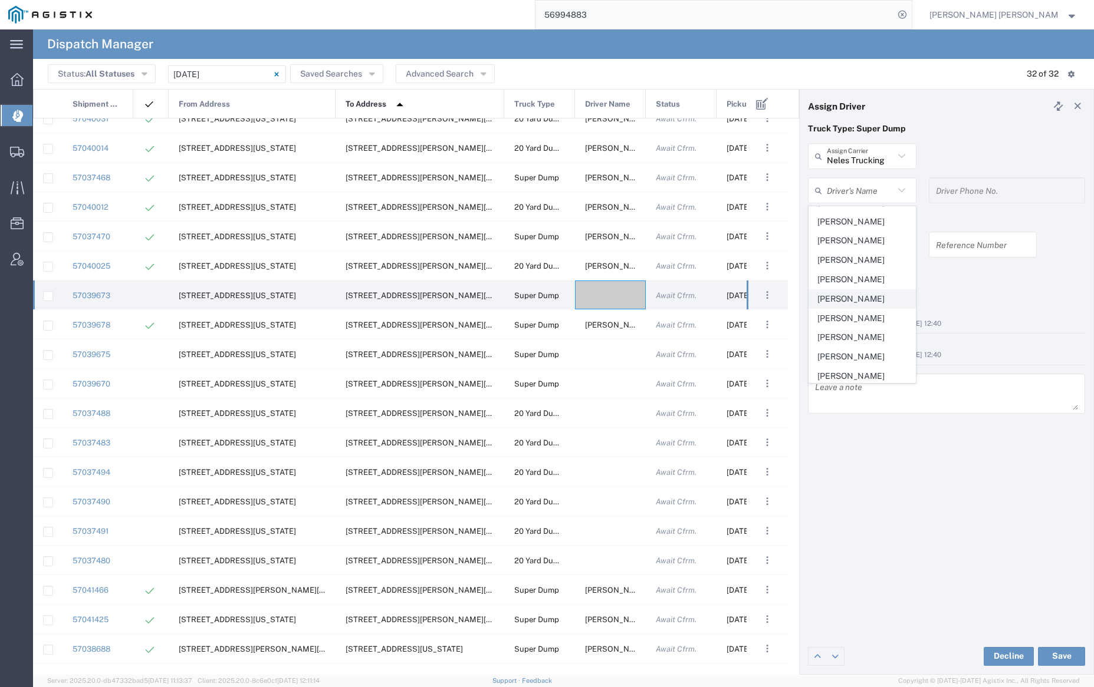
click at [867, 308] on span "[PERSON_NAME]" at bounding box center [862, 299] width 106 height 18
type input "[PERSON_NAME]"
type input "[PHONE_NUMBER]"
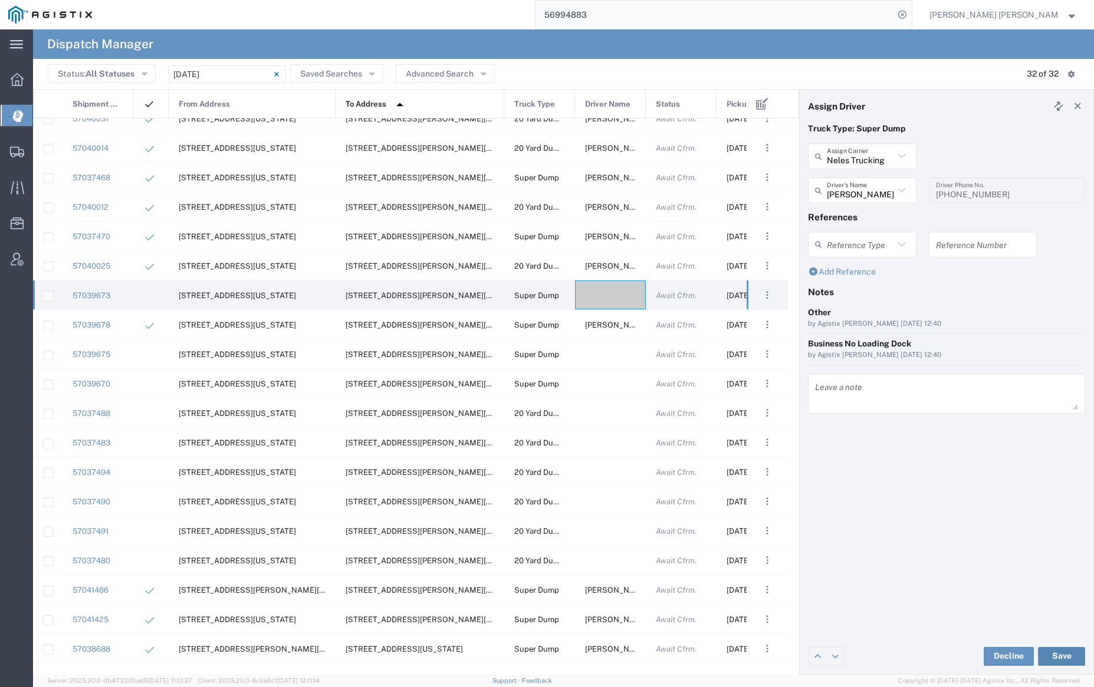
click at [1066, 654] on button "Save" at bounding box center [1061, 656] width 47 height 19
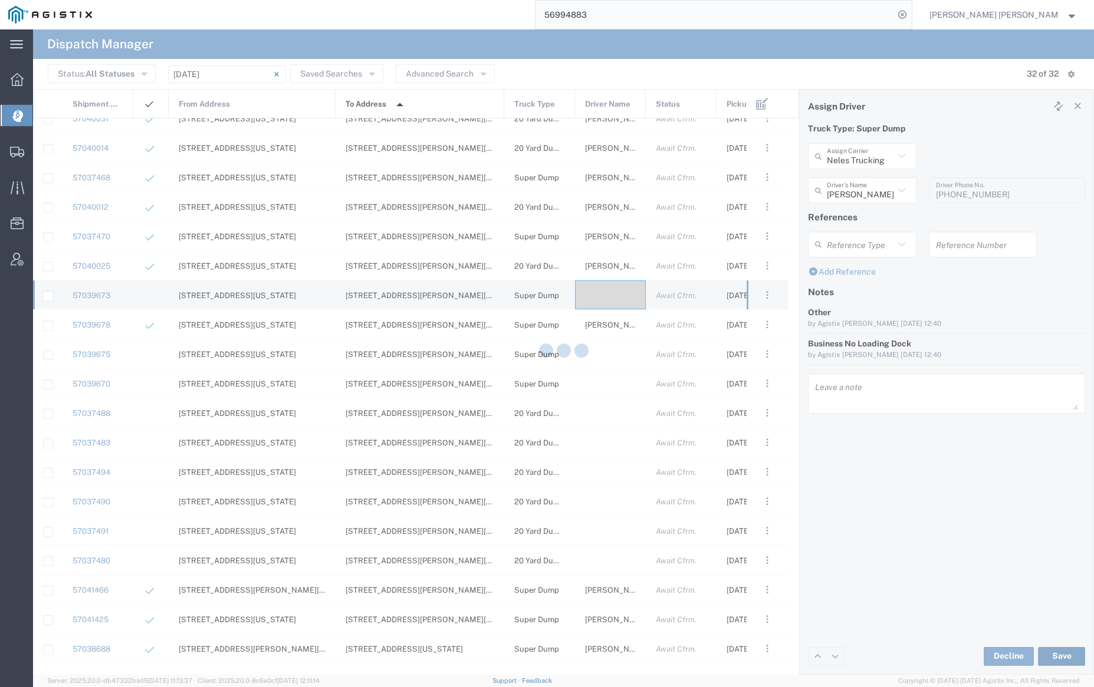
type input "[PERSON_NAME]"
type input "Neles Trucking"
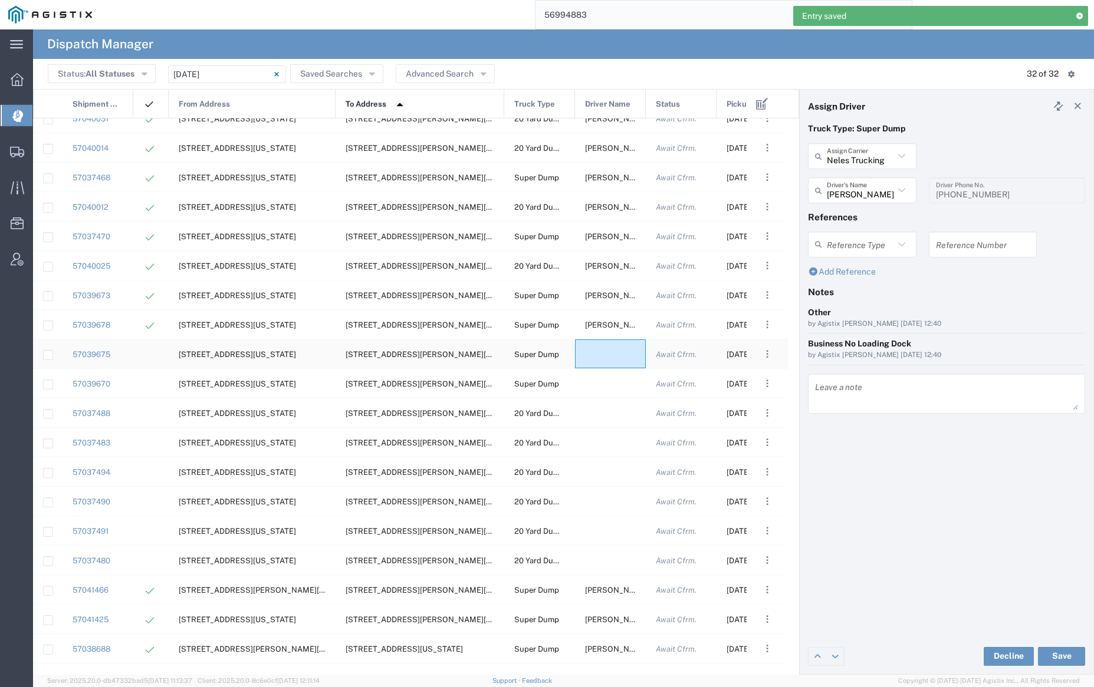
click at [606, 353] on div at bounding box center [610, 354] width 71 height 29
click at [875, 155] on input "text" at bounding box center [859, 156] width 67 height 21
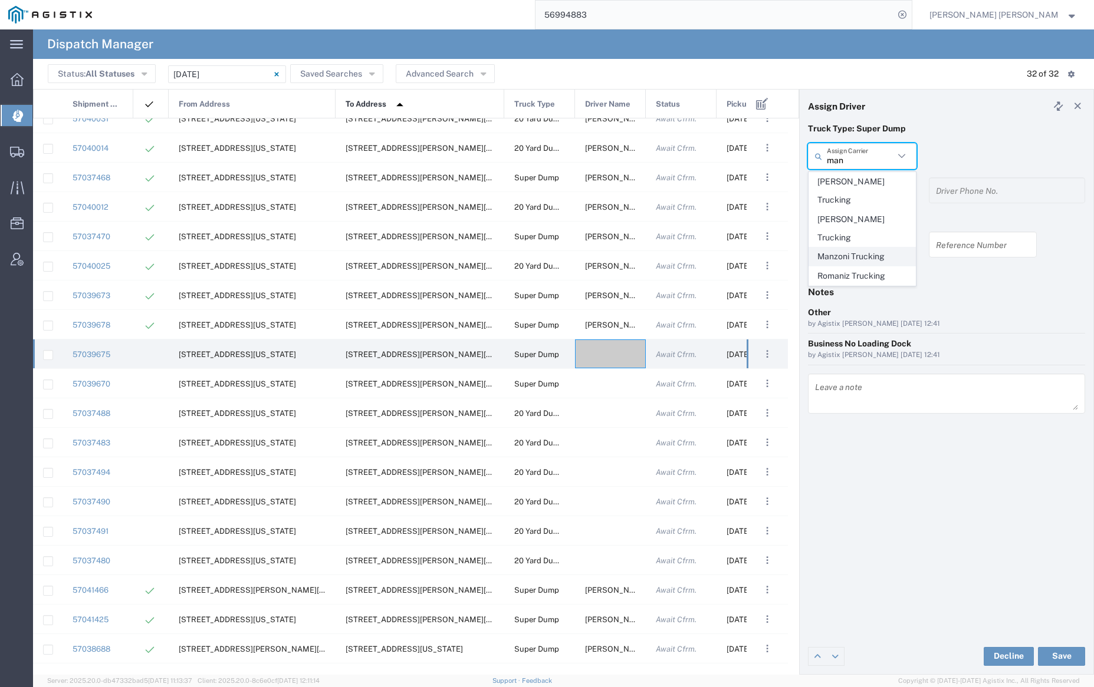
click at [870, 248] on span "Manzoni Trucking" at bounding box center [862, 257] width 106 height 18
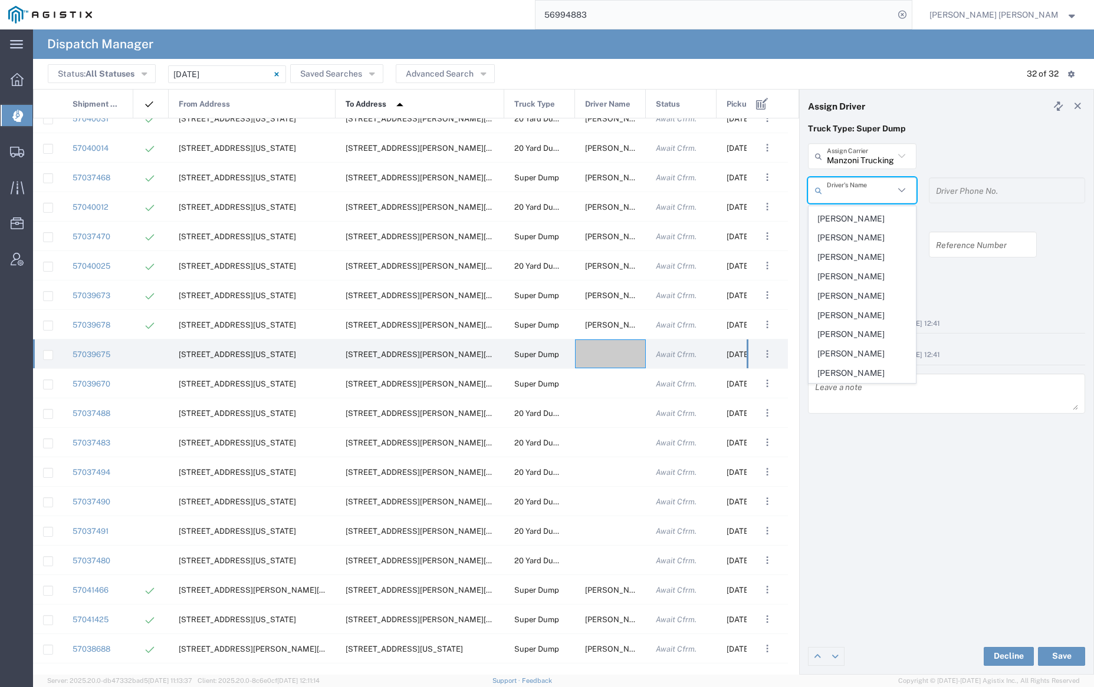
click at [861, 186] on input "text" at bounding box center [859, 190] width 67 height 21
click at [859, 218] on span "[PERSON_NAME]" at bounding box center [862, 216] width 106 height 18
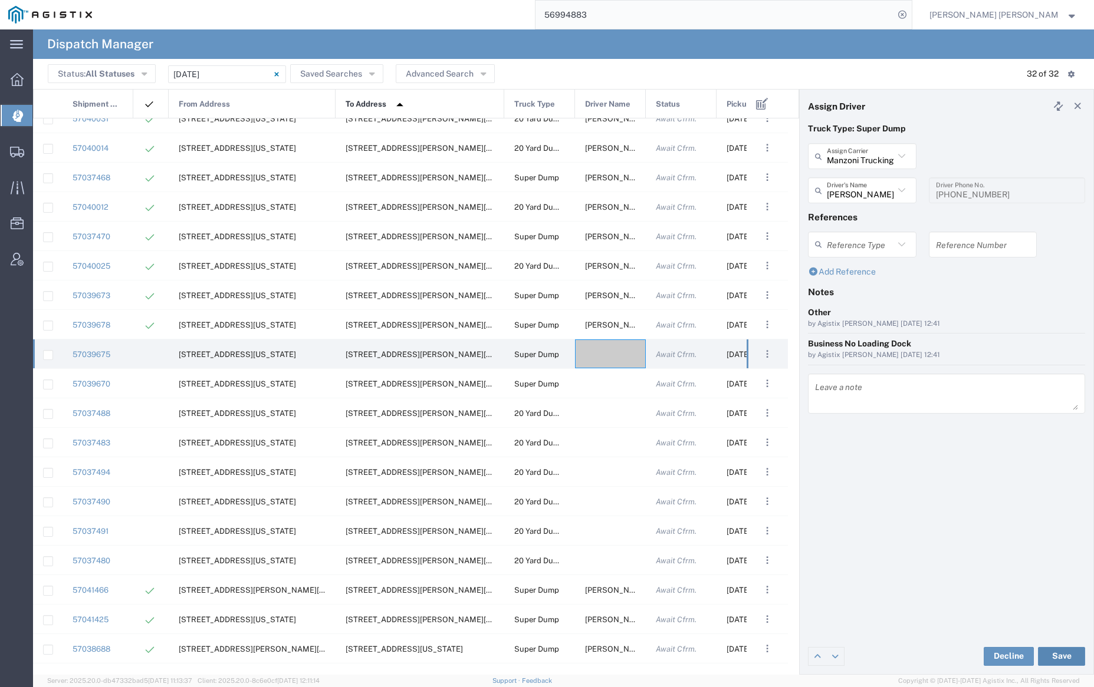
click at [1060, 650] on button "Save" at bounding box center [1061, 656] width 47 height 19
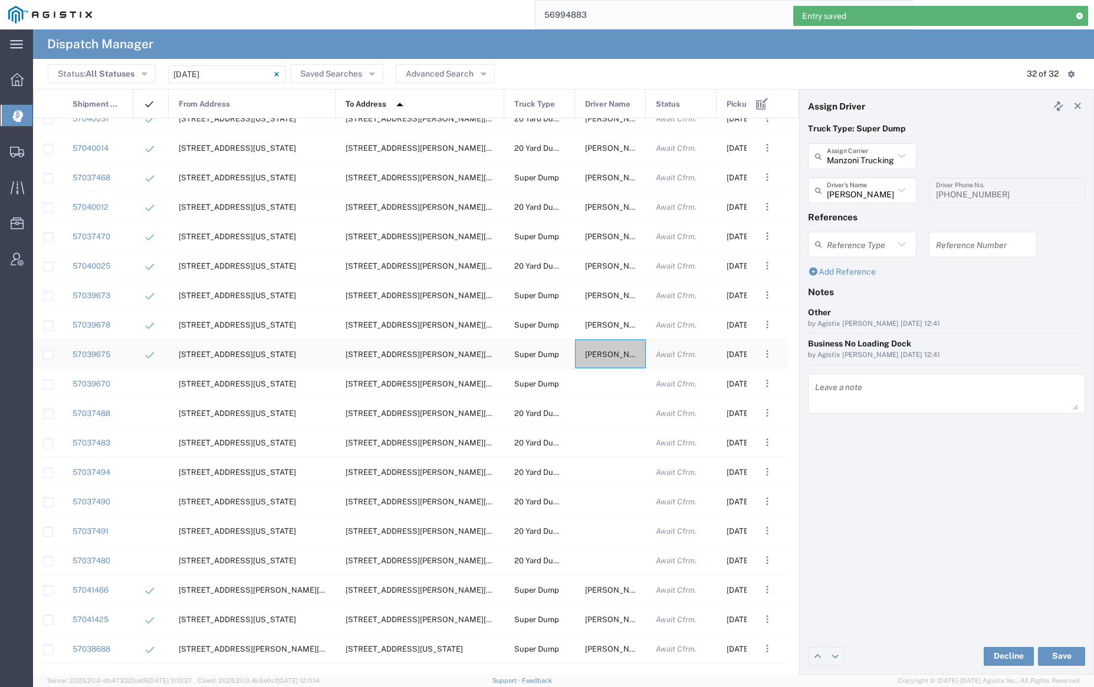
click at [608, 354] on span "[PERSON_NAME]" at bounding box center [617, 354] width 64 height 9
click at [864, 162] on input "text" at bounding box center [859, 156] width 67 height 21
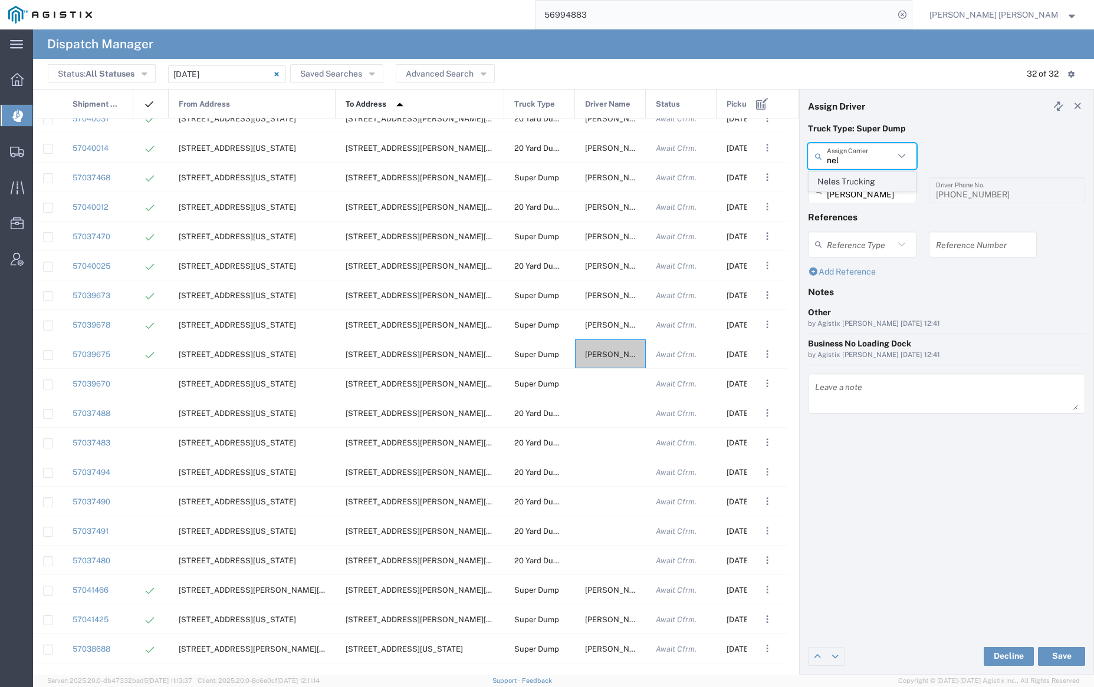
click at [866, 182] on span "Neles Trucking" at bounding box center [862, 182] width 106 height 18
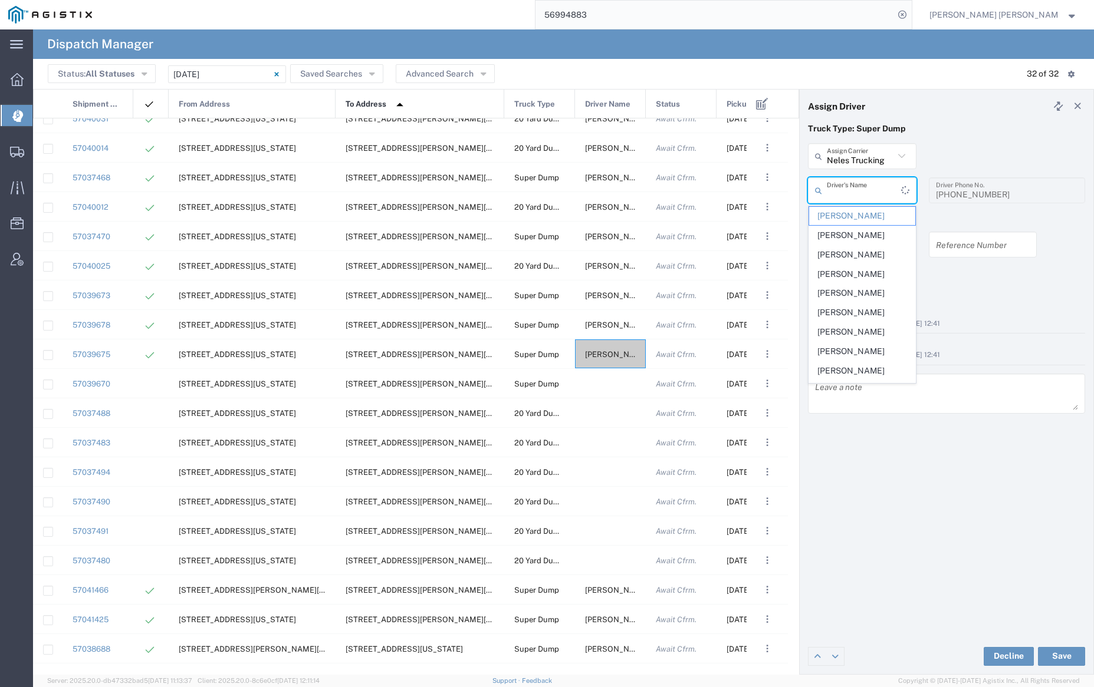
click at [865, 189] on input "text" at bounding box center [863, 190] width 74 height 21
click at [862, 251] on span "[PERSON_NAME]" at bounding box center [862, 255] width 106 height 18
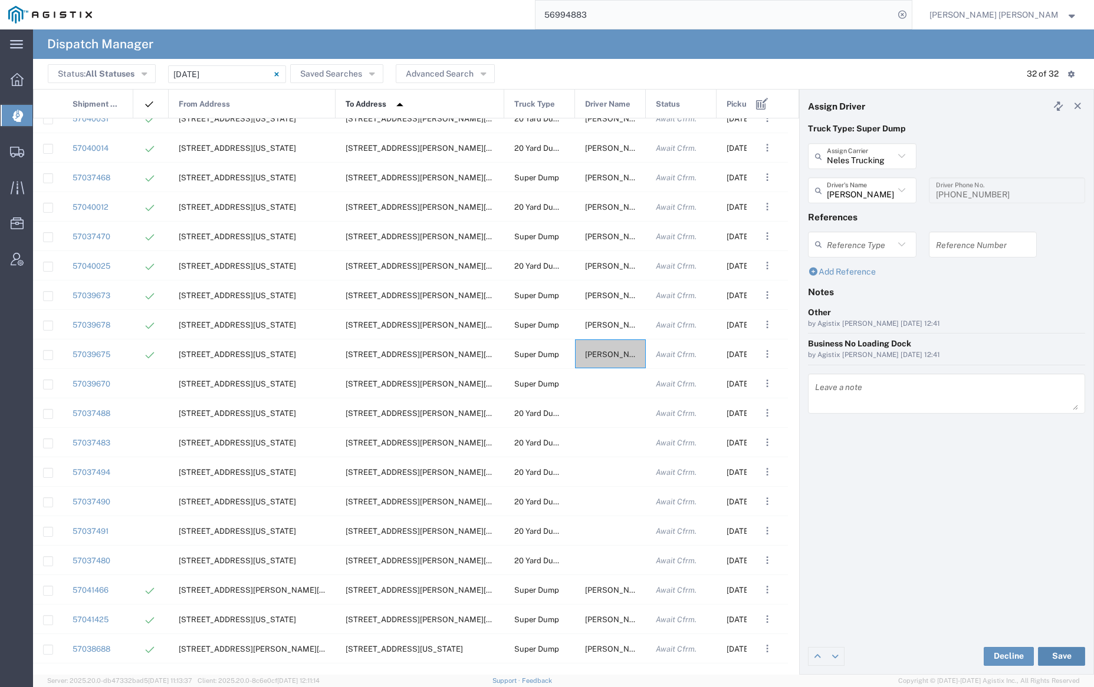
click at [1068, 657] on button "Save" at bounding box center [1061, 656] width 47 height 19
click at [600, 413] on div at bounding box center [610, 413] width 71 height 29
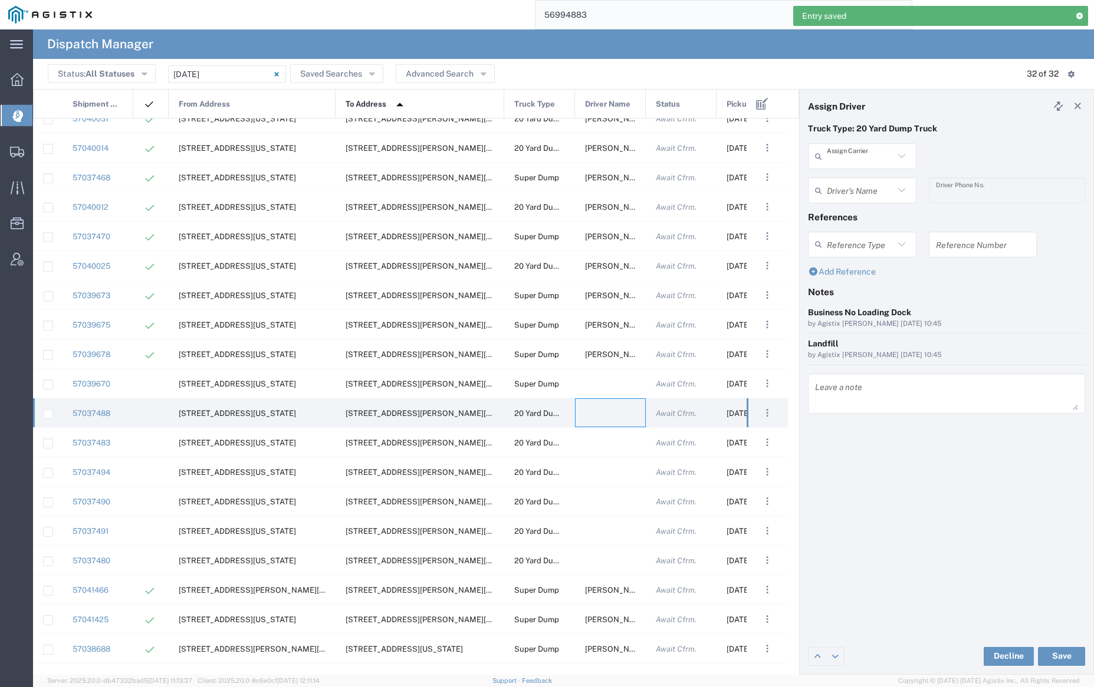
click at [845, 157] on input "text" at bounding box center [859, 156] width 67 height 21
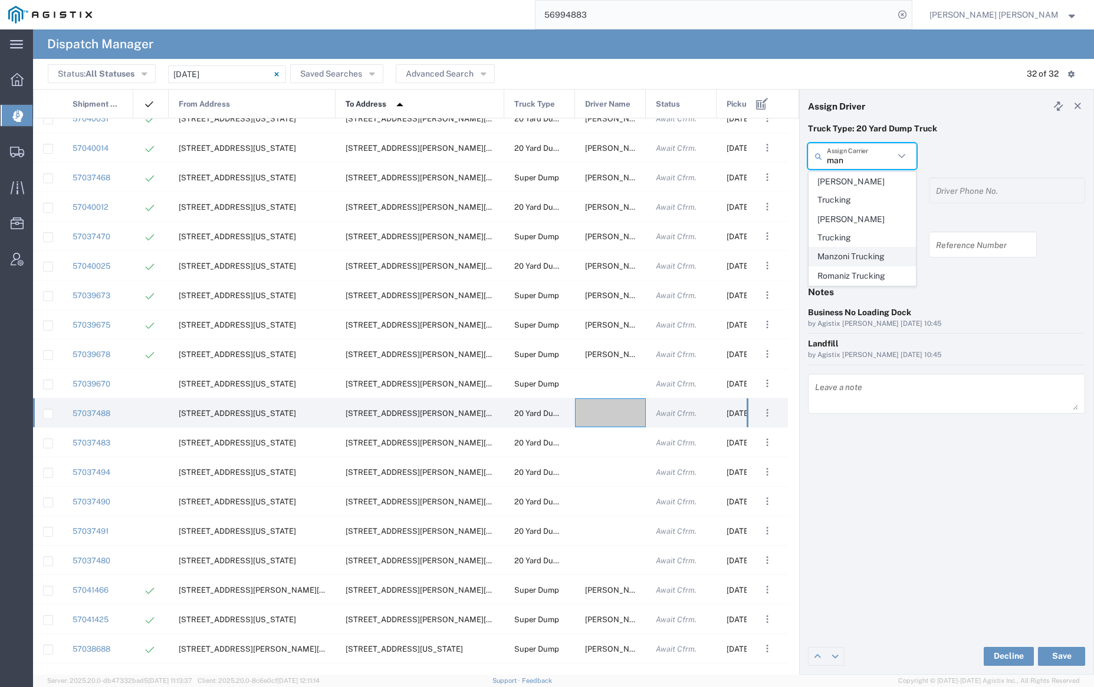
click at [861, 248] on span "Manzoni Trucking" at bounding box center [862, 257] width 106 height 18
click at [857, 193] on input "text" at bounding box center [863, 190] width 74 height 21
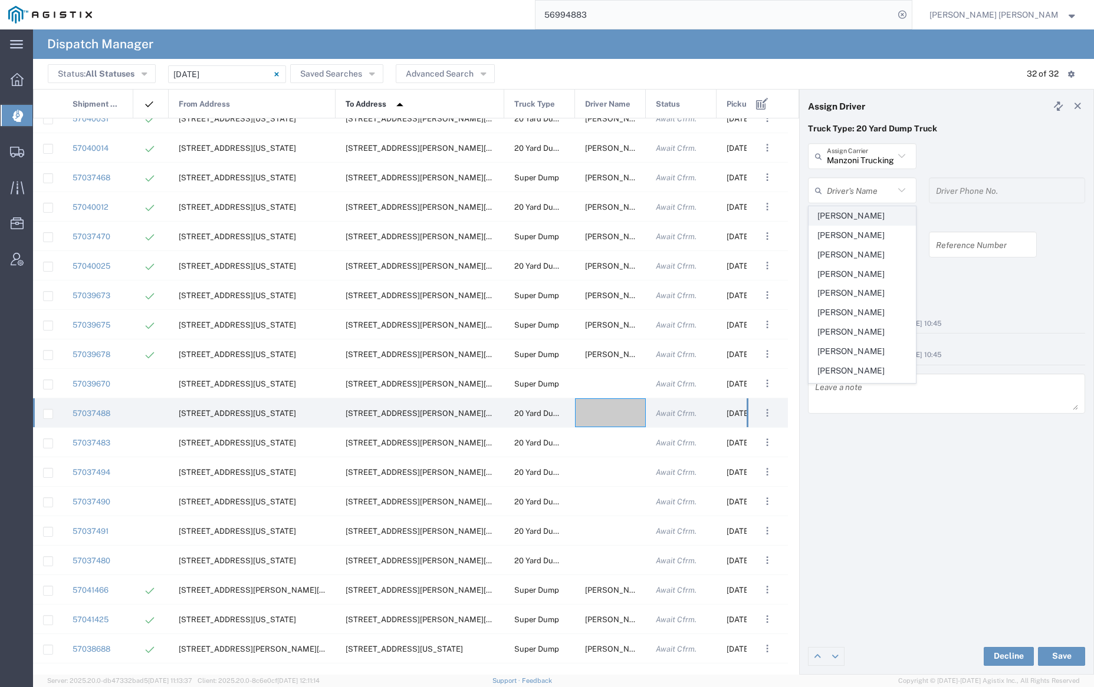
click at [860, 212] on span "[PERSON_NAME]" at bounding box center [862, 216] width 106 height 18
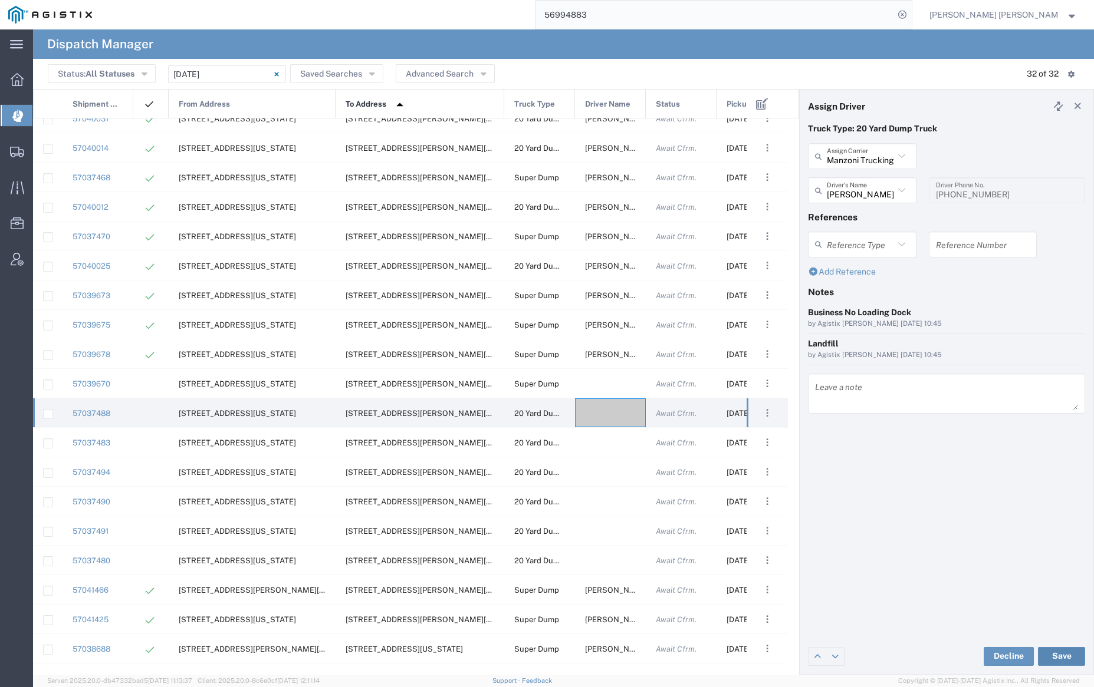
click at [1069, 658] on button "Save" at bounding box center [1061, 656] width 47 height 19
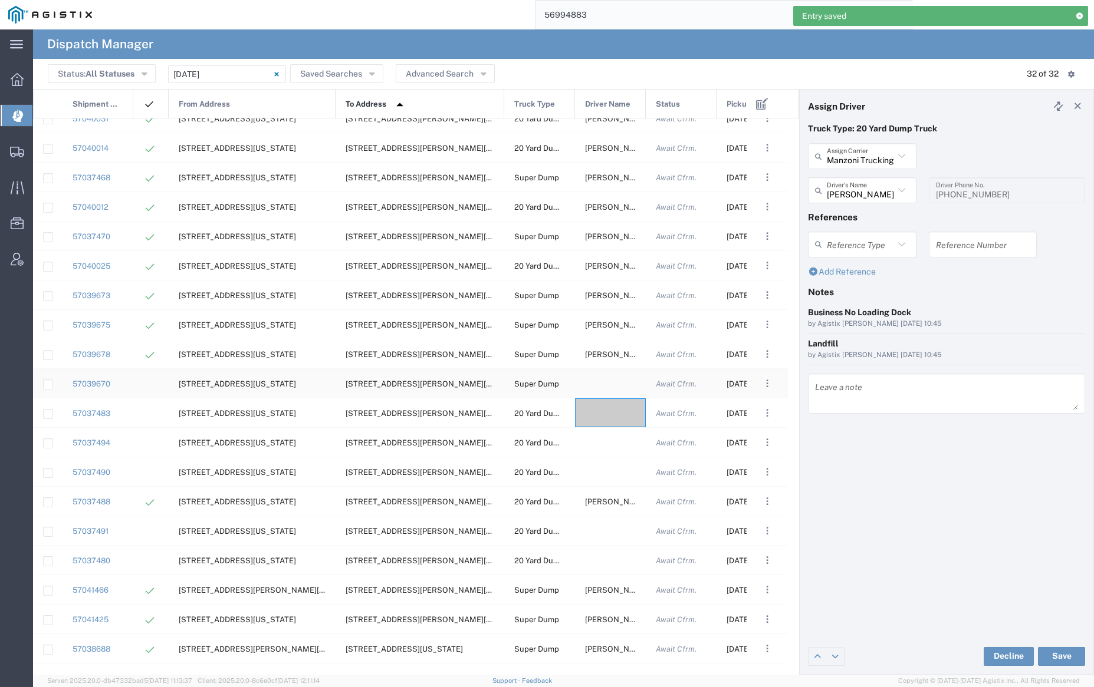
click at [607, 381] on div at bounding box center [610, 383] width 71 height 29
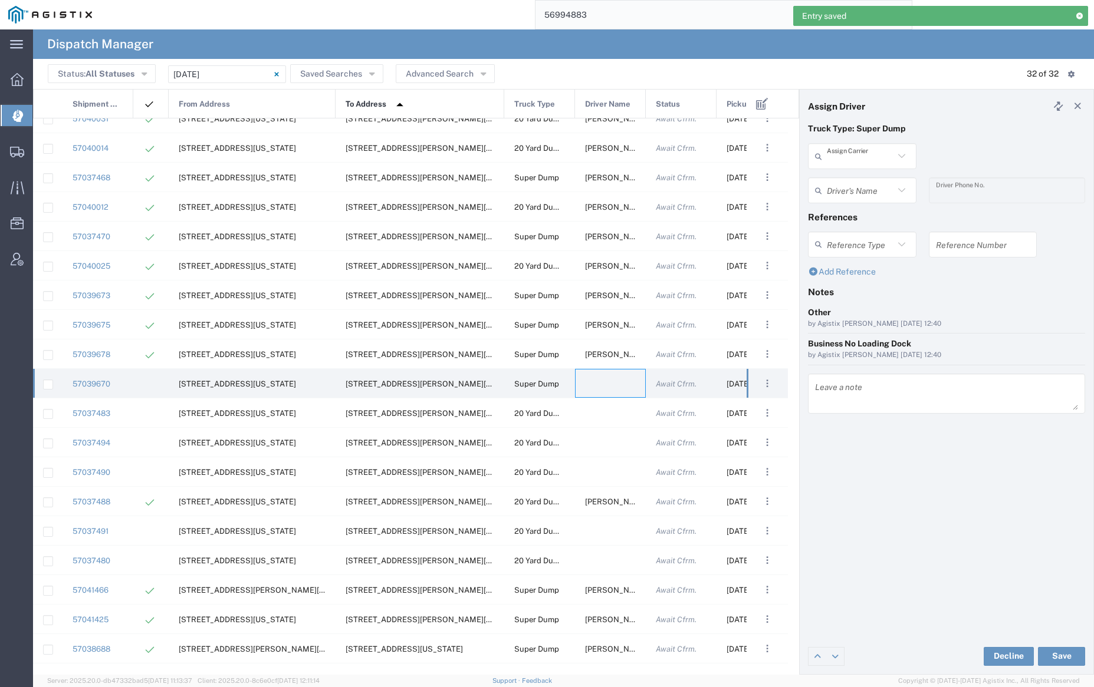
click at [857, 154] on input "text" at bounding box center [859, 156] width 67 height 21
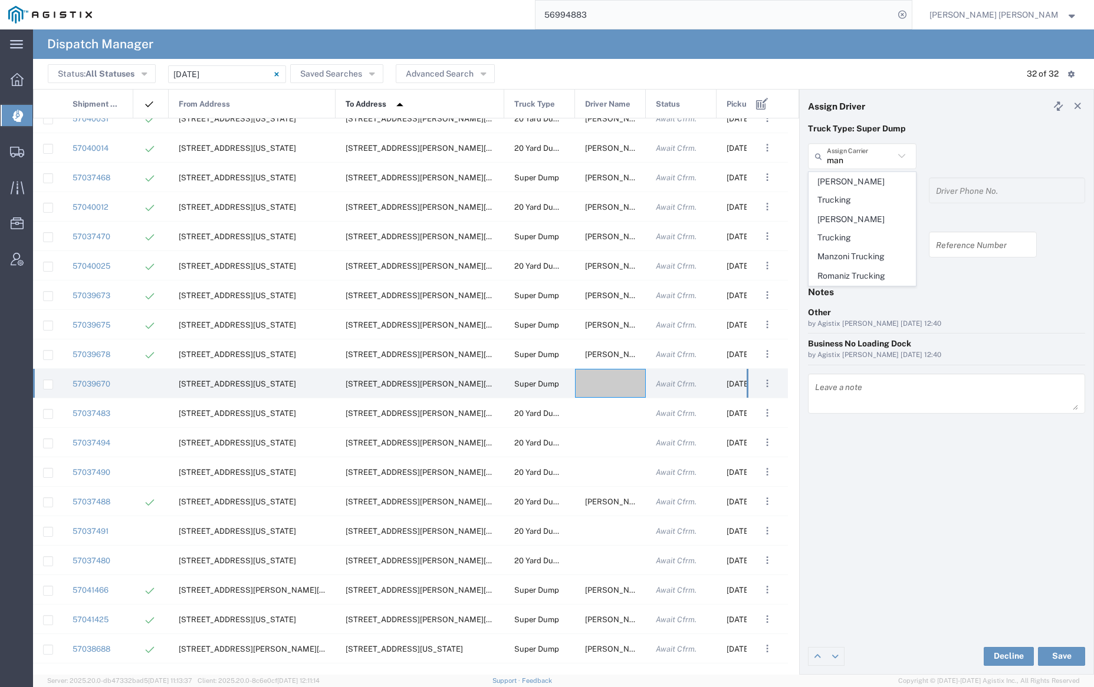
drag, startPoint x: 854, startPoint y: 241, endPoint x: 852, endPoint y: 209, distance: 31.9
click at [854, 248] on span "Manzoni Trucking" at bounding box center [862, 257] width 106 height 18
click at [854, 192] on input "text" at bounding box center [859, 190] width 67 height 21
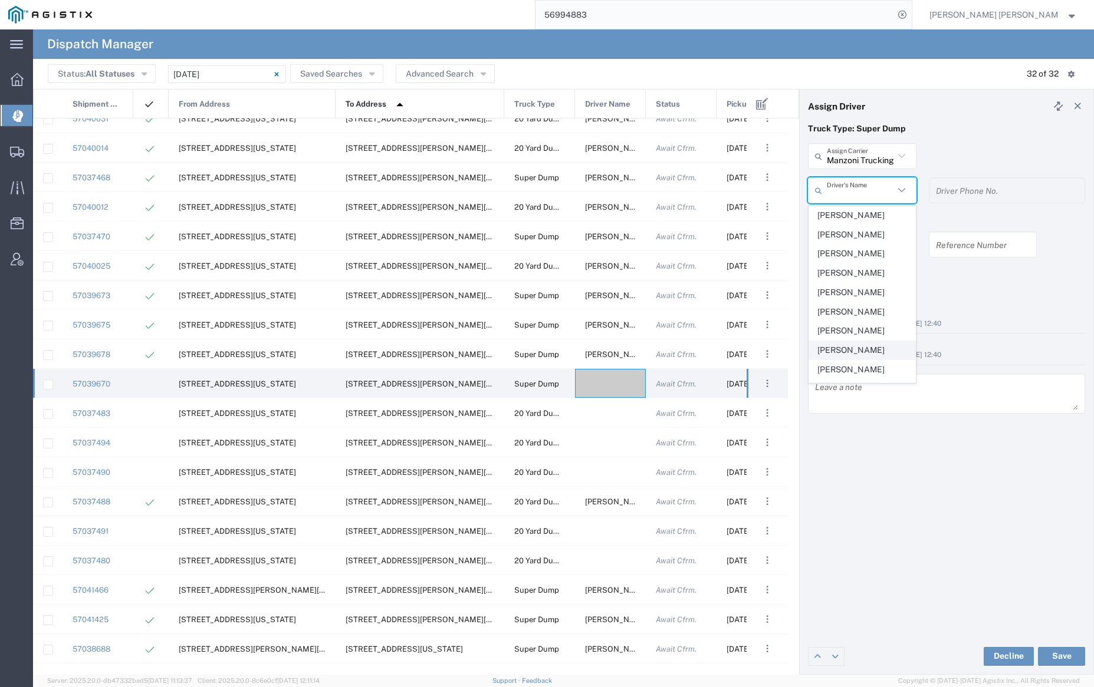
scroll to position [131, 0]
click at [868, 307] on span "[PERSON_NAME]" at bounding box center [862, 297] width 106 height 18
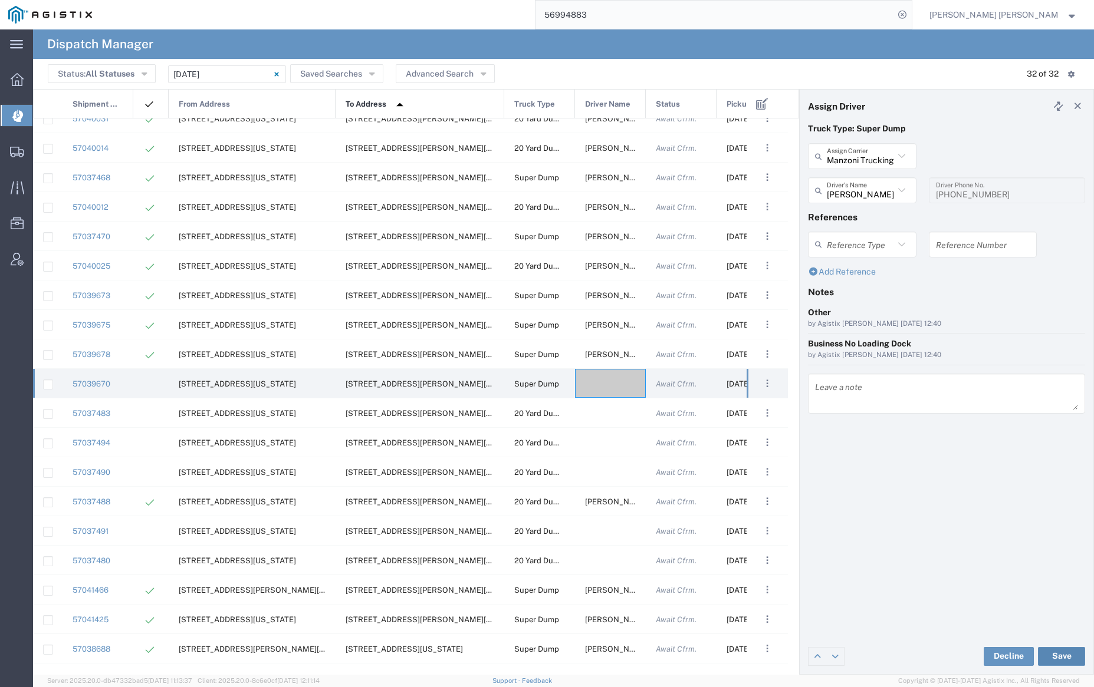
click at [1065, 655] on button "Save" at bounding box center [1061, 656] width 47 height 19
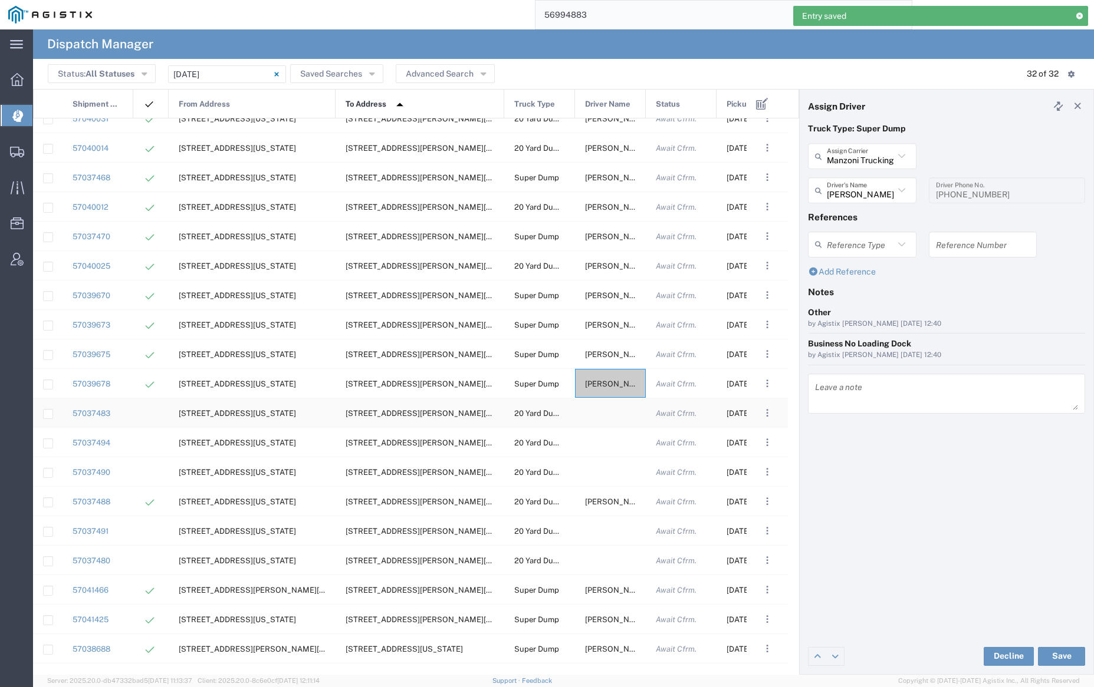
click at [611, 413] on div at bounding box center [610, 413] width 71 height 29
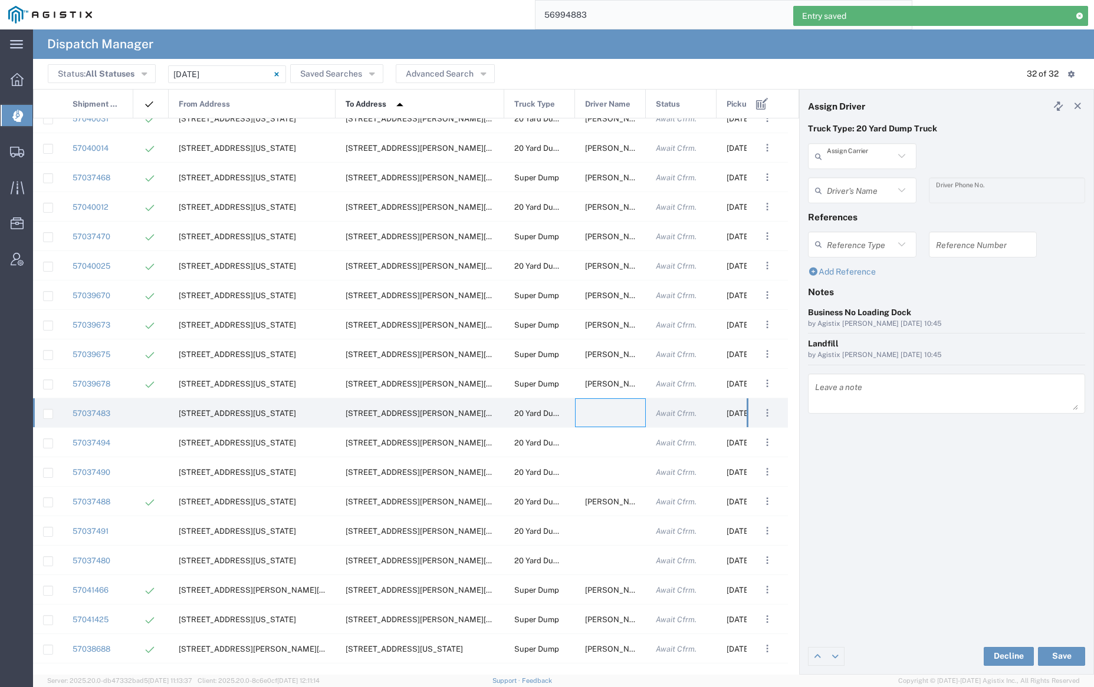
click at [862, 156] on input "text" at bounding box center [859, 156] width 67 height 21
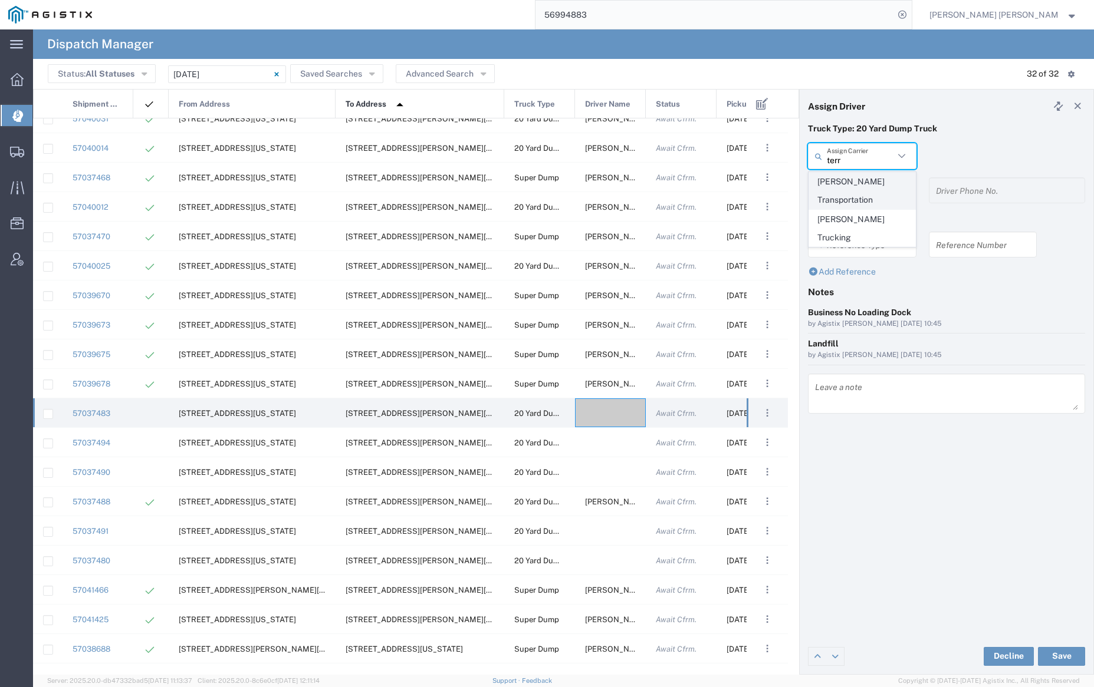
click at [867, 180] on span "[PERSON_NAME] Transportation" at bounding box center [862, 191] width 106 height 37
click at [870, 194] on input "text" at bounding box center [863, 190] width 74 height 21
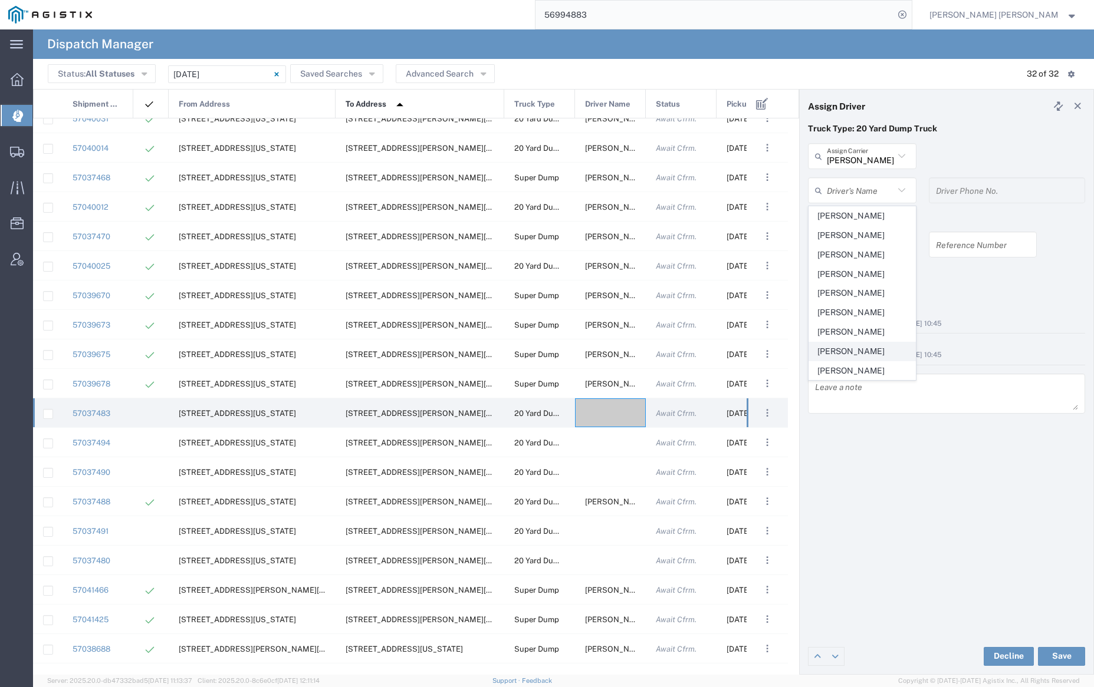
click at [865, 350] on span "[PERSON_NAME]" at bounding box center [862, 351] width 106 height 18
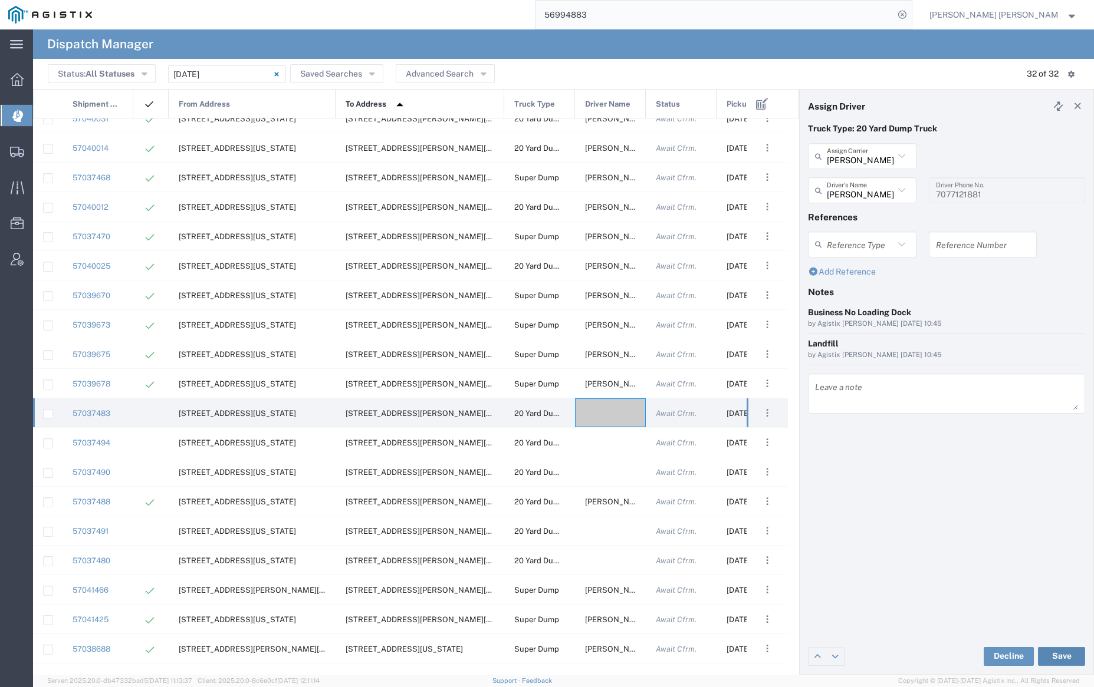
click at [1064, 654] on button "Save" at bounding box center [1061, 656] width 47 height 19
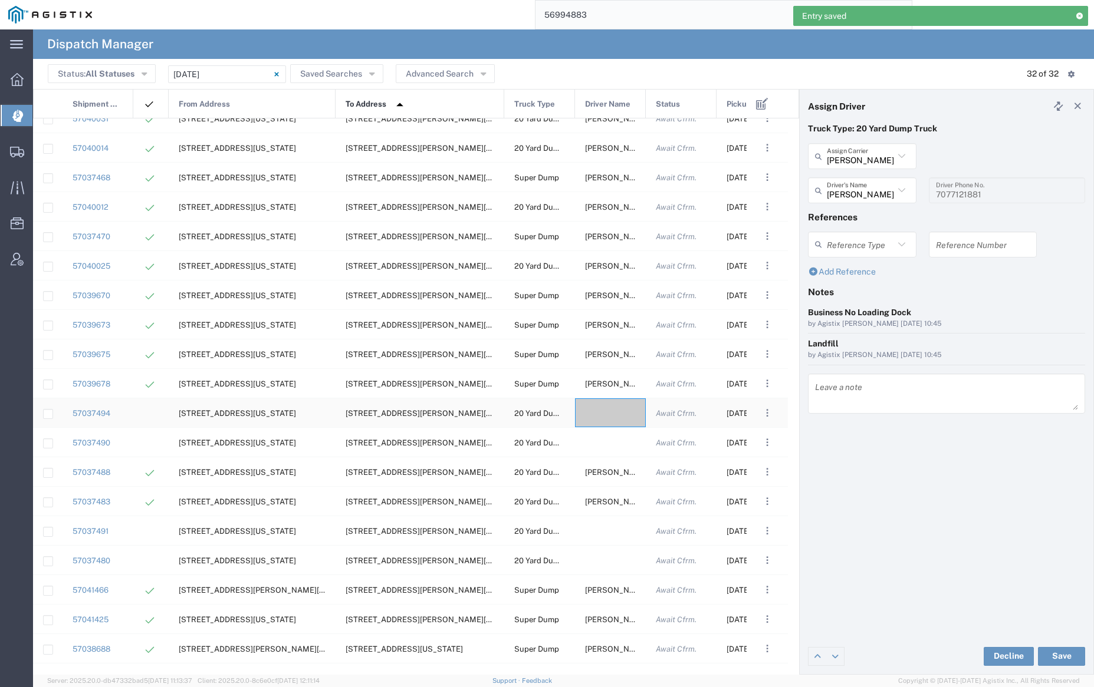
click at [599, 410] on div at bounding box center [610, 413] width 71 height 29
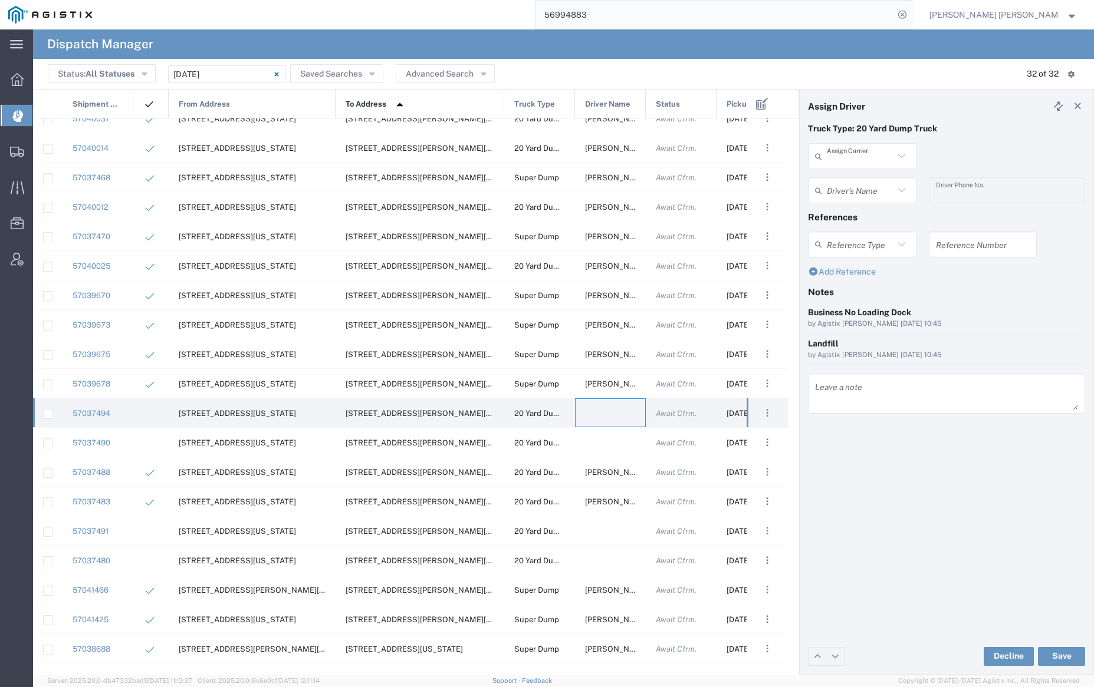
click at [870, 157] on input "text" at bounding box center [859, 156] width 67 height 21
click at [872, 182] on span "North Bay Gunite Inc" at bounding box center [862, 182] width 106 height 18
click at [867, 186] on input "text" at bounding box center [863, 190] width 74 height 21
click at [870, 211] on span "[PERSON_NAME]" at bounding box center [862, 216] width 106 height 18
click at [1071, 656] on button "Save" at bounding box center [1061, 656] width 47 height 19
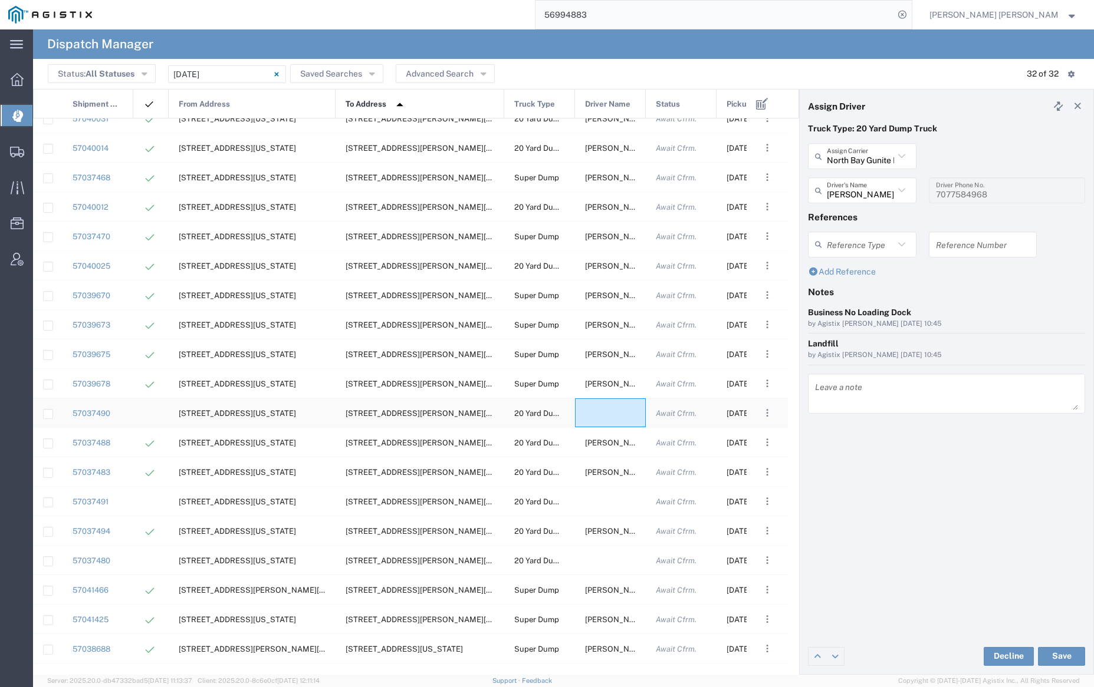
click at [608, 412] on div at bounding box center [610, 413] width 71 height 29
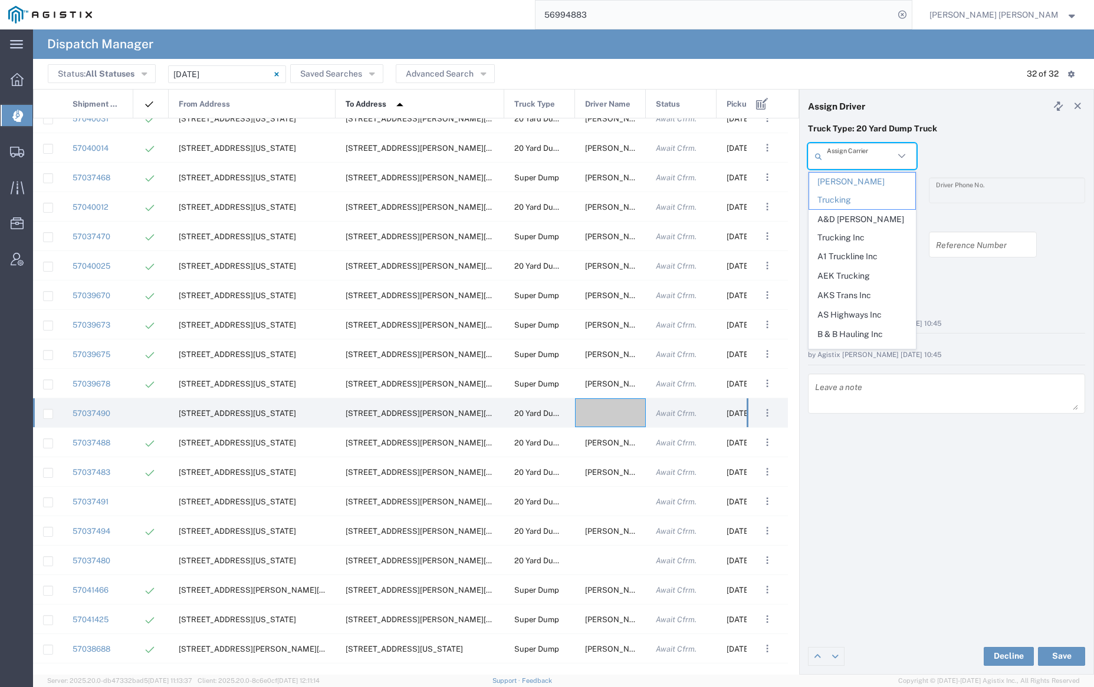
click at [868, 152] on input "text" at bounding box center [859, 156] width 67 height 21
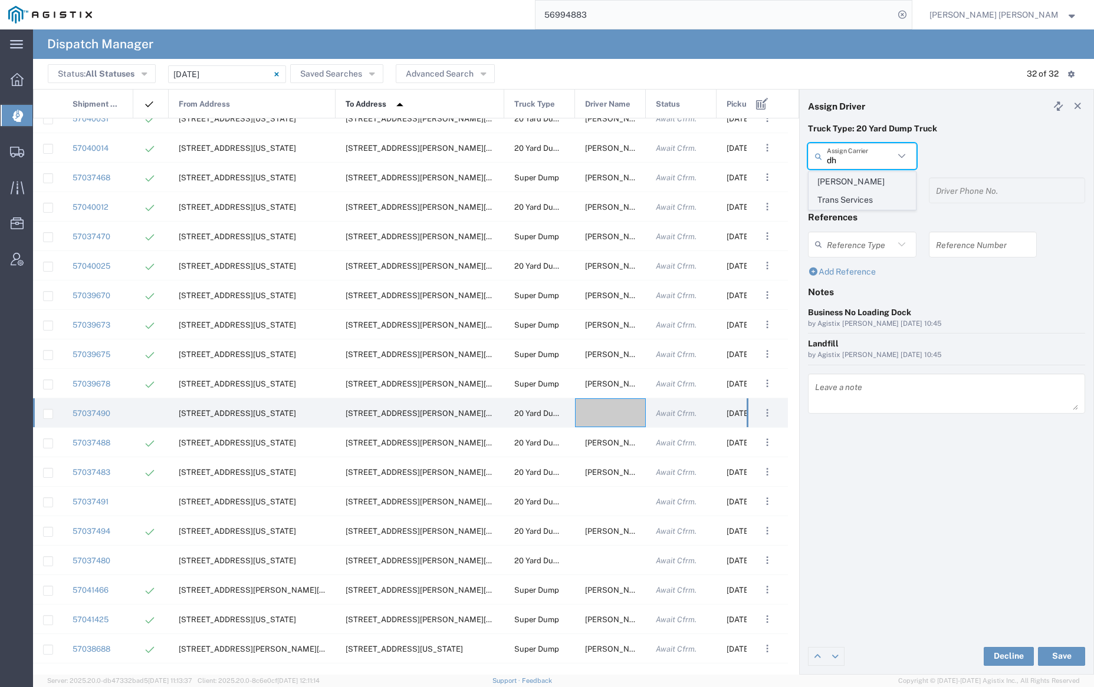
click at [868, 180] on span "[PERSON_NAME] Trans Services" at bounding box center [862, 191] width 106 height 37
click at [868, 187] on input "text" at bounding box center [863, 190] width 74 height 21
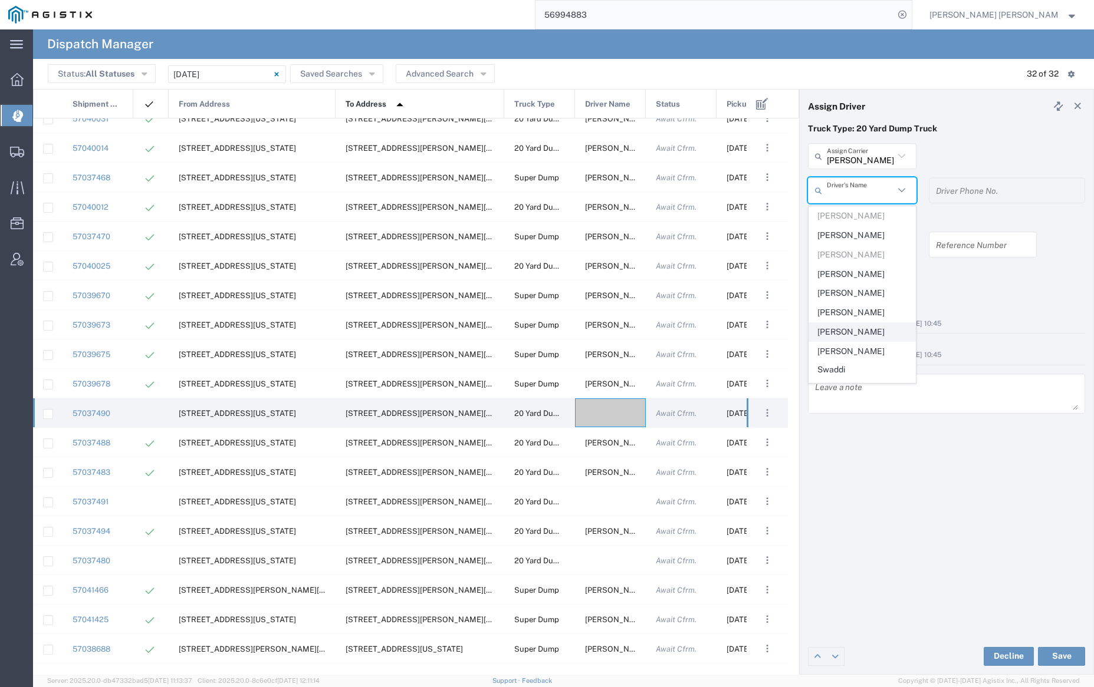
scroll to position [196, 0]
click at [861, 300] on span "[PERSON_NAME]" at bounding box center [862, 309] width 106 height 18
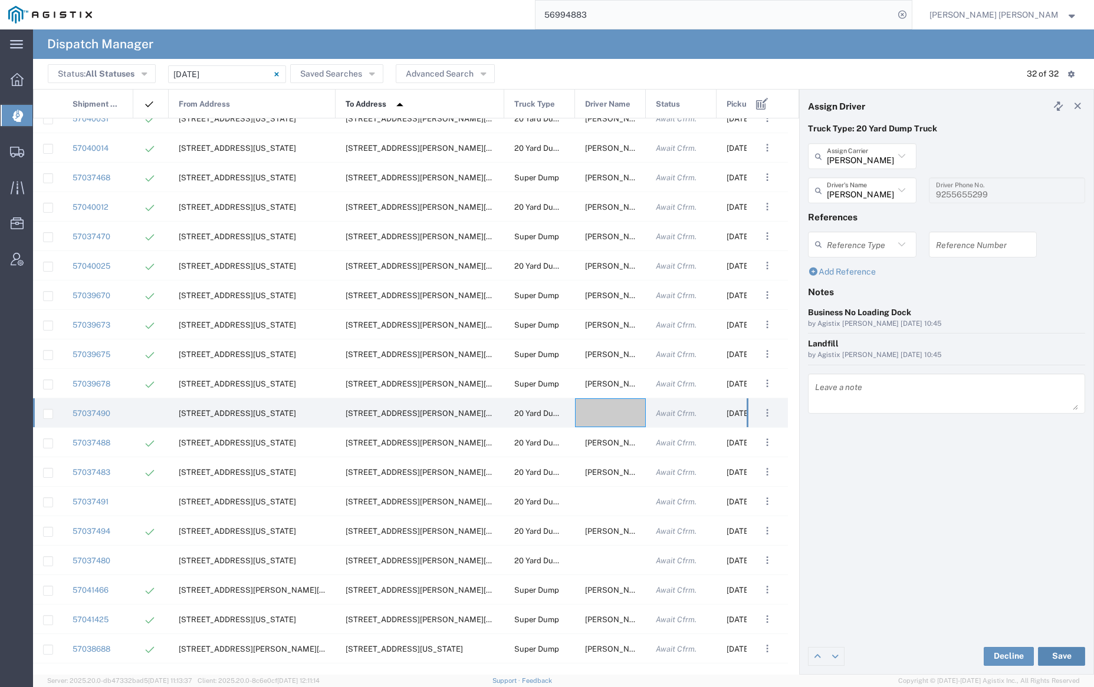
click at [1065, 657] on button "Save" at bounding box center [1061, 656] width 47 height 19
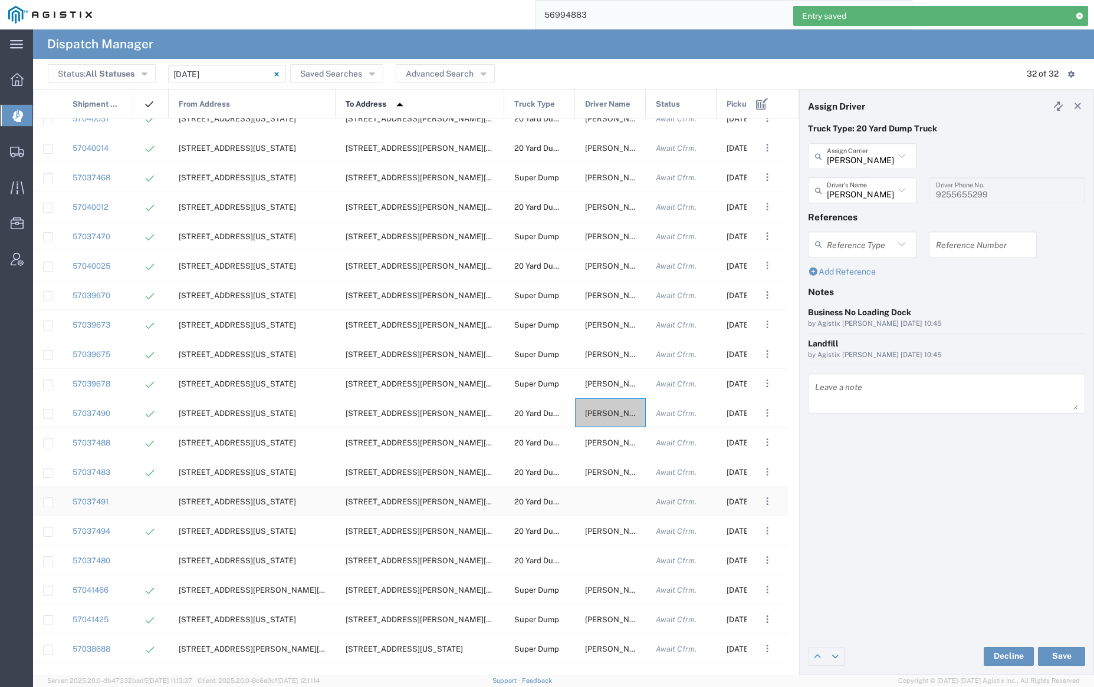
click at [610, 502] on div at bounding box center [610, 501] width 71 height 29
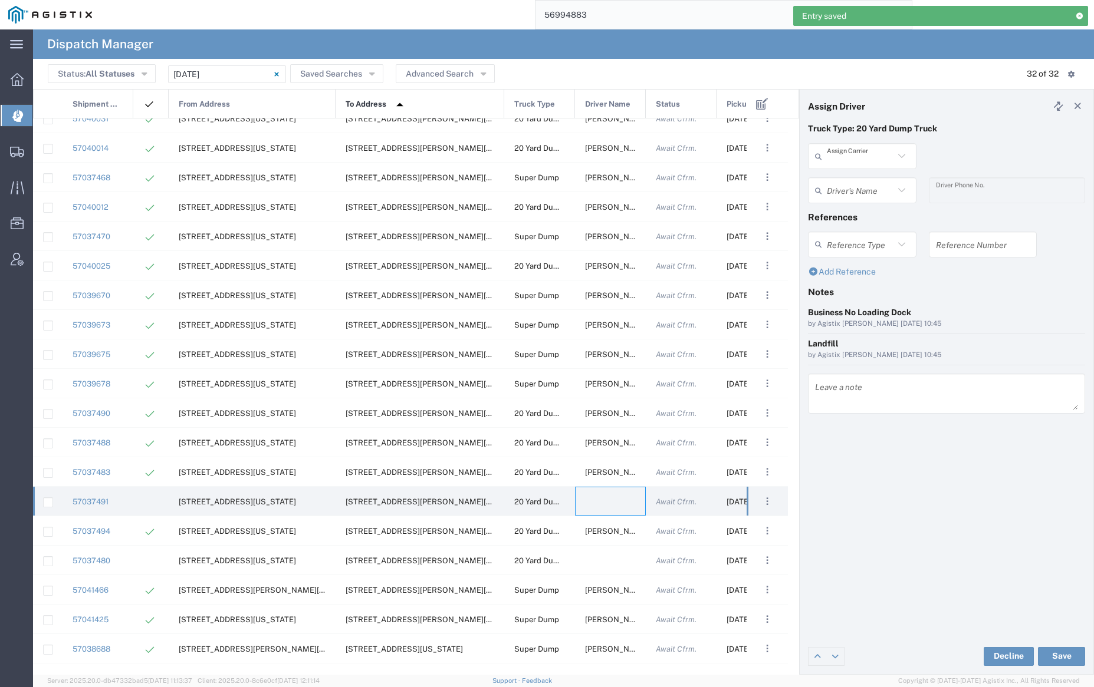
click at [847, 156] on input "text" at bounding box center [859, 156] width 67 height 21
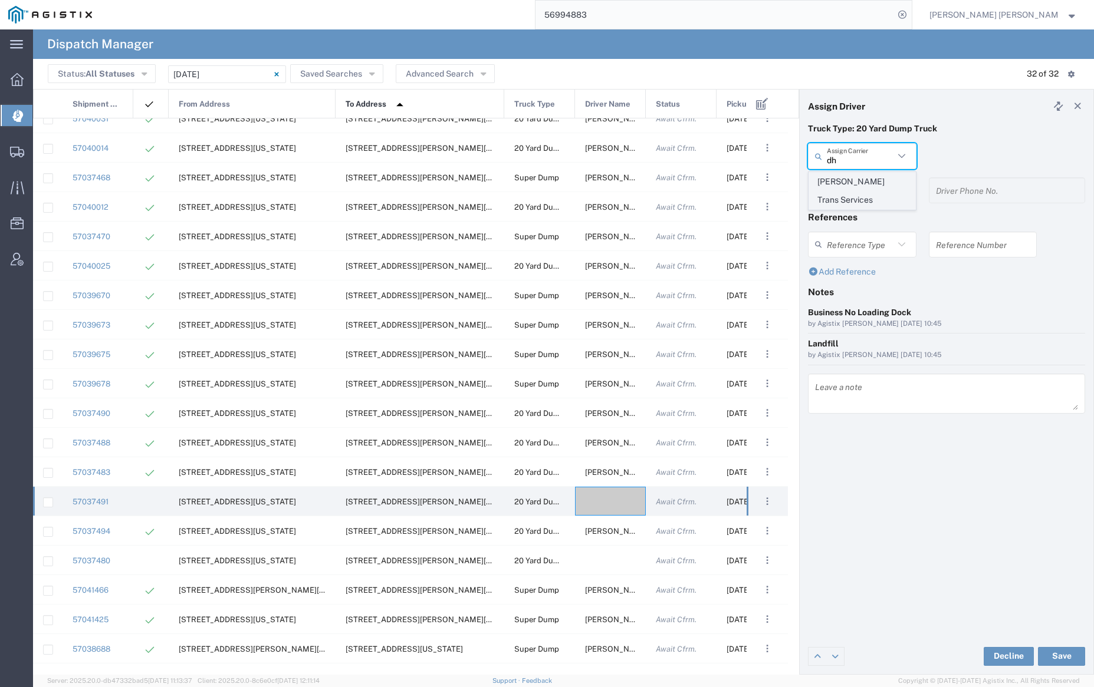
click at [857, 180] on span "[PERSON_NAME] Trans Services" at bounding box center [862, 191] width 106 height 37
click at [858, 189] on input "text" at bounding box center [859, 190] width 67 height 21
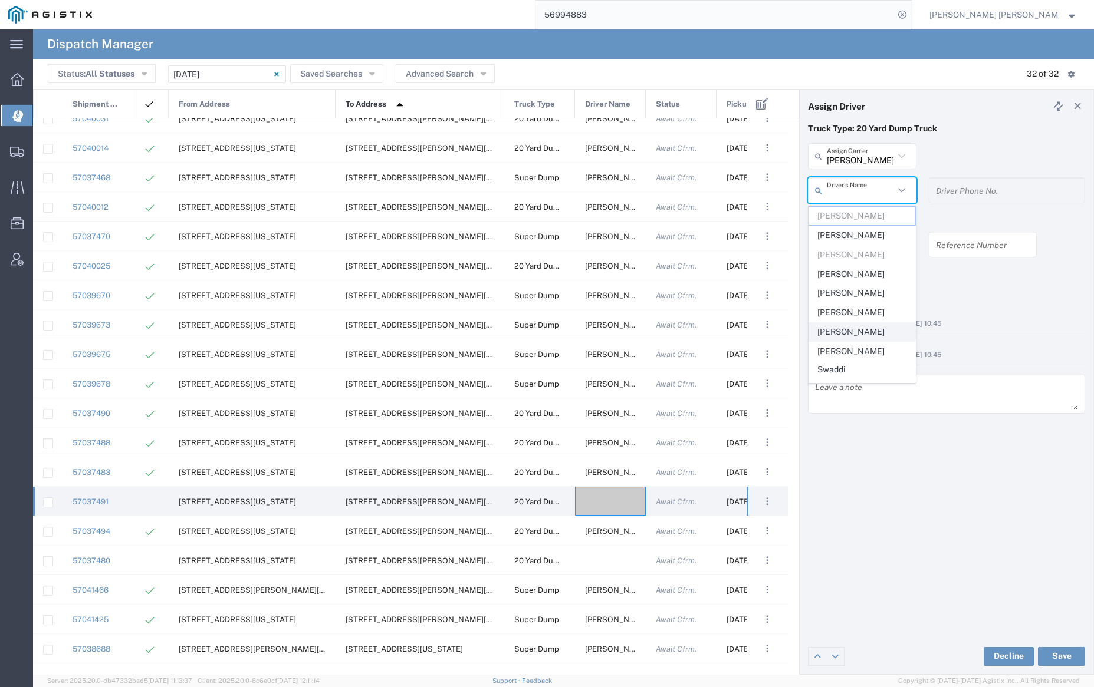
click at [866, 331] on span "[PERSON_NAME]" at bounding box center [862, 332] width 106 height 18
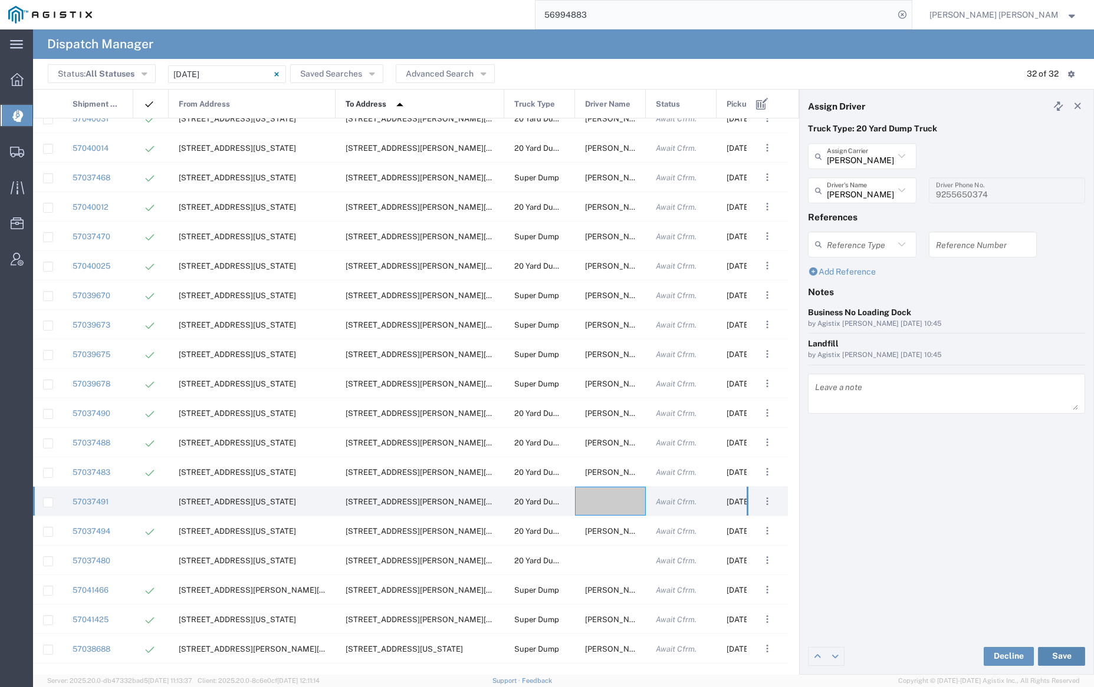
click at [1067, 656] on button "Save" at bounding box center [1061, 656] width 47 height 19
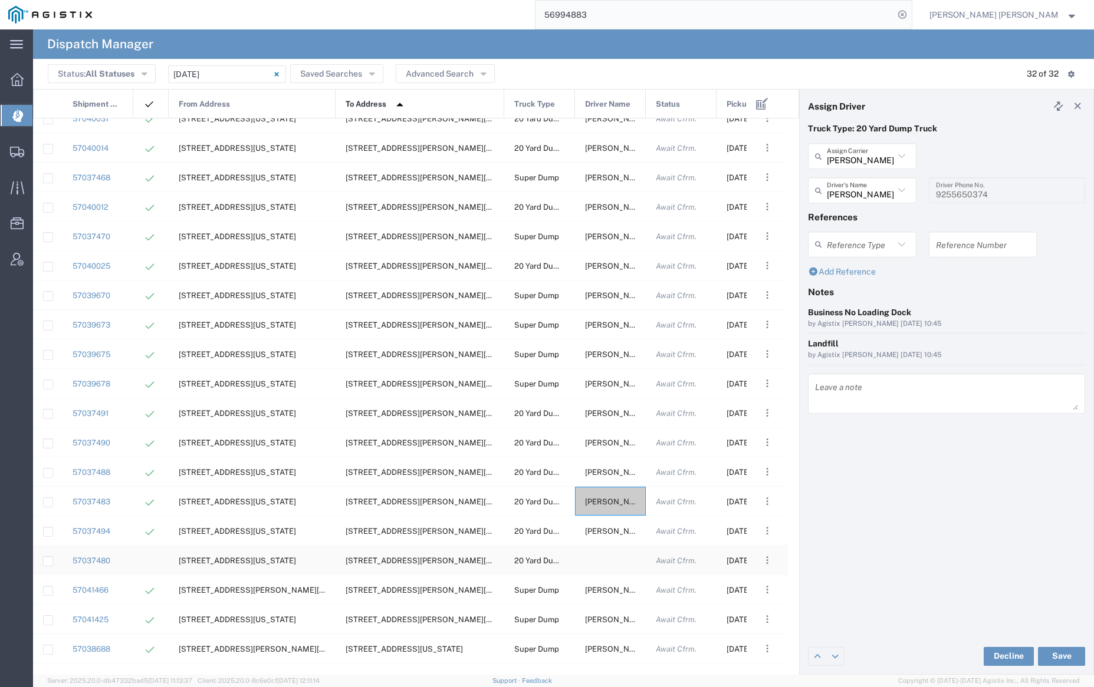
click at [609, 558] on div at bounding box center [610, 560] width 71 height 29
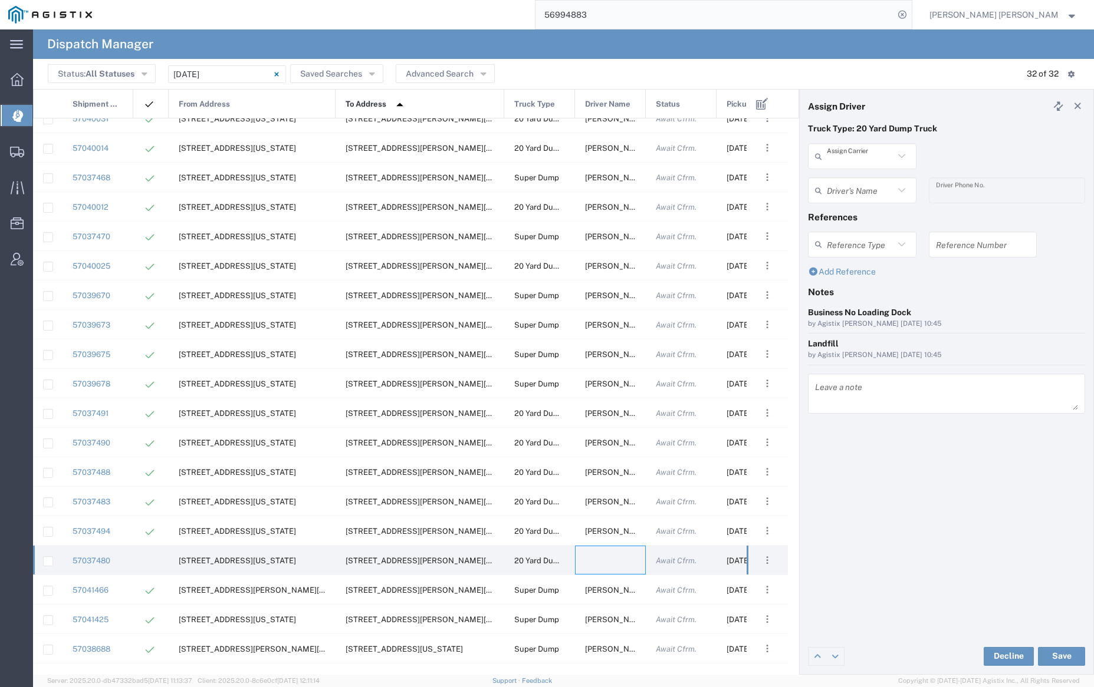
click at [857, 156] on input "text" at bounding box center [859, 156] width 67 height 21
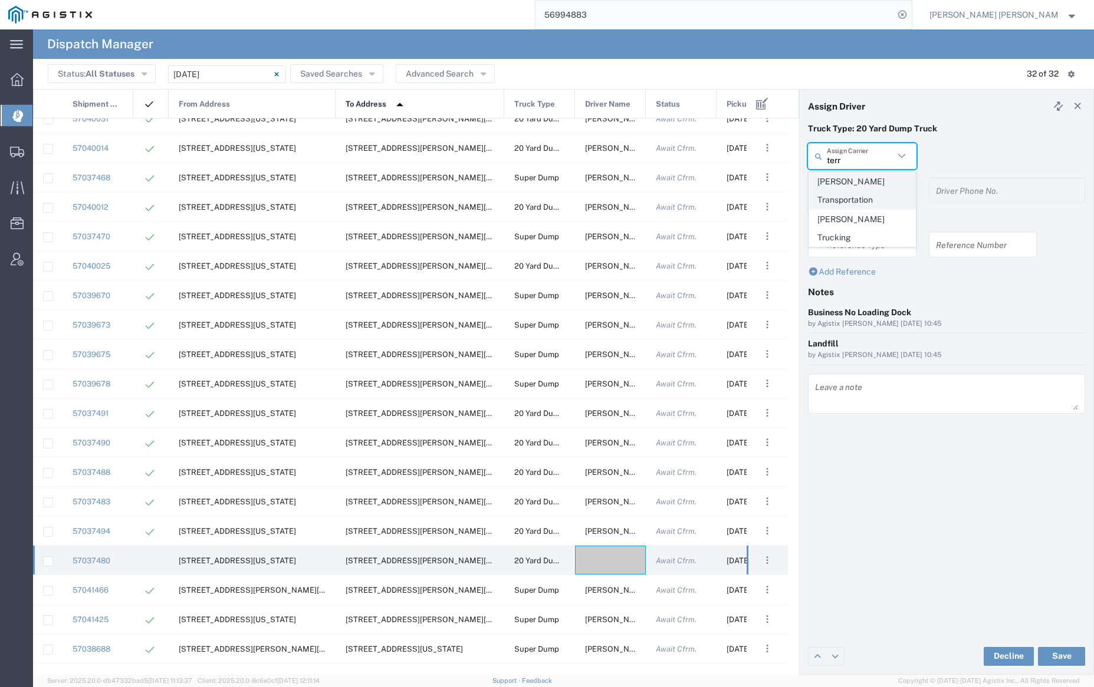
click at [858, 182] on span "[PERSON_NAME] Transportation" at bounding box center [862, 191] width 106 height 37
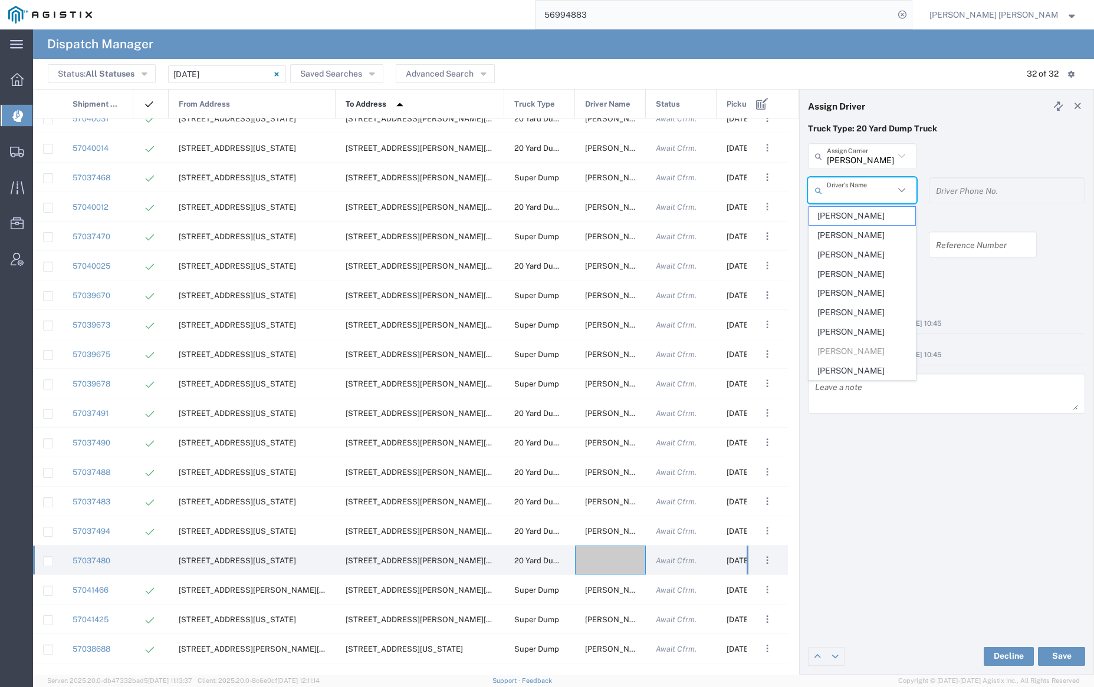
click at [859, 196] on input "text" at bounding box center [859, 190] width 67 height 21
click at [861, 212] on span "[PERSON_NAME]" at bounding box center [862, 216] width 106 height 18
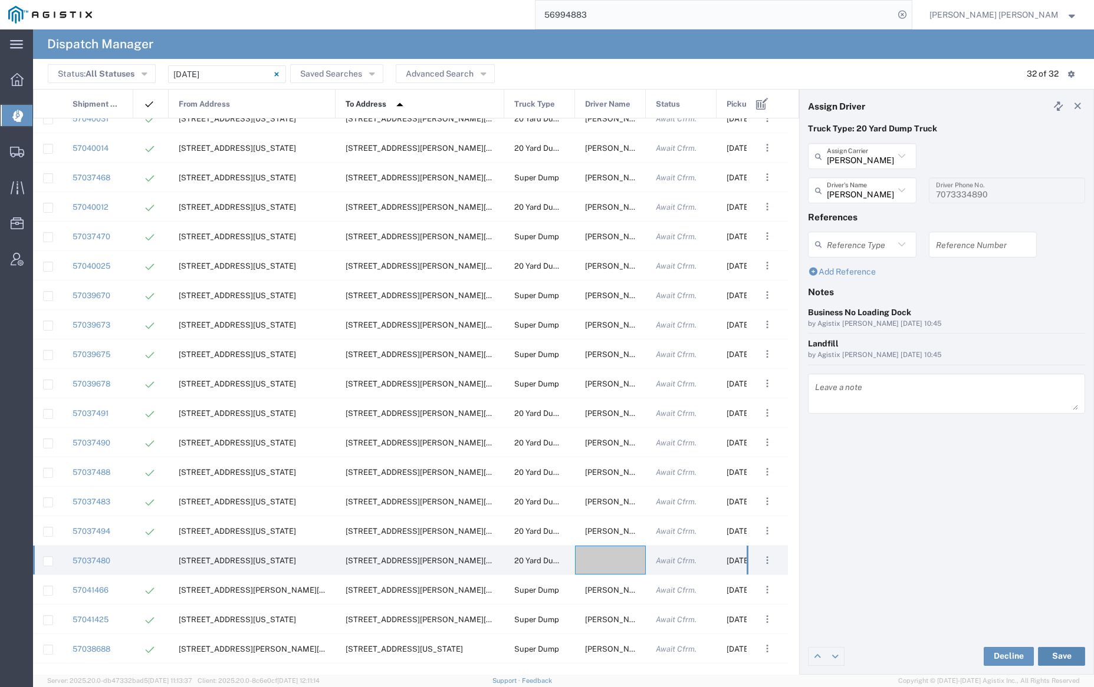
click at [1061, 654] on button "Save" at bounding box center [1061, 656] width 47 height 19
